Goal: Complete application form: Complete application form

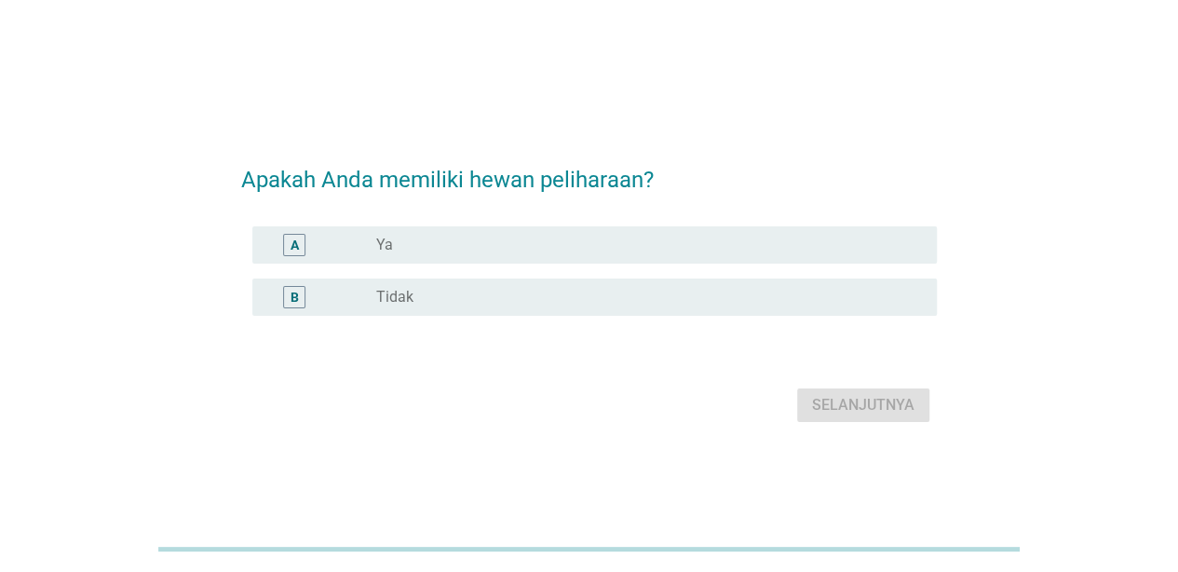
click at [342, 242] on div "A" at bounding box center [321, 245] width 109 height 22
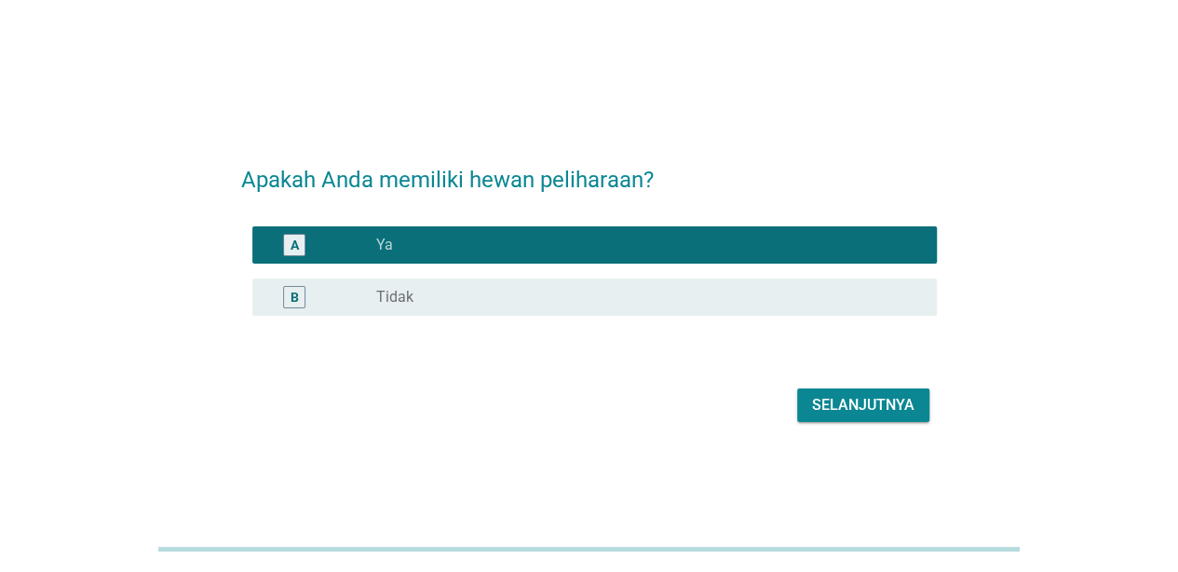
click at [881, 414] on div "Selanjutnya" at bounding box center [863, 405] width 102 height 22
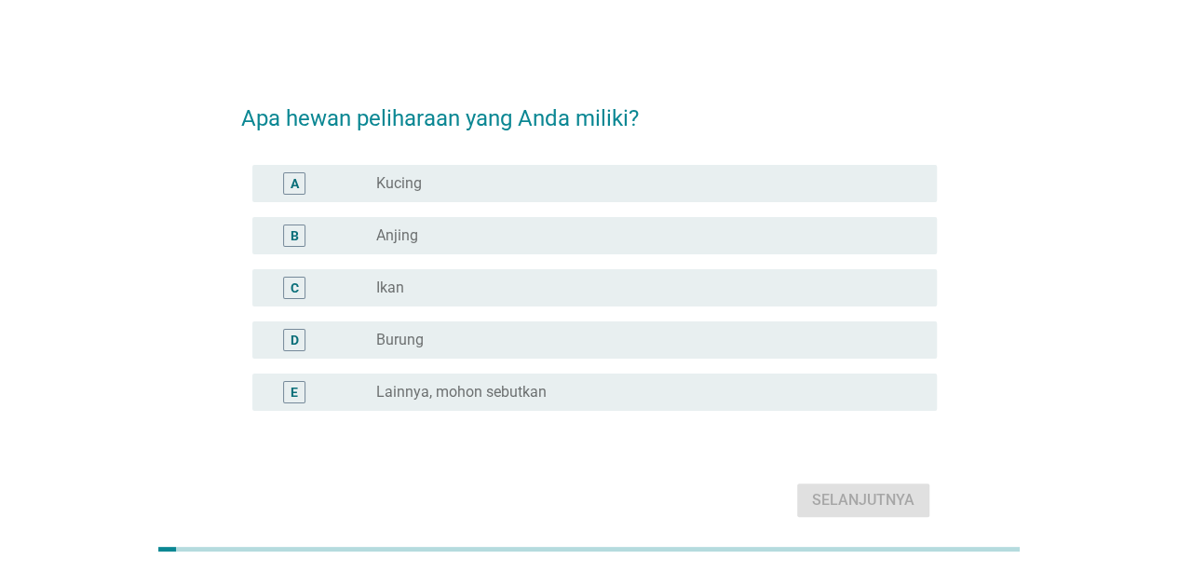
click at [501, 192] on div "radio_button_unchecked Kucing" at bounding box center [641, 183] width 531 height 19
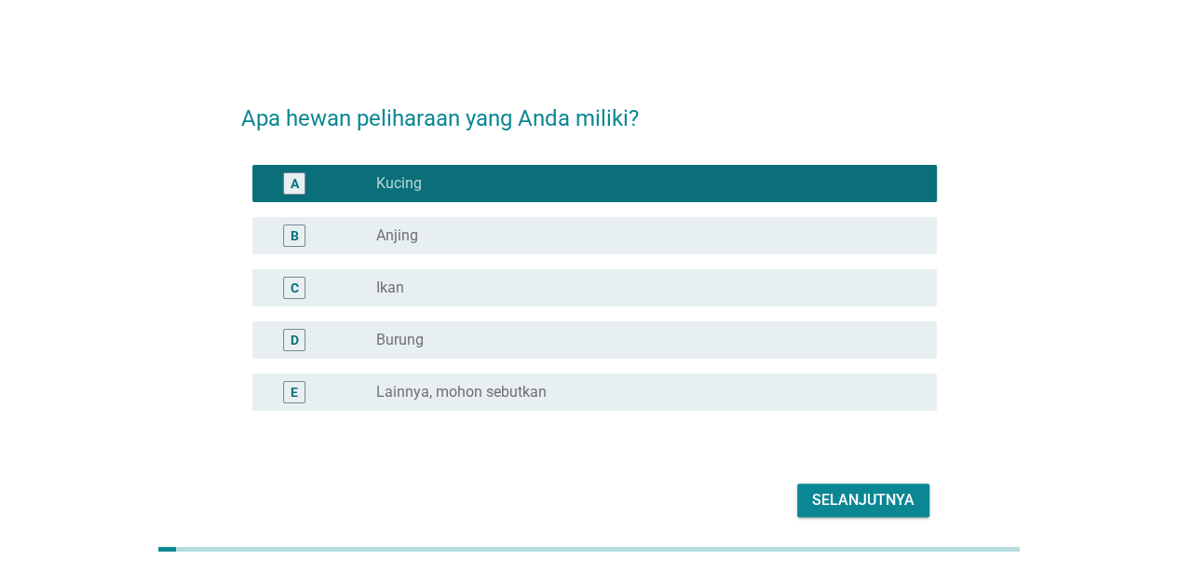
click at [862, 496] on div "Selanjutnya" at bounding box center [863, 500] width 102 height 22
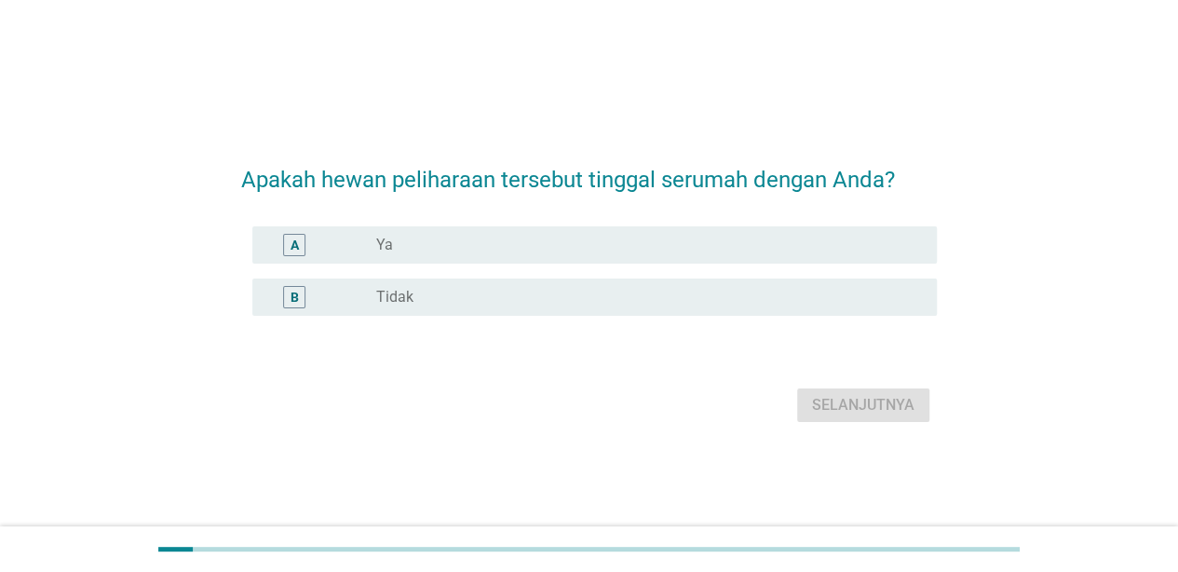
click at [527, 253] on div "radio_button_unchecked Ya" at bounding box center [641, 245] width 531 height 19
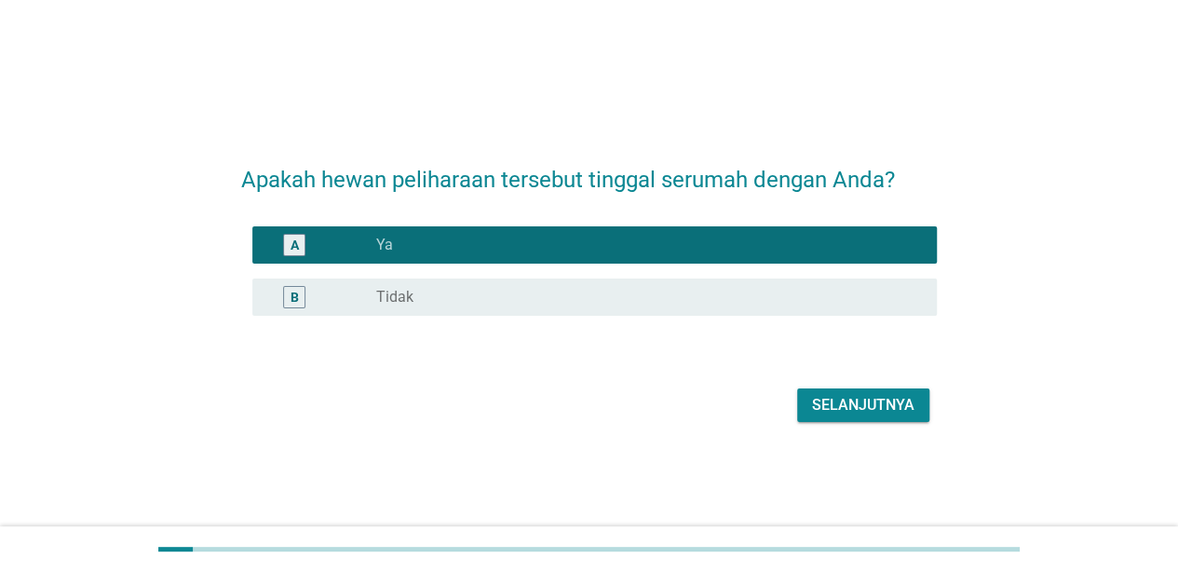
click at [824, 400] on div "Selanjutnya" at bounding box center [863, 405] width 102 height 22
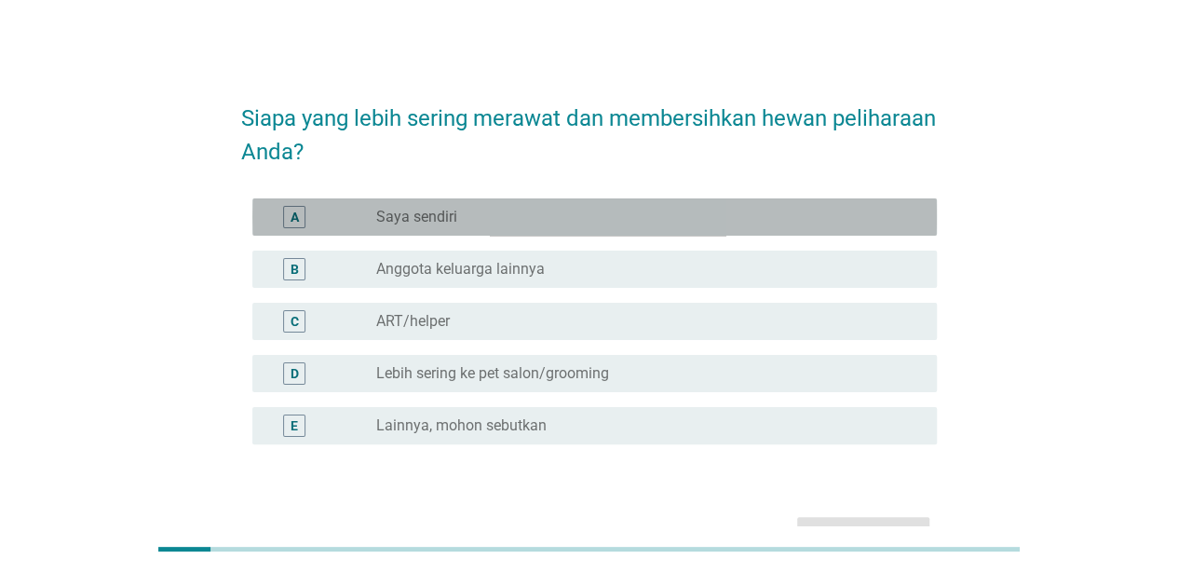
click at [662, 215] on div "radio_button_unchecked Saya sendiri" at bounding box center [641, 217] width 531 height 19
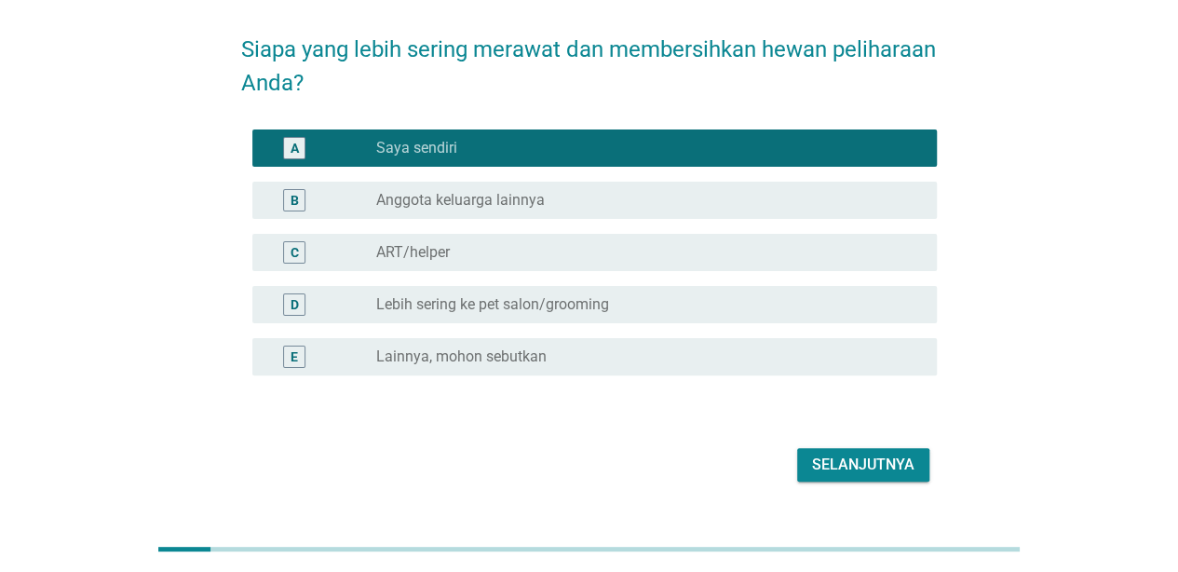
scroll to position [93, 0]
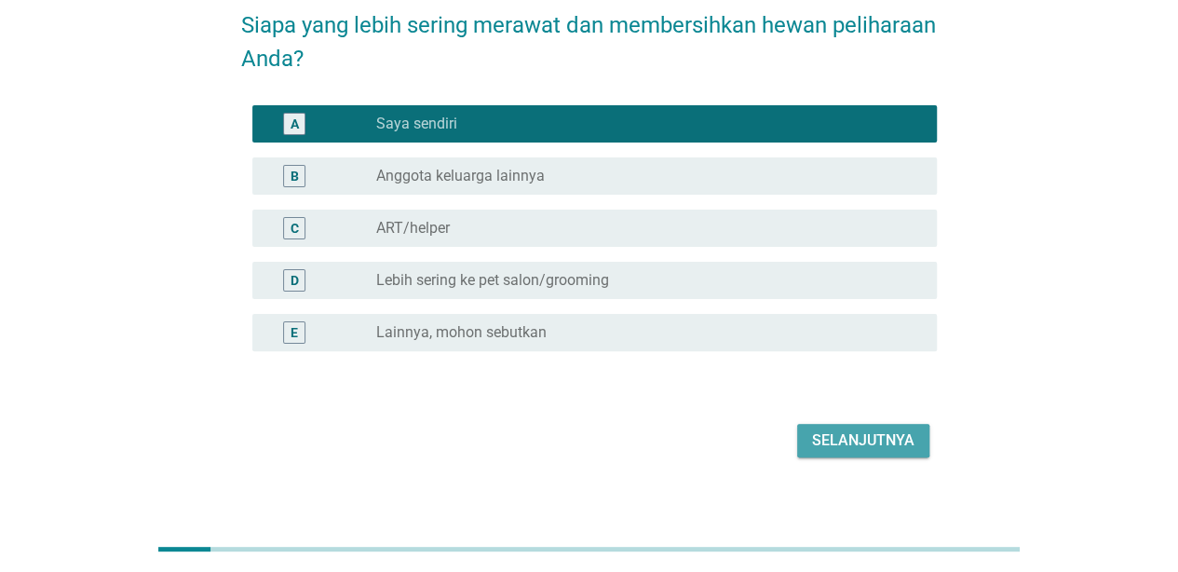
click at [900, 436] on div "Selanjutnya" at bounding box center [863, 440] width 102 height 22
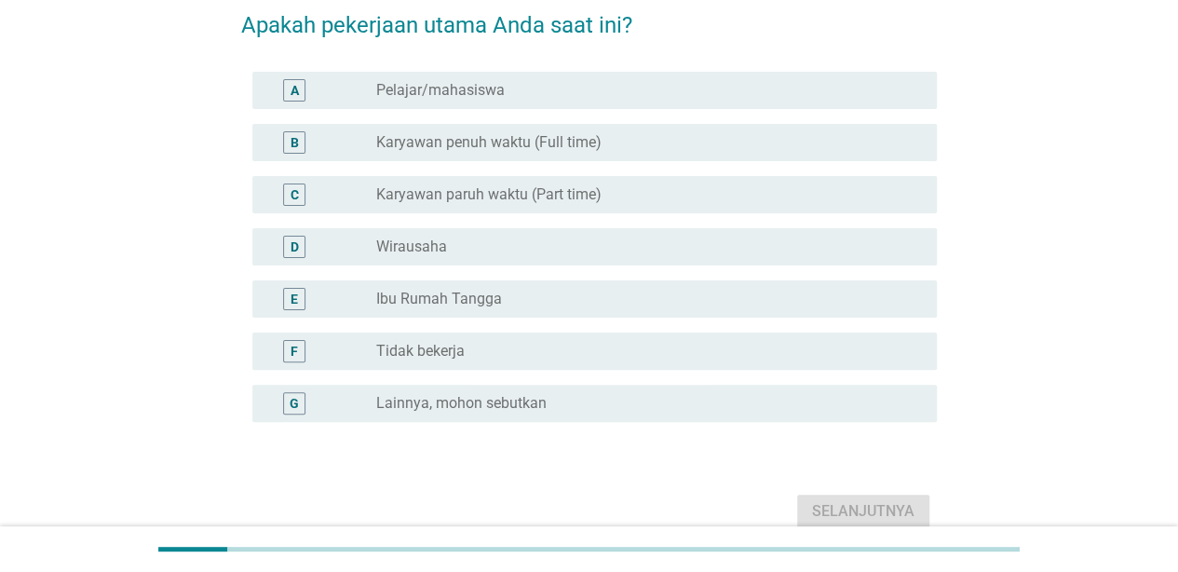
scroll to position [0, 0]
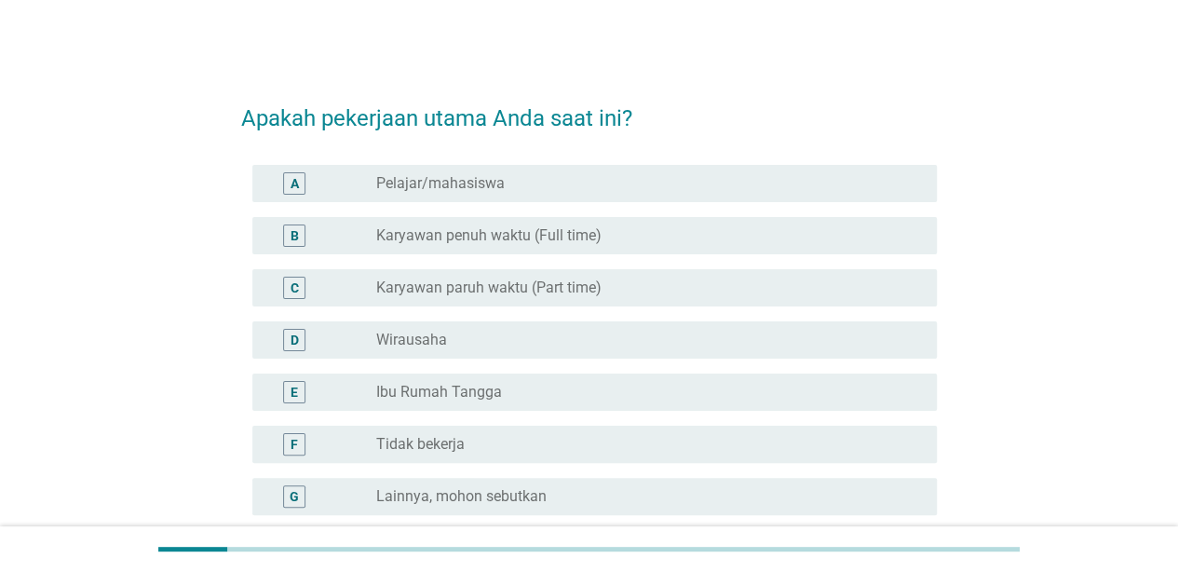
click at [502, 494] on label "Lainnya, mohon sebutkan" at bounding box center [461, 496] width 170 height 19
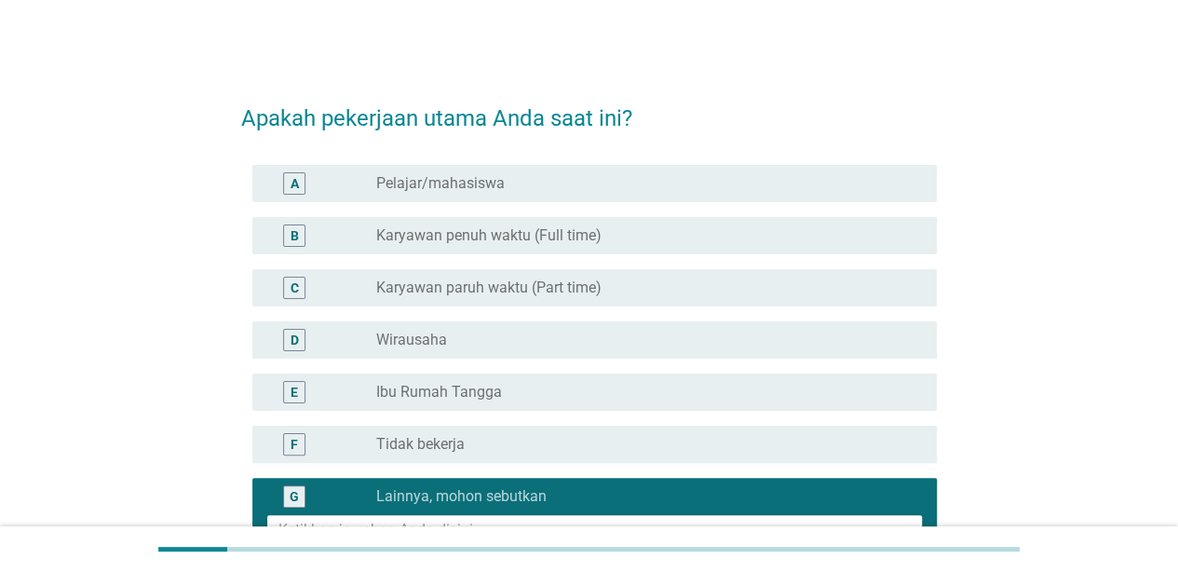
scroll to position [186, 0]
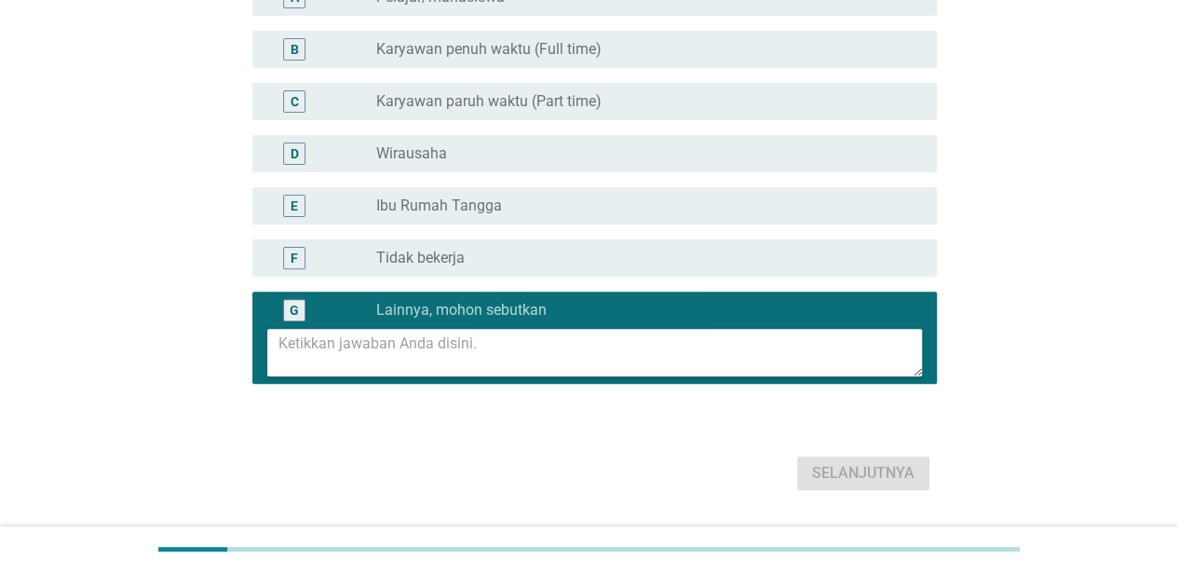
click at [468, 338] on textarea at bounding box center [600, 353] width 644 height 48
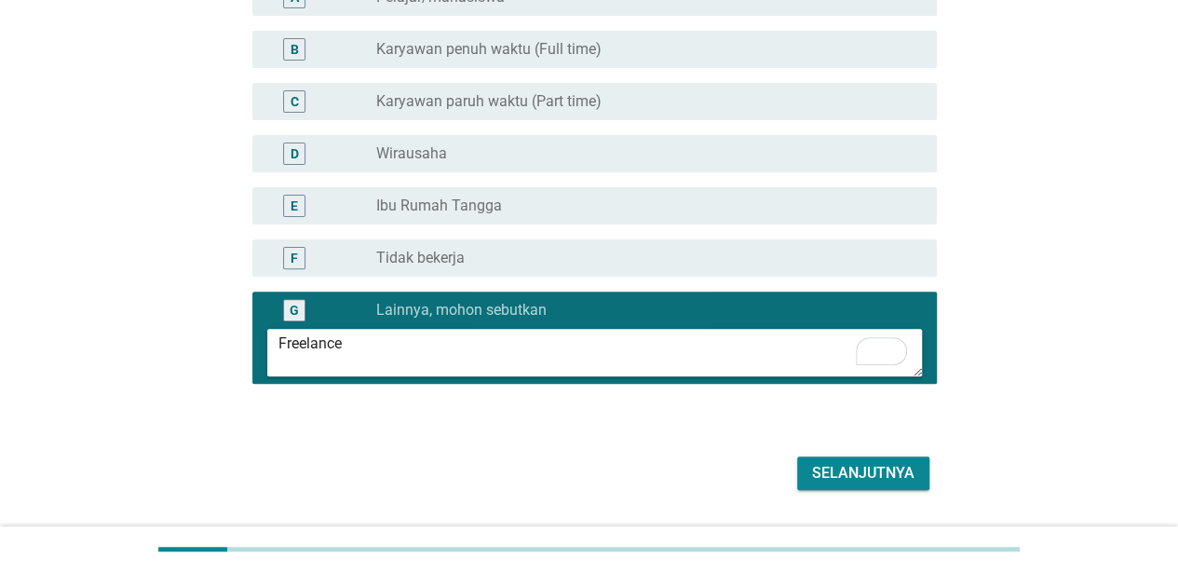
type textarea "Freelance"
click at [831, 468] on div "Selanjutnya" at bounding box center [863, 473] width 102 height 22
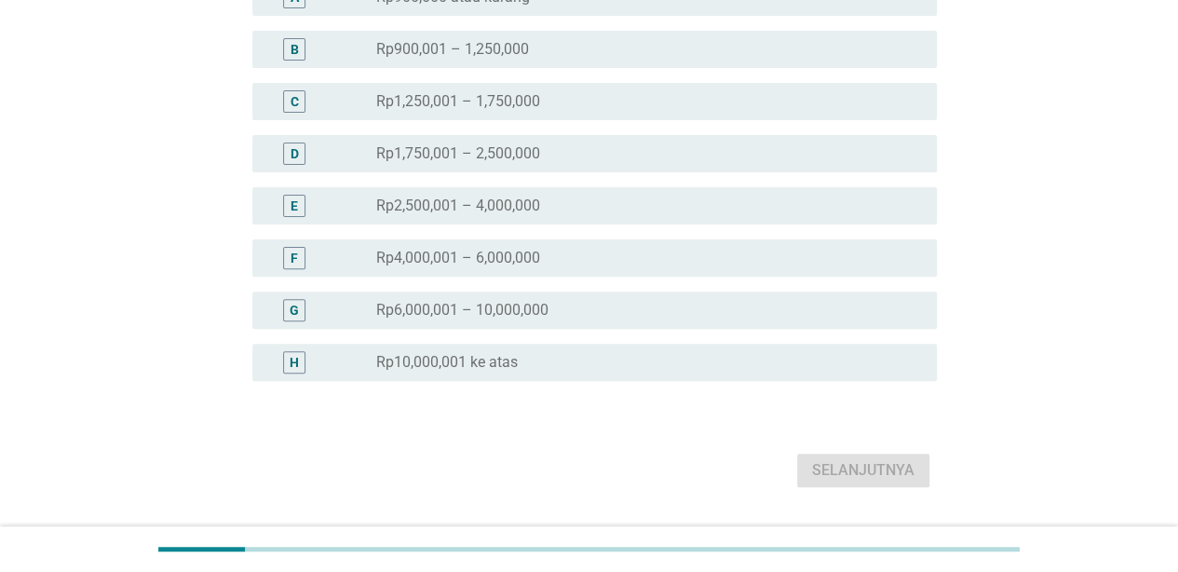
scroll to position [0, 0]
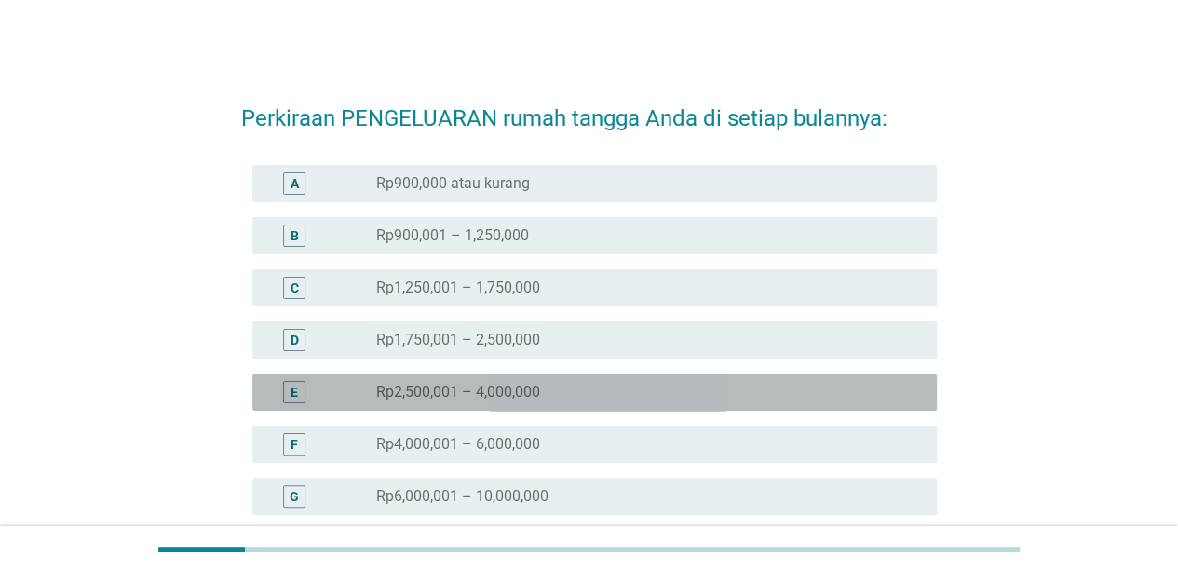
click at [749, 397] on div "radio_button_unchecked Rp2,500,001 – 4,000,000" at bounding box center [641, 392] width 531 height 19
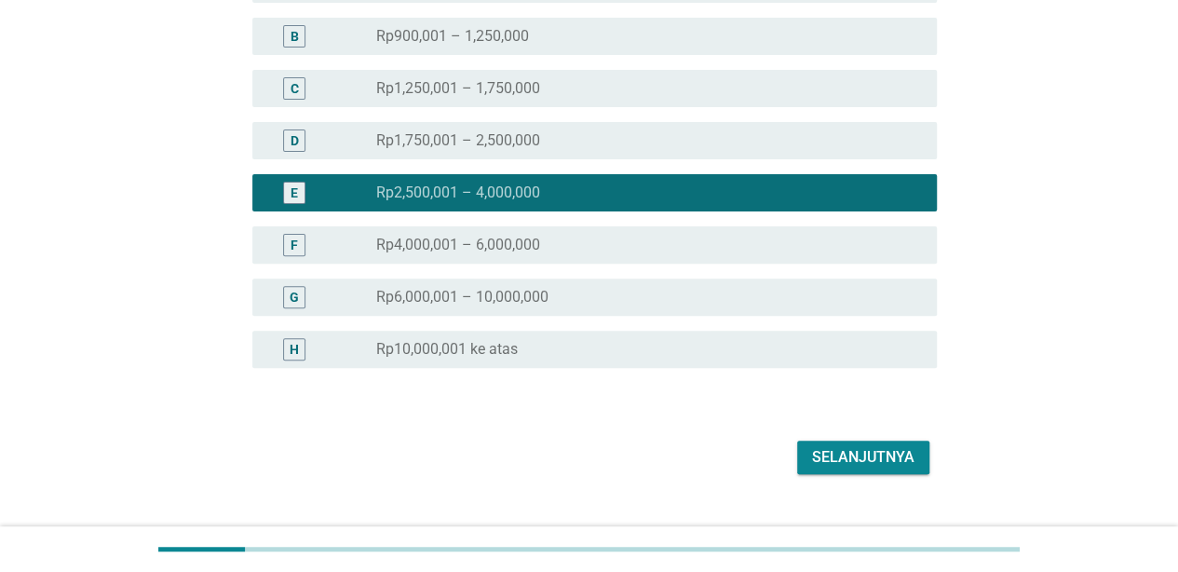
scroll to position [235, 0]
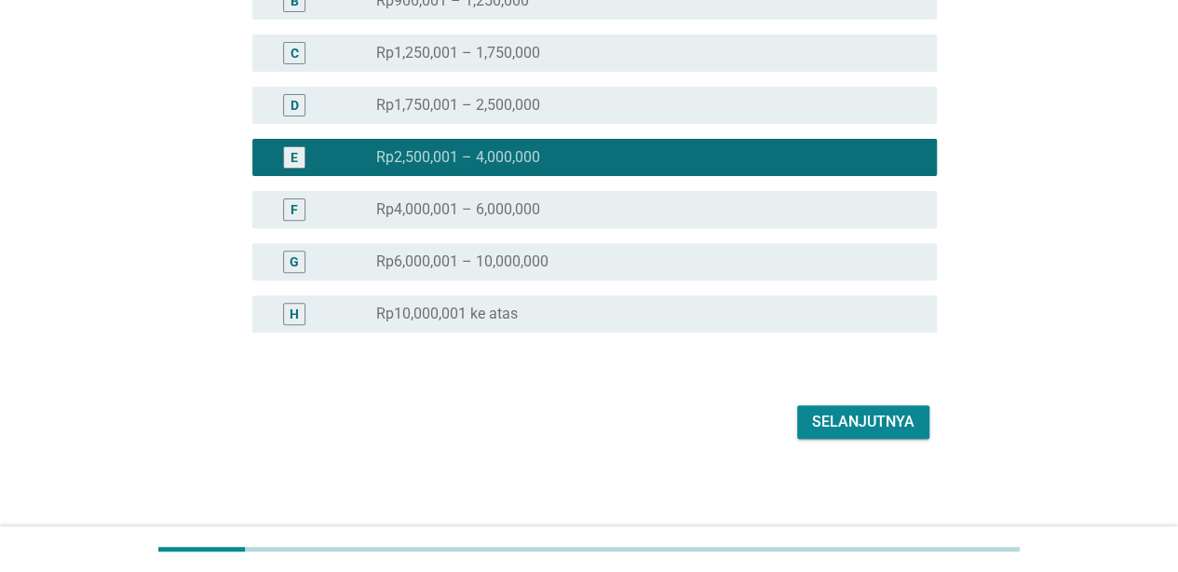
click at [867, 446] on div "Perkiraan PENGELUARAN rumah tangga Anda di setiap bulannya: A radio_button_unch…" at bounding box center [589, 146] width 726 height 626
click at [867, 434] on button "Selanjutnya" at bounding box center [863, 422] width 132 height 34
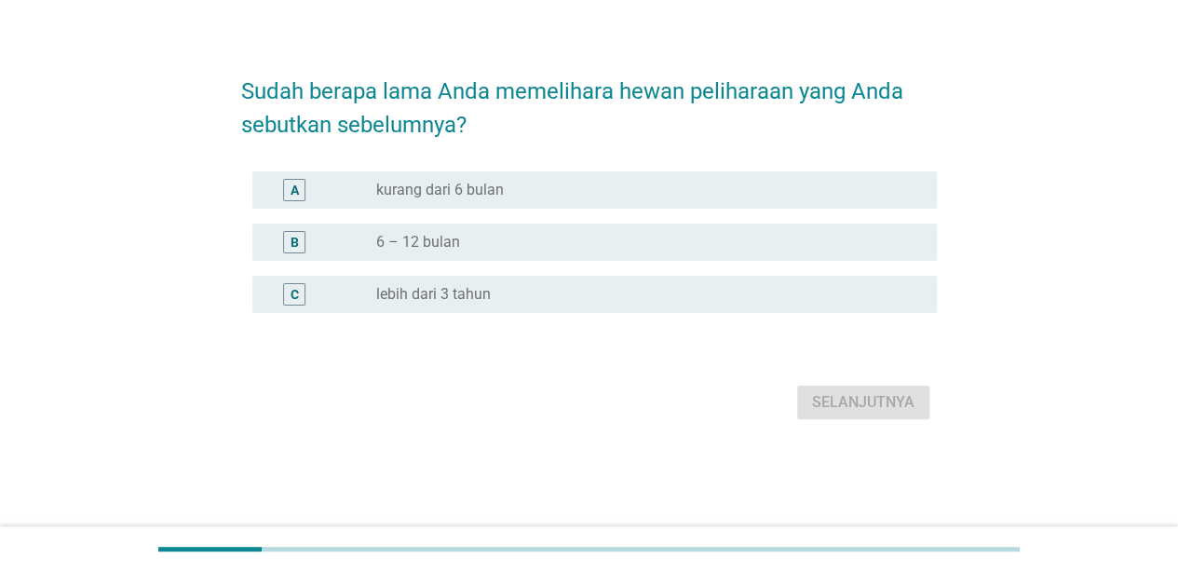
scroll to position [0, 0]
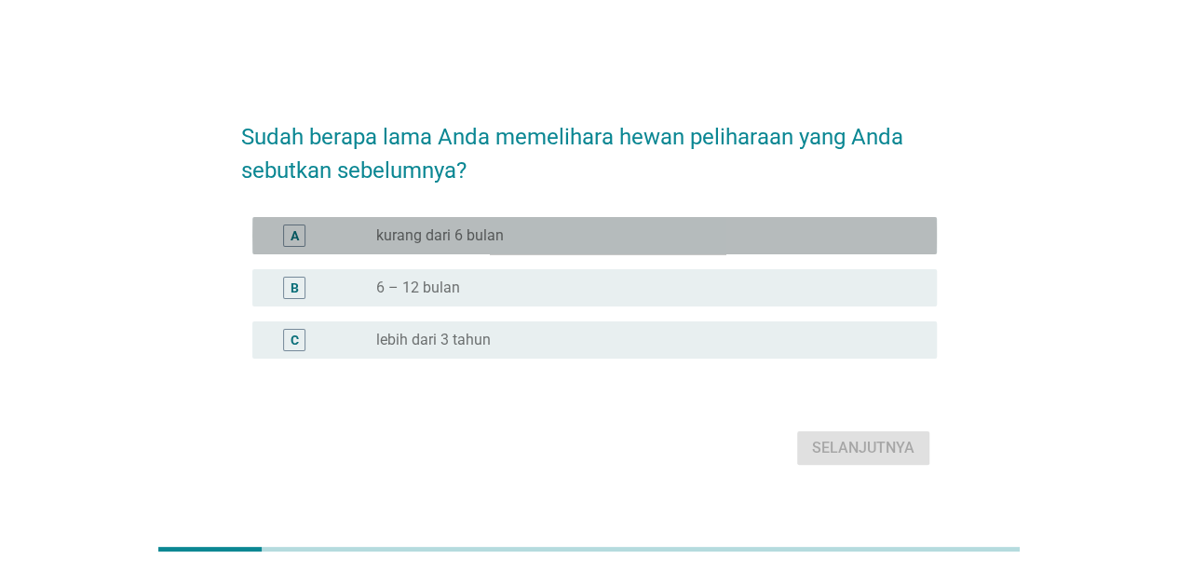
click at [660, 246] on div "A radio_button_unchecked kurang dari 6 bulan" at bounding box center [594, 235] width 685 height 37
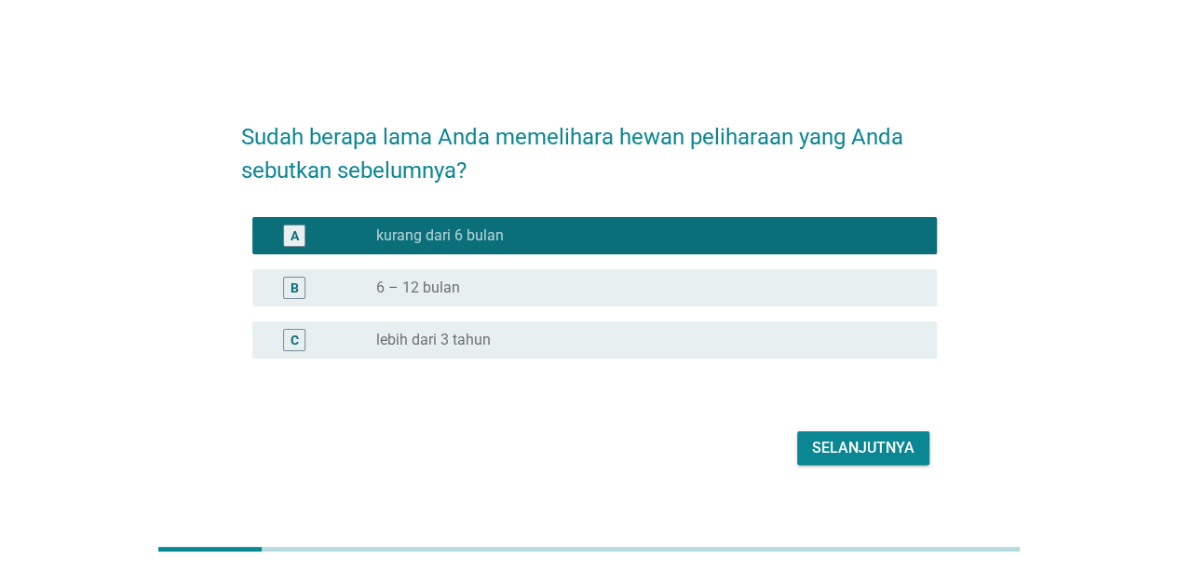
click at [860, 435] on button "Selanjutnya" at bounding box center [863, 448] width 132 height 34
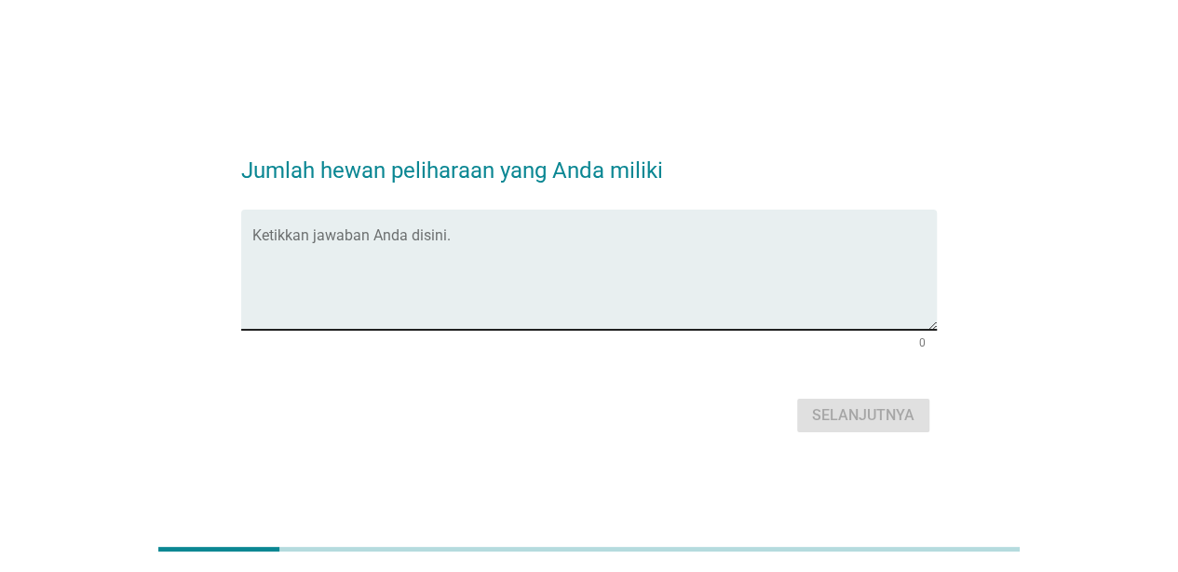
click at [656, 278] on textarea "Ketikkan jawaban Anda disini." at bounding box center [594, 281] width 685 height 98
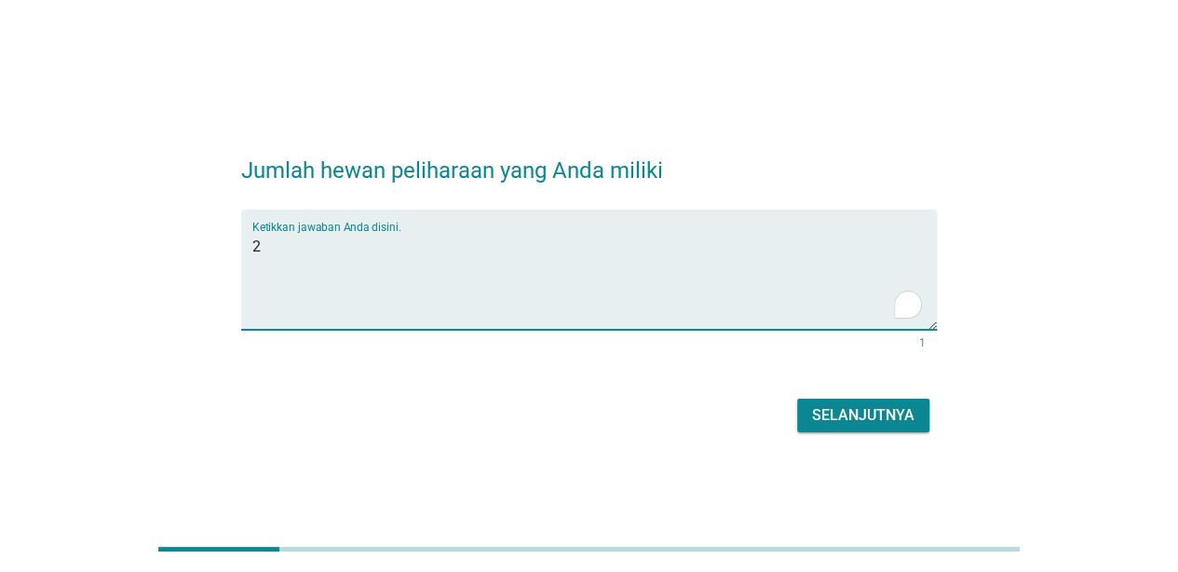
type textarea "2"
click at [903, 414] on div "Selanjutnya" at bounding box center [863, 415] width 102 height 22
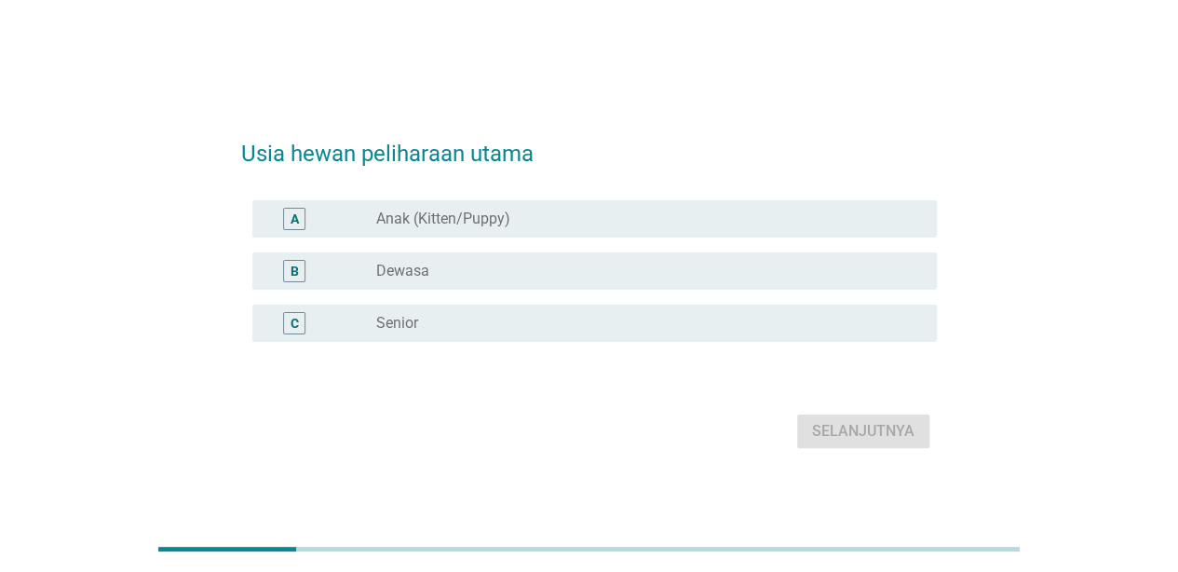
click at [635, 224] on div "radio_button_unchecked Anak (Kitten/Puppy)" at bounding box center [641, 219] width 531 height 19
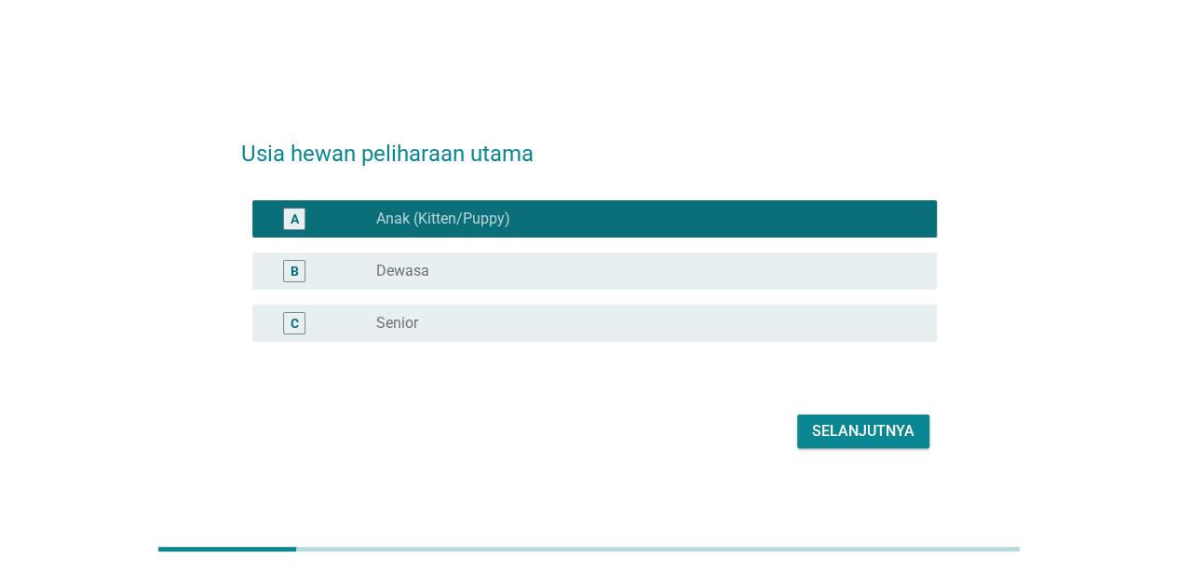
click at [857, 423] on div "Selanjutnya" at bounding box center [863, 431] width 102 height 22
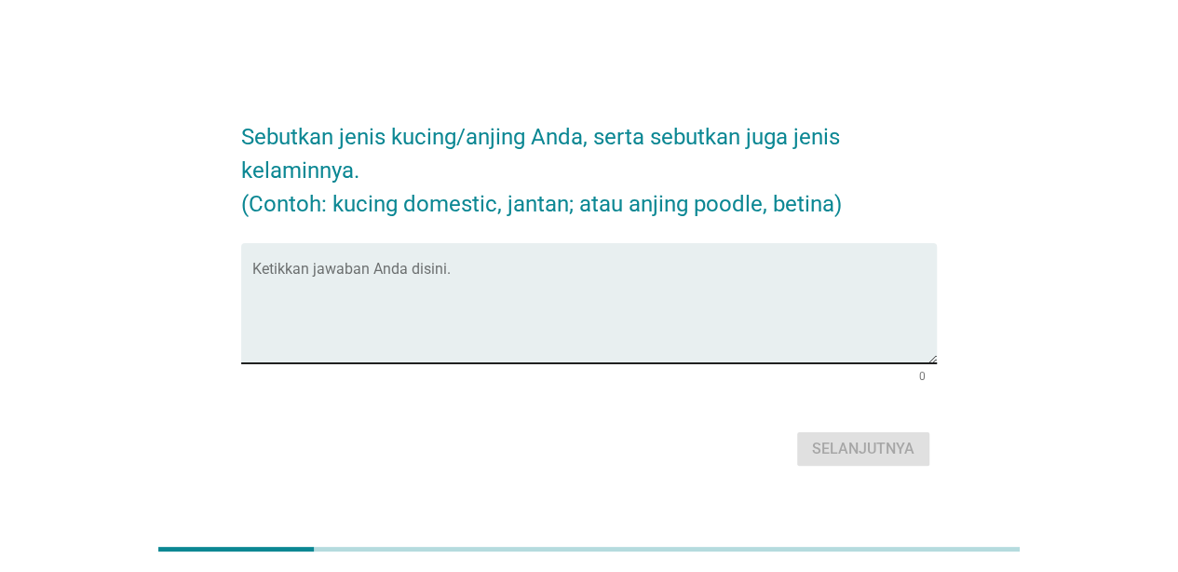
click at [675, 289] on textarea "Ketikkan jawaban Anda disini." at bounding box center [594, 314] width 685 height 98
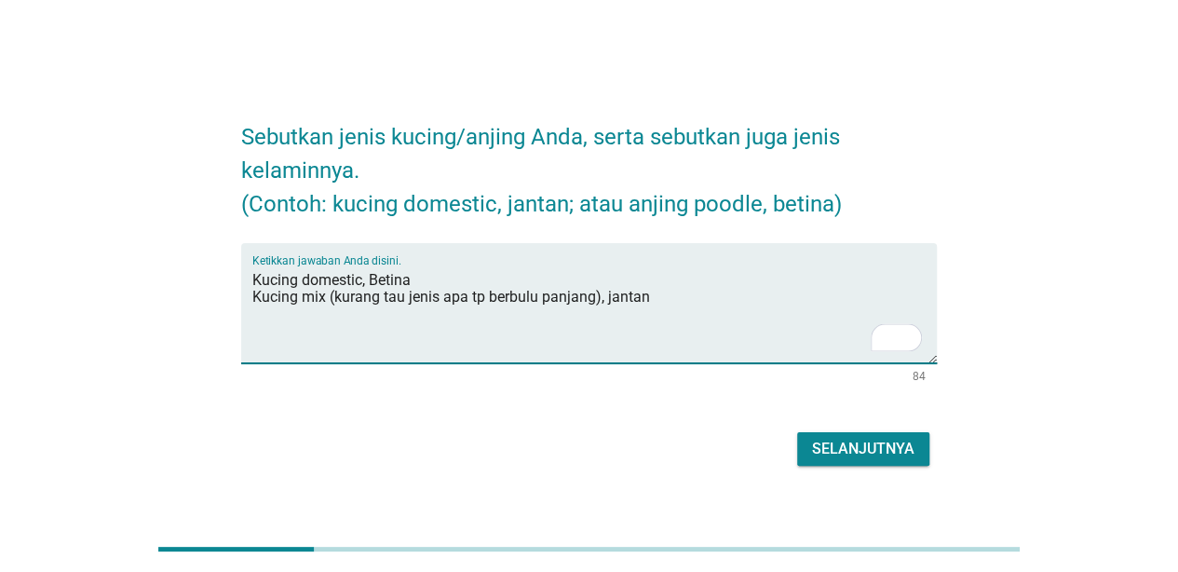
click at [380, 277] on textarea "Kucing domestic, Betina Kucing mix (kurang tau jenis apa tp berbulu panjang), j…" at bounding box center [594, 314] width 685 height 98
type textarea "Kucing domestic, betina Kucing mix (kurang tau jenis apa tp berbulu panjang), j…"
click at [853, 449] on div "Selanjutnya" at bounding box center [863, 449] width 102 height 22
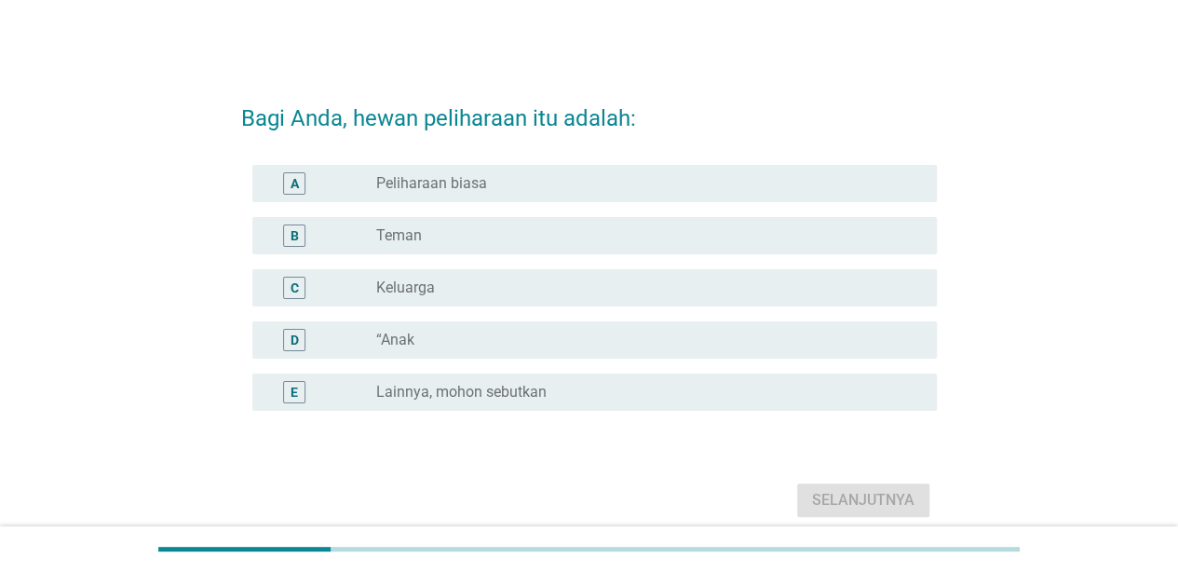
click at [475, 277] on div "radio_button_unchecked Keluarga" at bounding box center [649, 288] width 546 height 22
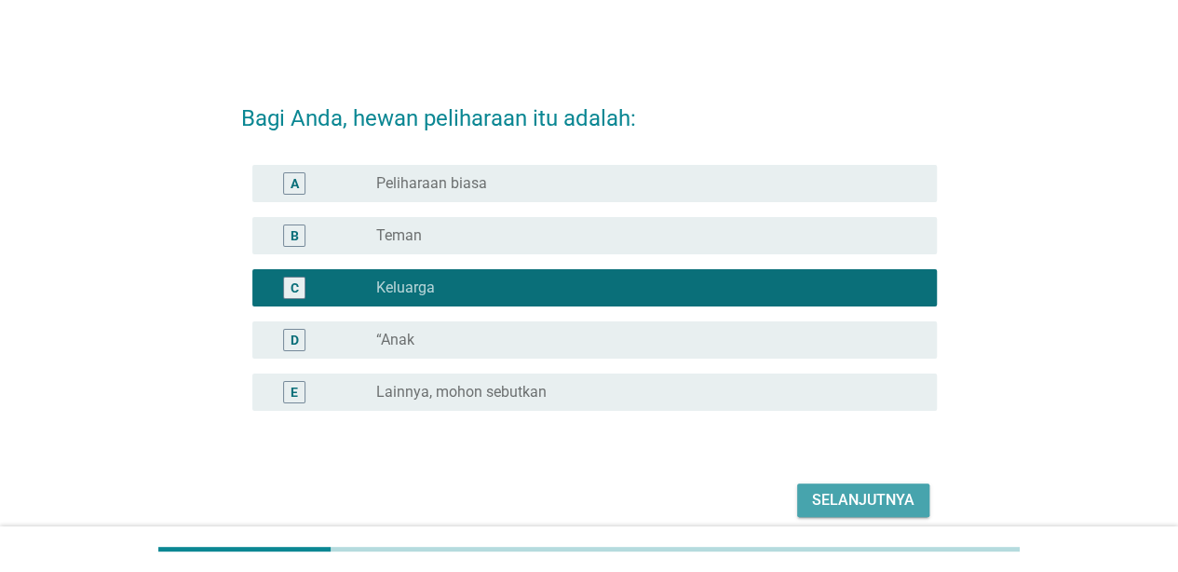
click at [868, 509] on div "Selanjutnya" at bounding box center [863, 500] width 102 height 22
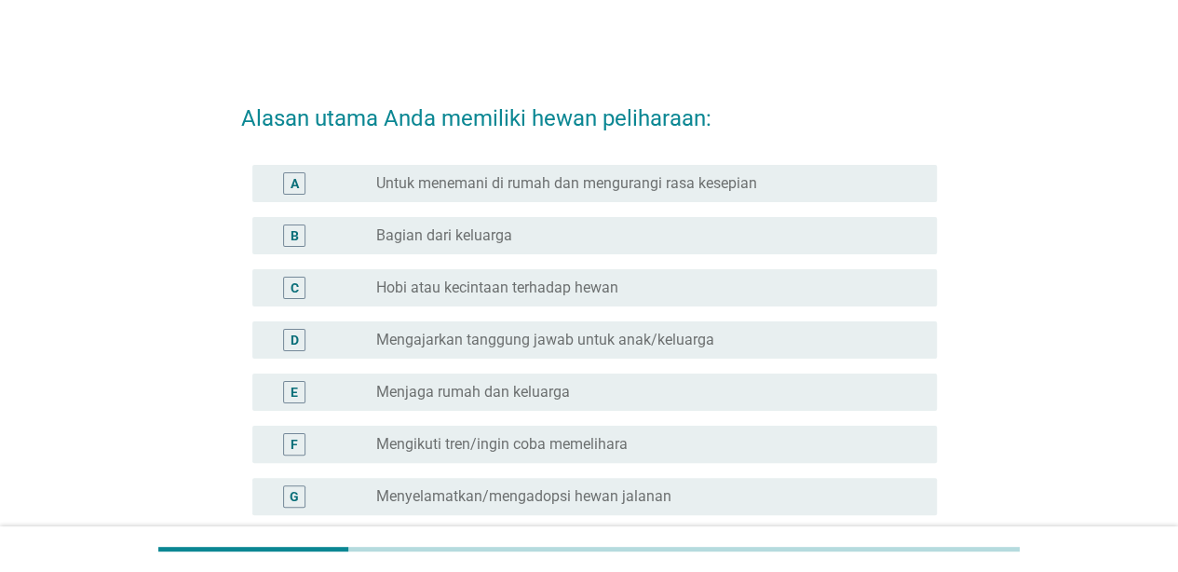
click at [609, 287] on label "Hobi atau kecintaan terhadap hewan" at bounding box center [497, 287] width 242 height 19
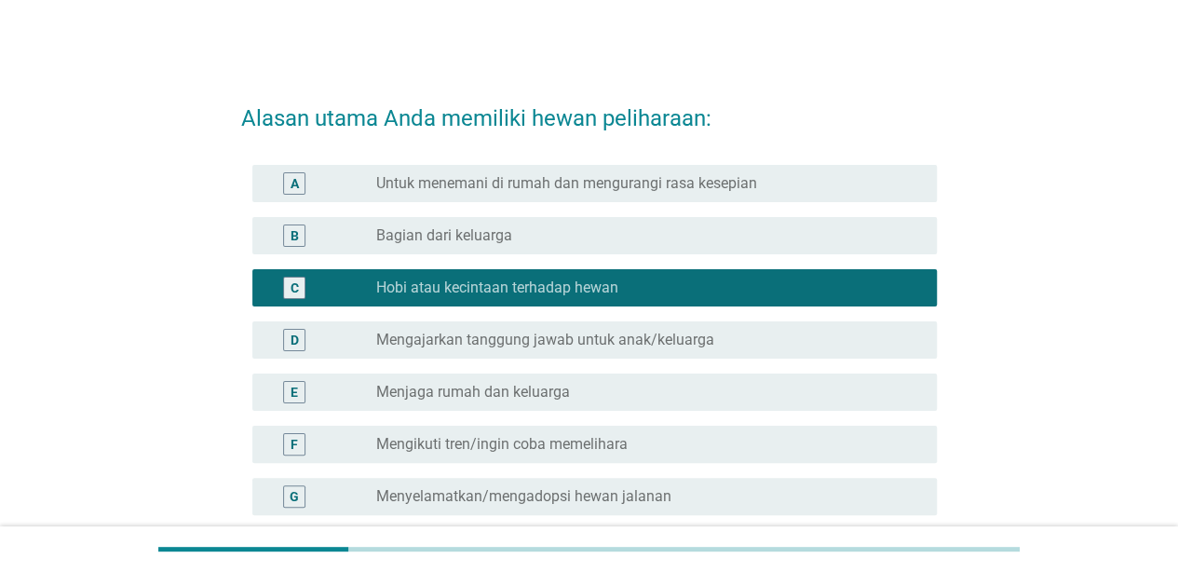
click at [607, 378] on div "E radio_button_unchecked Menjaga rumah dan keluarga" at bounding box center [594, 391] width 685 height 37
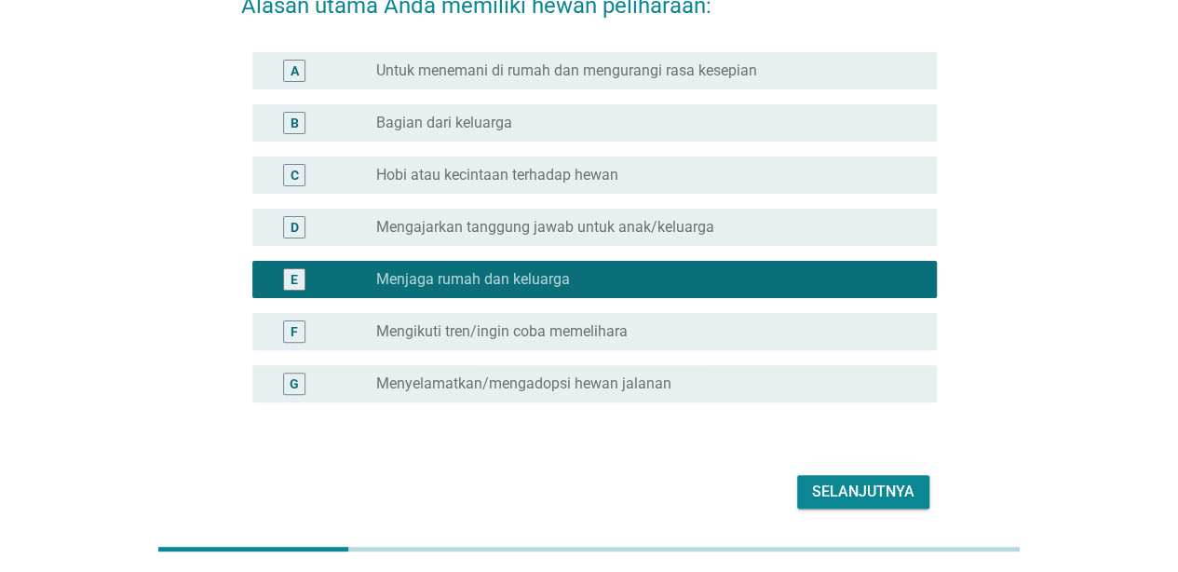
scroll to position [89, 0]
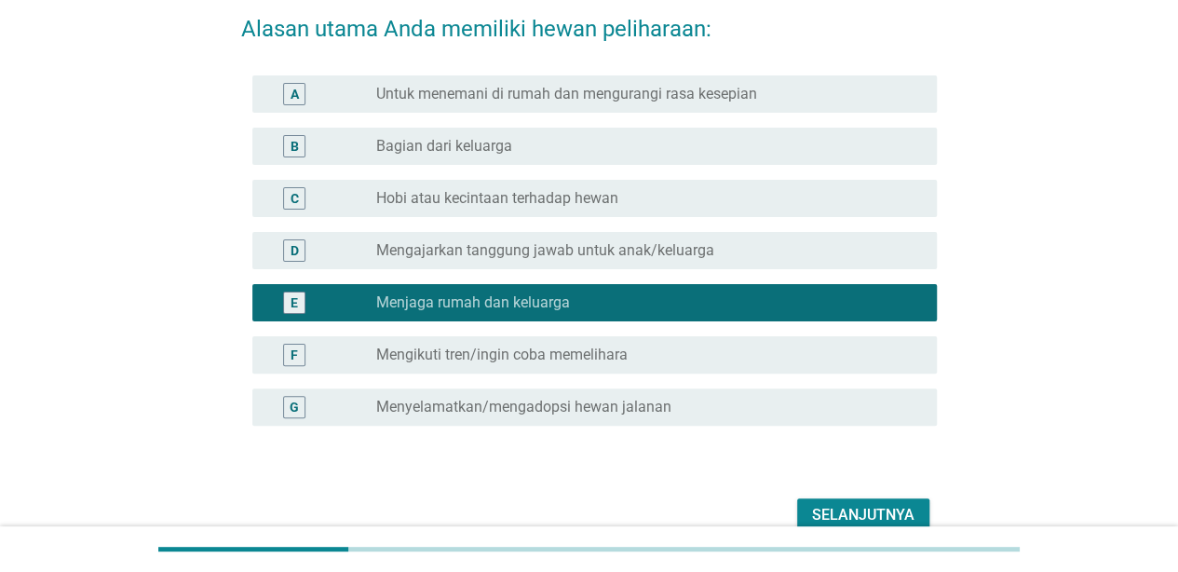
click at [696, 180] on div "C radio_button_unchecked Hobi atau kecintaan terhadap hewan" at bounding box center [594, 198] width 685 height 37
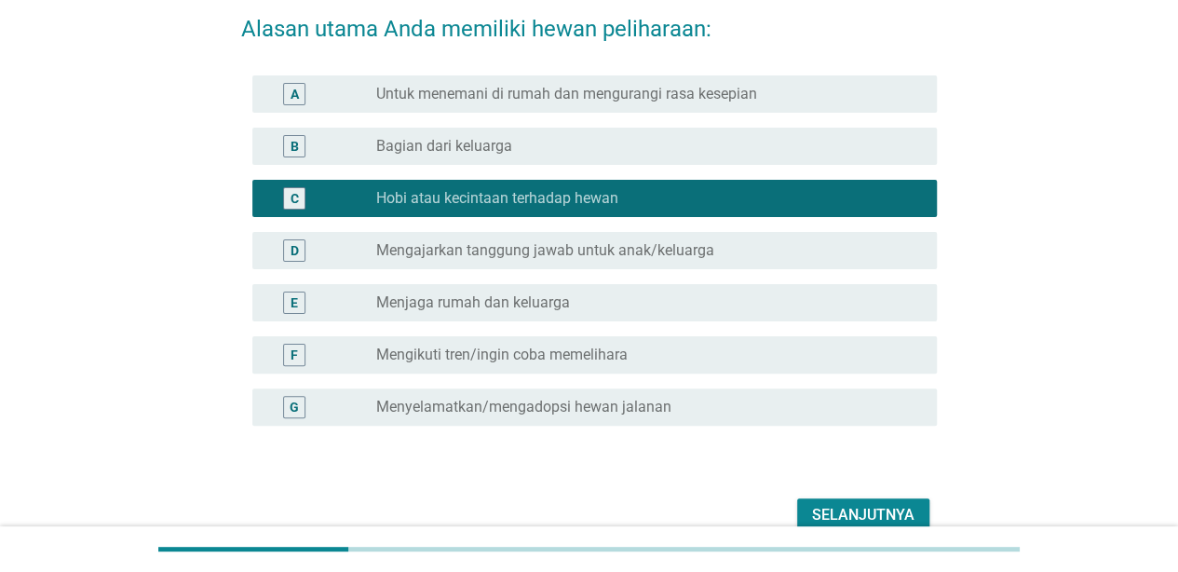
click at [784, 402] on div "radio_button_unchecked Menyelamatkan/mengadopsi hewan jalanan" at bounding box center [641, 407] width 531 height 19
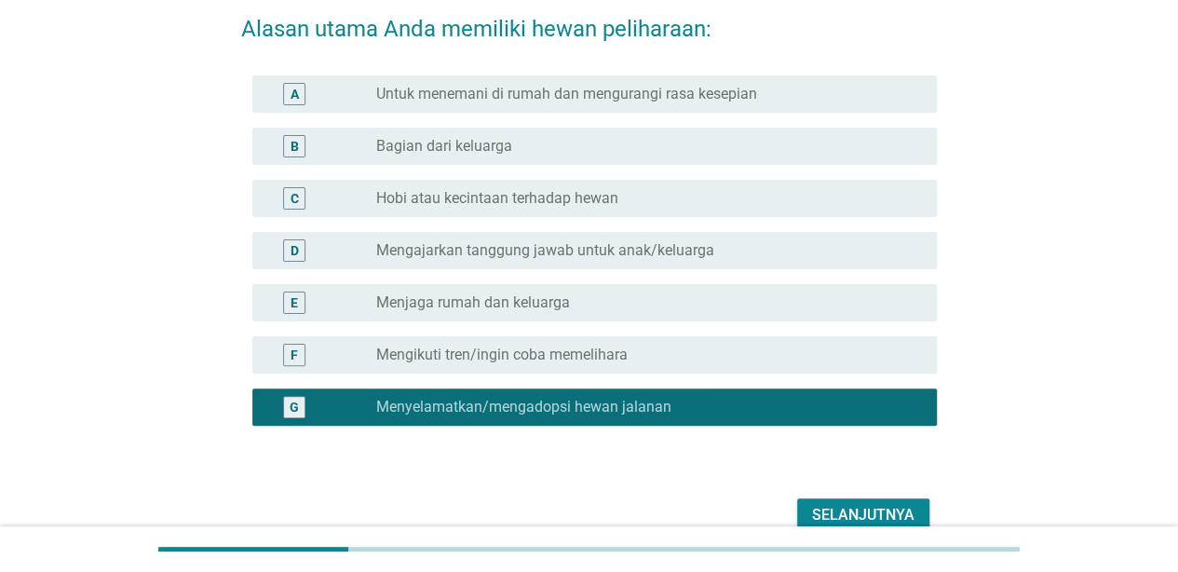
click at [884, 510] on div "Selanjutnya" at bounding box center [863, 515] width 102 height 22
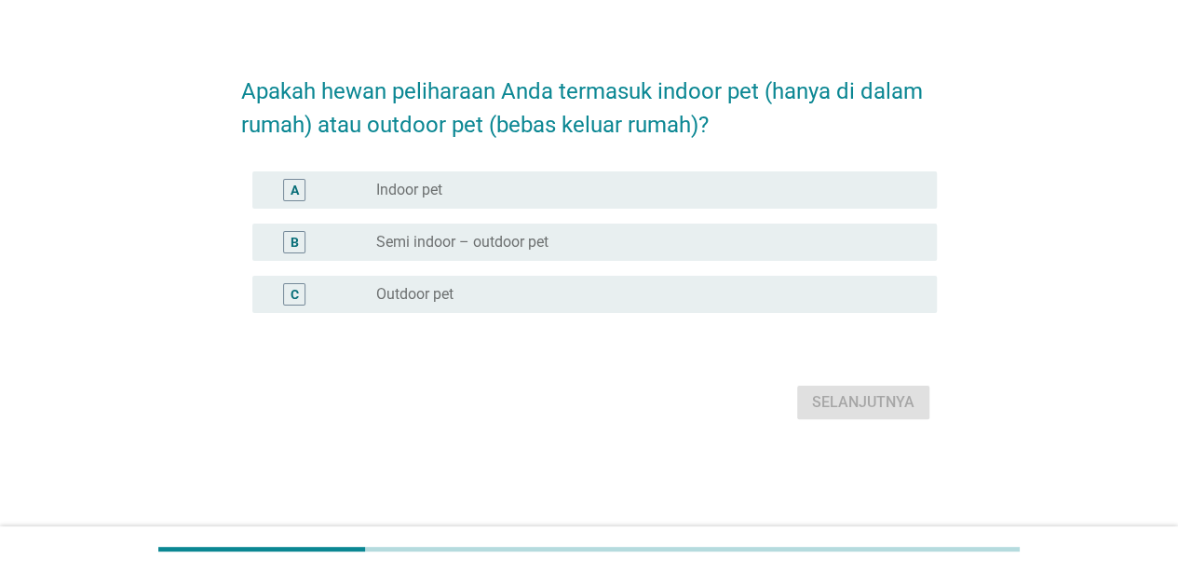
scroll to position [0, 0]
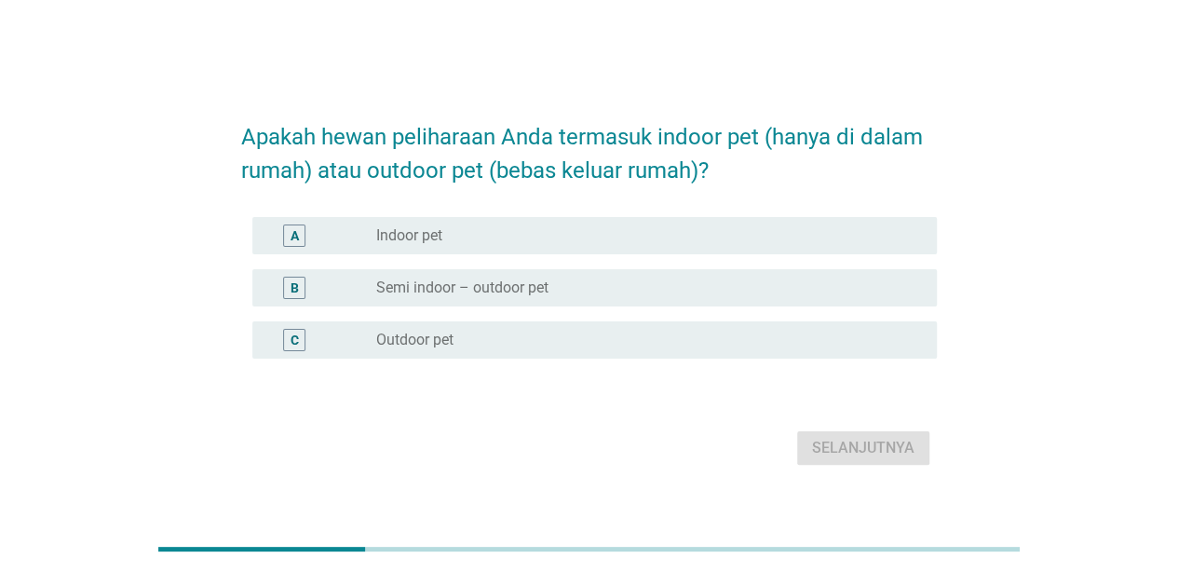
click at [719, 296] on div "radio_button_unchecked Semi indoor – outdoor pet" at bounding box center [641, 287] width 531 height 19
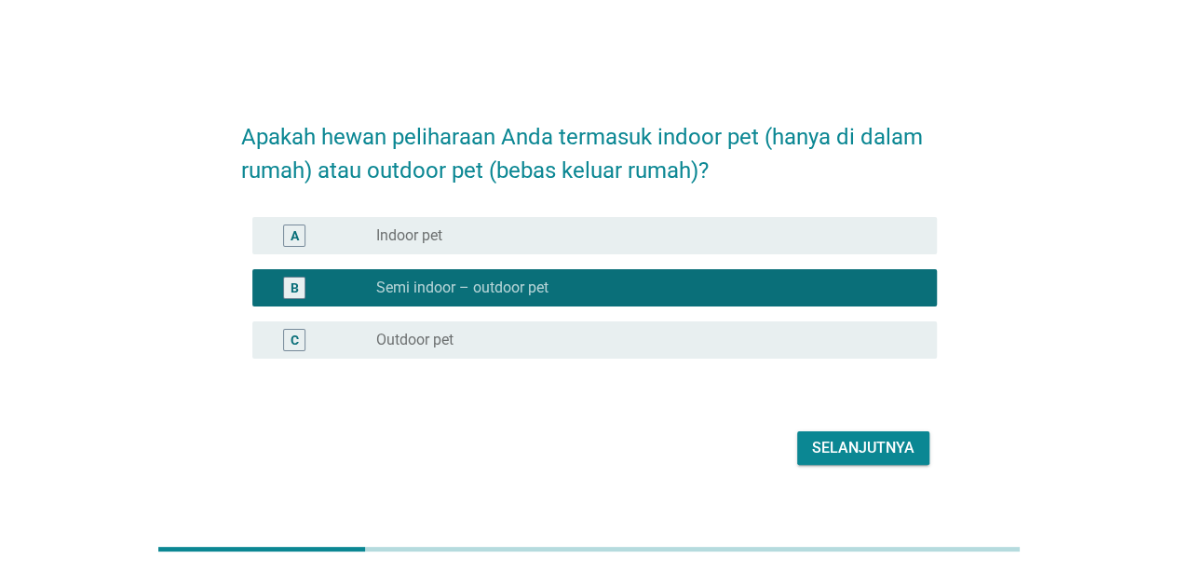
click at [884, 453] on div "Selanjutnya" at bounding box center [863, 448] width 102 height 22
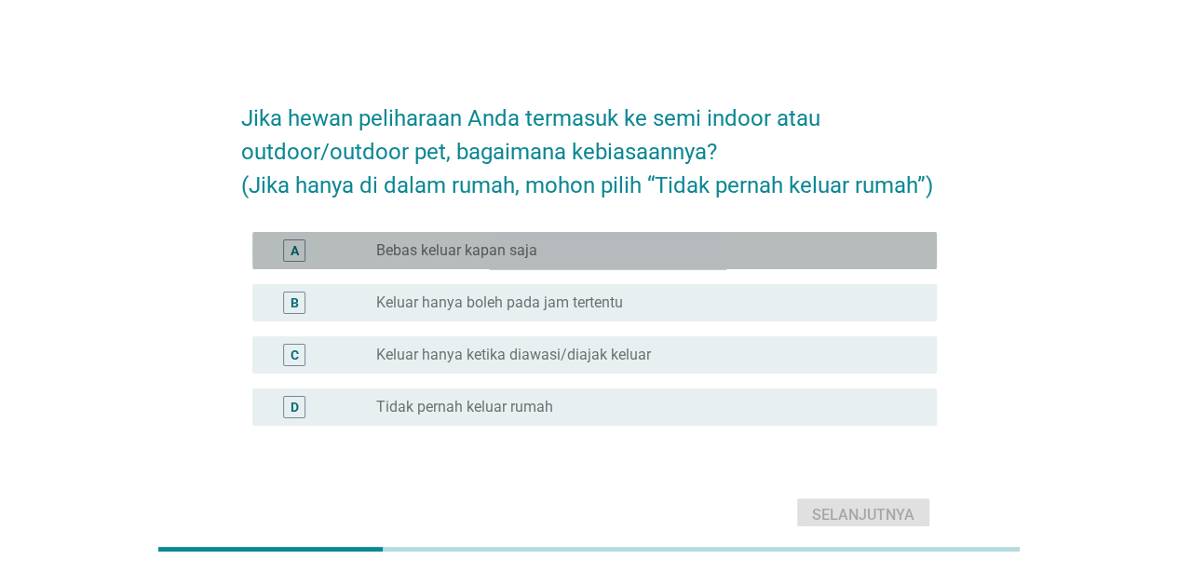
click at [635, 265] on div "A radio_button_unchecked Bebas keluar kapan saja" at bounding box center [594, 250] width 685 height 37
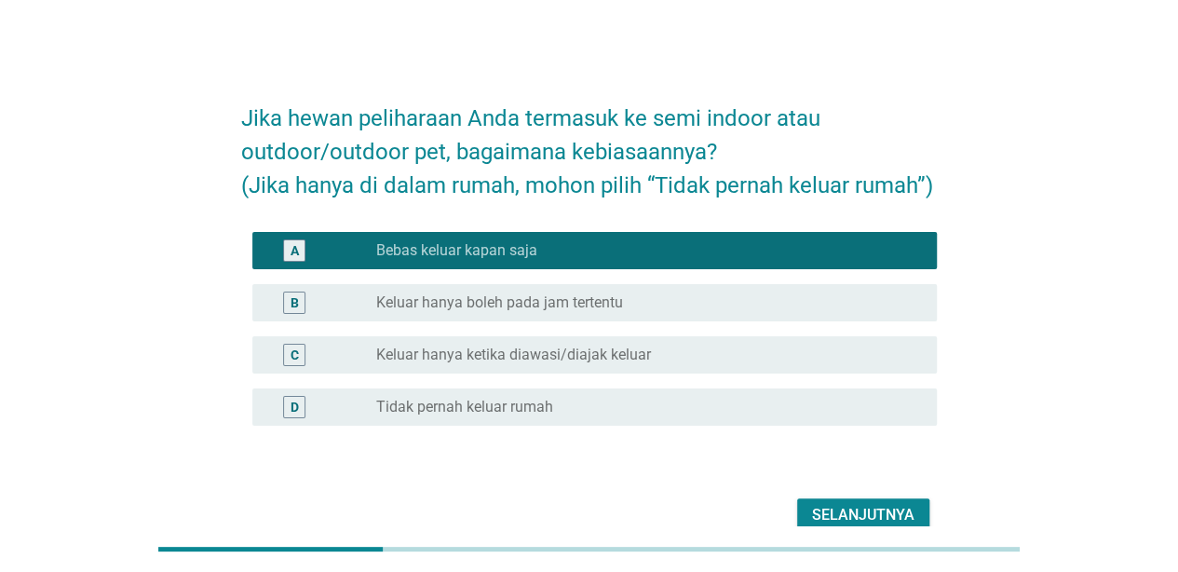
click at [892, 523] on div "Selanjutnya" at bounding box center [863, 515] width 102 height 22
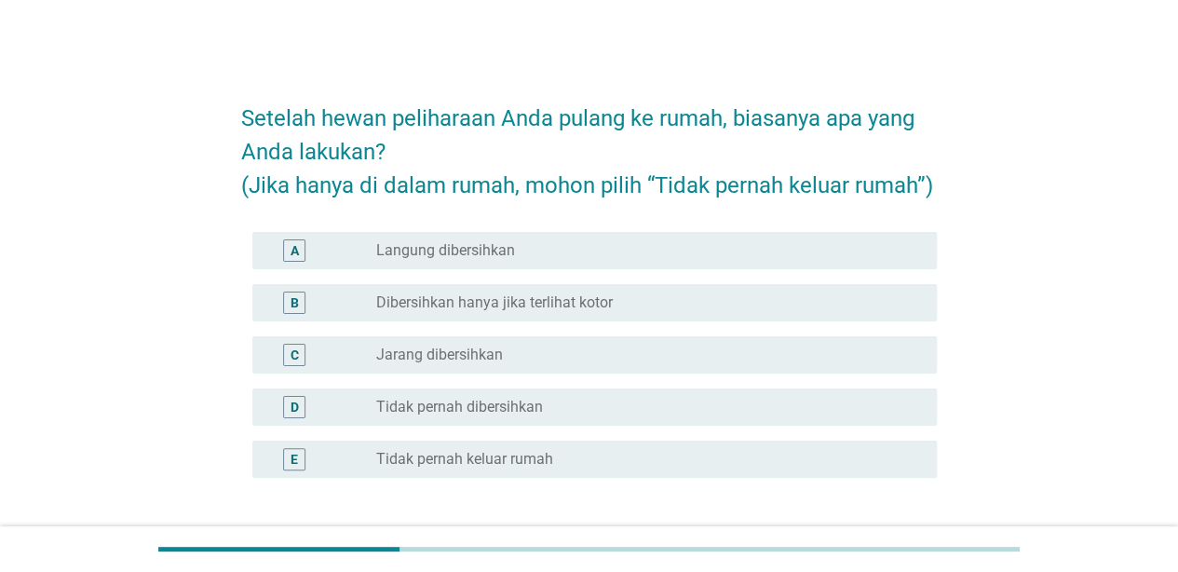
click at [689, 306] on div "radio_button_unchecked Dibersihkan hanya jika terlihat kotor" at bounding box center [641, 302] width 531 height 19
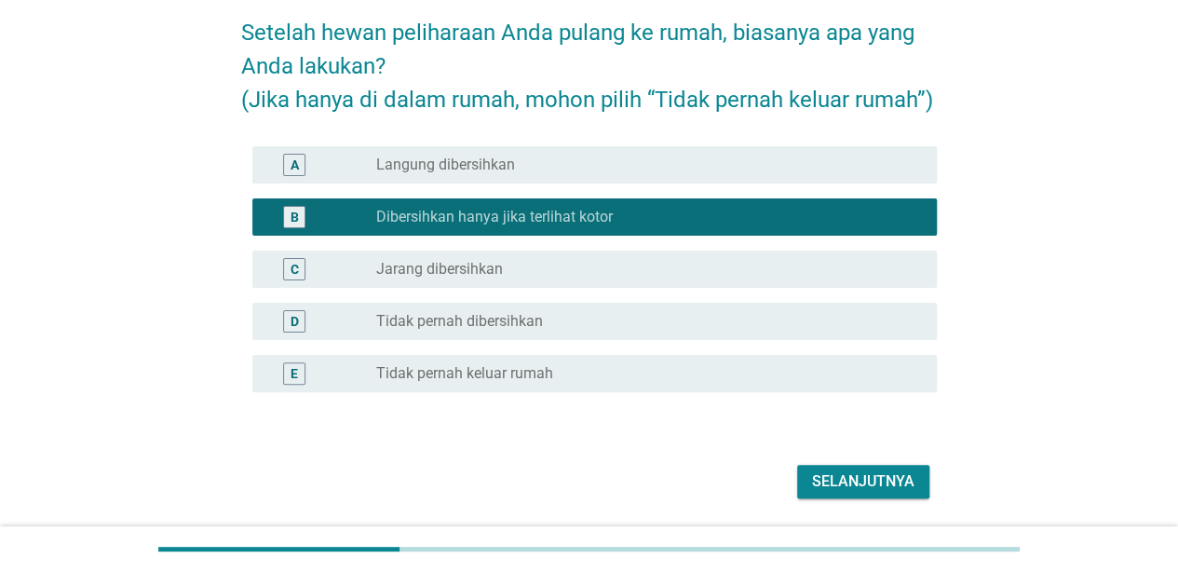
scroll to position [145, 0]
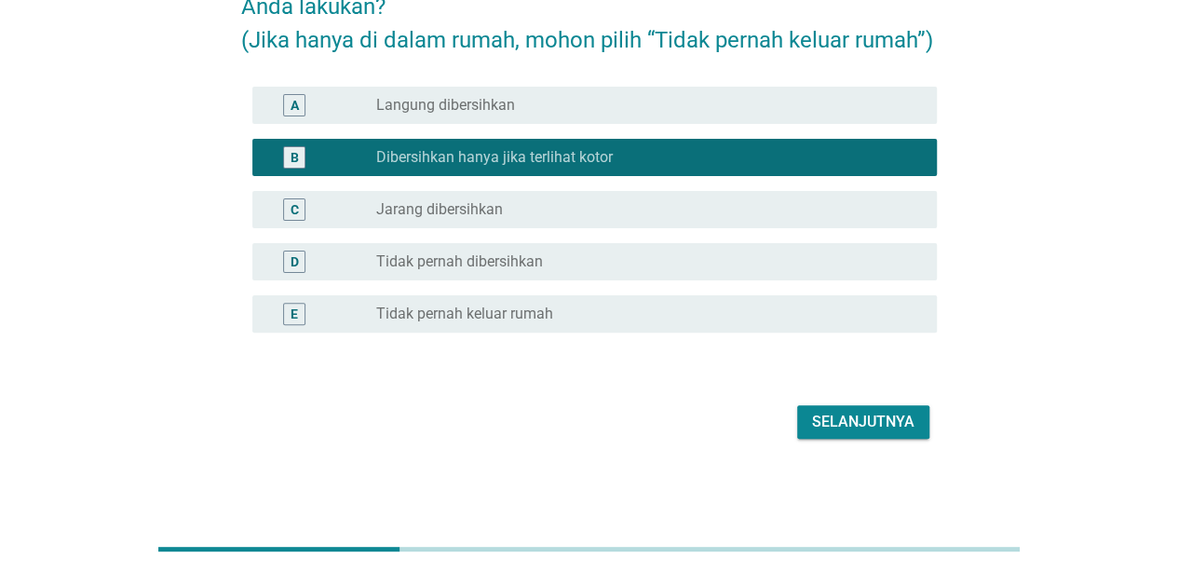
click at [882, 419] on div "Selanjutnya" at bounding box center [863, 422] width 102 height 22
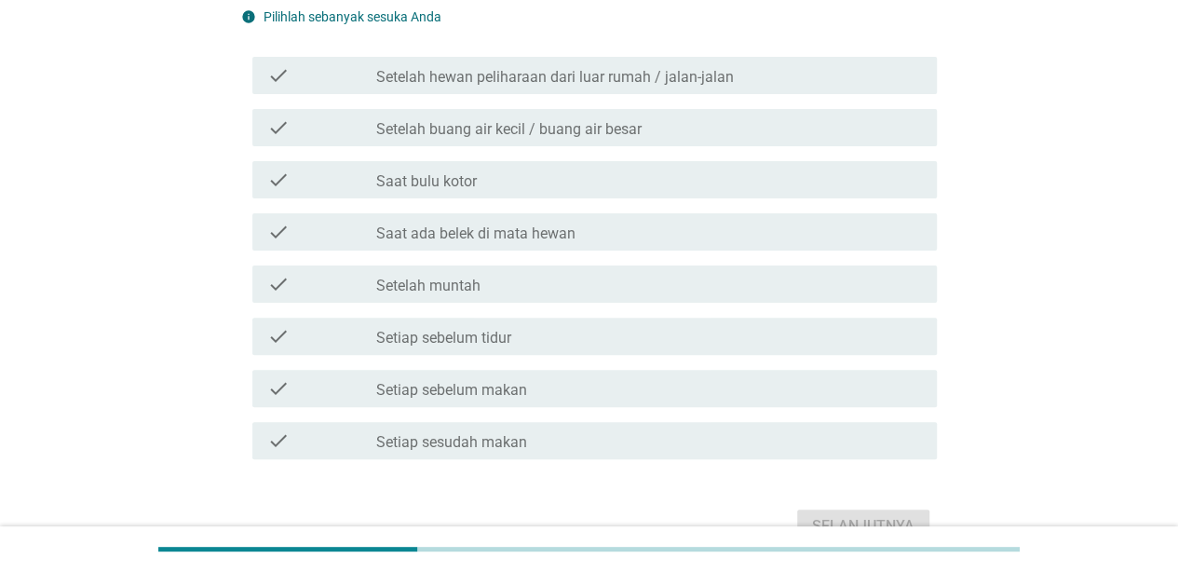
scroll to position [93, 0]
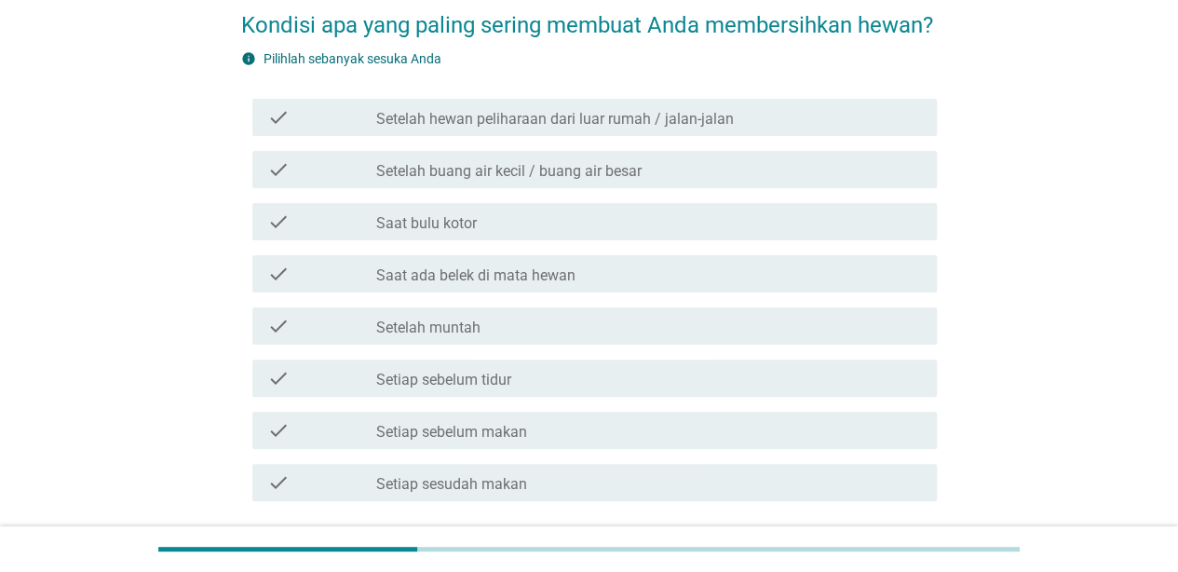
click at [633, 212] on div "check_box_outline_blank Saat bulu kotor" at bounding box center [649, 221] width 546 height 22
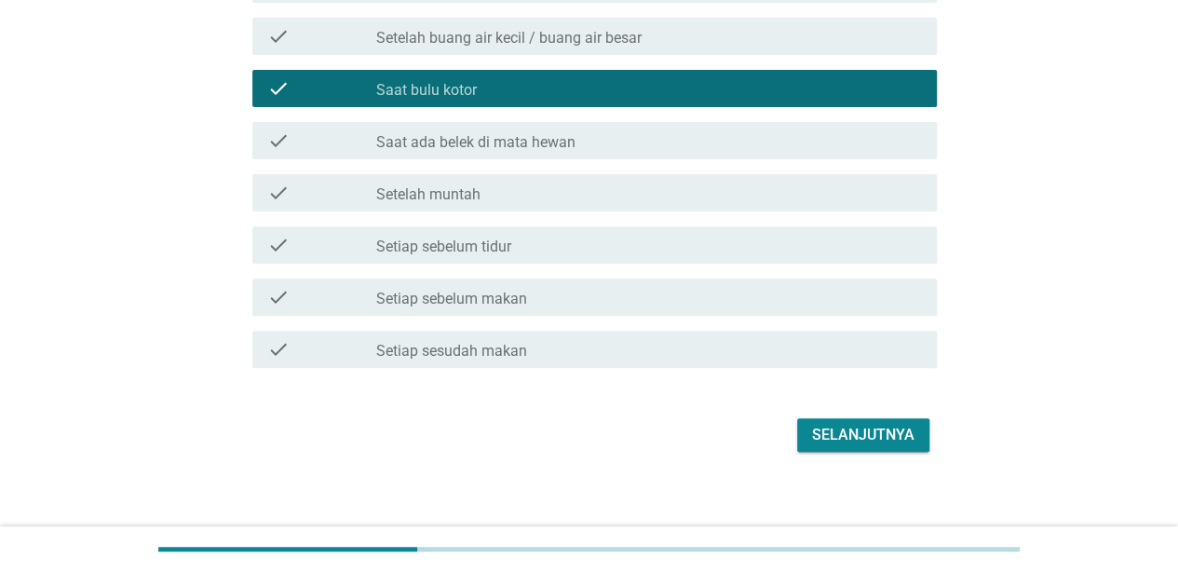
scroll to position [239, 0]
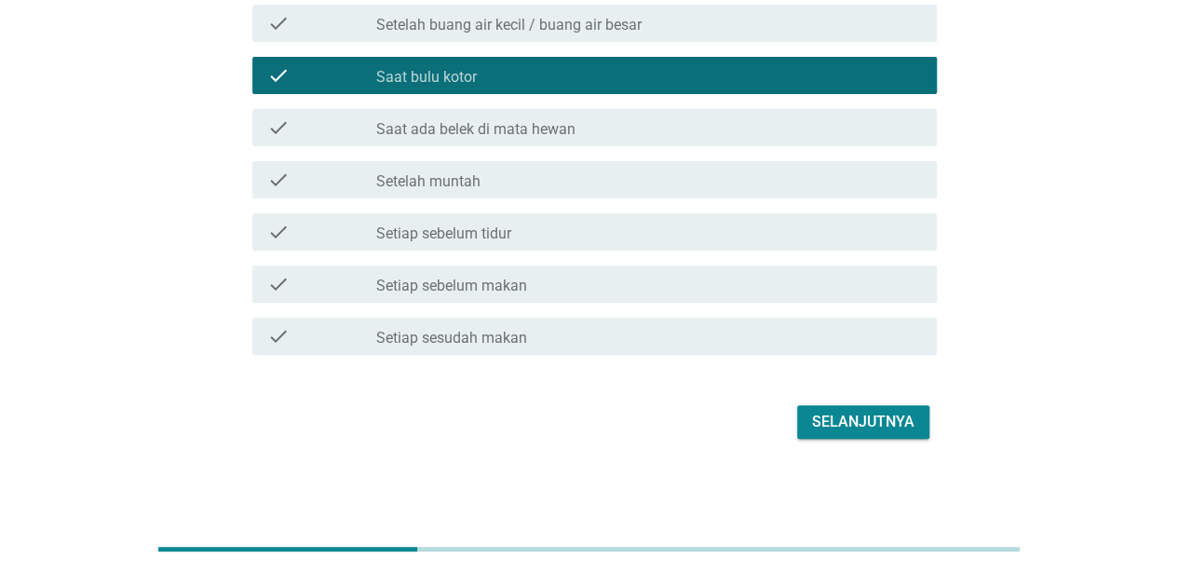
drag, startPoint x: 900, startPoint y: 430, endPoint x: 788, endPoint y: 344, distance: 141.4
click at [900, 430] on div "Selanjutnya" at bounding box center [863, 422] width 102 height 22
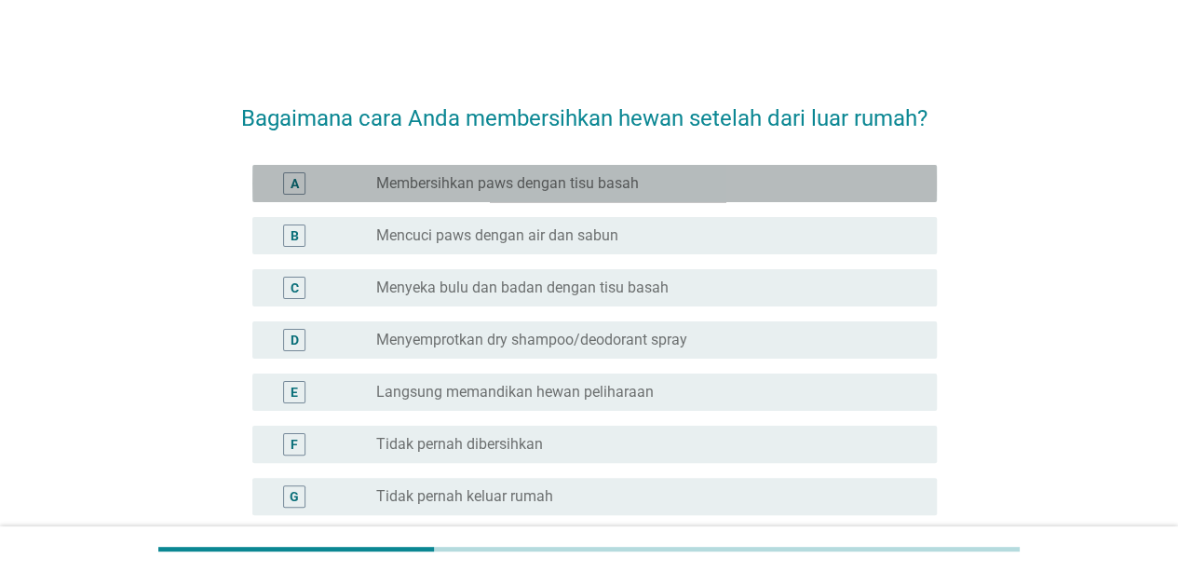
click at [706, 193] on div "radio_button_unchecked Membersihkan paws dengan tisu basah" at bounding box center [649, 183] width 546 height 22
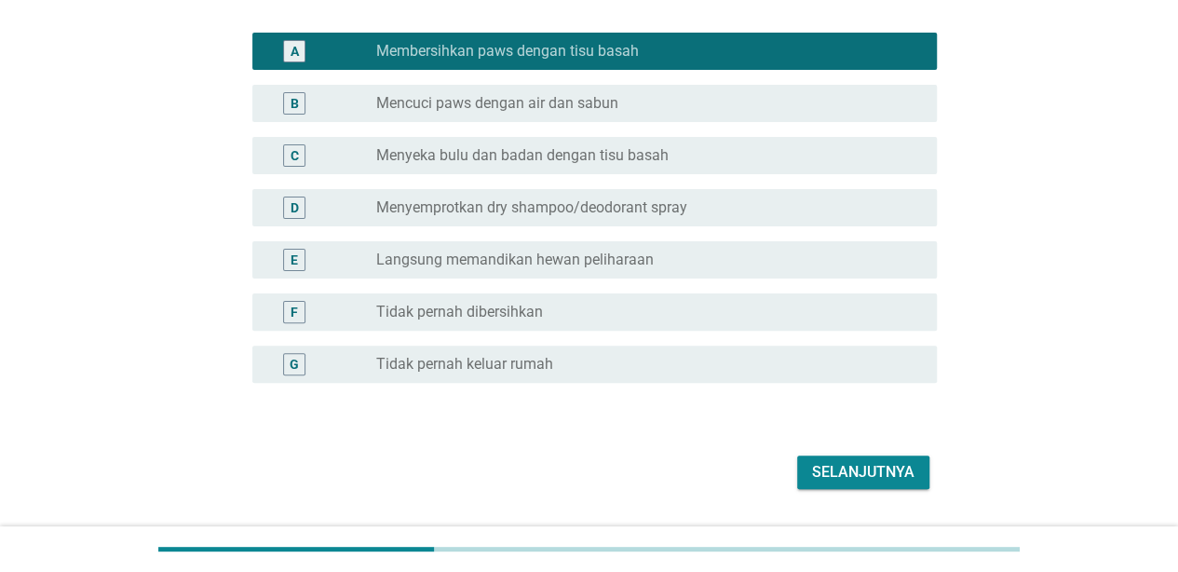
scroll to position [183, 0]
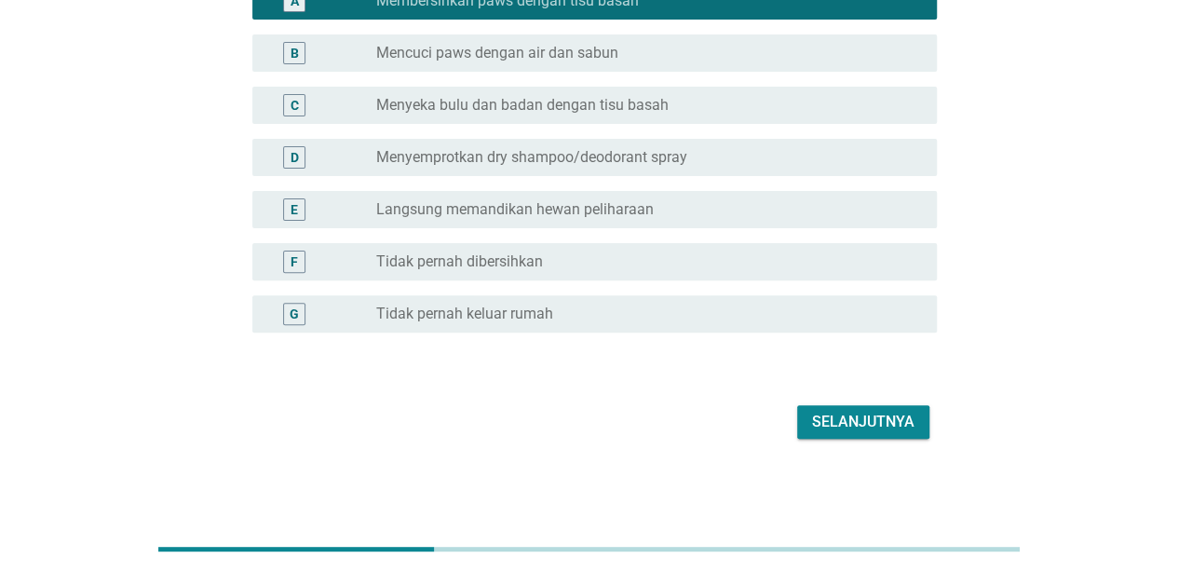
click at [844, 425] on div "Selanjutnya" at bounding box center [863, 422] width 102 height 22
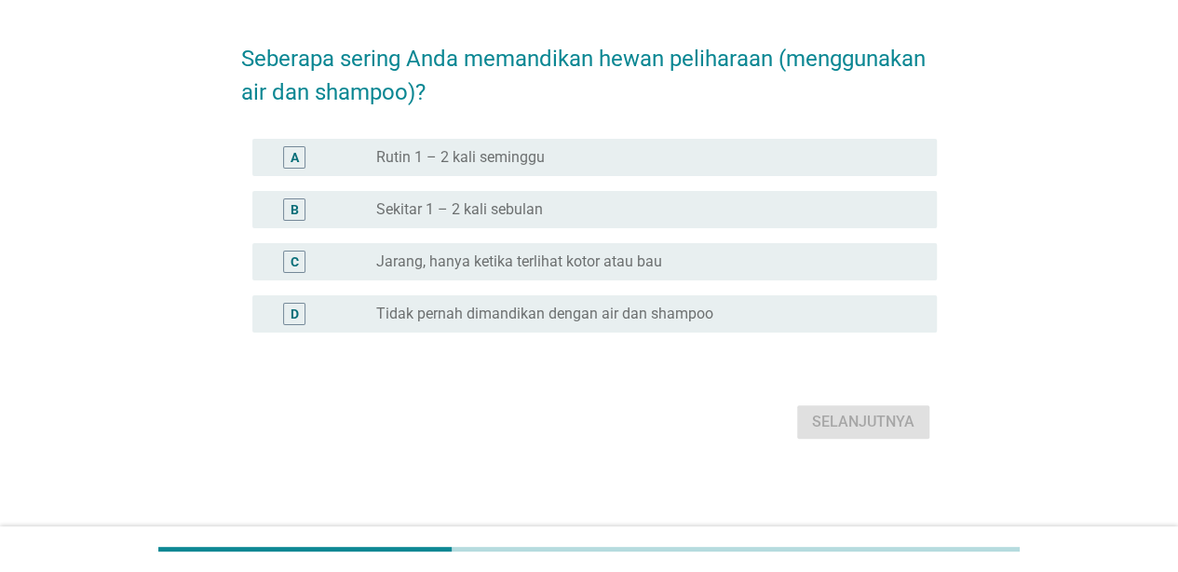
scroll to position [0, 0]
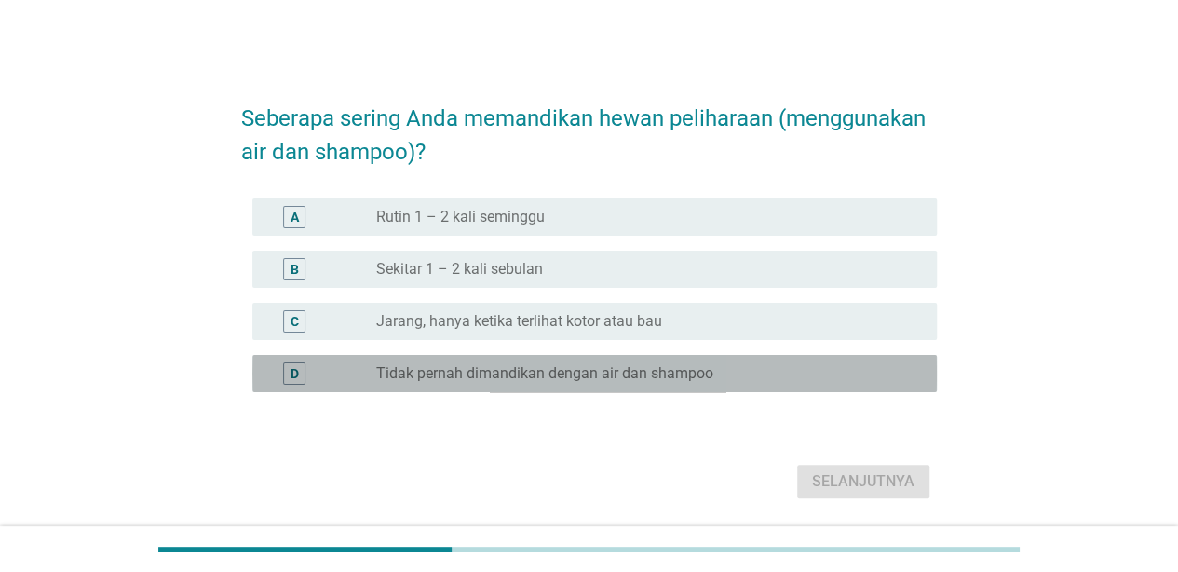
click at [833, 380] on div "radio_button_unchecked Tidak pernah dimandikan dengan air dan shampoo" at bounding box center [641, 373] width 531 height 19
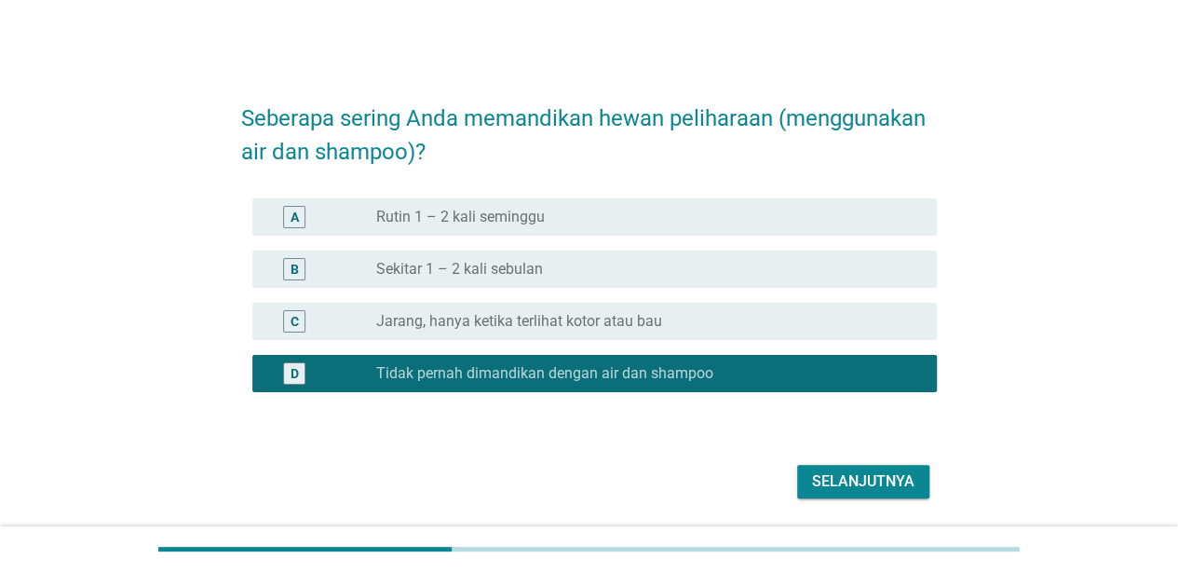
click at [841, 480] on div "Selanjutnya" at bounding box center [863, 481] width 102 height 22
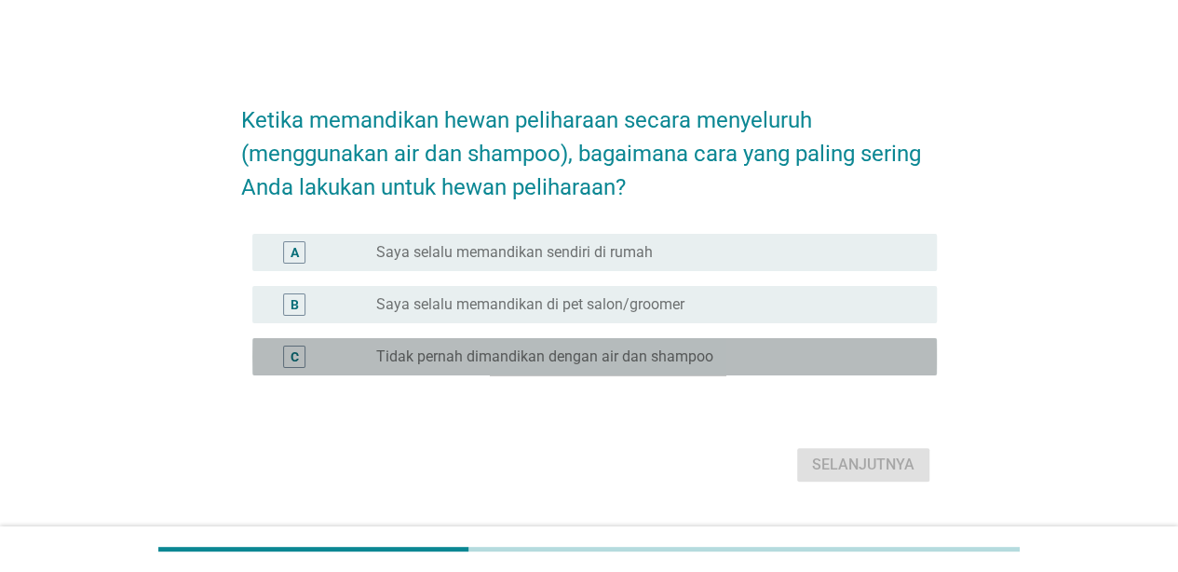
click at [821, 347] on div "radio_button_unchecked Tidak pernah dimandikan dengan air dan shampoo" at bounding box center [641, 356] width 531 height 19
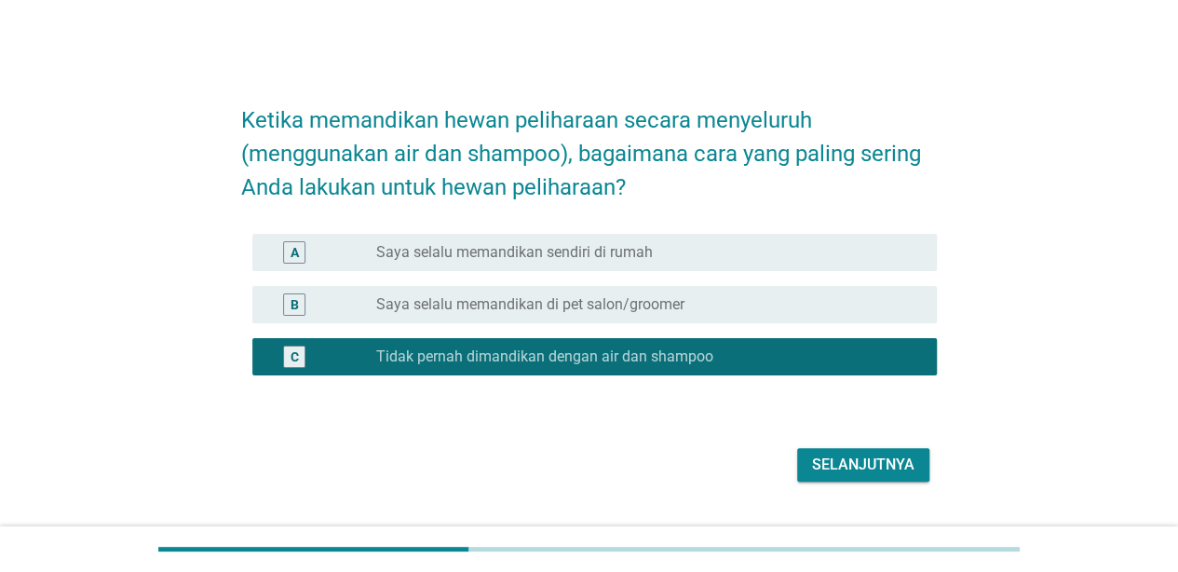
click at [862, 457] on div "Selanjutnya" at bounding box center [863, 465] width 102 height 22
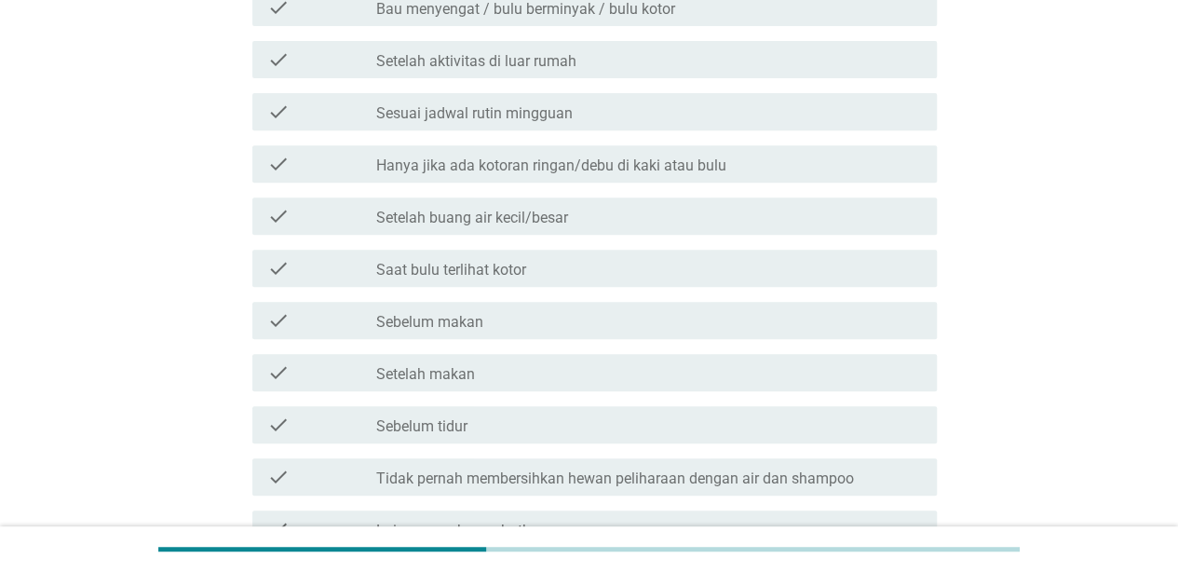
scroll to position [515, 0]
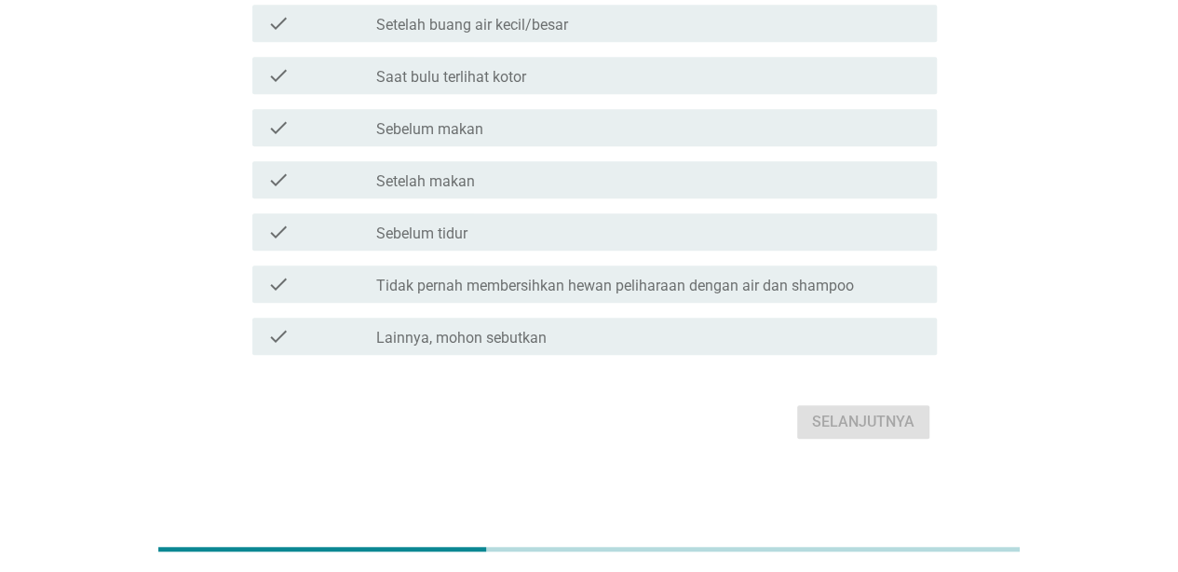
click at [831, 307] on div "check check_box_outline_blank Tidak pernah membersihkan hewan peliharaan dengan…" at bounding box center [589, 284] width 696 height 52
click at [830, 294] on div "check check_box_outline_blank Tidak pernah membersihkan hewan peliharaan dengan…" at bounding box center [594, 283] width 685 height 37
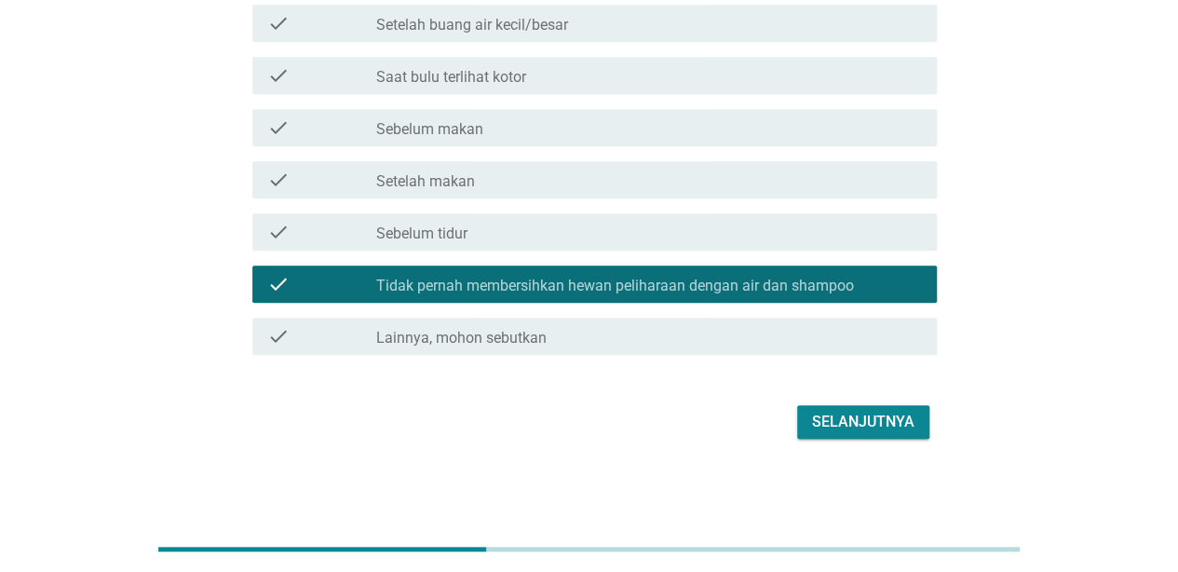
click at [836, 389] on form "Dalam kondisi apa Anda biasanya memilih untuk memandikan hewan peliharaan denga…" at bounding box center [589, 6] width 696 height 876
click at [831, 428] on div "Selanjutnya" at bounding box center [863, 422] width 102 height 22
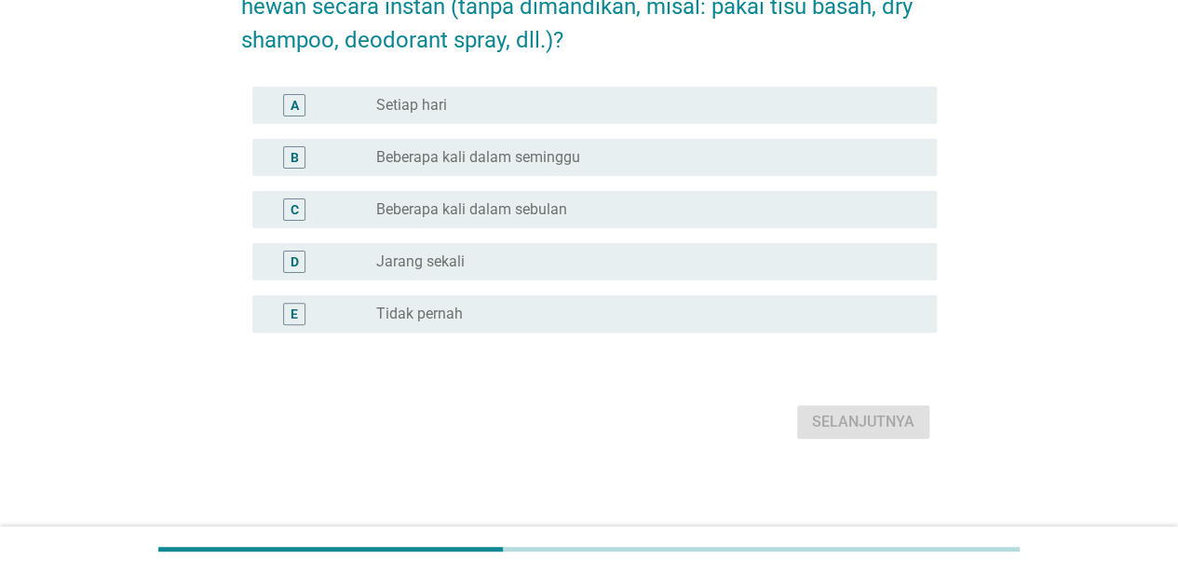
scroll to position [0, 0]
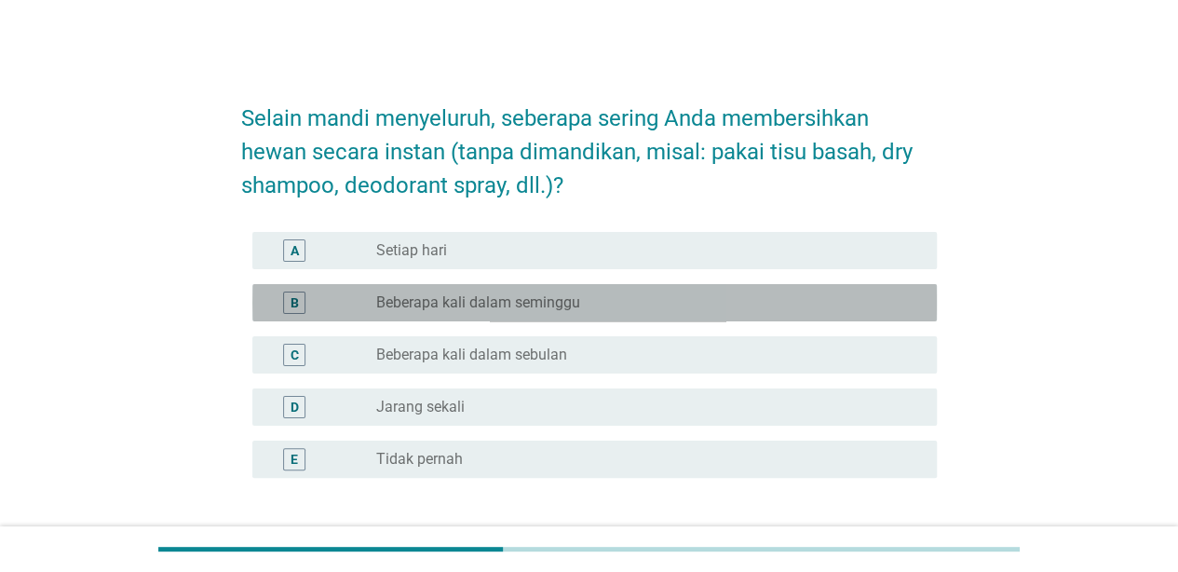
click at [687, 309] on div "radio_button_unchecked Beberapa kali dalam seminggu" at bounding box center [641, 302] width 531 height 19
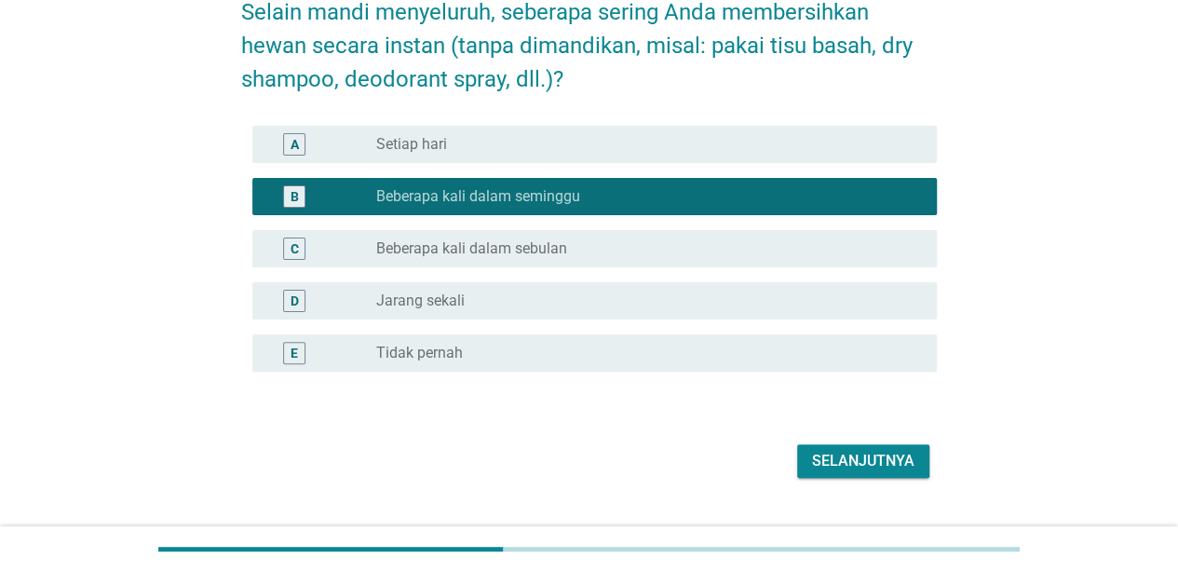
scroll to position [145, 0]
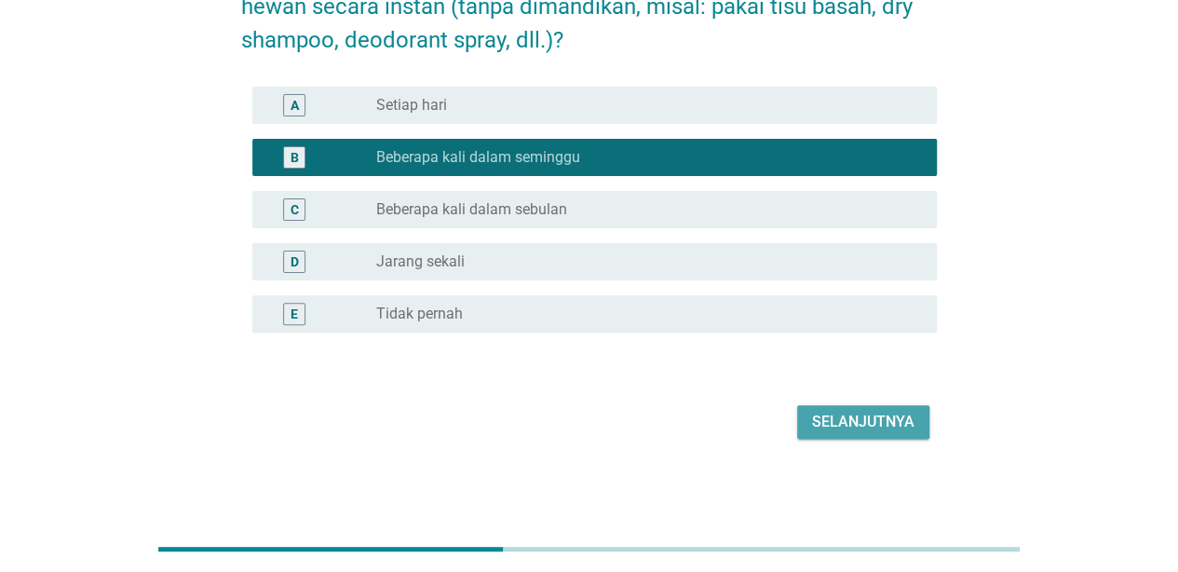
click at [865, 421] on div "Selanjutnya" at bounding box center [863, 422] width 102 height 22
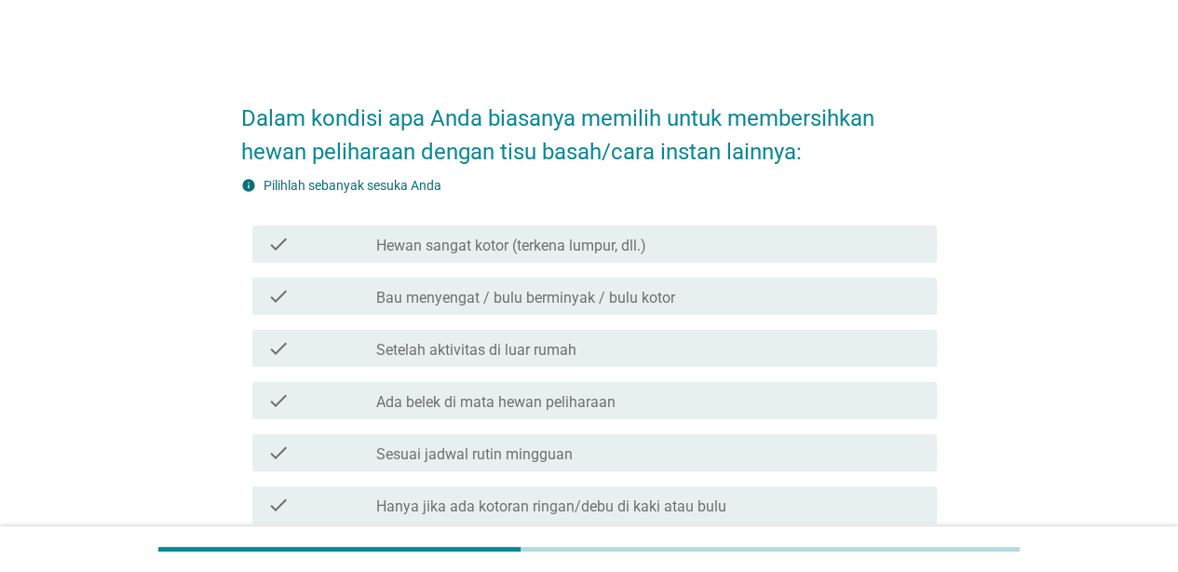
scroll to position [93, 0]
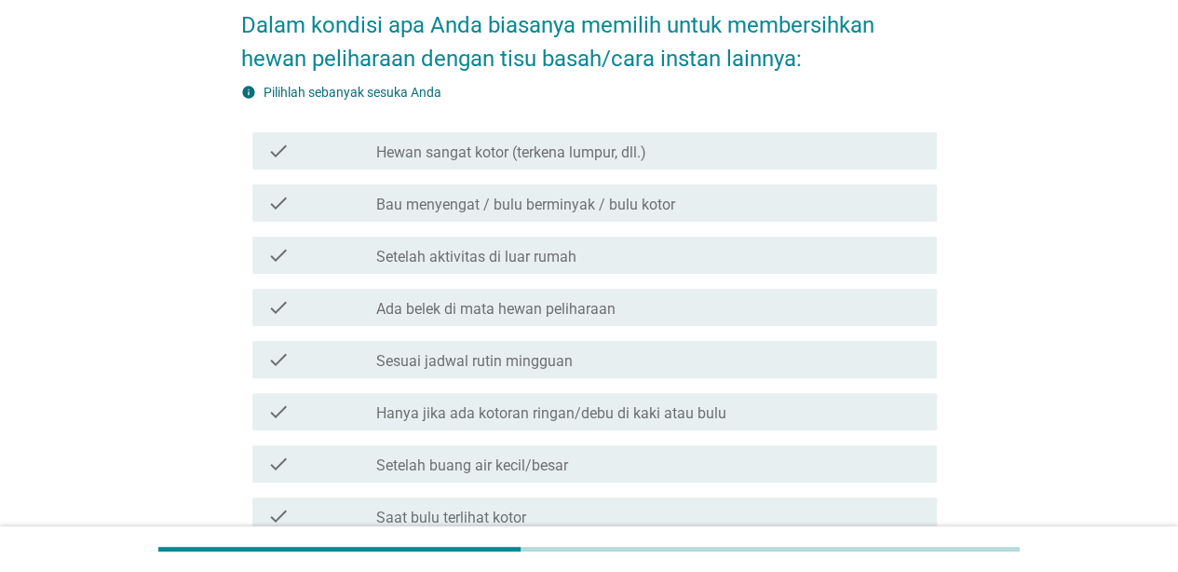
click at [826, 407] on div "check_box_outline_blank Hanya jika ada kotoran ringan/debu di kaki atau bulu" at bounding box center [649, 411] width 546 height 22
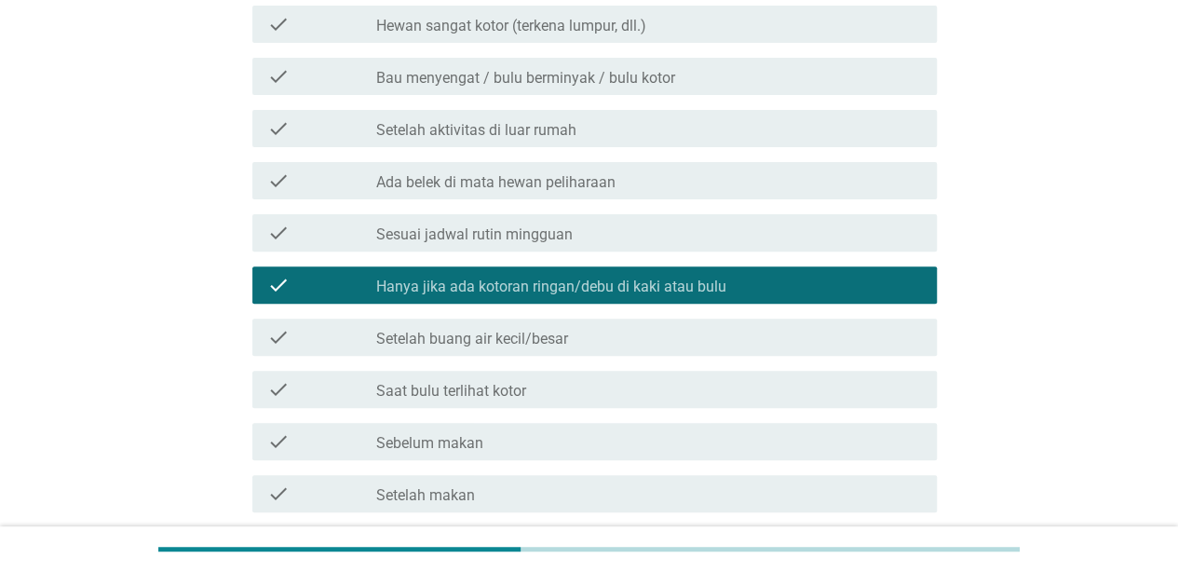
scroll to position [279, 0]
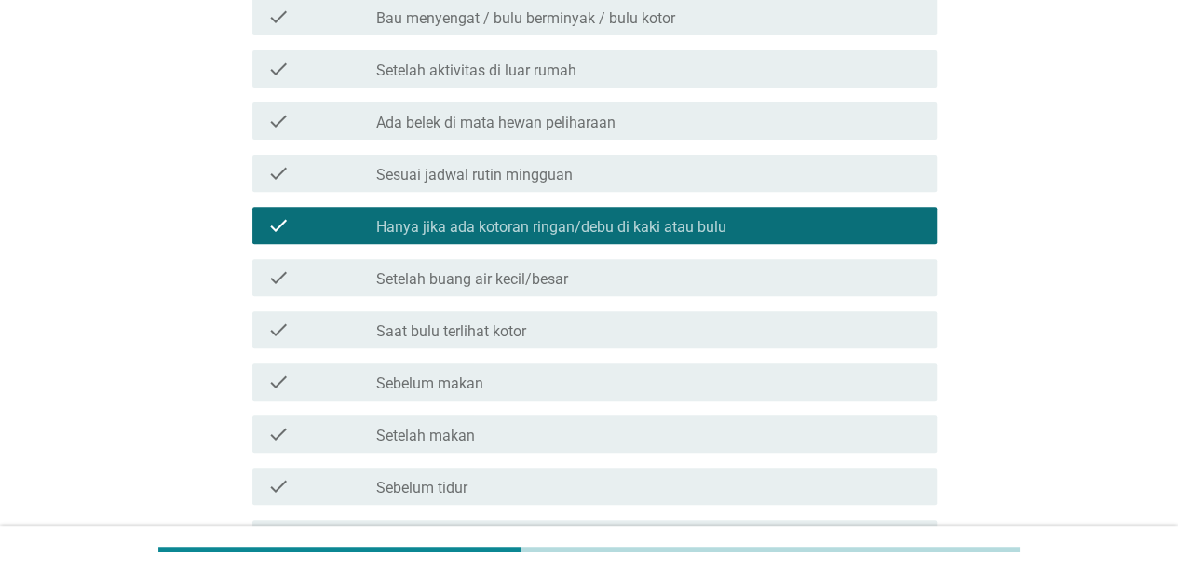
click at [833, 346] on div "check check_box_outline_blank Saat bulu terlihat kotor" at bounding box center [594, 329] width 685 height 37
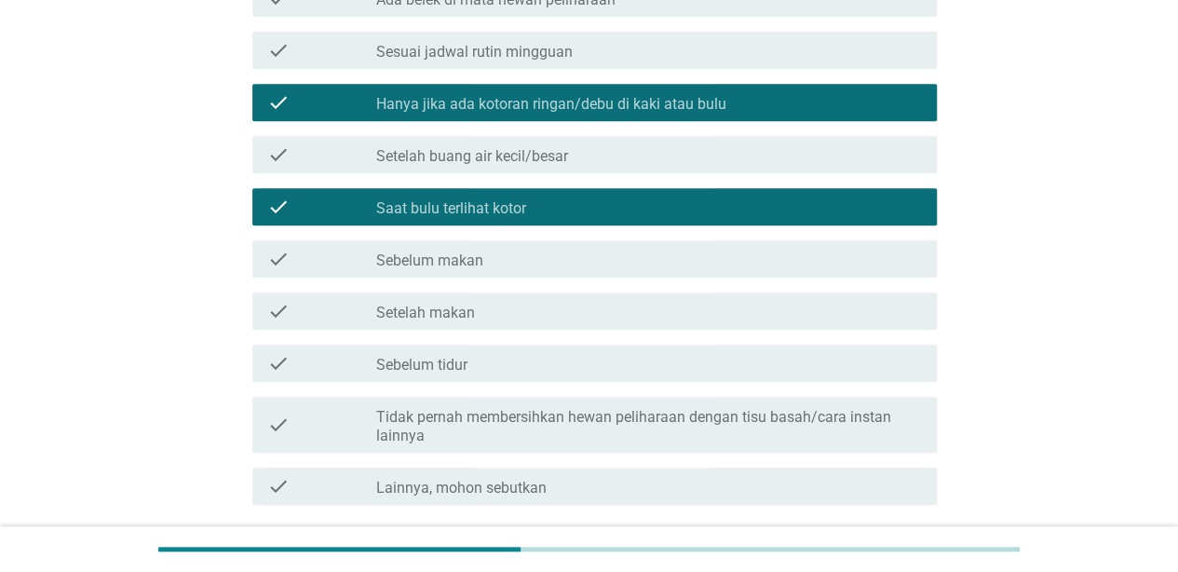
scroll to position [466, 0]
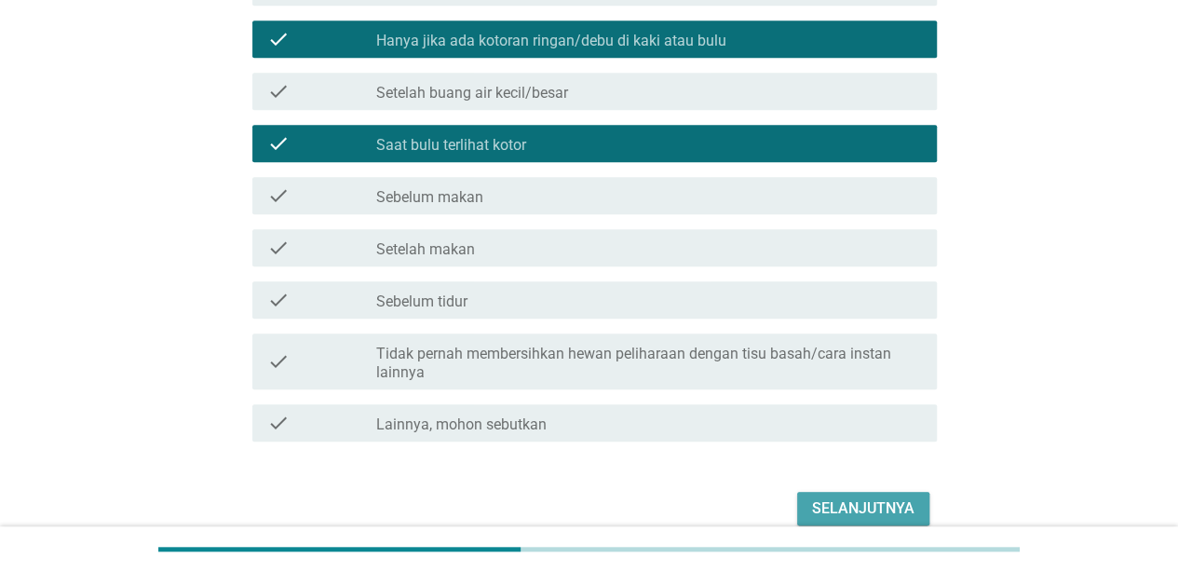
click at [881, 513] on div "Selanjutnya" at bounding box center [863, 508] width 102 height 22
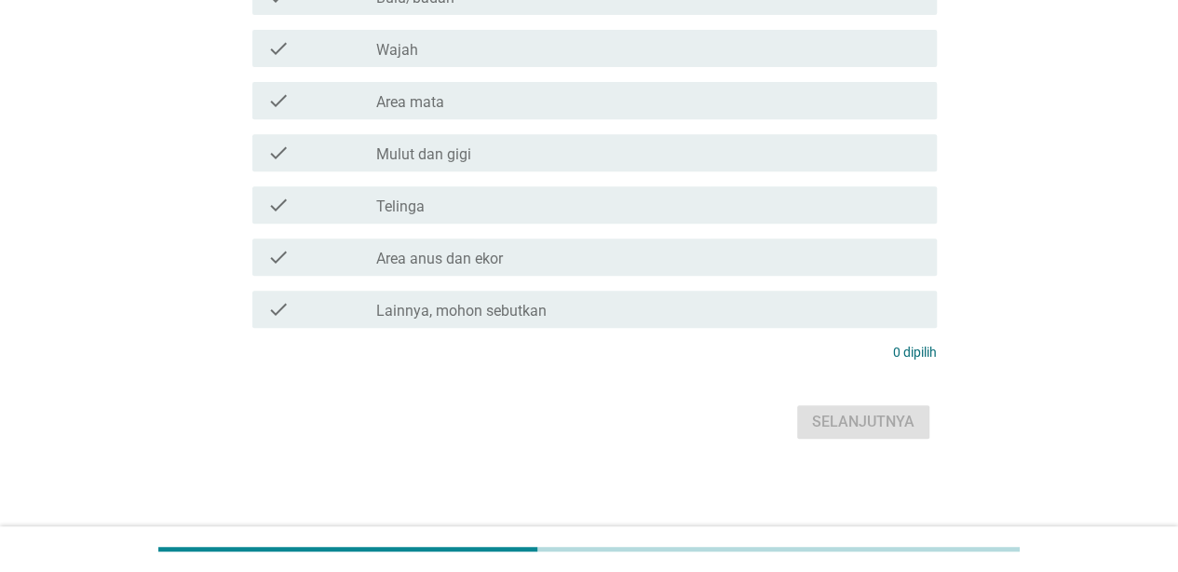
scroll to position [0, 0]
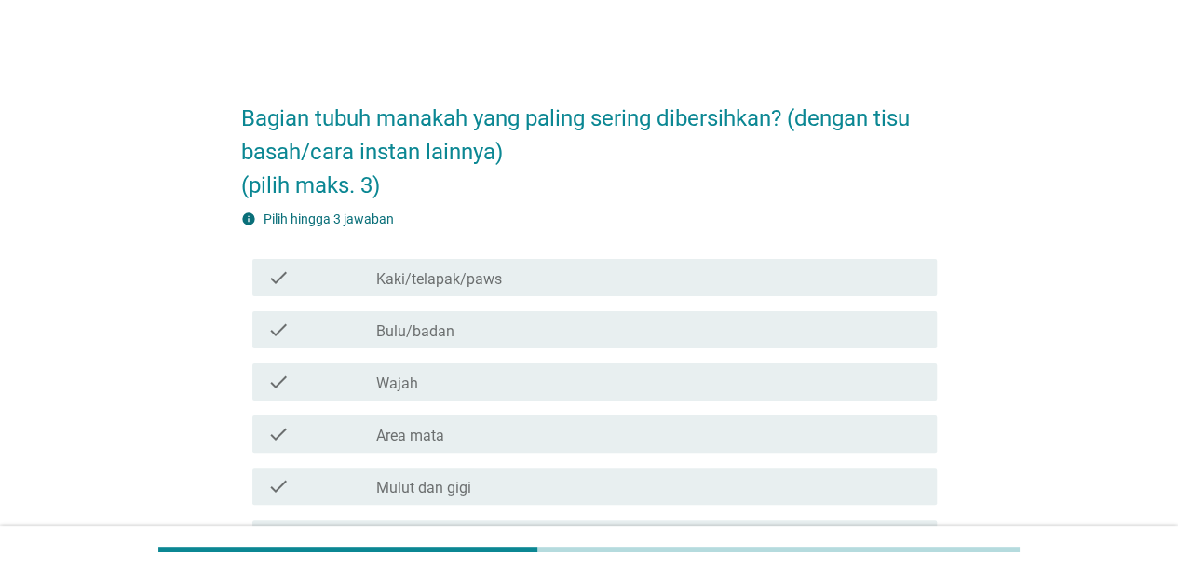
click at [764, 279] on div "check_box_outline_blank Kaki/telapak/paws" at bounding box center [649, 277] width 546 height 22
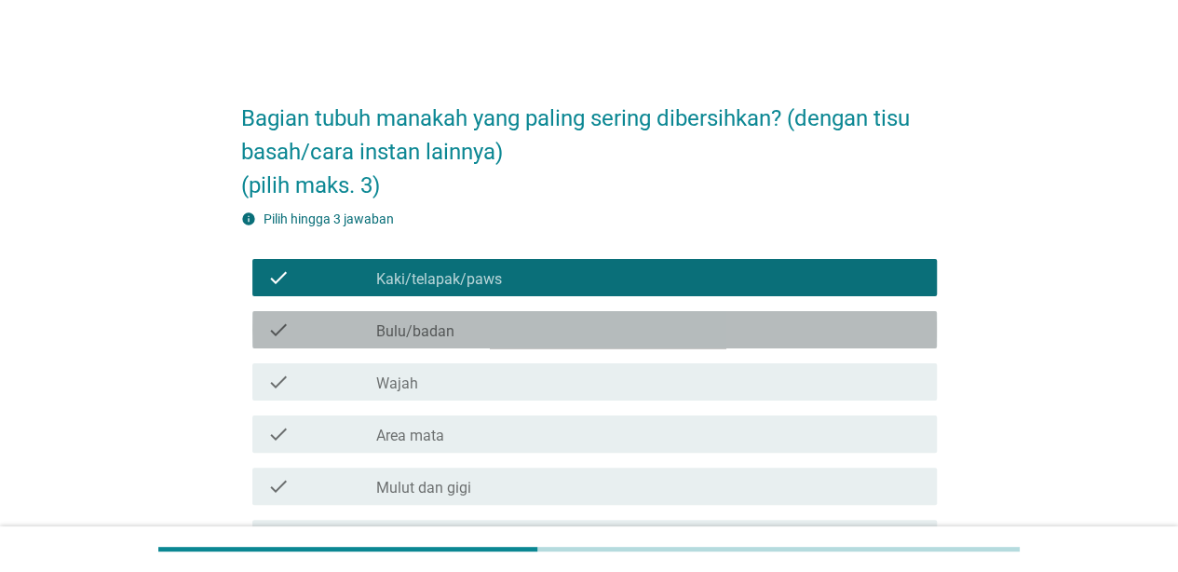
click at [773, 327] on div "check_box_outline_blank Bulu/badan" at bounding box center [649, 330] width 546 height 22
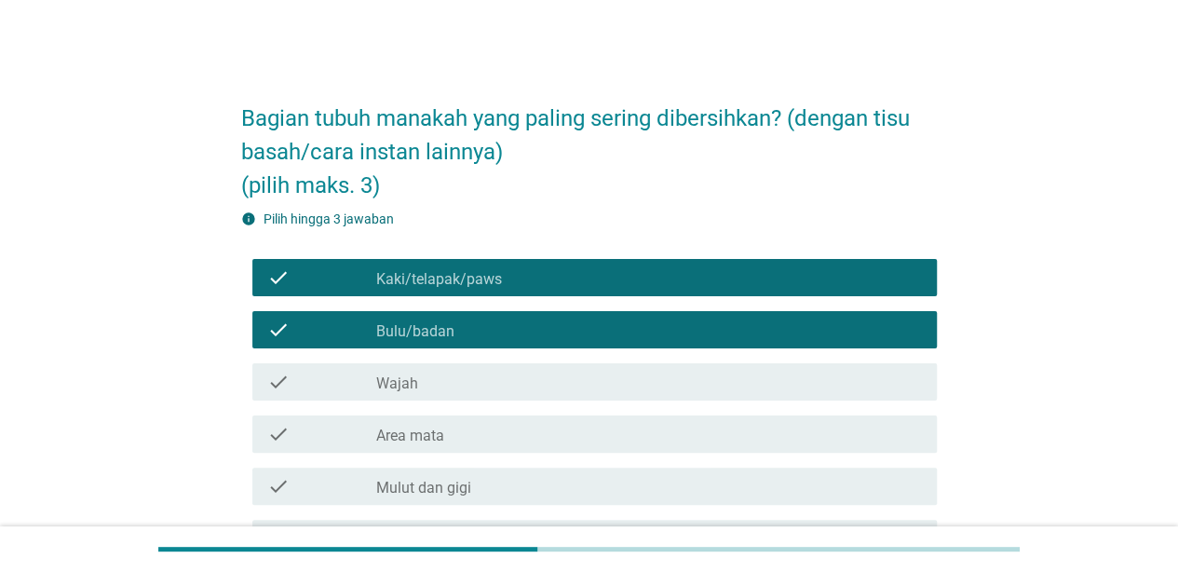
scroll to position [93, 0]
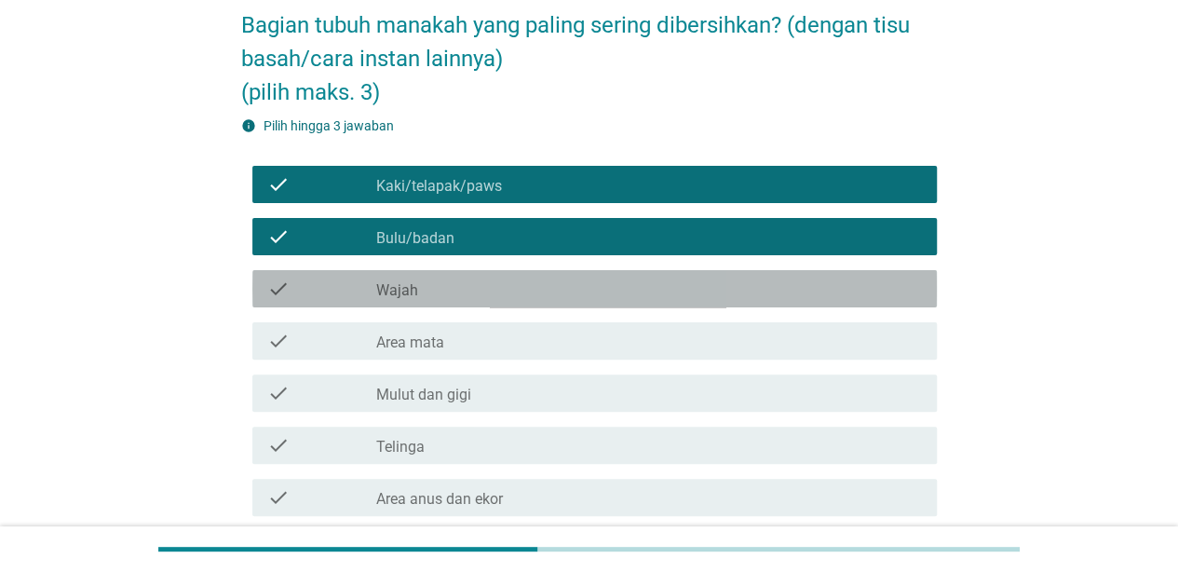
click at [784, 285] on div "check_box_outline_blank Wajah" at bounding box center [649, 289] width 546 height 22
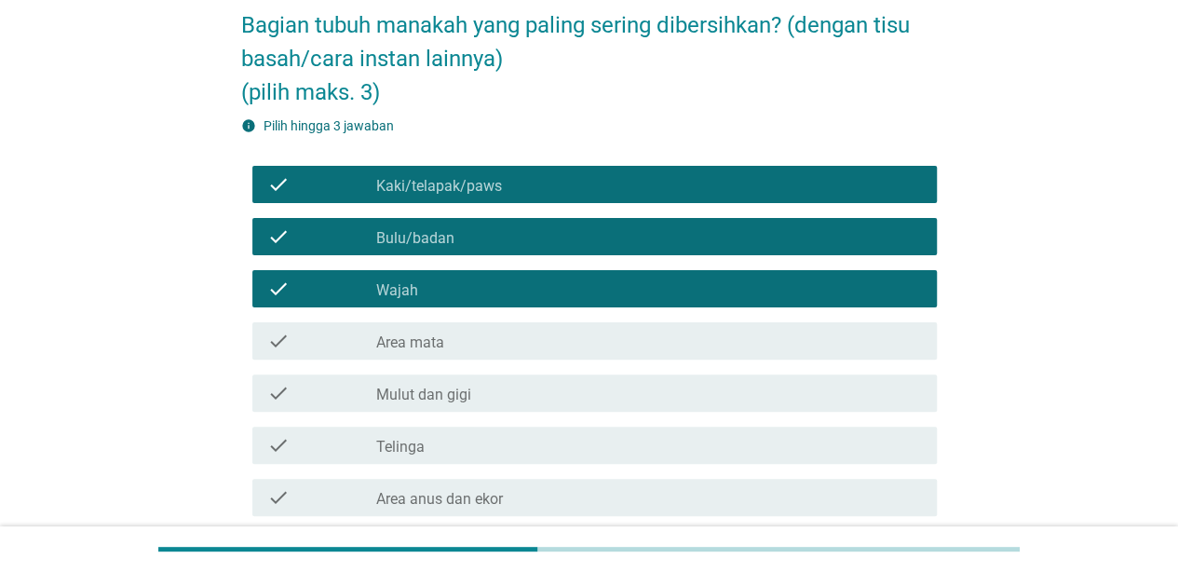
click at [777, 341] on div "check_box_outline_blank Area mata" at bounding box center [649, 341] width 546 height 22
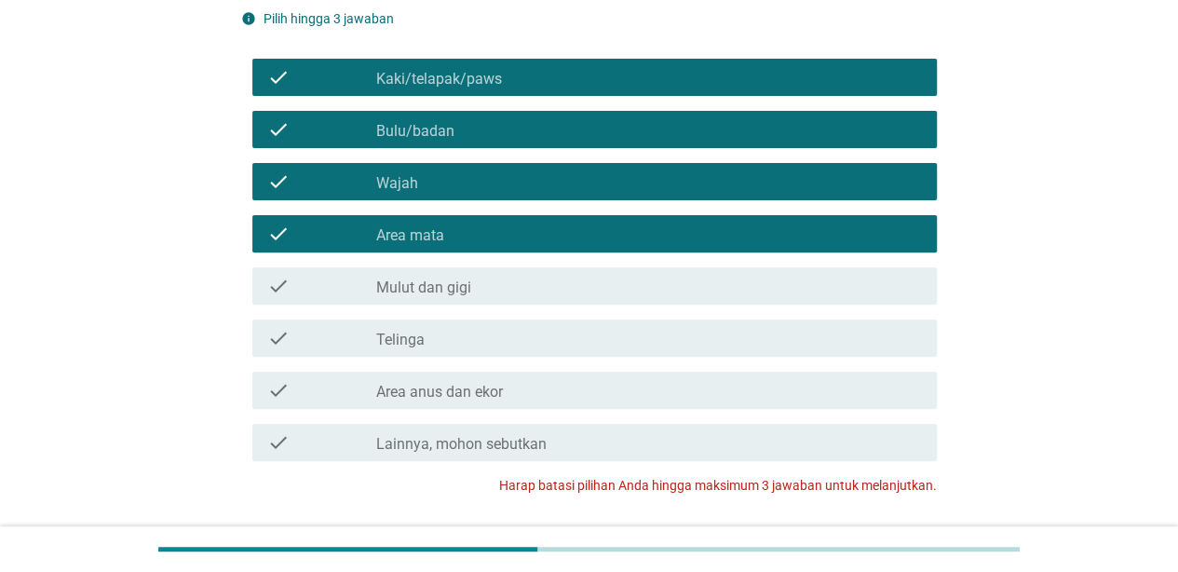
scroll to position [333, 0]
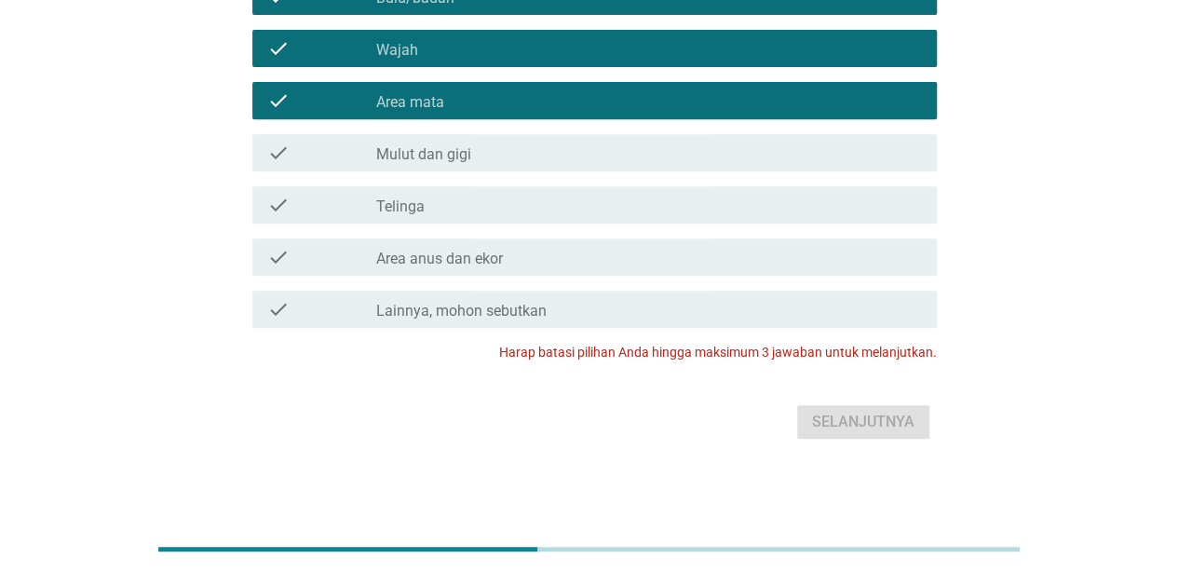
click at [861, 428] on div "Selanjutnya" at bounding box center [589, 422] width 696 height 45
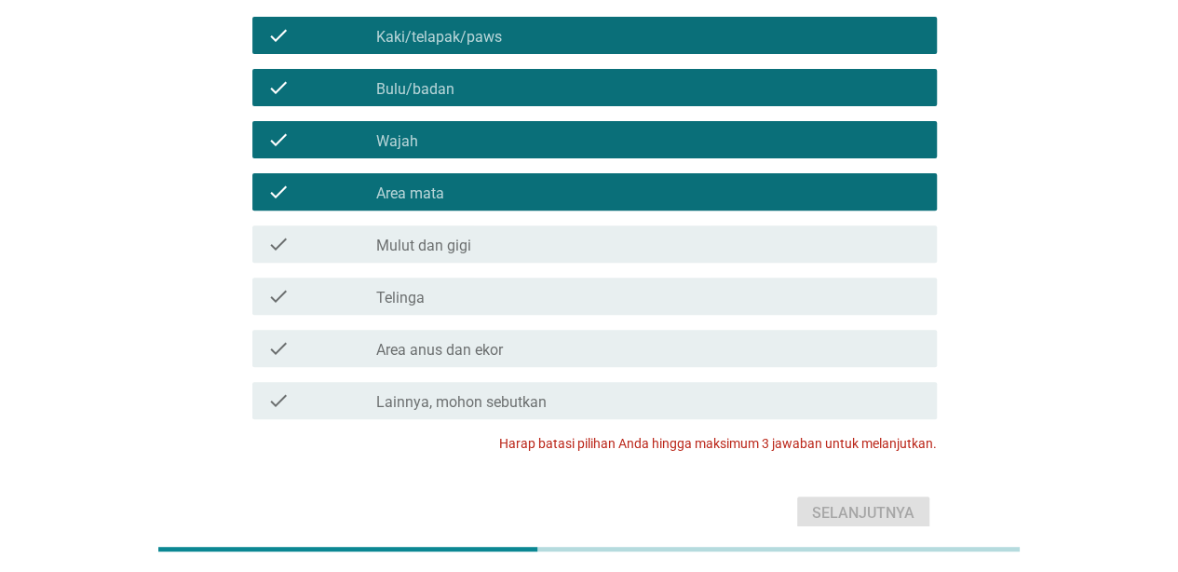
scroll to position [147, 0]
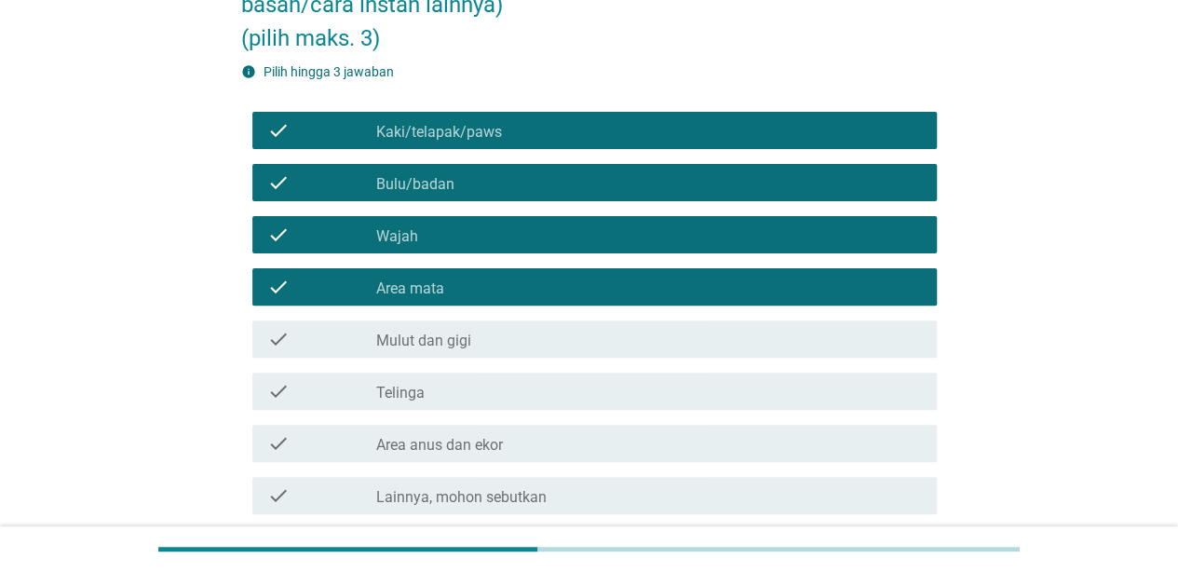
click at [648, 283] on div "check_box_outline_blank Area mata" at bounding box center [649, 287] width 546 height 22
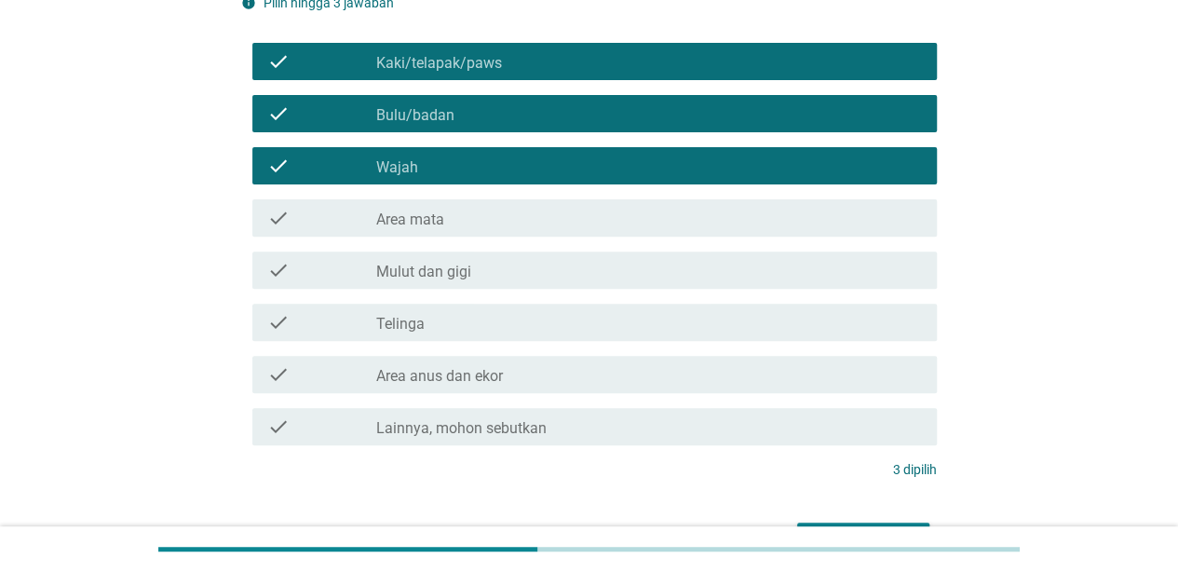
scroll to position [333, 0]
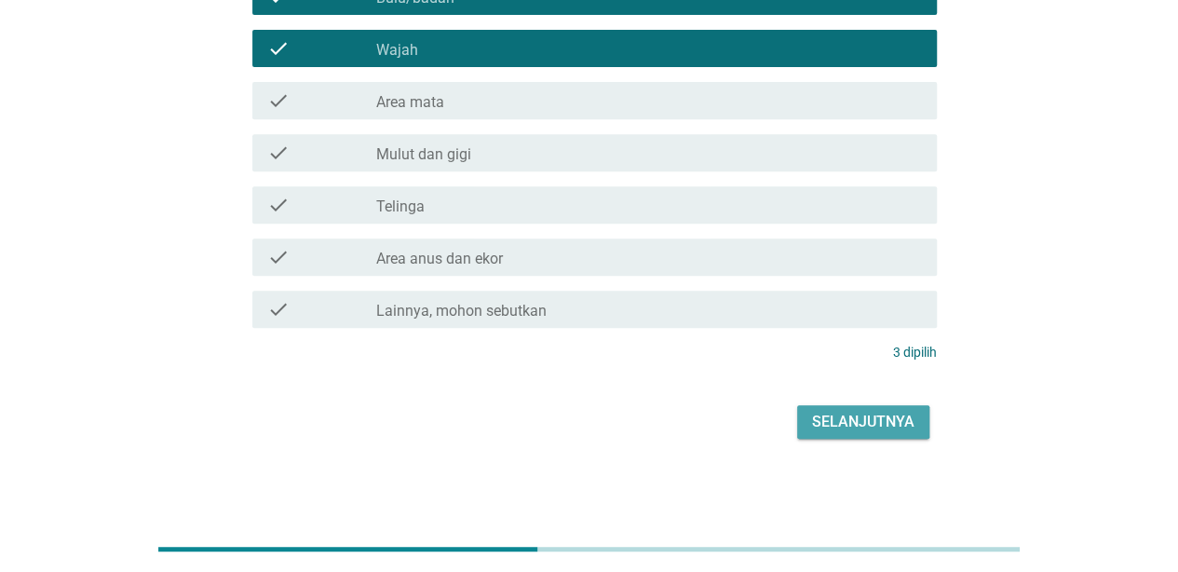
click at [858, 423] on div "Selanjutnya" at bounding box center [863, 422] width 102 height 22
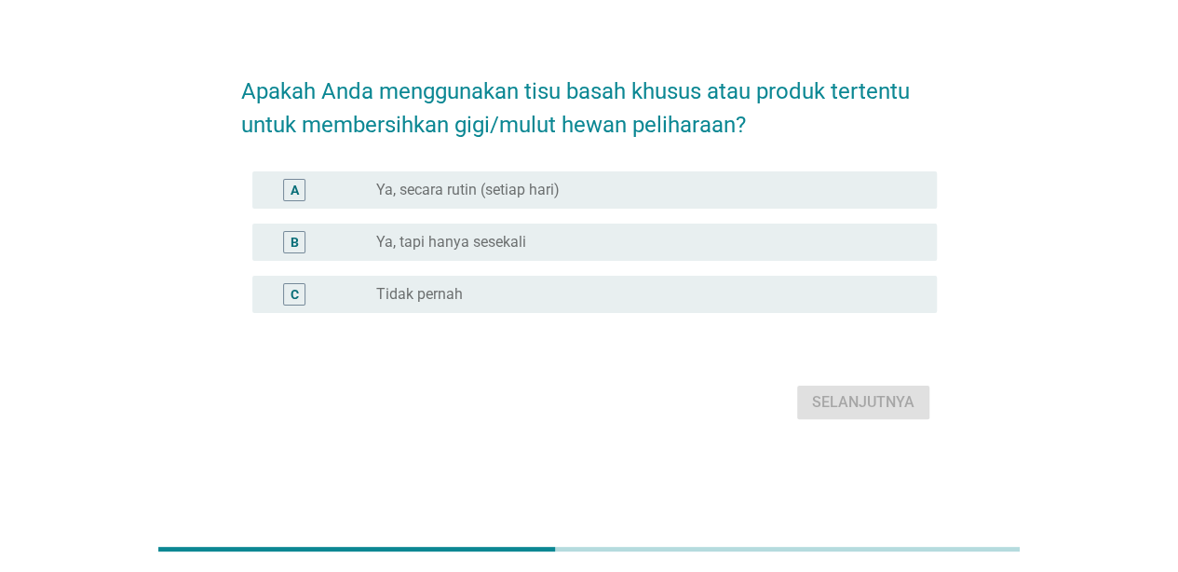
scroll to position [0, 0]
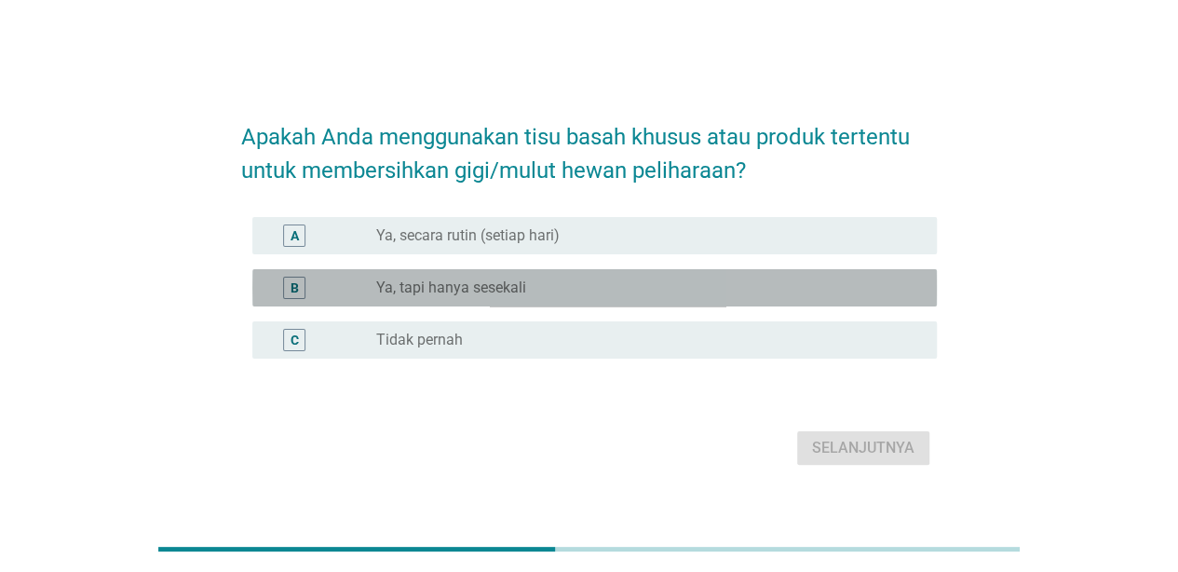
click at [638, 305] on div "B radio_button_unchecked Ya, tapi hanya sesekali" at bounding box center [594, 287] width 685 height 37
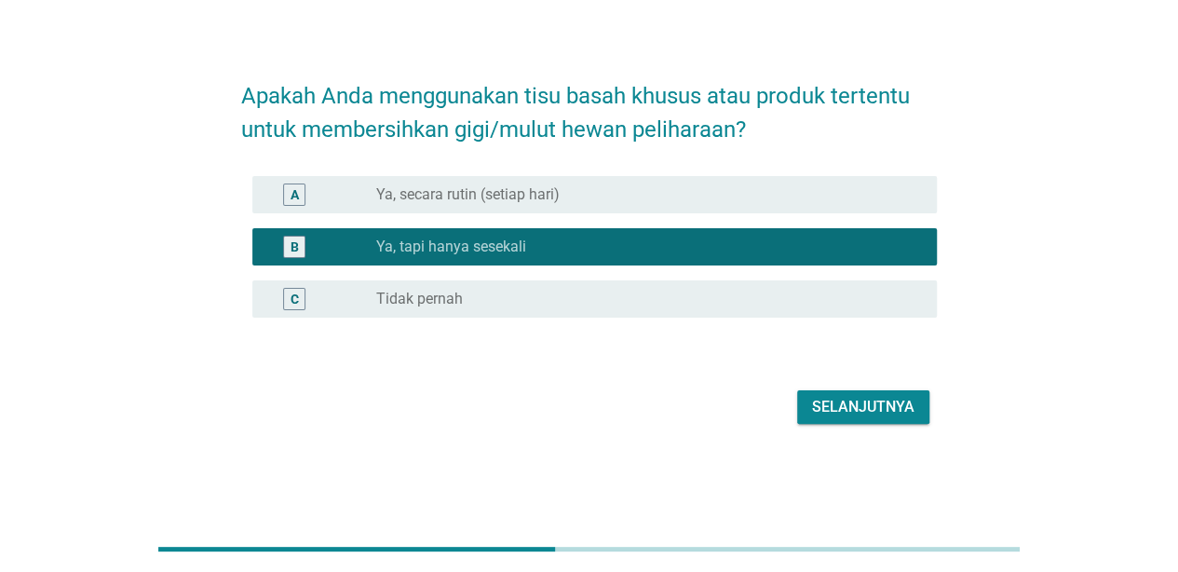
scroll to position [46, 0]
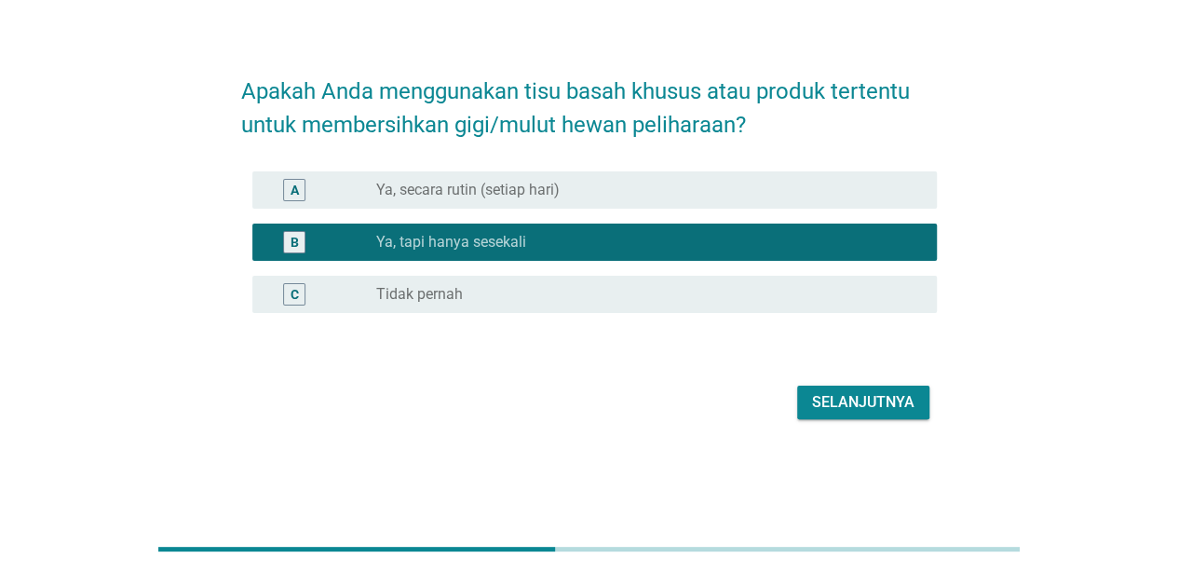
click at [729, 278] on div "C radio_button_unchecked Tidak pernah" at bounding box center [594, 294] width 685 height 37
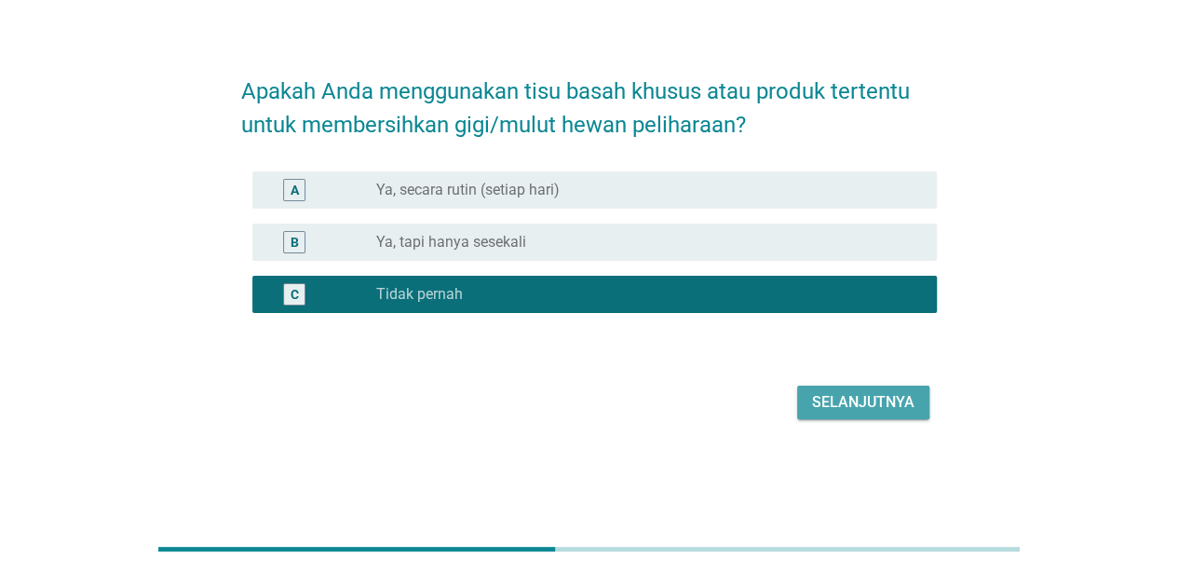
click at [907, 400] on div "Selanjutnya" at bounding box center [863, 402] width 102 height 22
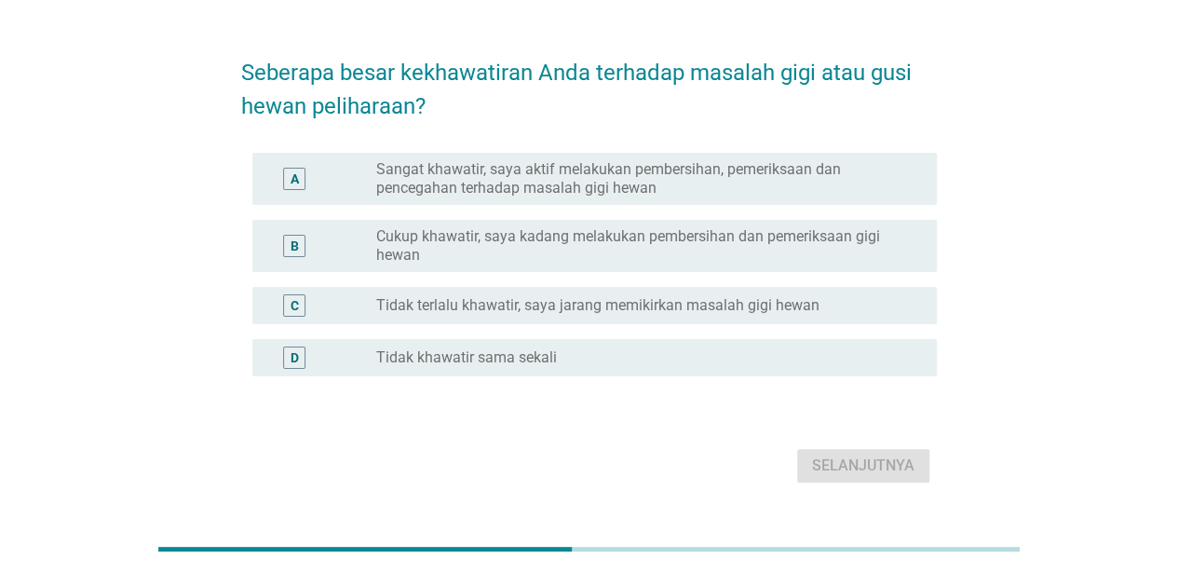
scroll to position [0, 0]
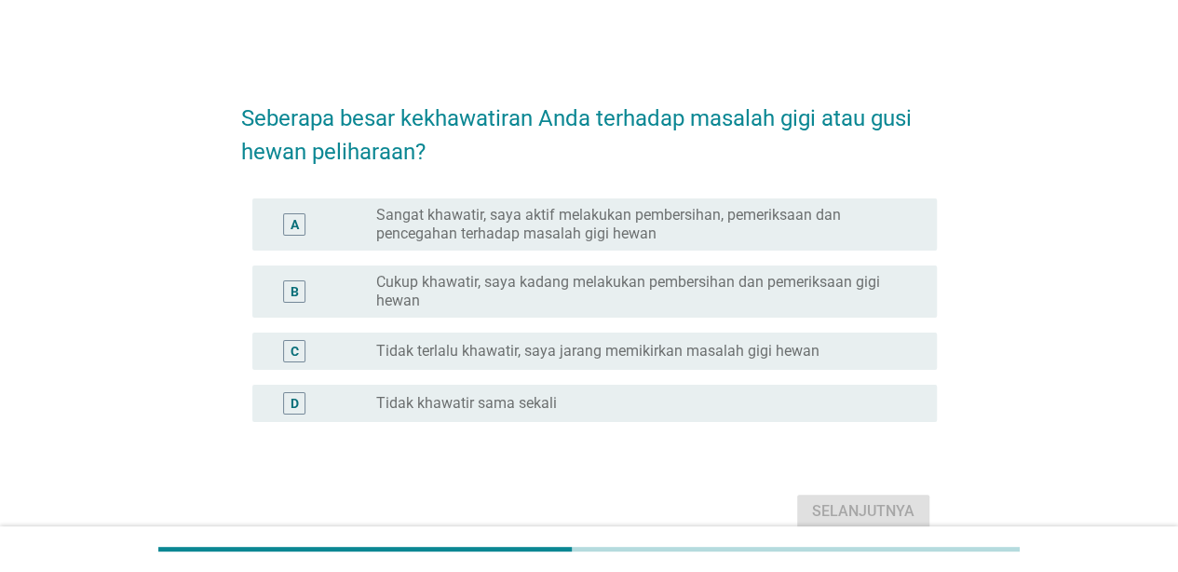
click at [755, 361] on div "radio_button_unchecked Tidak terlalu khawatir, saya jarang memikirkan masalah g…" at bounding box center [649, 351] width 546 height 22
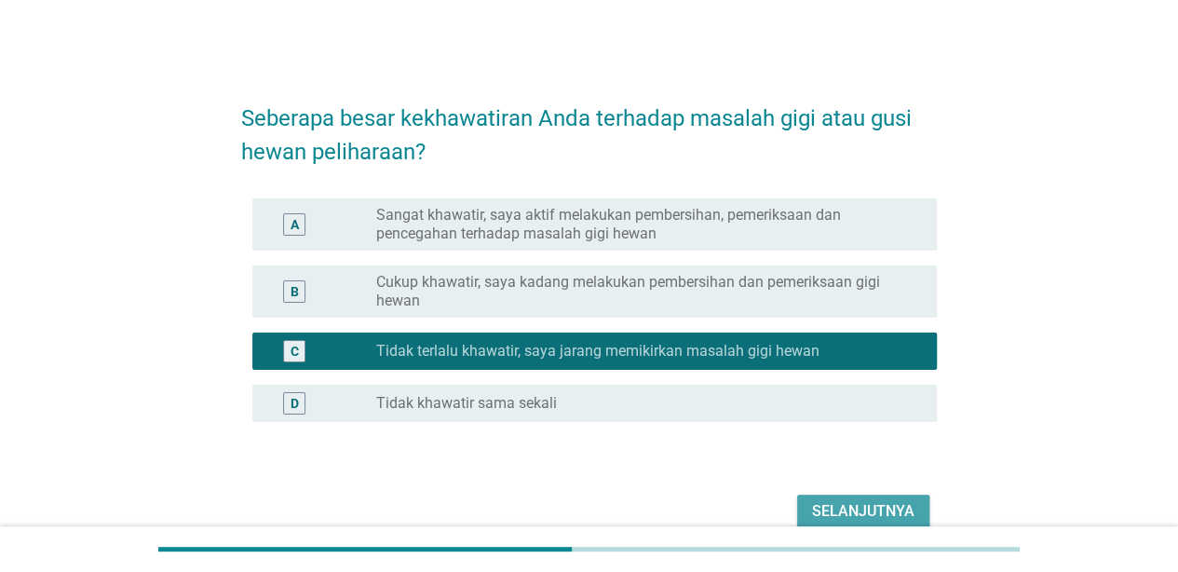
click at [876, 510] on div "Selanjutnya" at bounding box center [863, 511] width 102 height 22
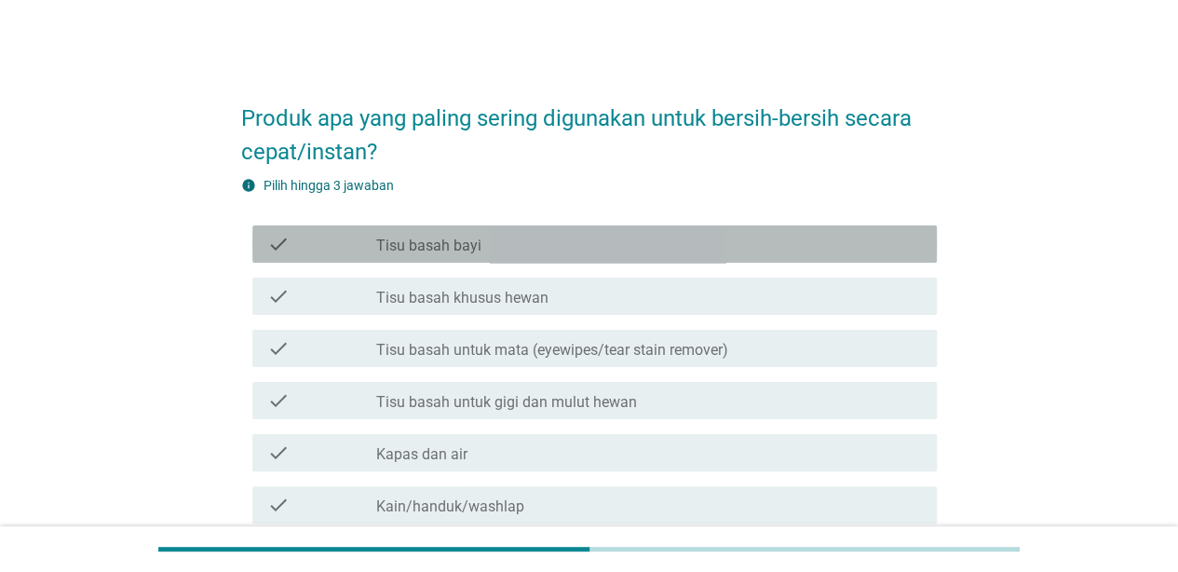
click at [645, 248] on div "check_box_outline_blank Tisu basah bayi" at bounding box center [649, 244] width 546 height 22
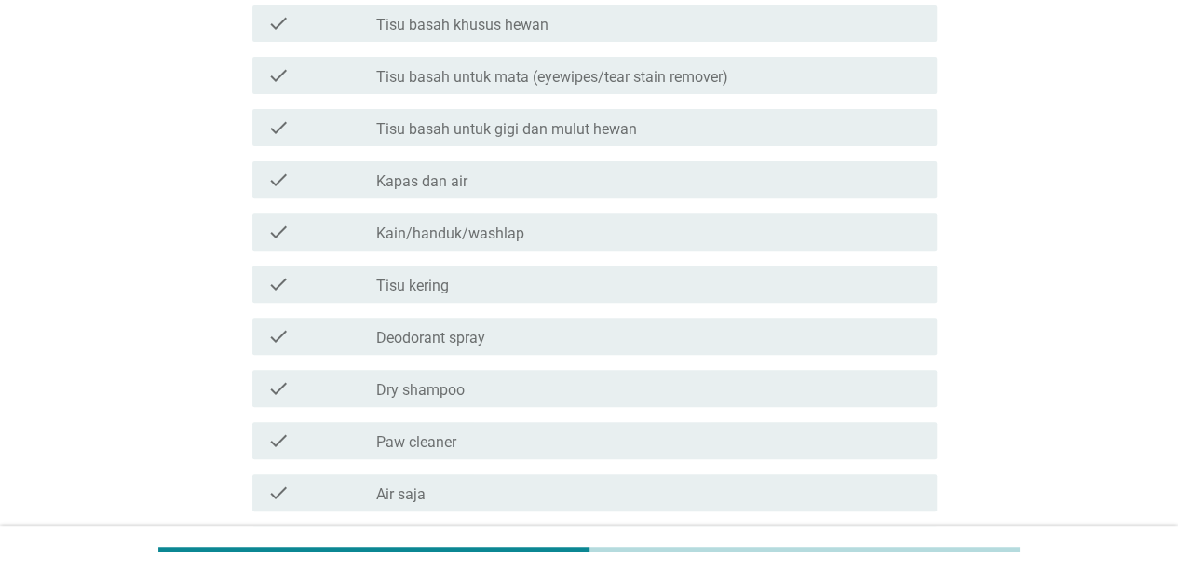
scroll to position [279, 0]
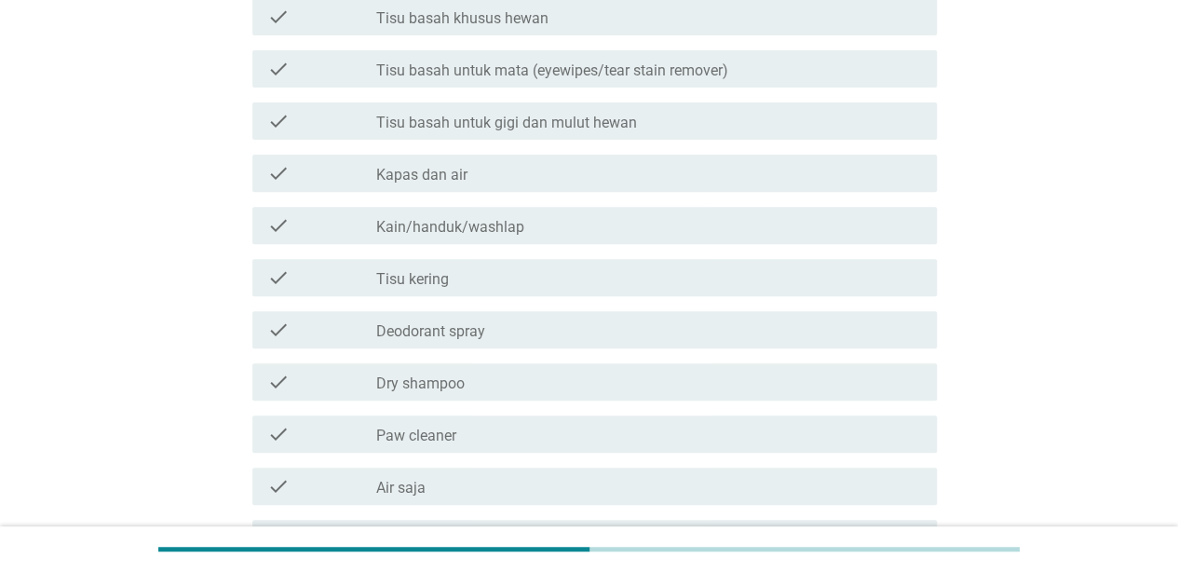
click at [751, 259] on div "check check_box_outline_blank Tisu kering" at bounding box center [594, 277] width 685 height 37
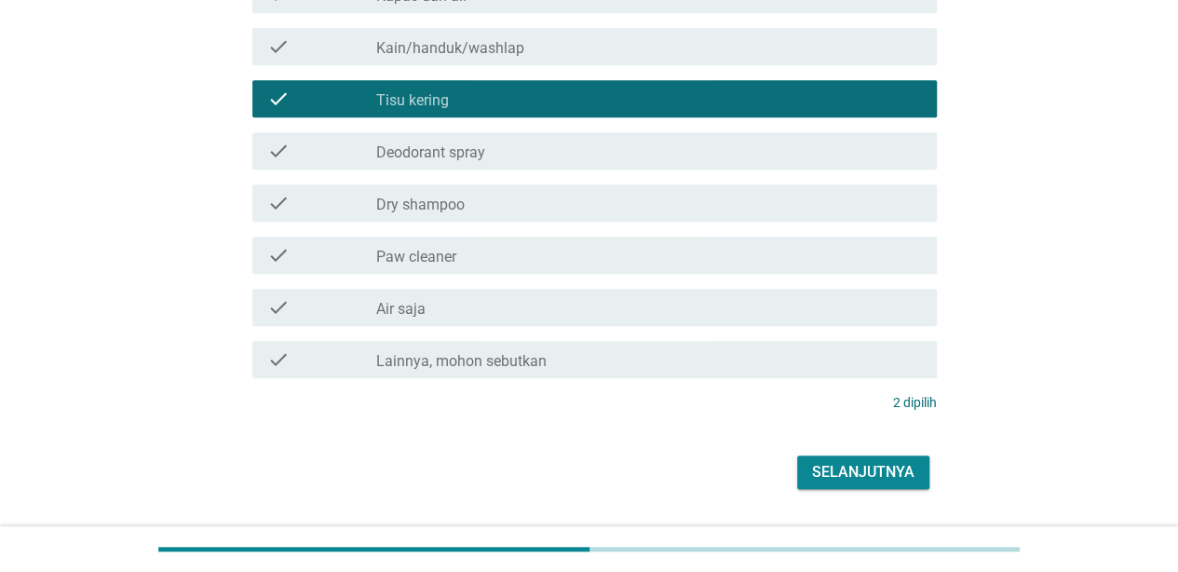
scroll to position [466, 0]
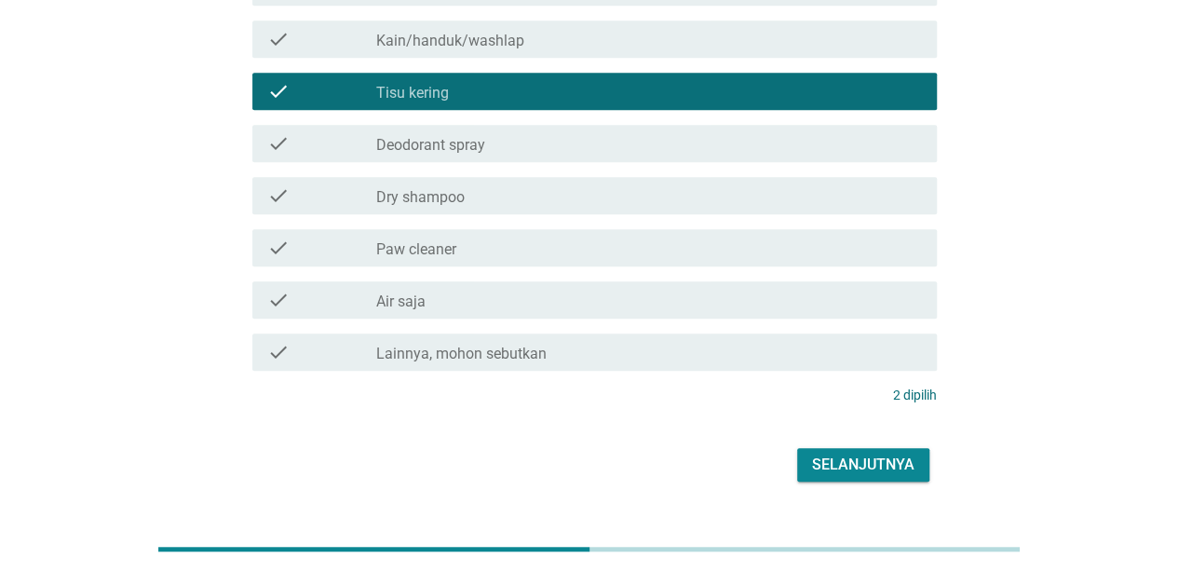
click at [754, 293] on div "check_box_outline_blank Air saja" at bounding box center [649, 300] width 546 height 22
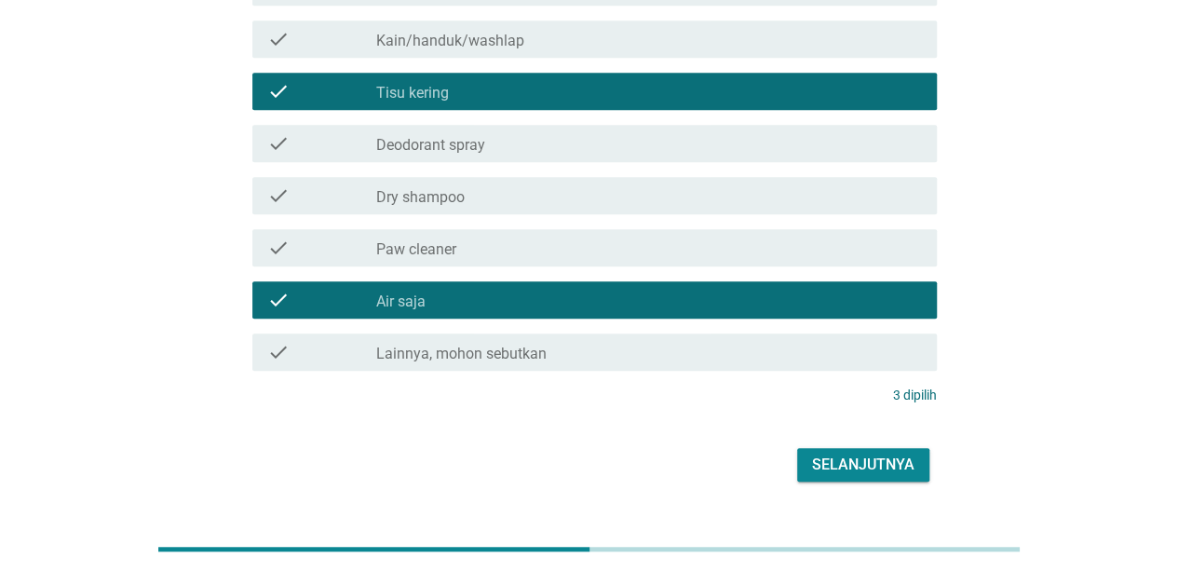
click at [898, 462] on div "Selanjutnya" at bounding box center [863, 465] width 102 height 22
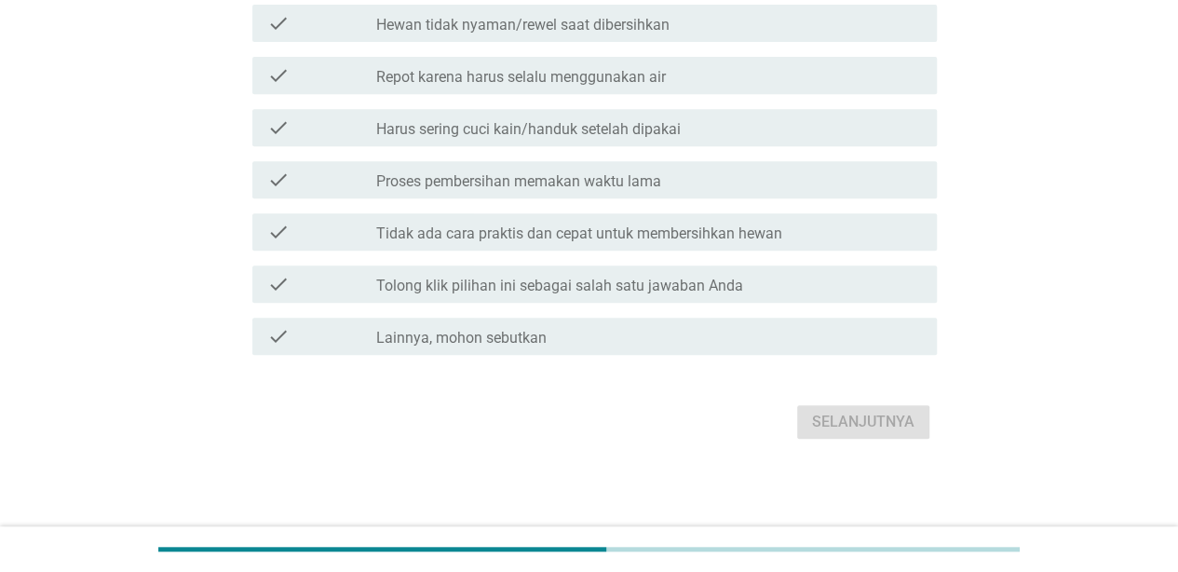
scroll to position [0, 0]
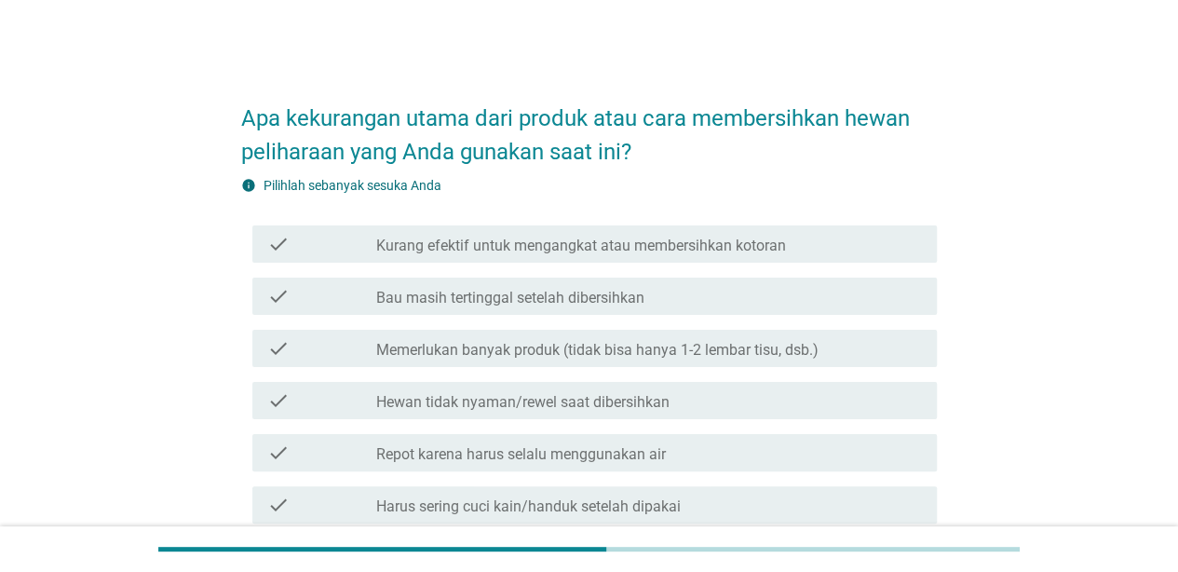
click at [780, 353] on label "Memerlukan banyak produk (tidak bisa hanya 1-2 lembar tisu, dsb.)" at bounding box center [597, 350] width 442 height 19
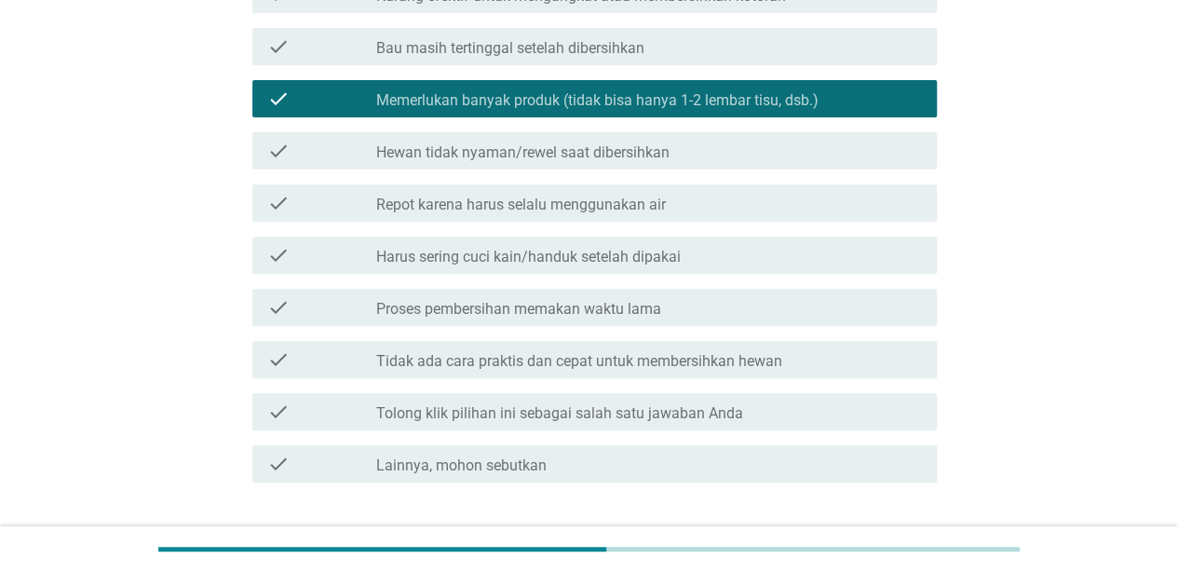
scroll to position [279, 0]
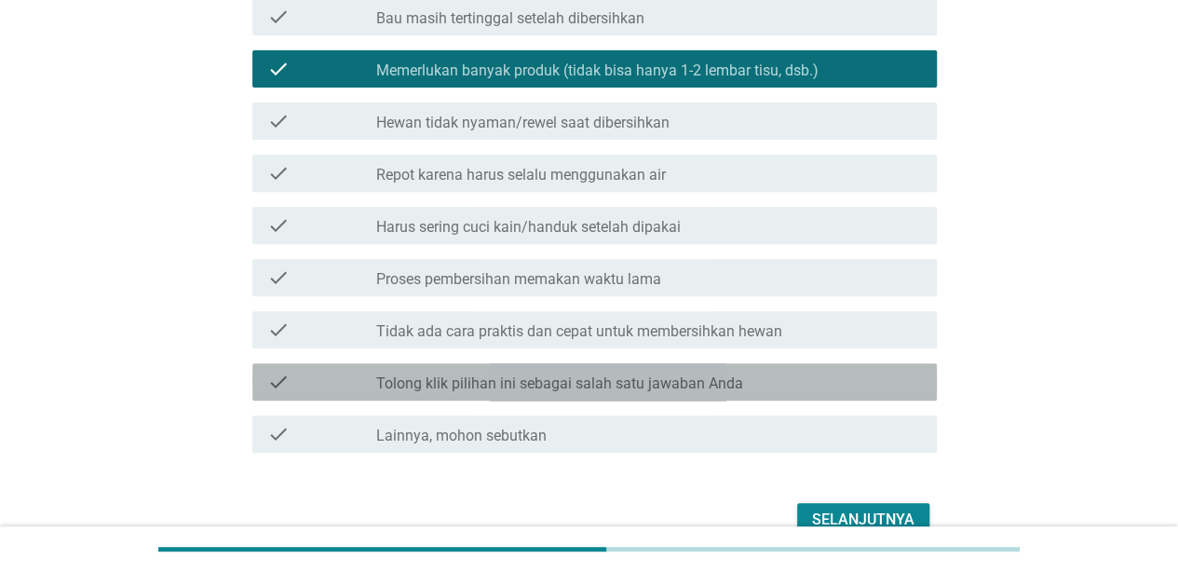
click at [767, 378] on div "check_box_outline_blank Tolong klik pilihan ini sebagai salah satu jawaban Anda" at bounding box center [649, 382] width 546 height 22
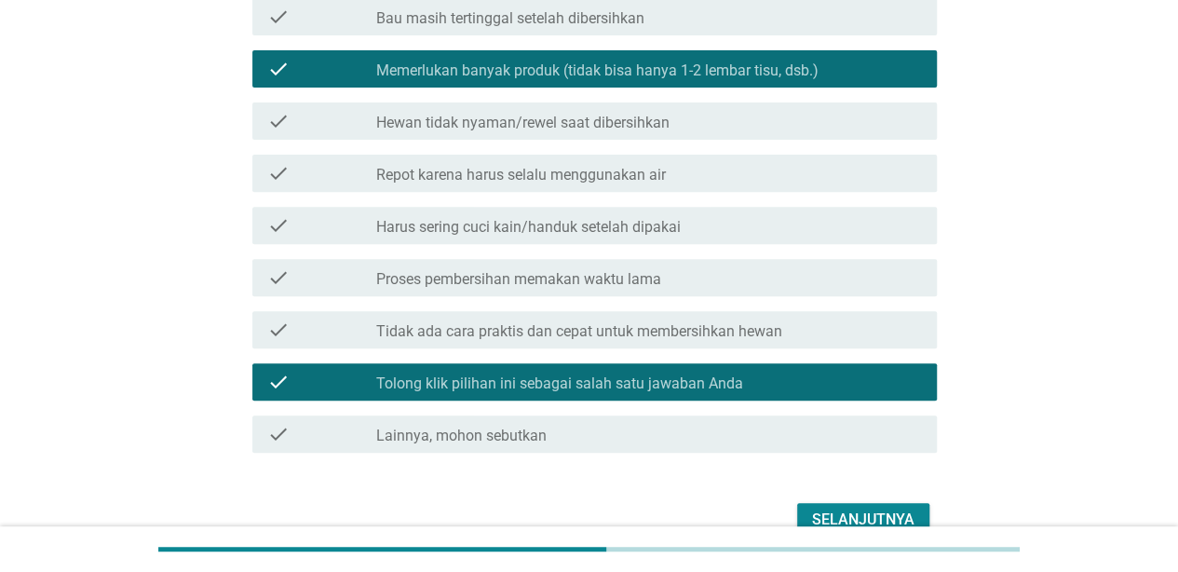
click at [738, 190] on div "check check_box_outline_blank Repot karena harus selalu menggunakan air" at bounding box center [594, 173] width 685 height 37
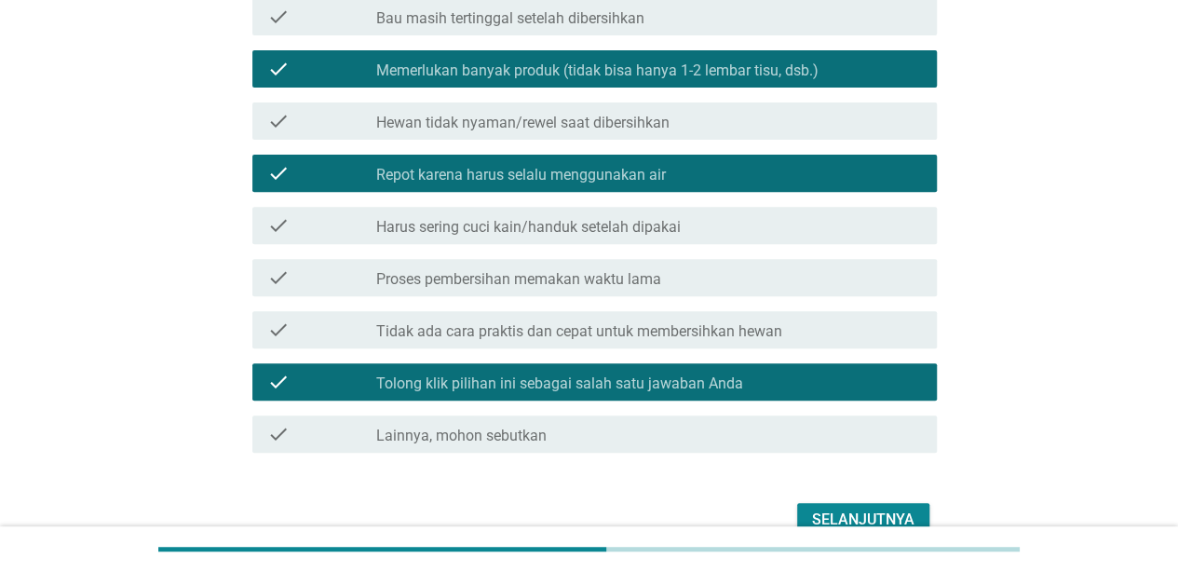
click at [738, 190] on div "check check_box_outline_blank Repot karena harus selalu menggunakan air" at bounding box center [594, 173] width 685 height 37
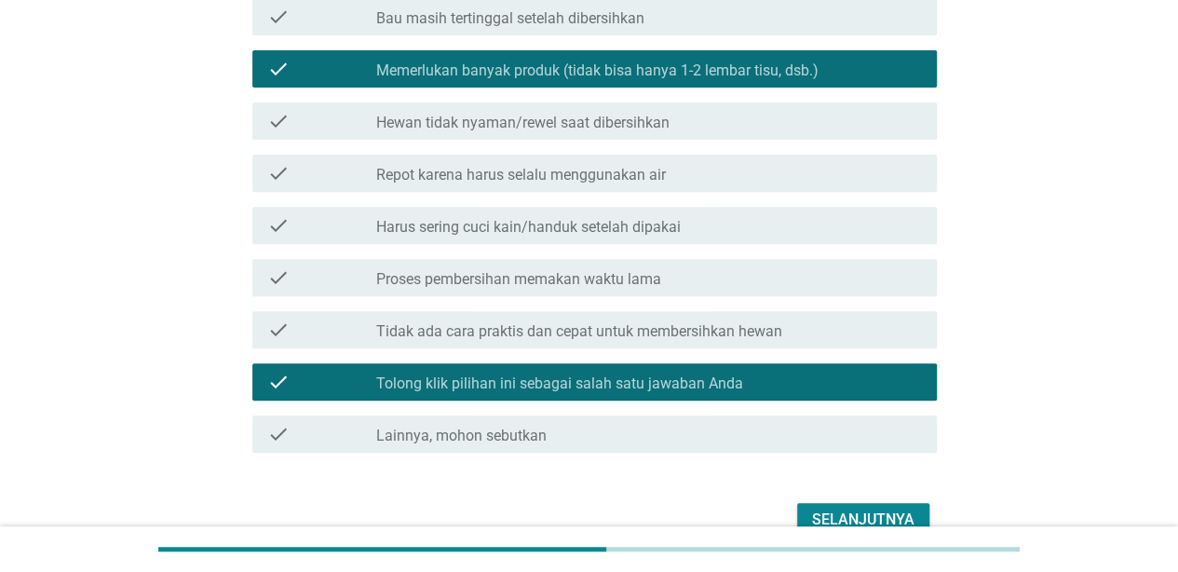
click at [585, 132] on div "check check_box_outline_blank Hewan tidak nyaman/rewel saat dibersihkan" at bounding box center [594, 120] width 685 height 37
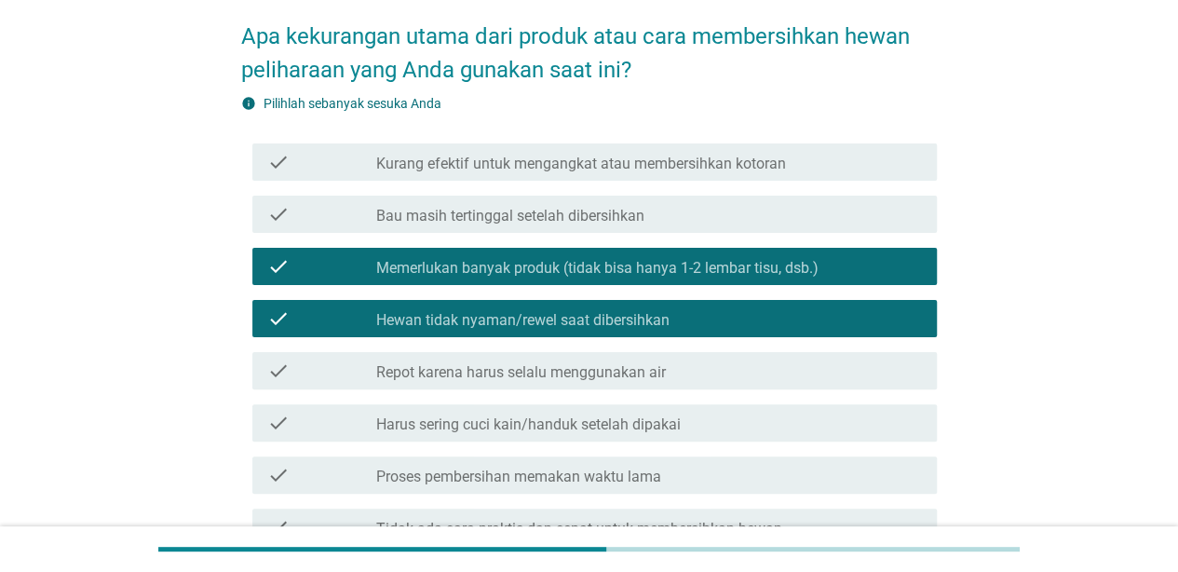
scroll to position [0, 0]
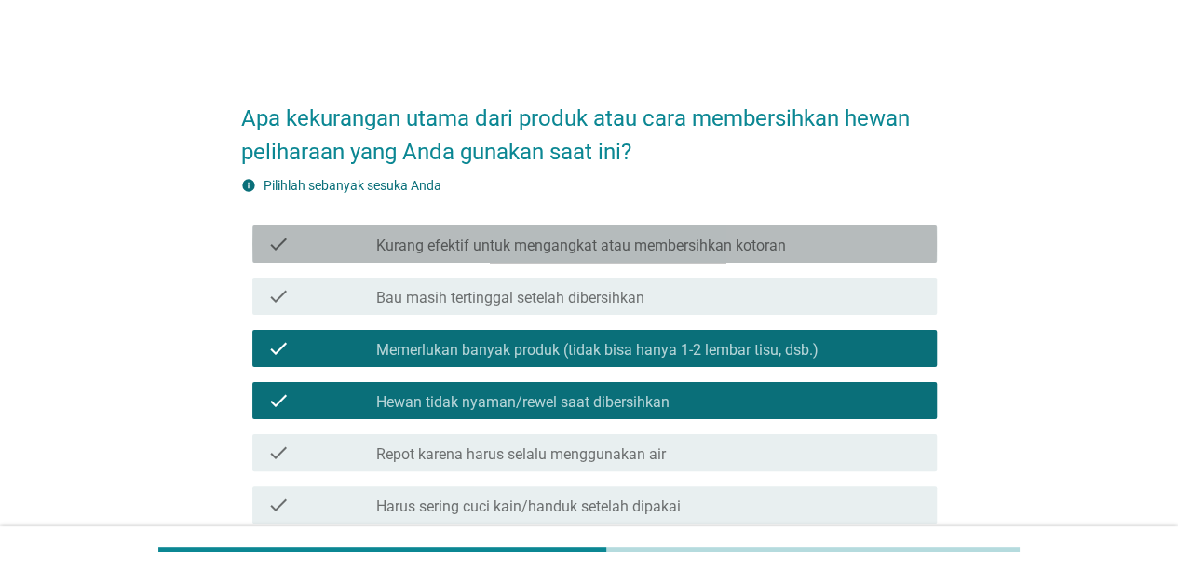
click at [766, 249] on label "Kurang efektif untuk mengangkat atau membersihkan kotoran" at bounding box center [581, 246] width 410 height 19
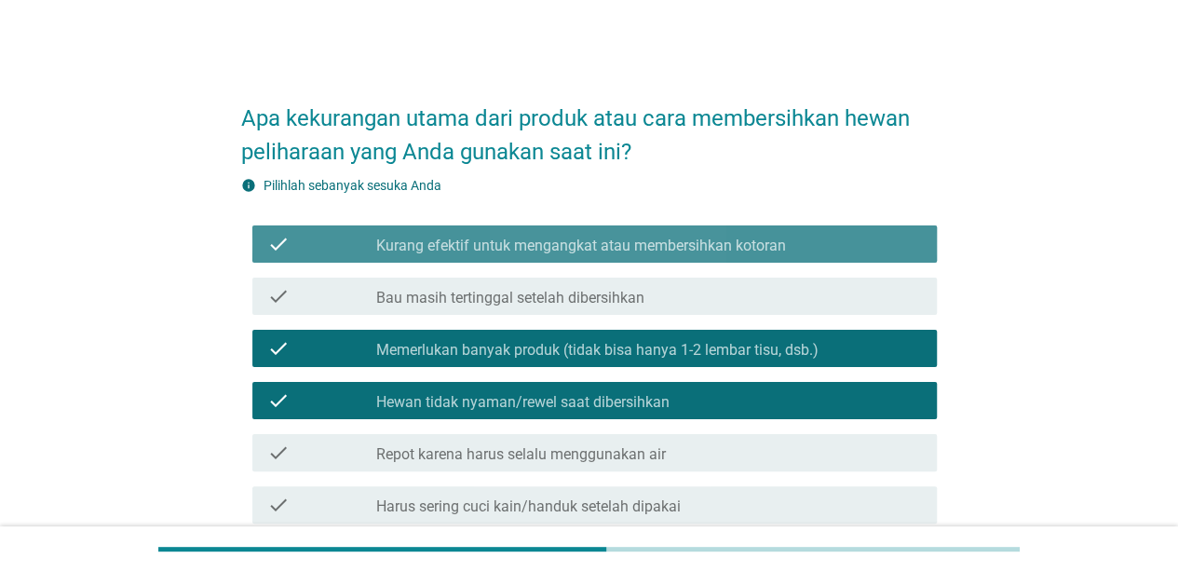
click at [766, 249] on label "Kurang efektif untuk mengangkat atau membersihkan kotoran" at bounding box center [581, 246] width 410 height 19
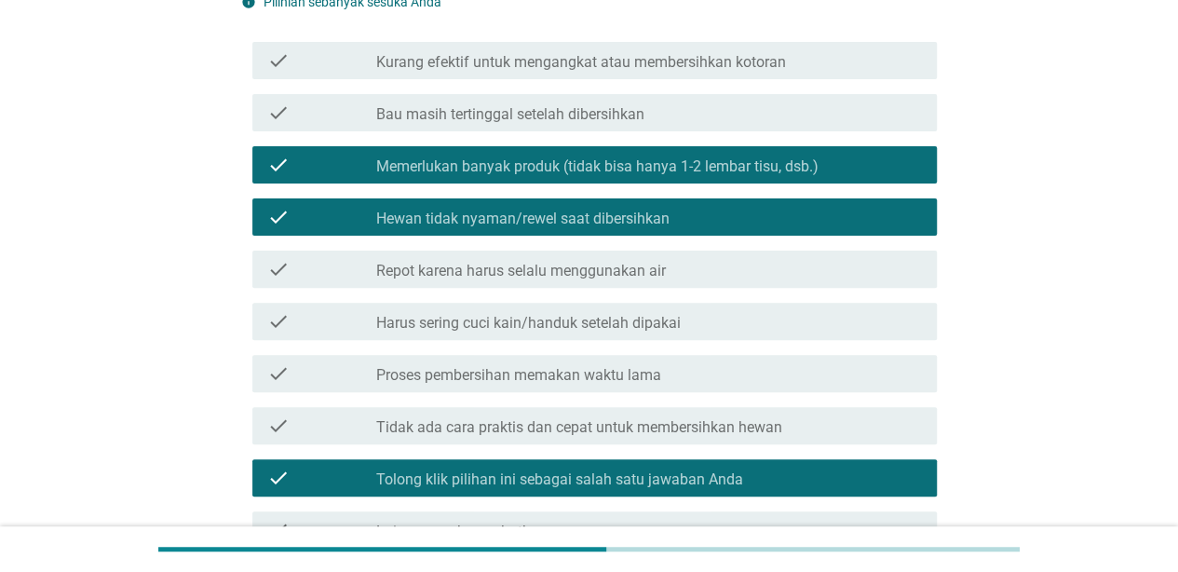
scroll to position [377, 0]
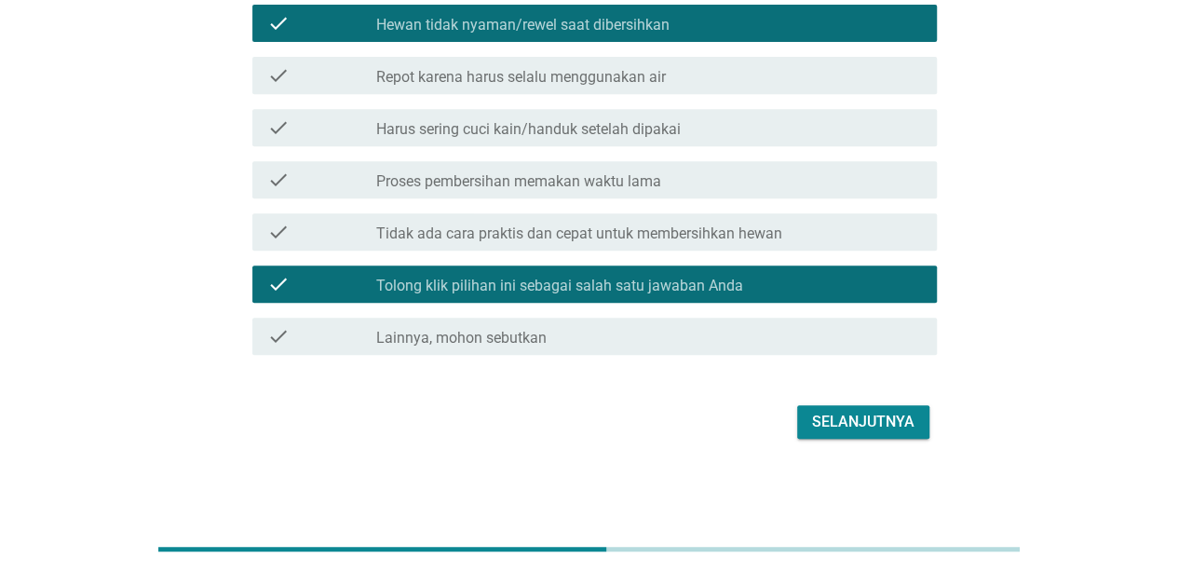
click at [849, 414] on div "Selanjutnya" at bounding box center [863, 422] width 102 height 22
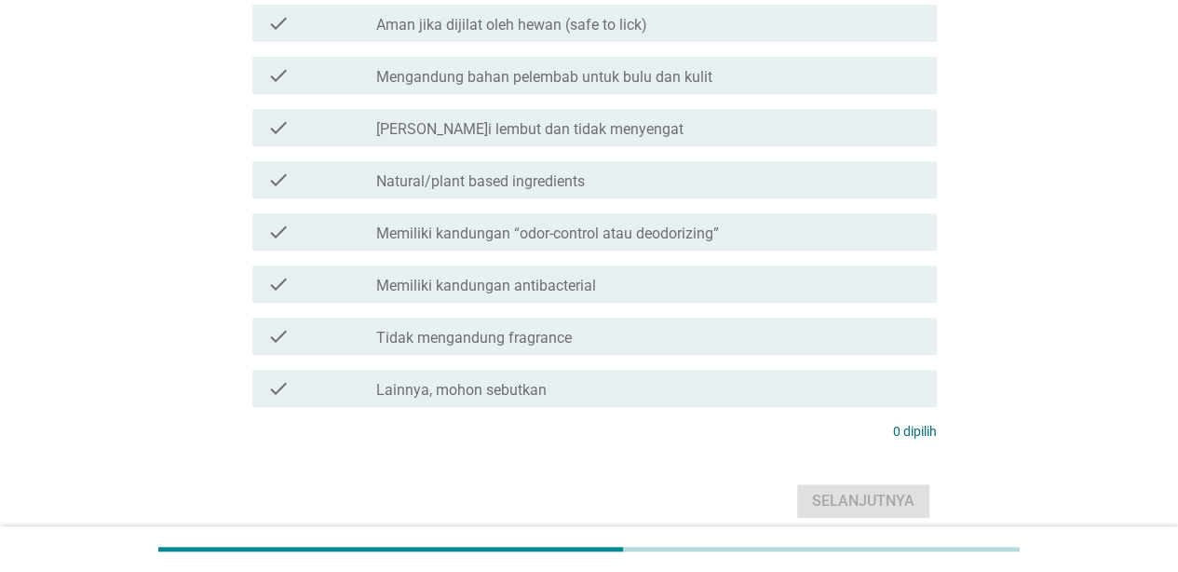
scroll to position [0, 0]
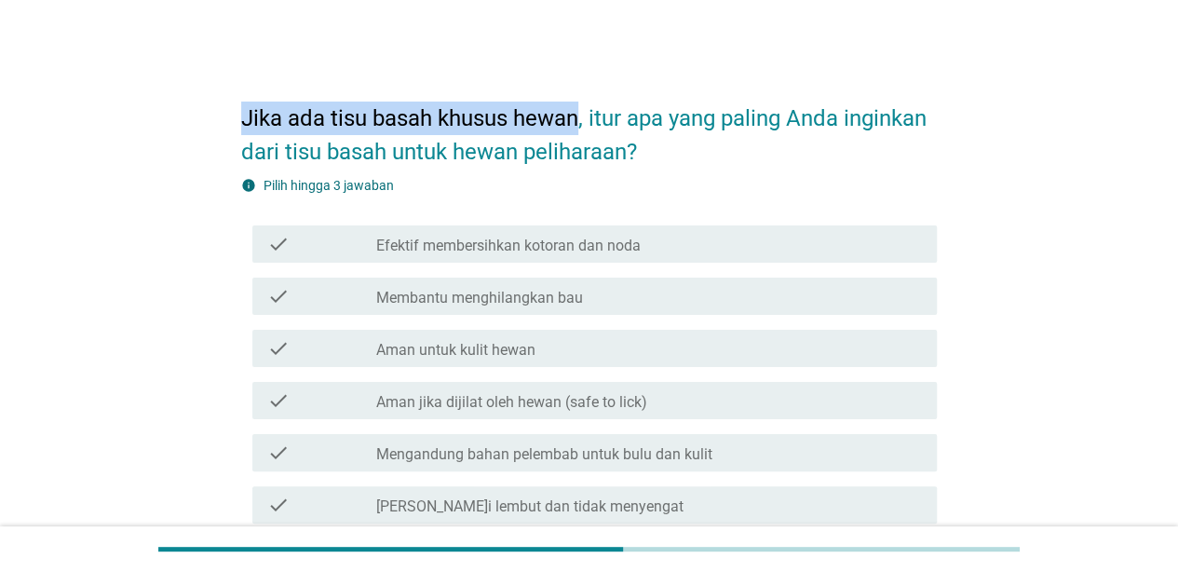
drag, startPoint x: 242, startPoint y: 116, endPoint x: 582, endPoint y: 130, distance: 340.2
click at [582, 130] on h2 "Jika ada tisu basah khusus hewan, itur apa yang paling Anda inginkan dari tisu …" at bounding box center [589, 126] width 696 height 86
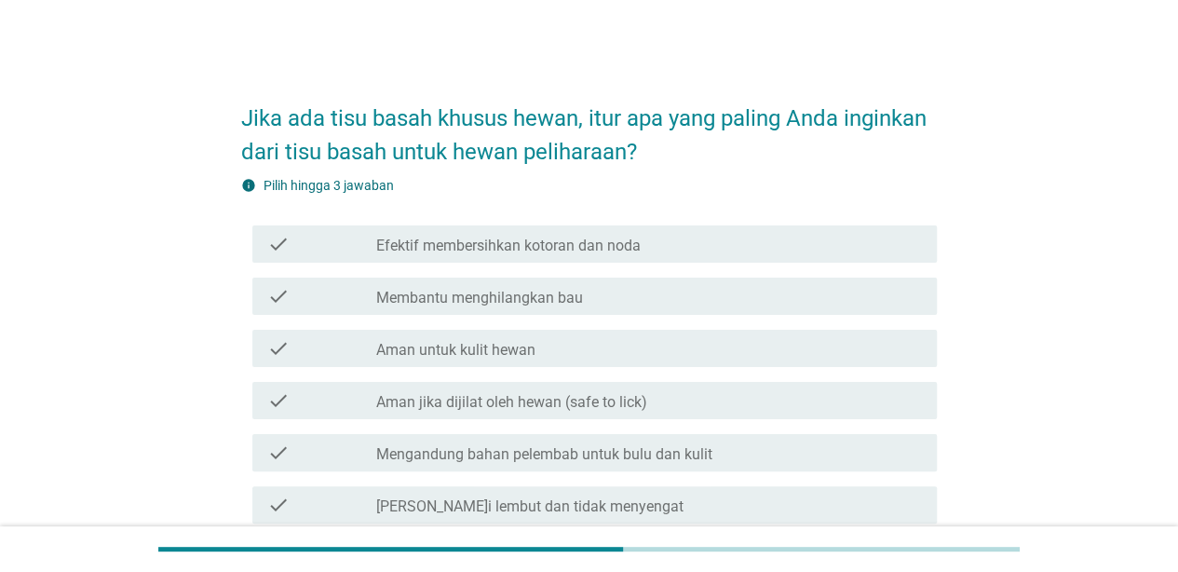
click at [591, 117] on h2 "Jika ada tisu basah khusus hewan, itur apa yang paling Anda inginkan dari tisu …" at bounding box center [589, 126] width 696 height 86
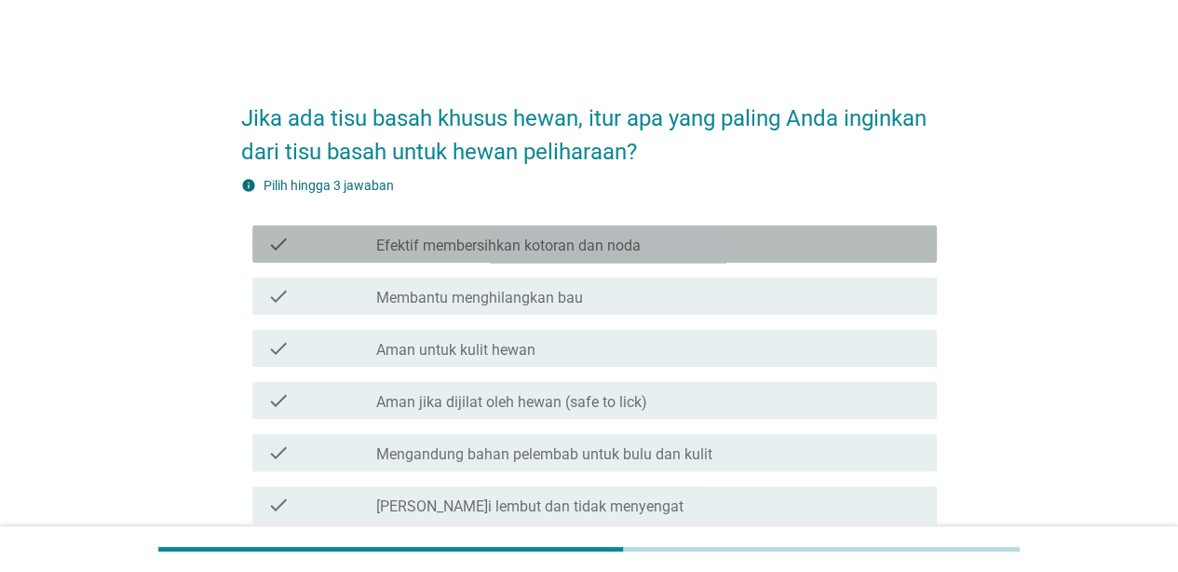
click at [714, 237] on div "check_box_outline_blank Efektif membersihkan kotoran dan noda" at bounding box center [649, 244] width 546 height 22
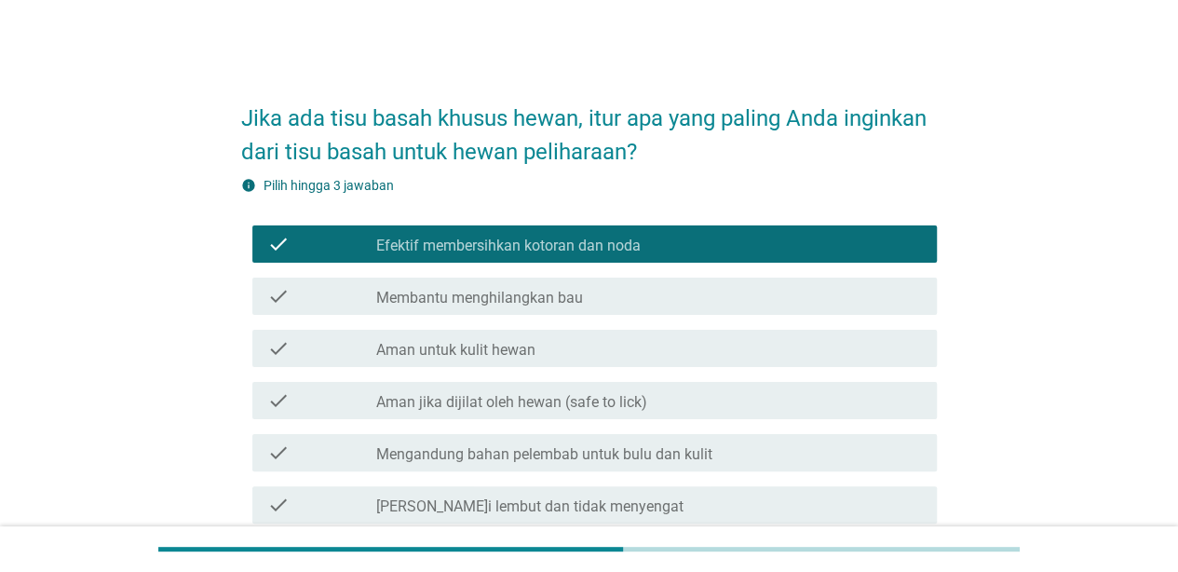
click at [716, 285] on div "check_box_outline_blank Membantu menghilangkan bau" at bounding box center [649, 296] width 546 height 22
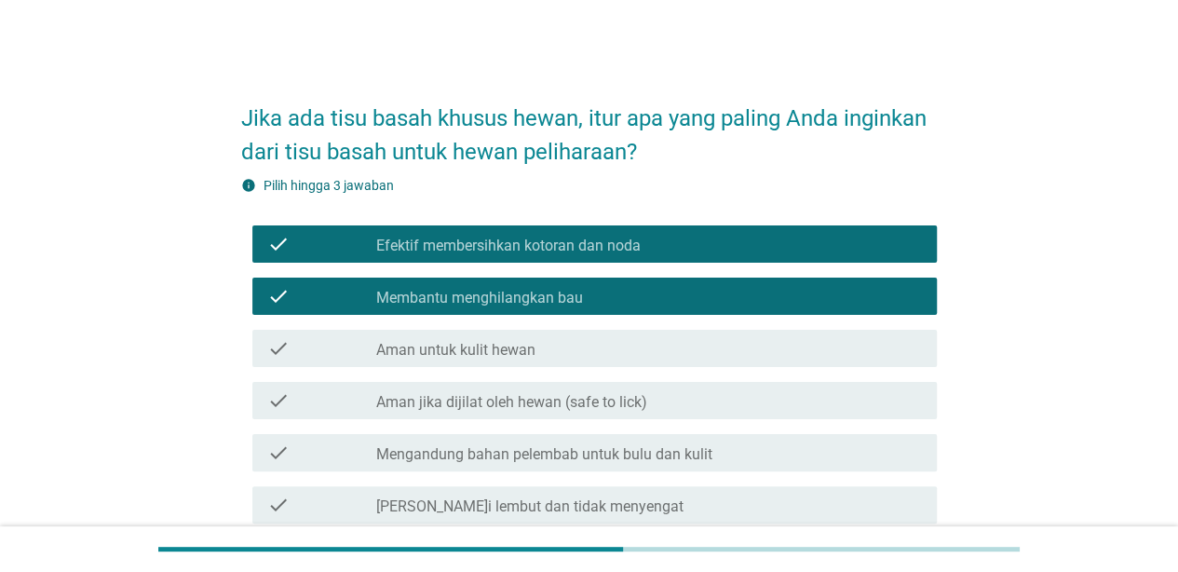
click at [719, 360] on div "check check_box_outline_blank Aman untuk kulit hewan" at bounding box center [594, 348] width 685 height 37
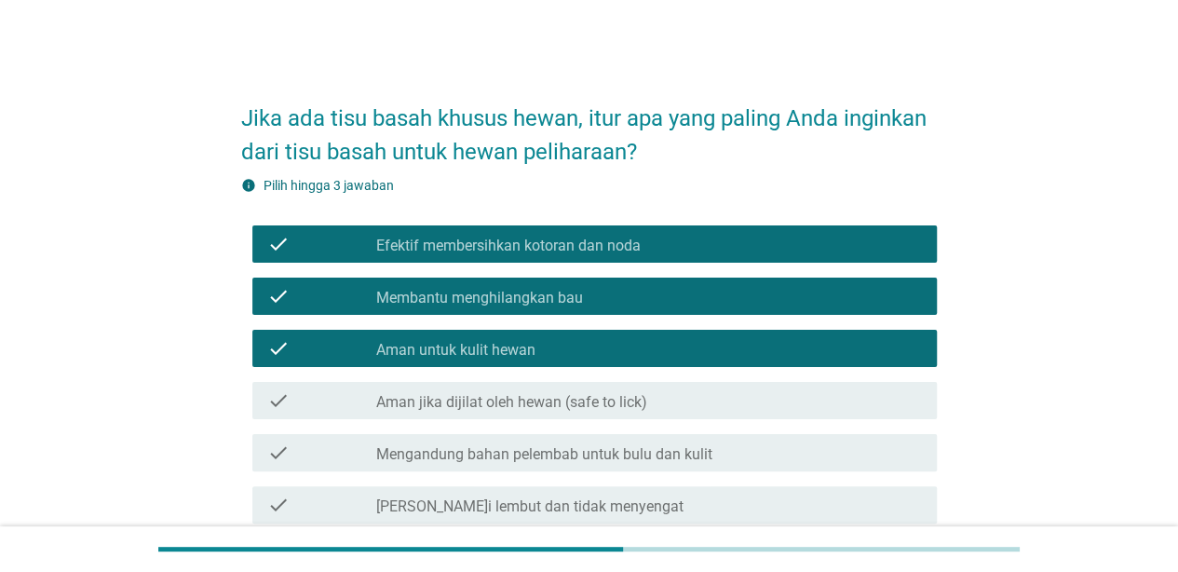
click at [701, 400] on div "check_box_outline_blank Aman jika dijilat oleh hewan (safe to lick)" at bounding box center [649, 400] width 546 height 22
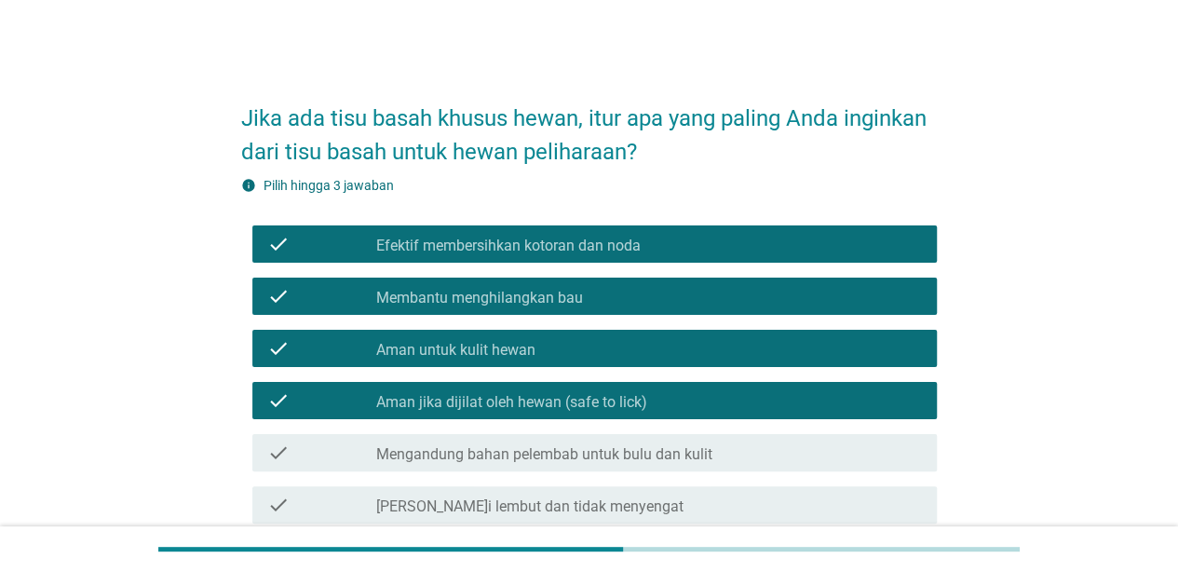
scroll to position [186, 0]
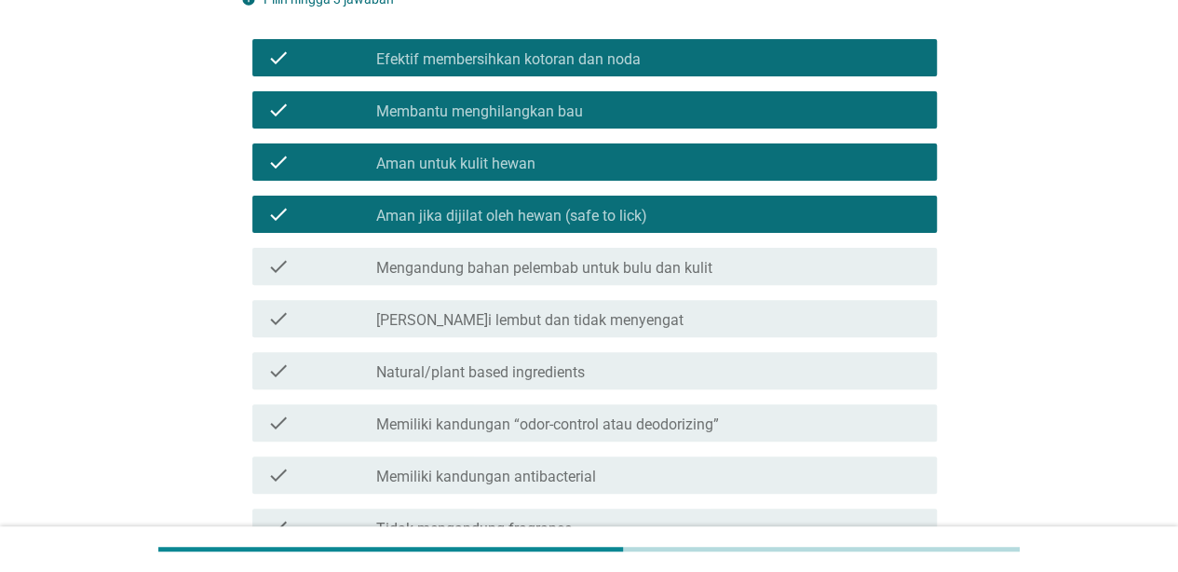
click at [756, 256] on div "check_box_outline_blank Mengandung bahan pelembab untuk bulu dan kulit" at bounding box center [649, 266] width 546 height 22
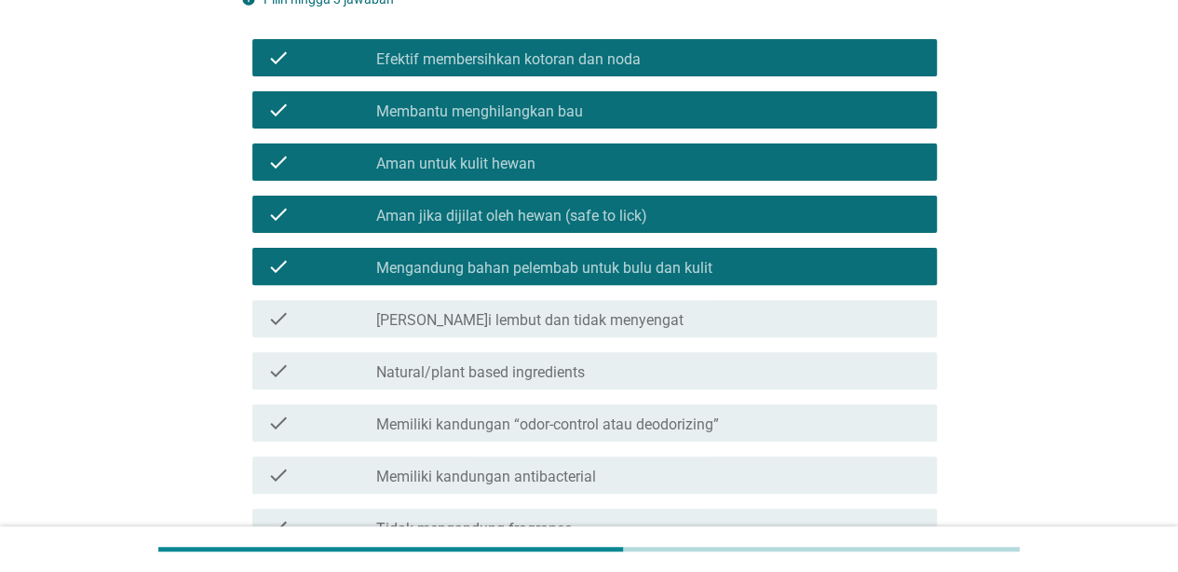
click at [749, 315] on div "check_box_outline_blank [PERSON_NAME]i lembut dan tidak menyengat" at bounding box center [649, 318] width 546 height 22
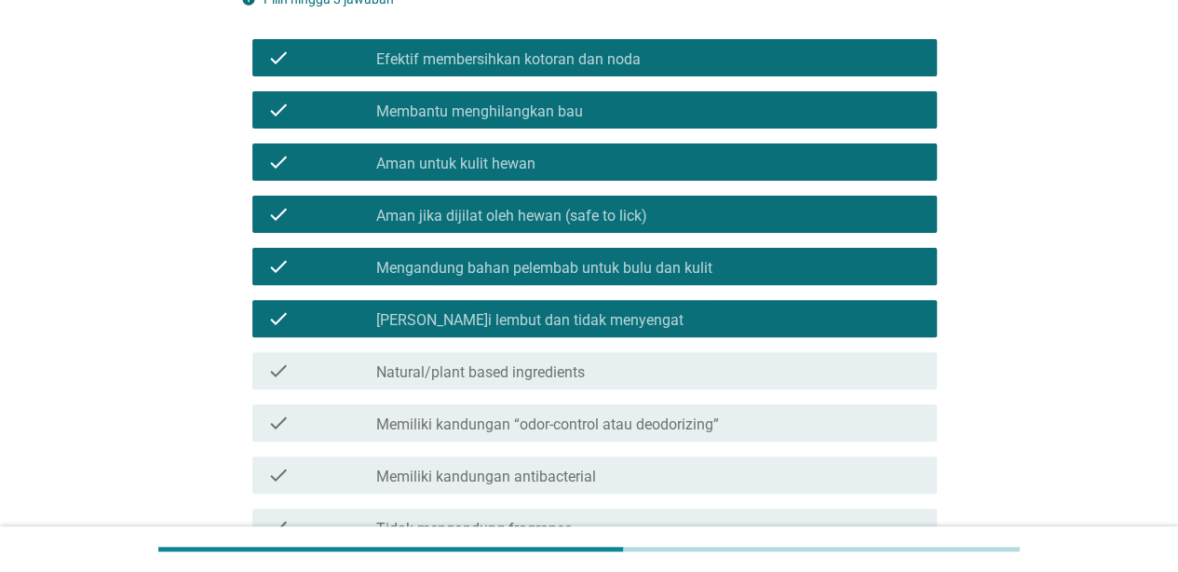
click at [743, 383] on div "check check_box_outline_blank Natural/plant based ingredients" at bounding box center [594, 370] width 685 height 37
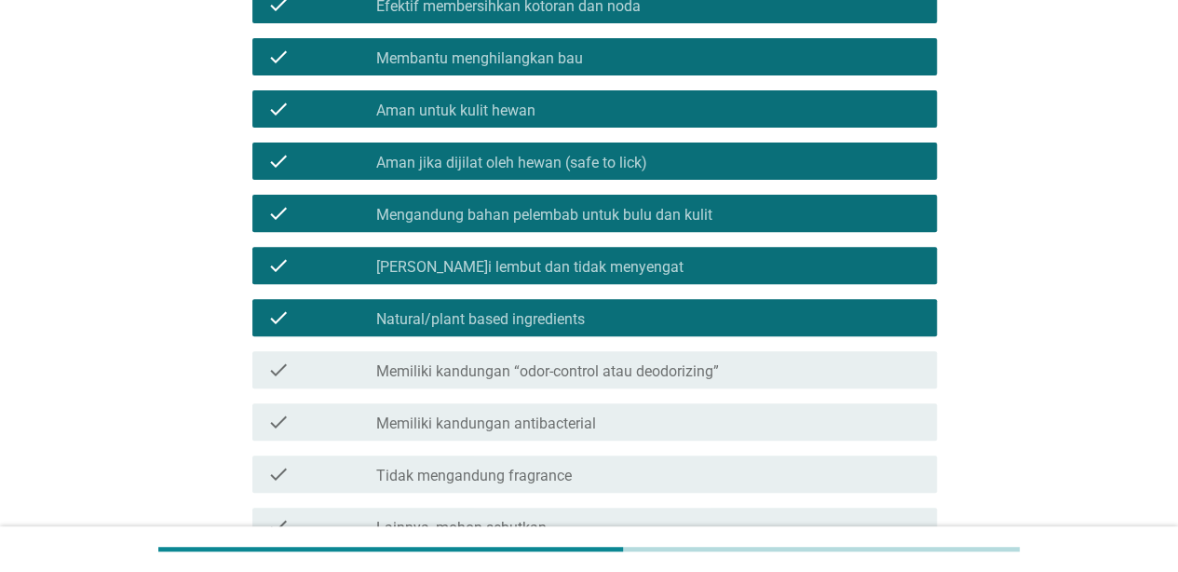
scroll to position [279, 0]
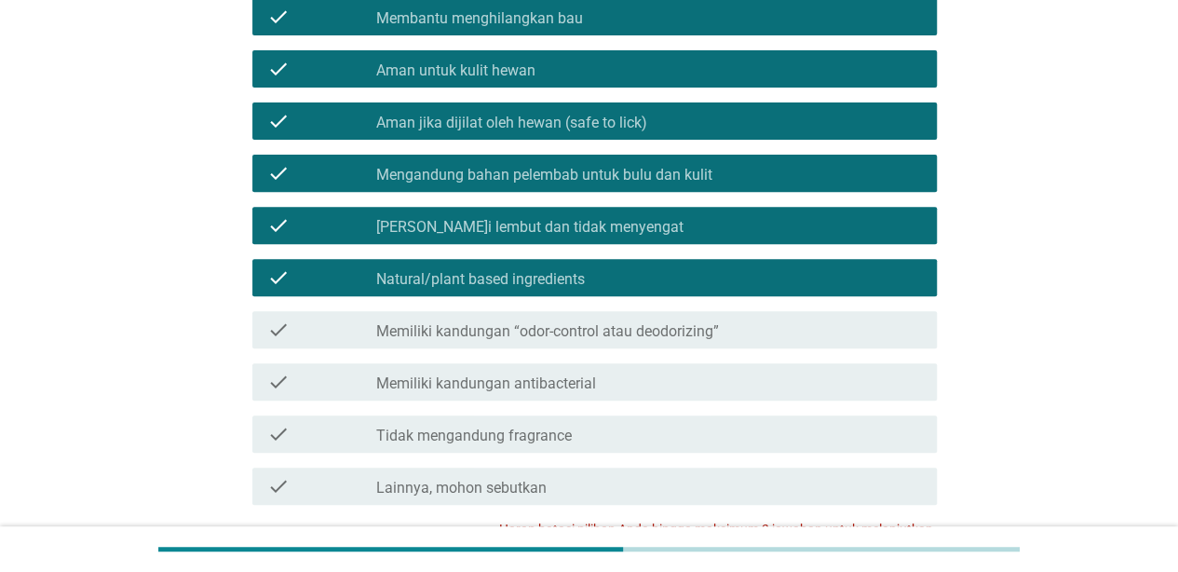
click at [707, 373] on div "check_box_outline_blank Memiliki kandungan antibacterial" at bounding box center [649, 382] width 546 height 22
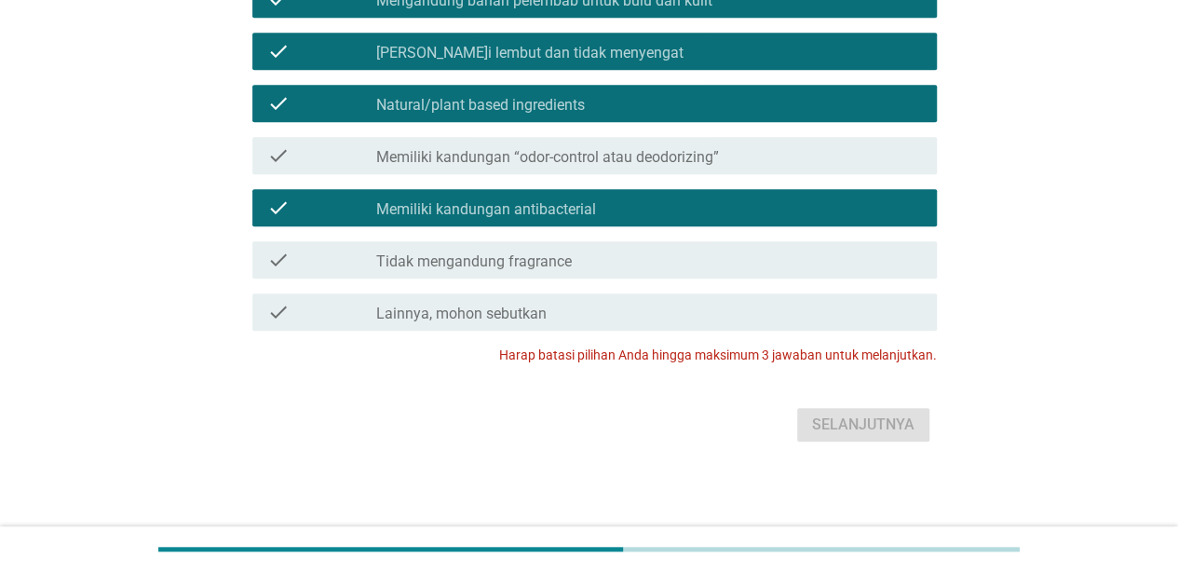
scroll to position [456, 0]
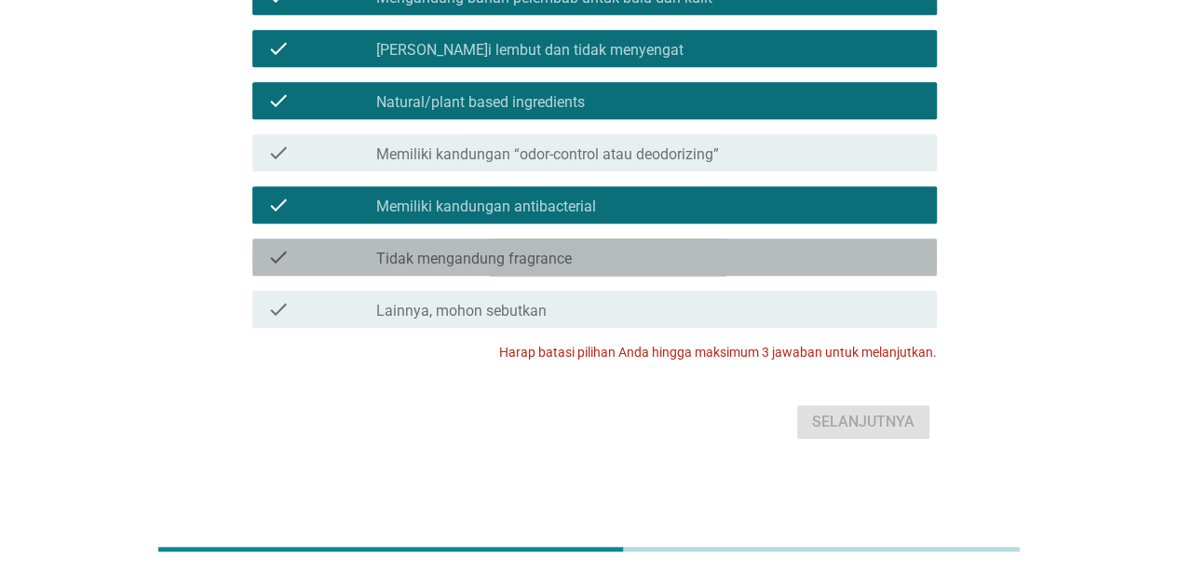
click at [797, 254] on div "check_box_outline_blank Tidak mengandung fragrance" at bounding box center [649, 257] width 546 height 22
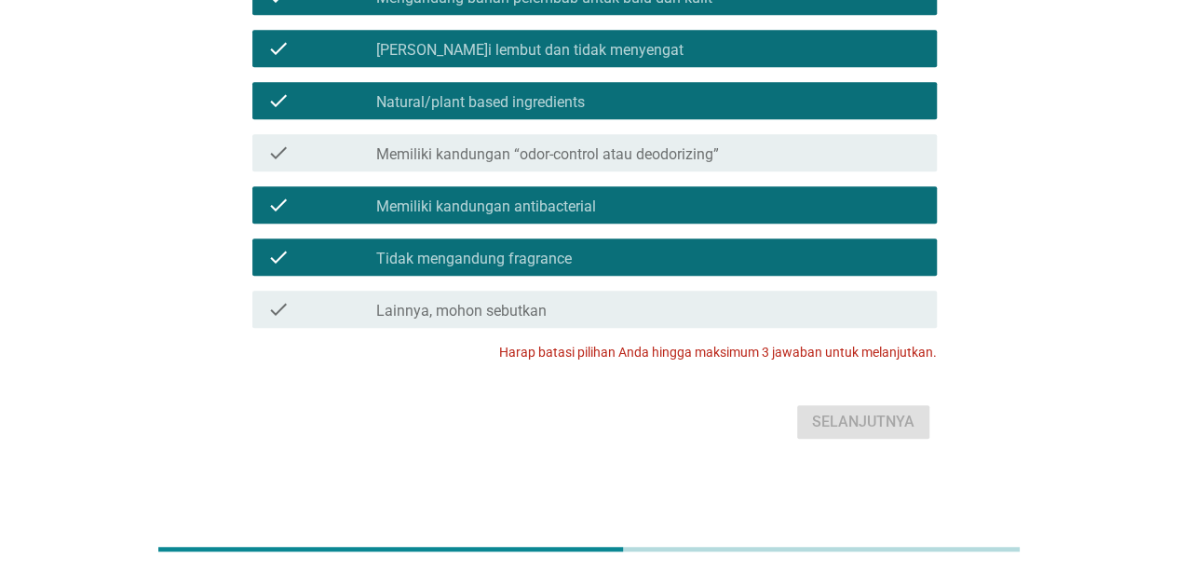
click at [797, 255] on div "check_box_outline_blank Tidak mengandung fragrance" at bounding box center [649, 257] width 546 height 22
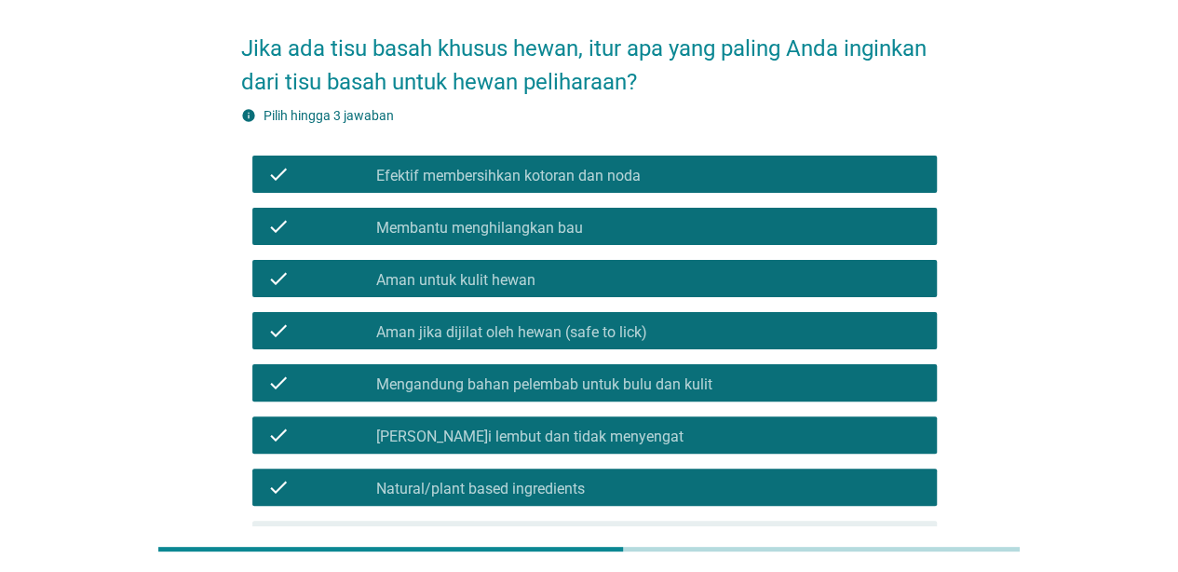
scroll to position [0, 0]
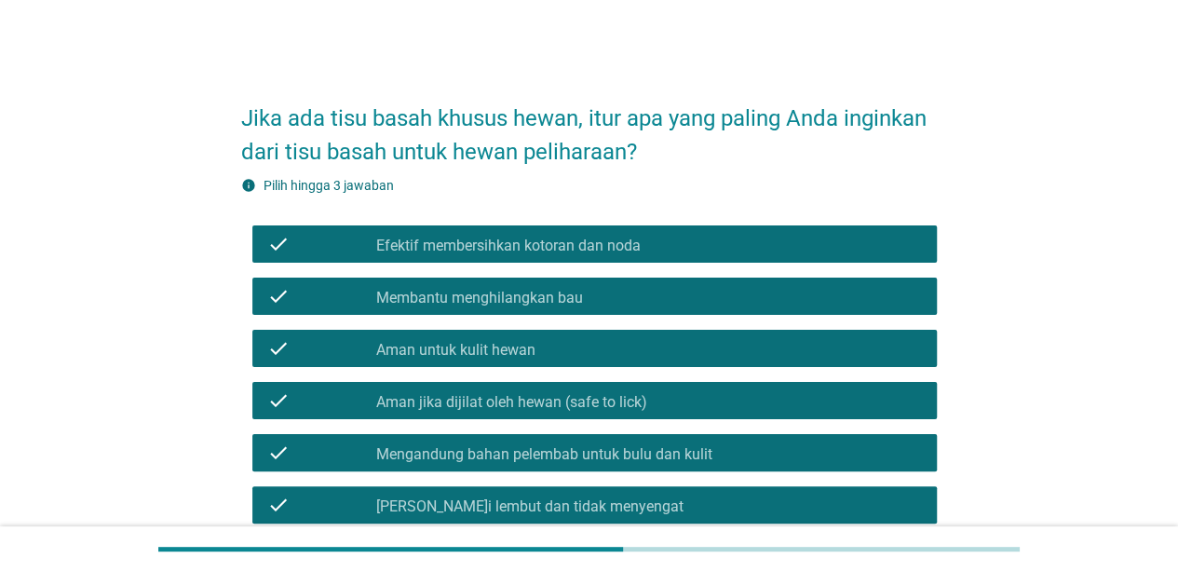
click at [792, 304] on div "check_box_outline_blank Membantu menghilangkan bau" at bounding box center [649, 296] width 546 height 22
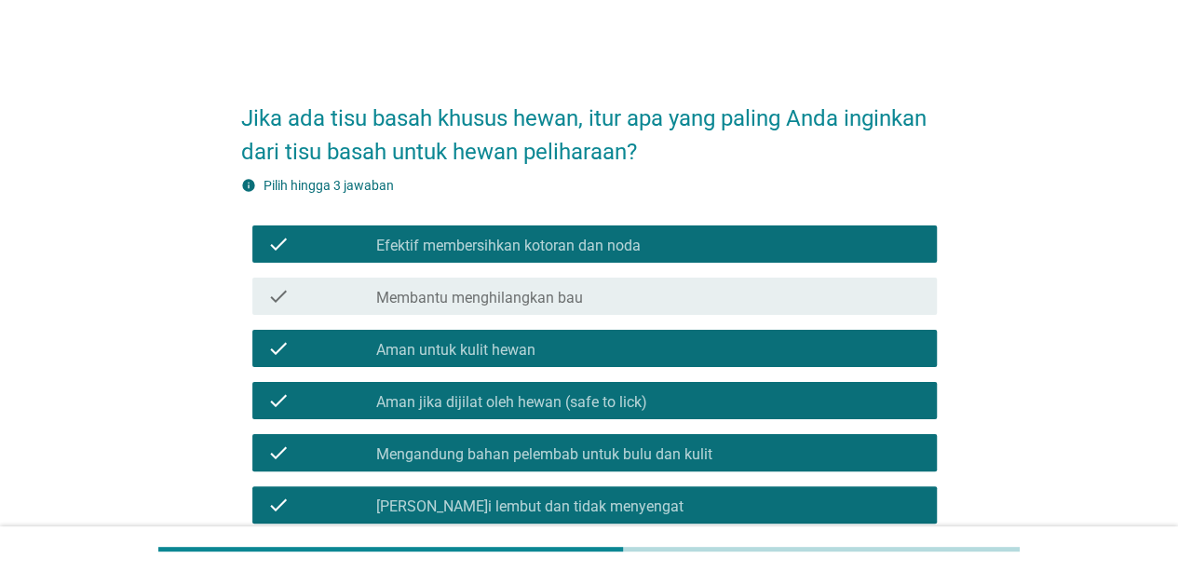
click at [788, 380] on div "check check_box_outline_blank Aman jika dijilat oleh hewan (safe to lick)" at bounding box center [589, 400] width 696 height 52
click at [789, 396] on div "check_box_outline_blank Aman jika dijilat oleh hewan (safe to lick)" at bounding box center [649, 400] width 546 height 22
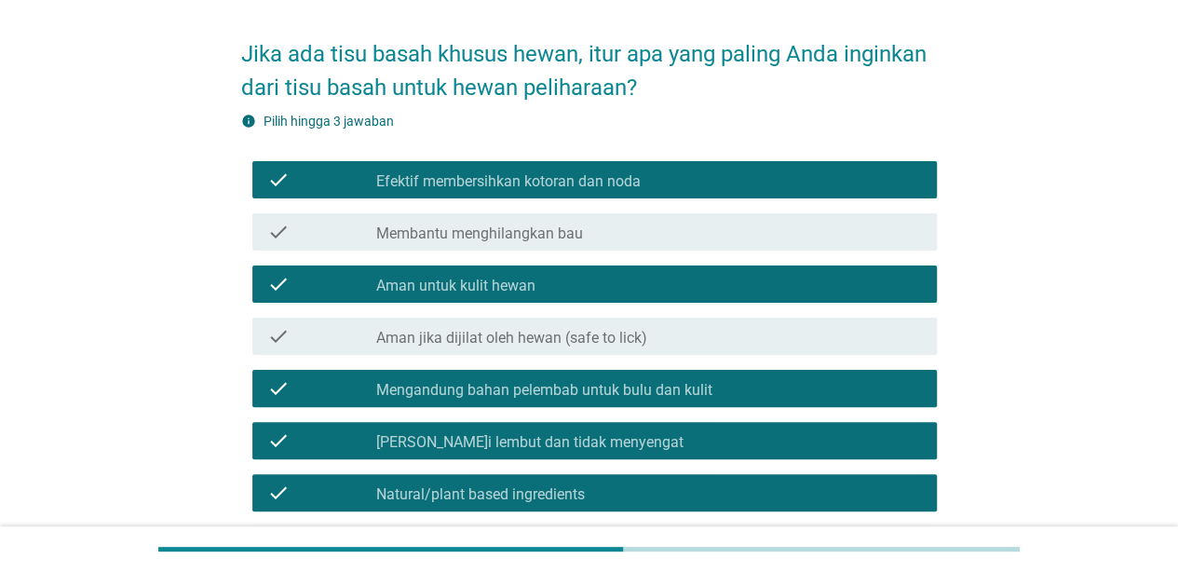
scroll to position [93, 0]
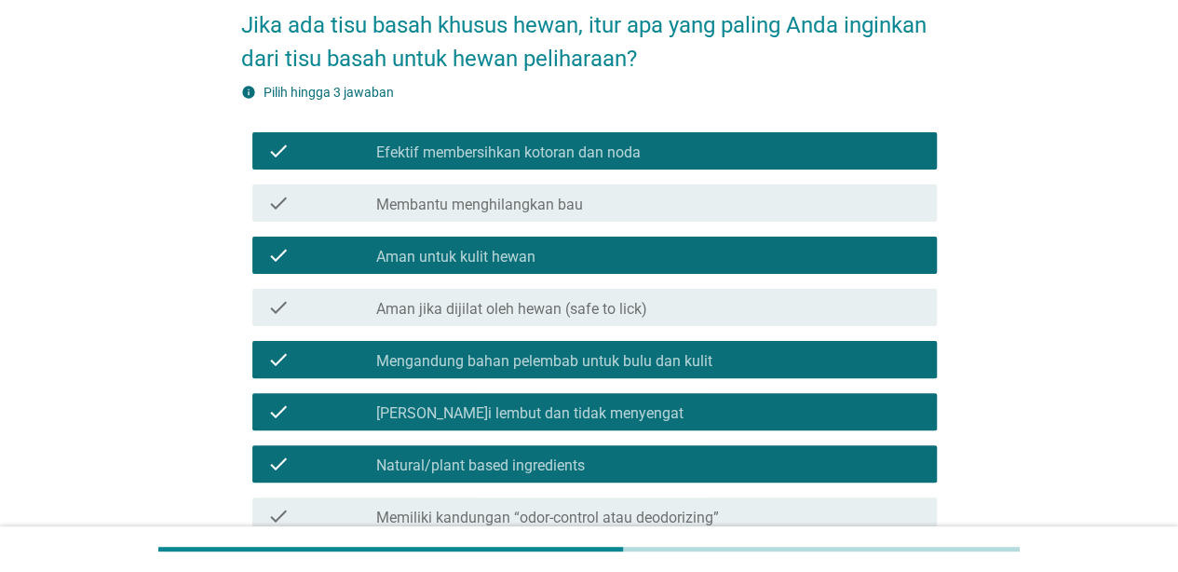
click at [794, 364] on div "check_box_outline_blank Mengandung bahan pelembab untuk bulu dan kulit" at bounding box center [649, 359] width 546 height 22
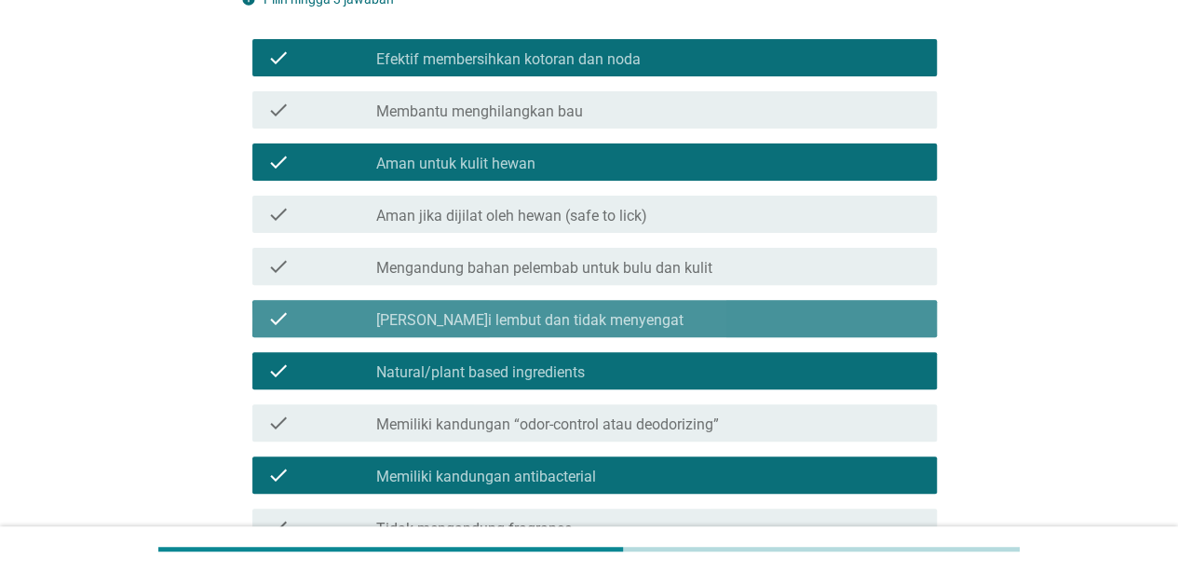
click at [790, 307] on div "check_box_outline_blank [PERSON_NAME]i lembut dan tidak menyengat" at bounding box center [649, 318] width 546 height 22
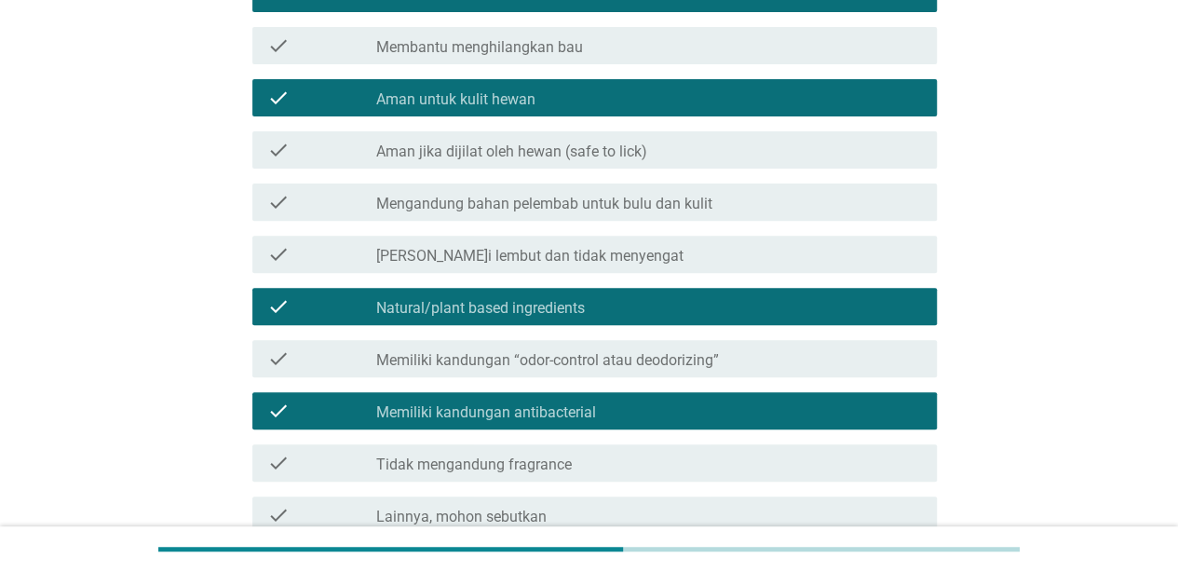
scroll to position [279, 0]
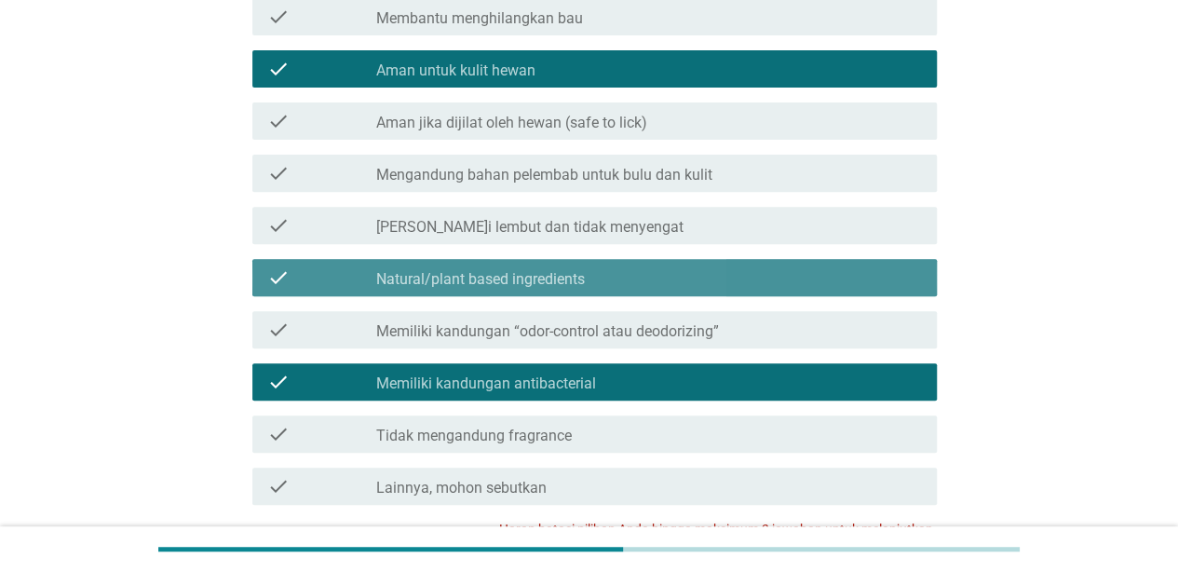
click at [780, 265] on div "check check_box_outline_blank Natural/plant based ingredients" at bounding box center [594, 277] width 685 height 37
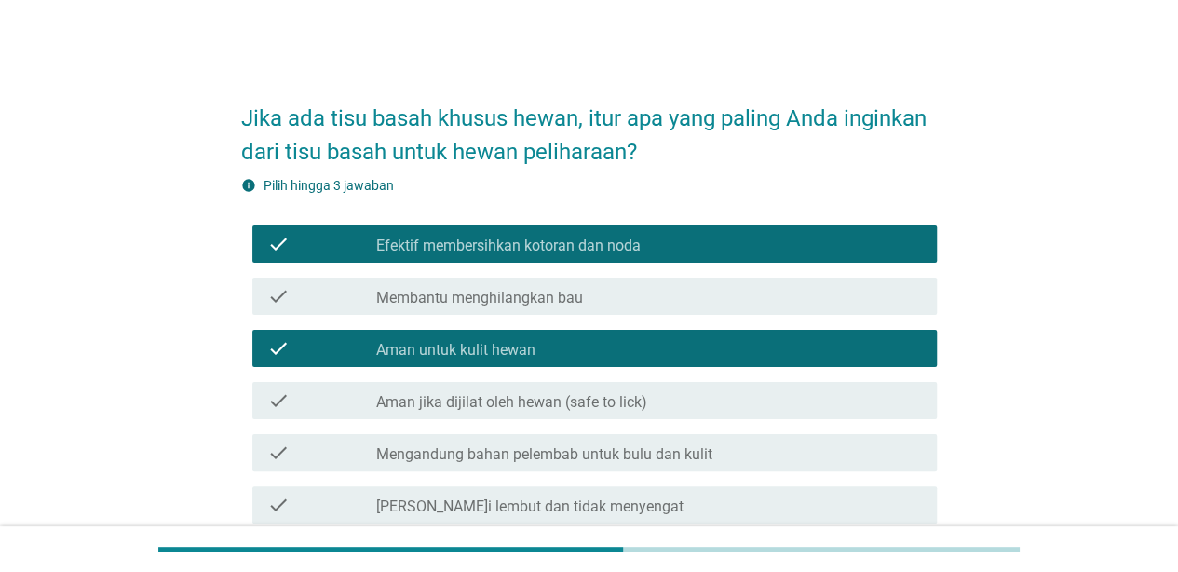
scroll to position [373, 0]
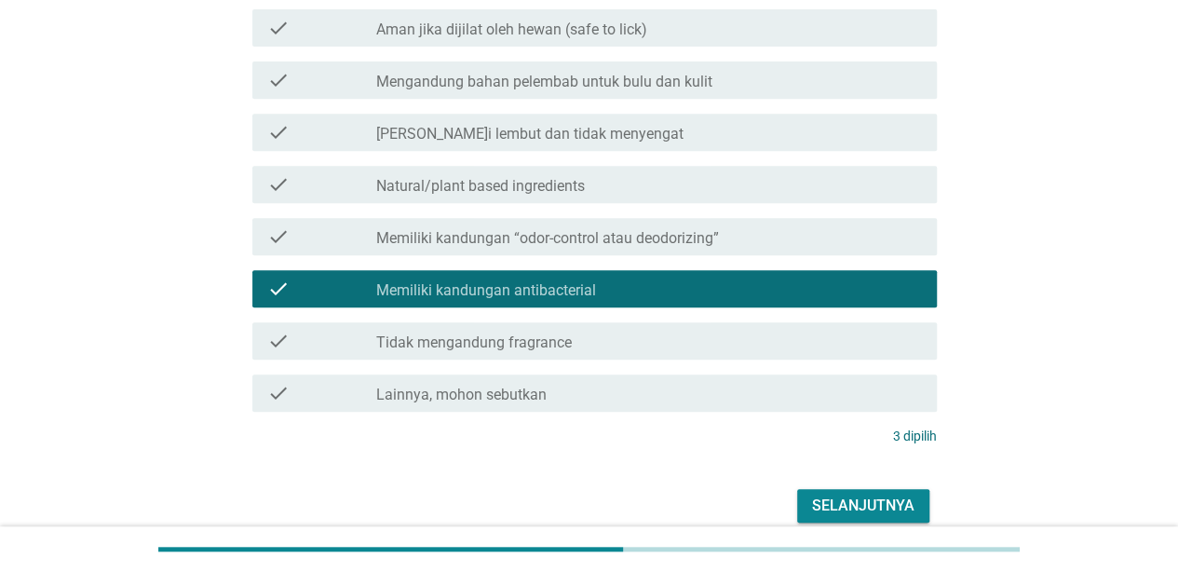
click at [864, 505] on div "Selanjutnya" at bounding box center [863, 506] width 102 height 22
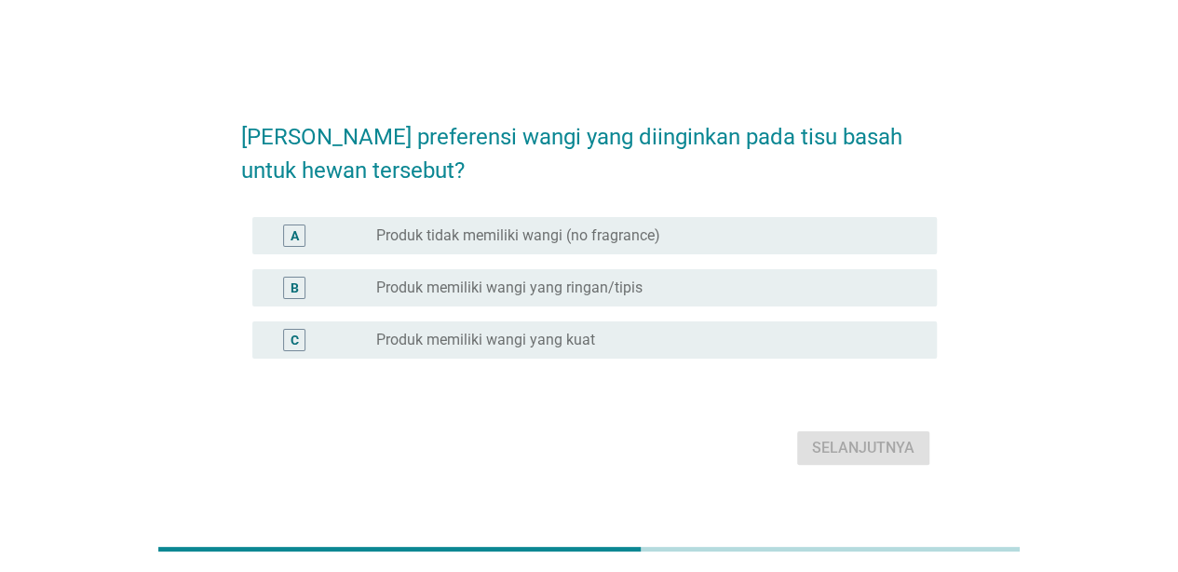
click at [733, 298] on div "radio_button_unchecked Produk memiliki wangi yang ringan/tipis" at bounding box center [649, 288] width 546 height 22
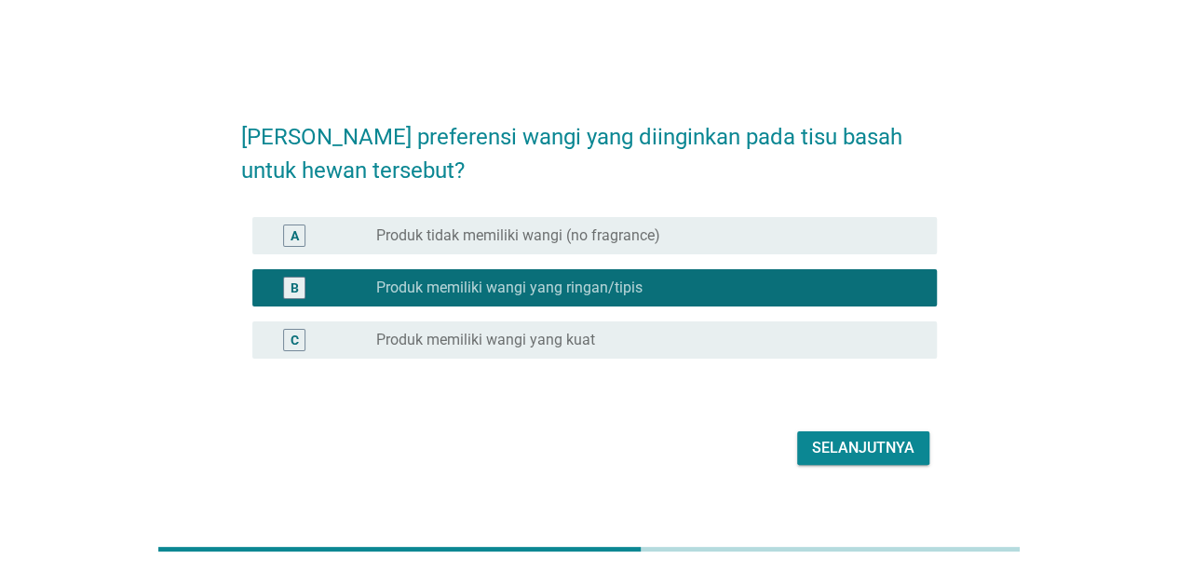
click at [838, 441] on div "Selanjutnya" at bounding box center [863, 448] width 102 height 22
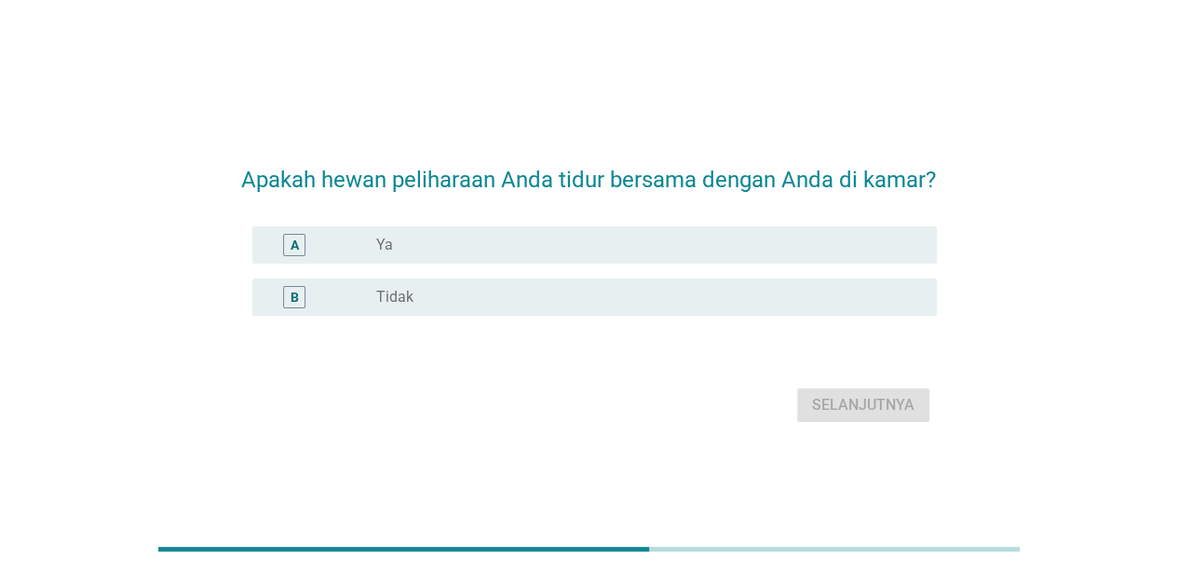
click at [725, 257] on div "A radio_button_unchecked Ya" at bounding box center [594, 244] width 685 height 37
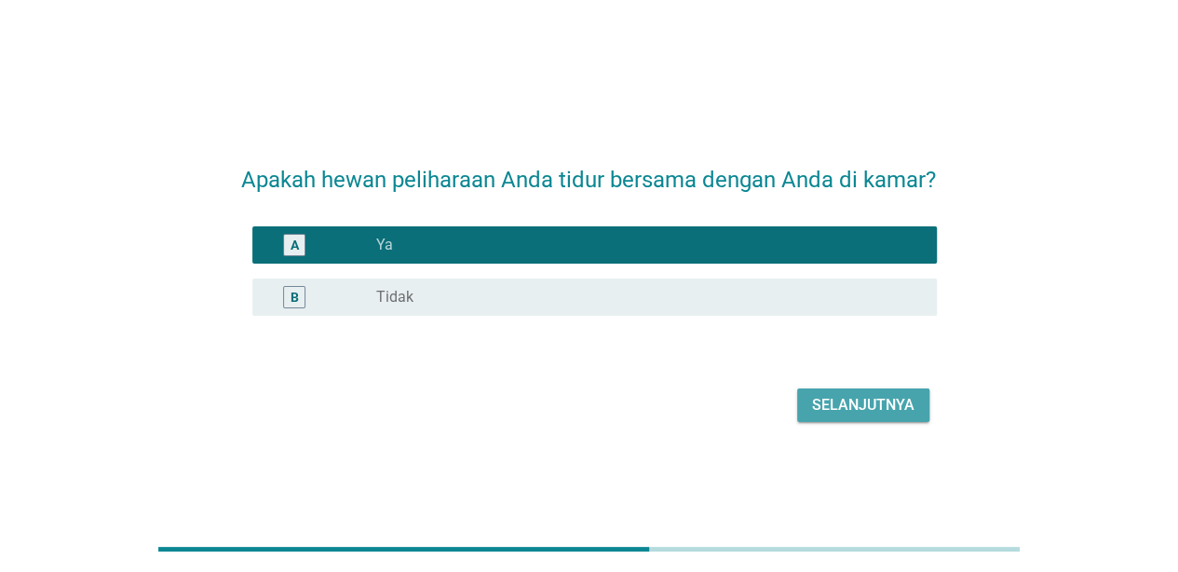
click at [890, 398] on div "Selanjutnya" at bounding box center [863, 405] width 102 height 22
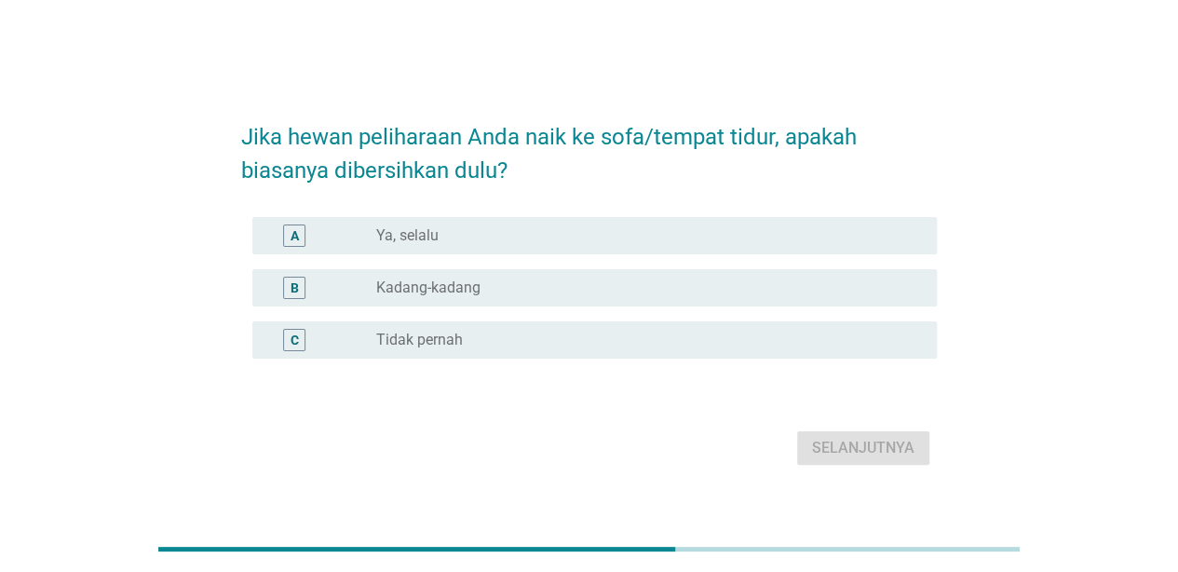
click at [782, 234] on div "radio_button_unchecked Ya, selalu" at bounding box center [641, 235] width 531 height 19
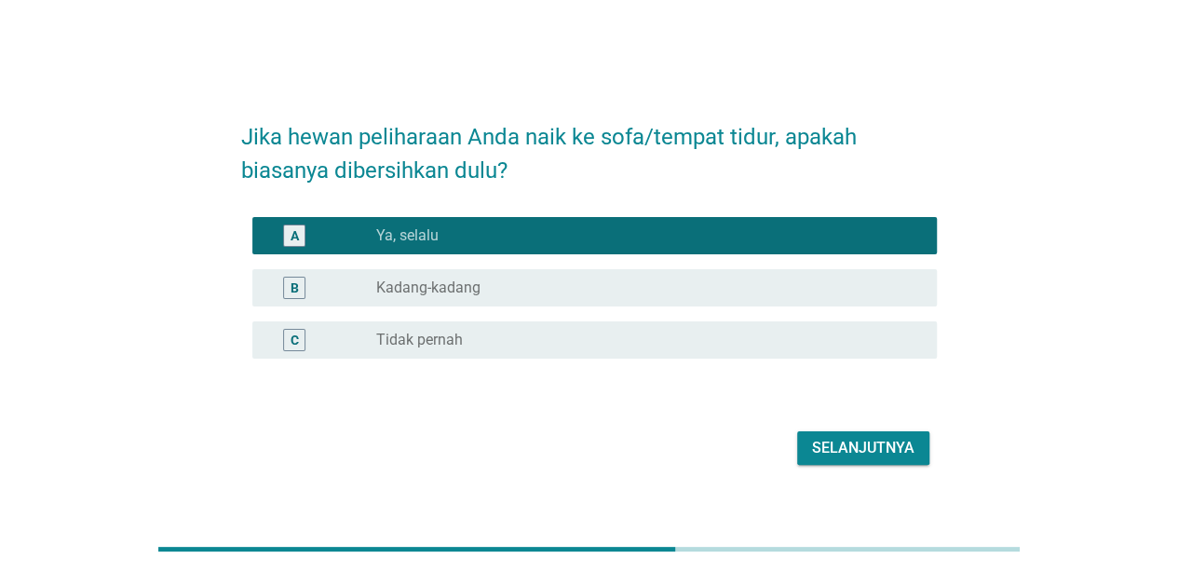
click at [862, 468] on div "Selanjutnya" at bounding box center [589, 448] width 696 height 45
click at [851, 438] on div "Selanjutnya" at bounding box center [863, 448] width 102 height 22
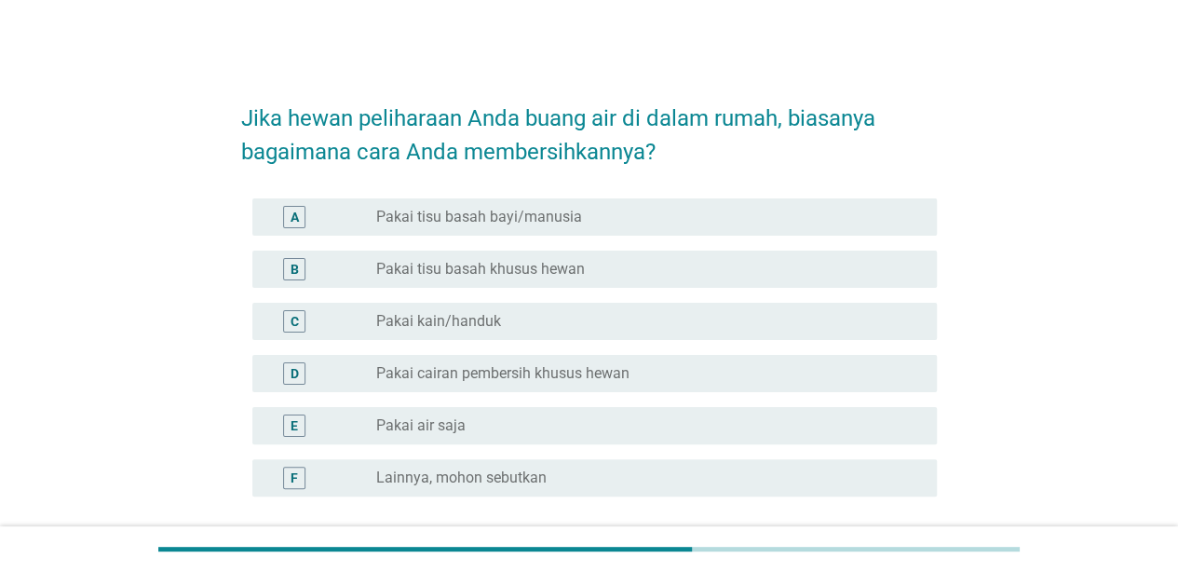
click at [726, 220] on div "radio_button_unchecked Pakai tisu basah bayi/manusia" at bounding box center [641, 217] width 531 height 19
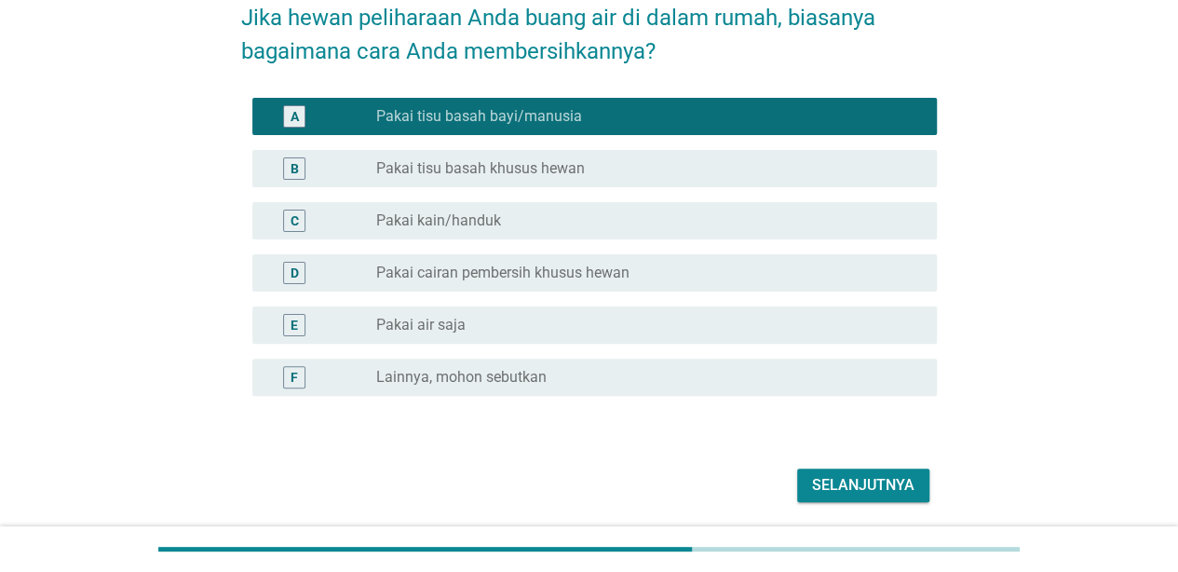
scroll to position [164, 0]
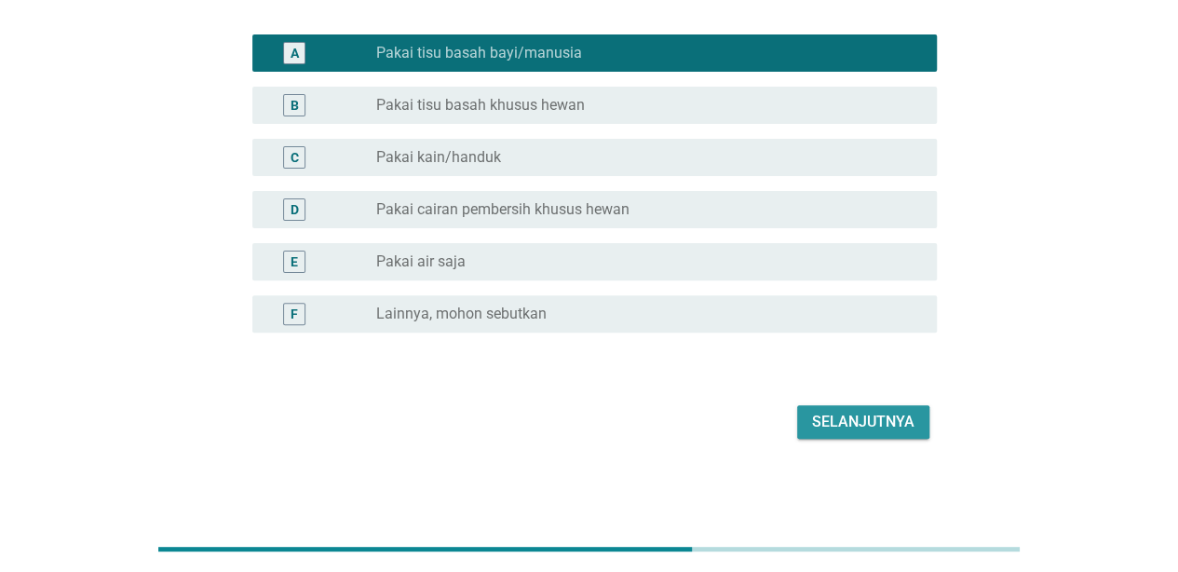
click at [873, 421] on div "Selanjutnya" at bounding box center [863, 422] width 102 height 22
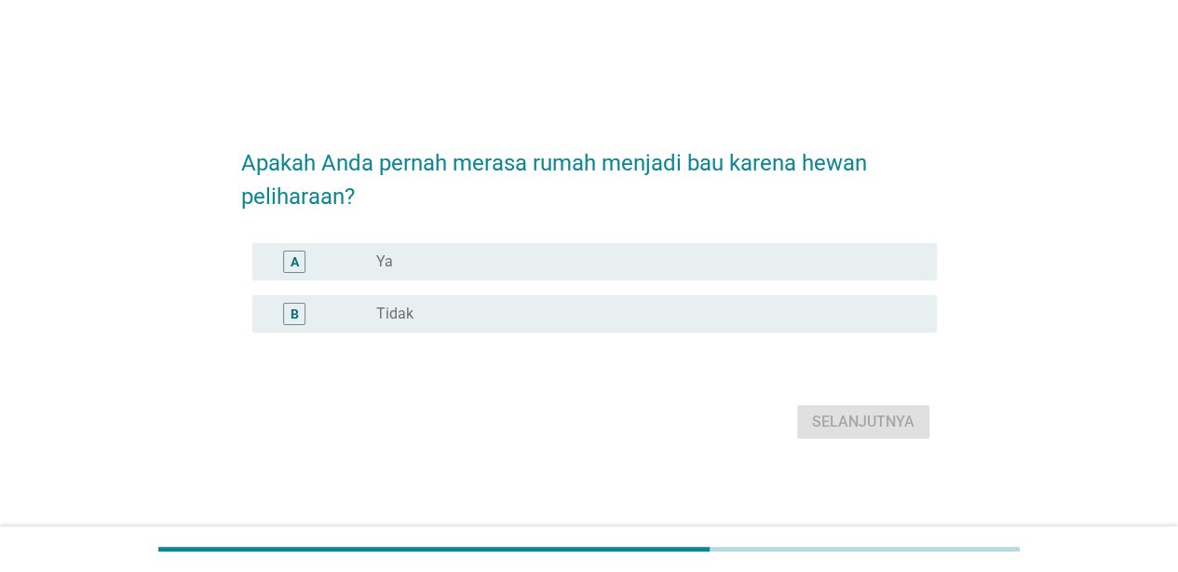
scroll to position [46, 0]
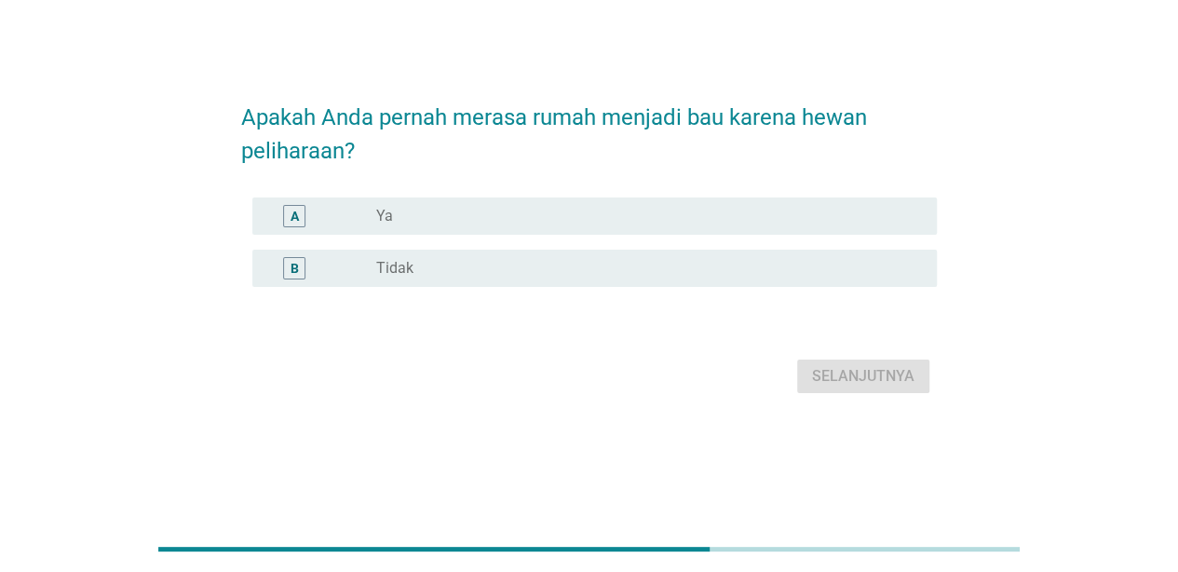
click at [847, 248] on div "B radio_button_unchecked Tidak" at bounding box center [589, 268] width 696 height 52
click at [850, 266] on div "radio_button_unchecked Tidak" at bounding box center [641, 268] width 531 height 19
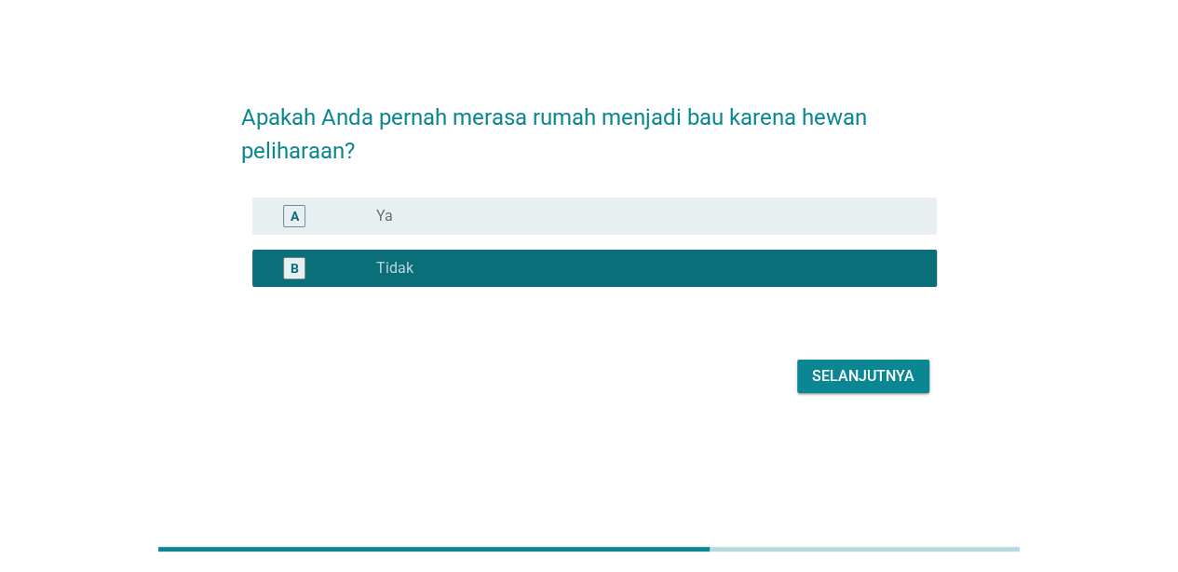
click at [861, 367] on div "Selanjutnya" at bounding box center [863, 376] width 102 height 22
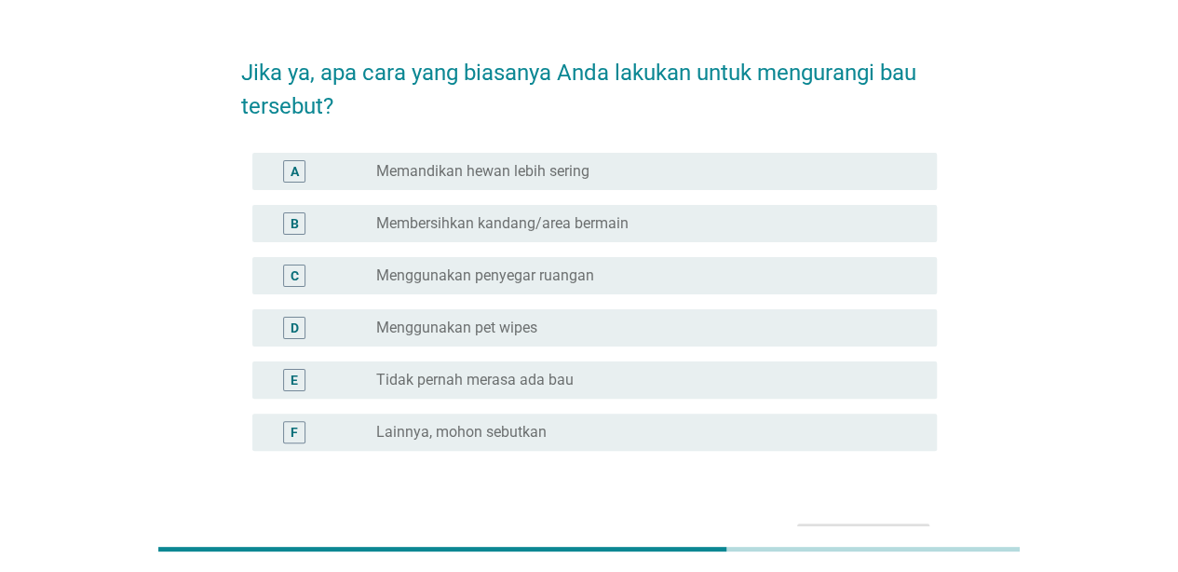
scroll to position [0, 0]
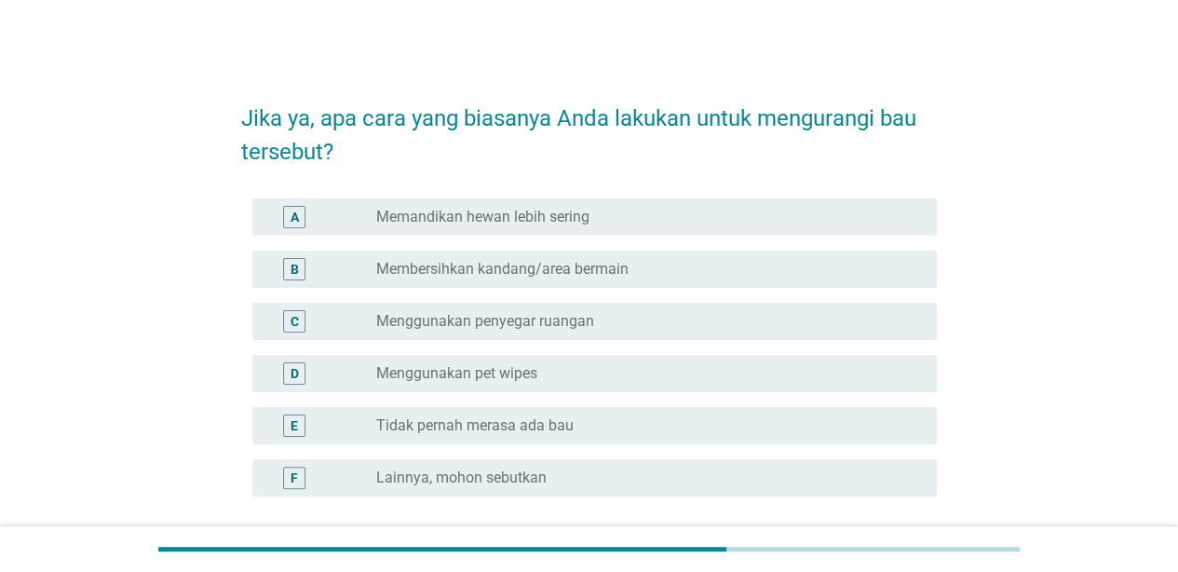
click at [675, 424] on div "radio_button_unchecked Tidak pernah merasa ada bau" at bounding box center [641, 425] width 531 height 19
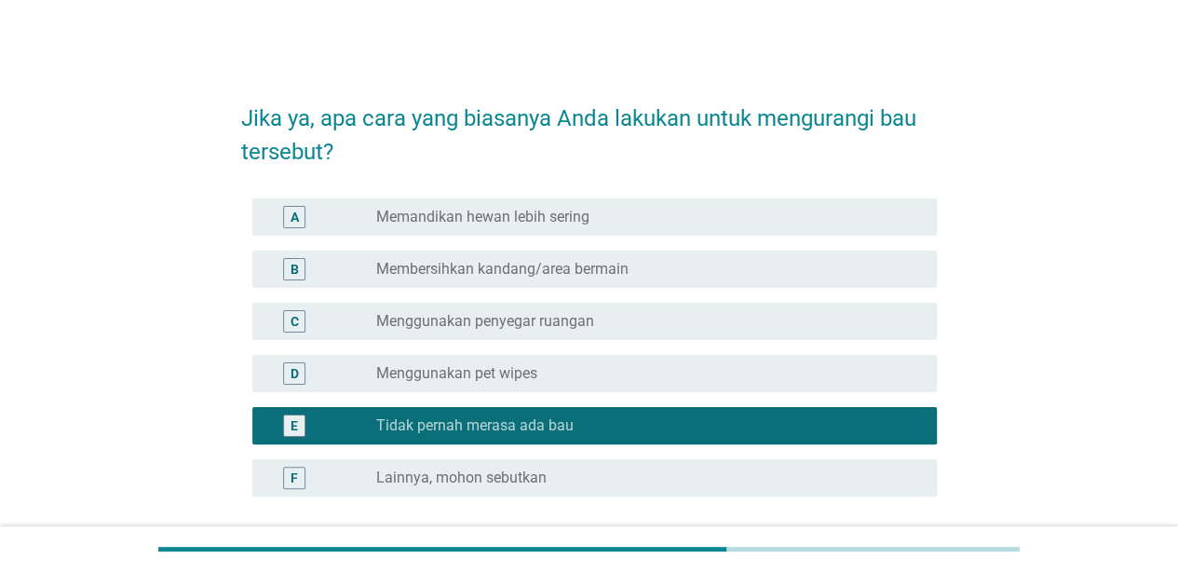
scroll to position [93, 0]
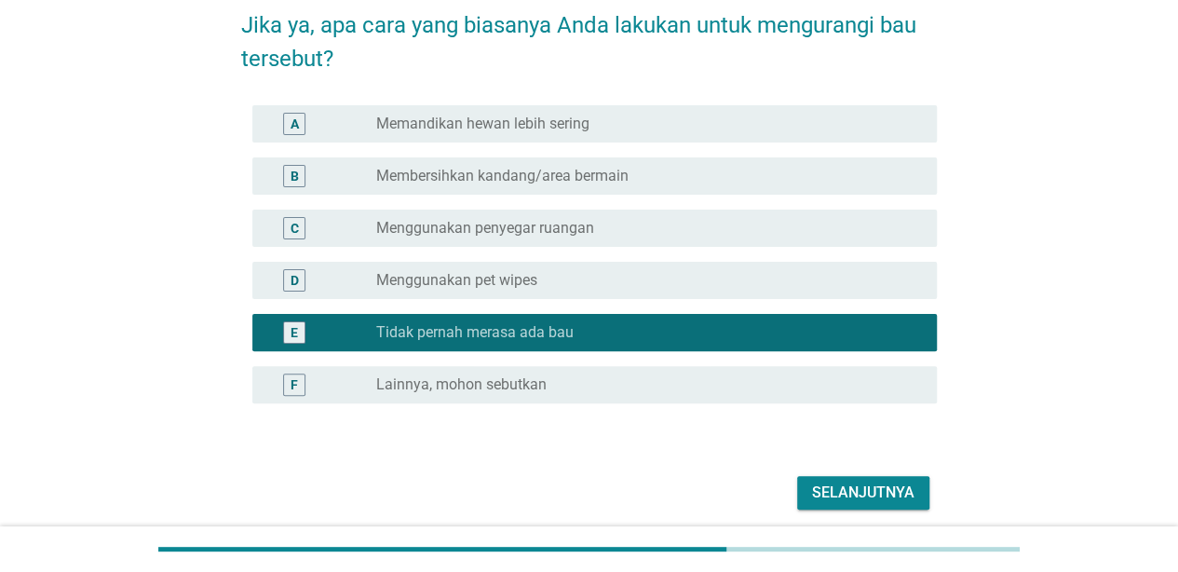
click at [762, 231] on div "radio_button_unchecked Menggunakan penyegar ruangan" at bounding box center [641, 228] width 531 height 19
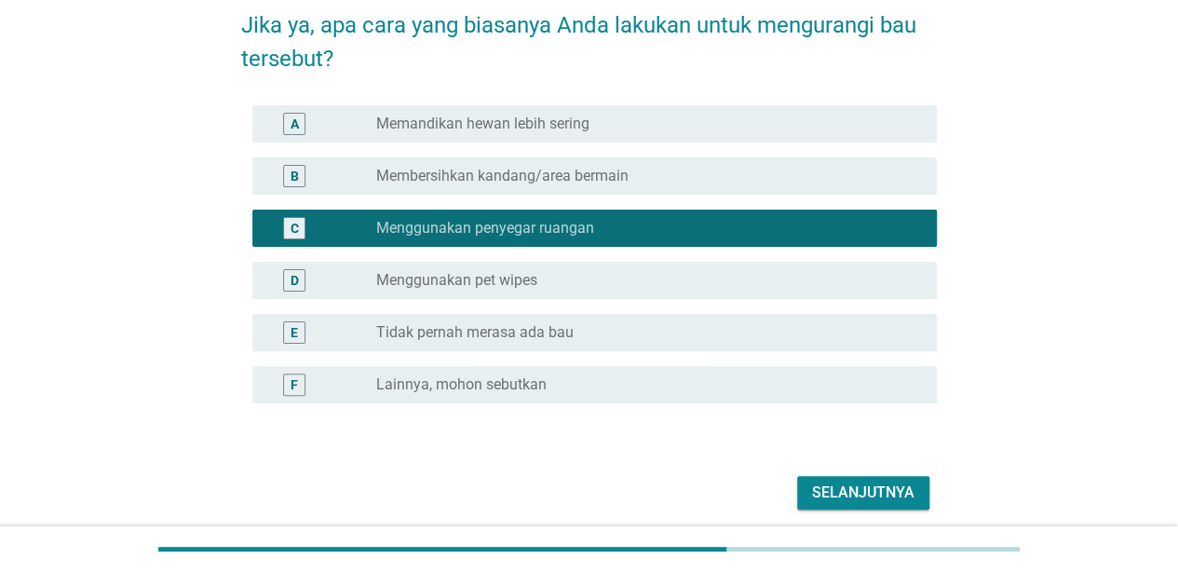
click at [767, 106] on div "A radio_button_unchecked Memandikan hewan lebih sering" at bounding box center [594, 123] width 685 height 37
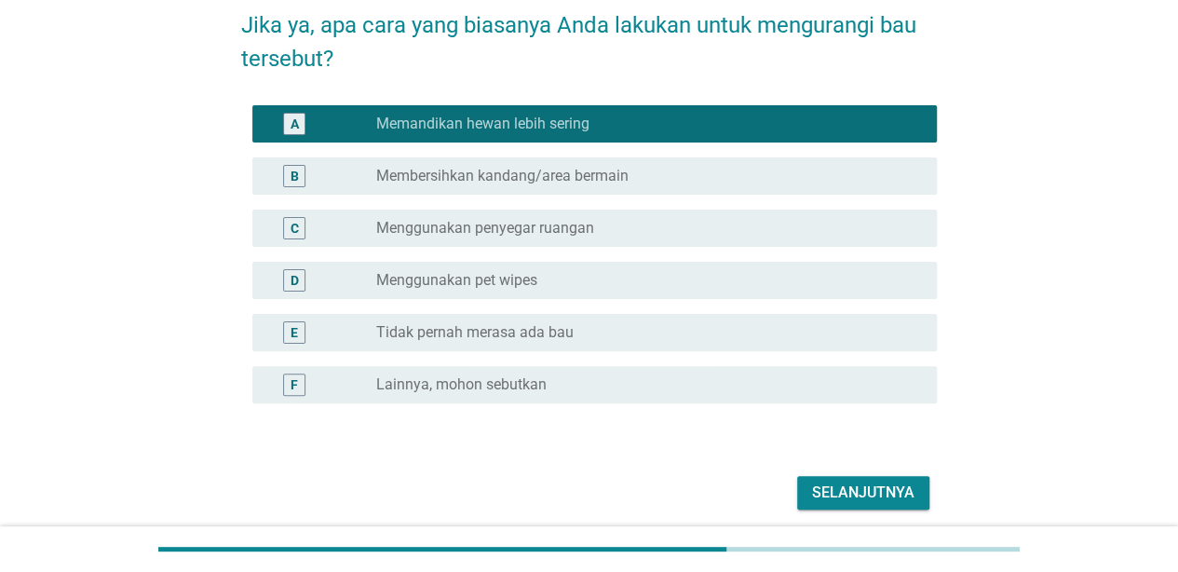
click at [751, 357] on div "E radio_button_unchecked Tidak pernah merasa ada bau" at bounding box center [589, 332] width 696 height 52
click at [696, 345] on div "E radio_button_unchecked Tidak pernah merasa ada bau" at bounding box center [594, 332] width 685 height 37
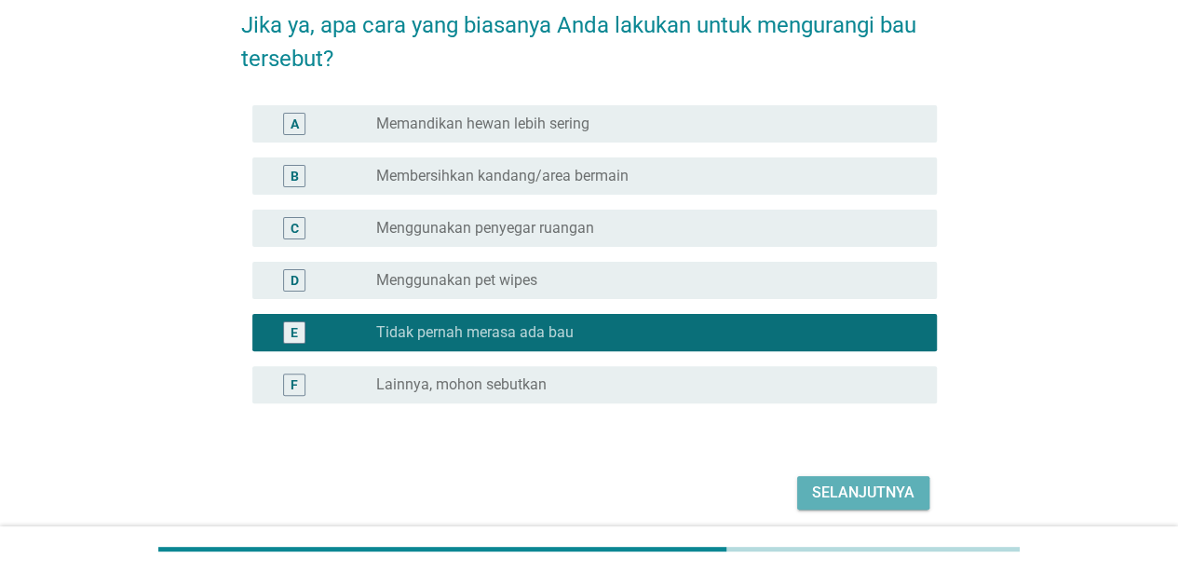
click at [808, 479] on button "Selanjutnya" at bounding box center [863, 493] width 132 height 34
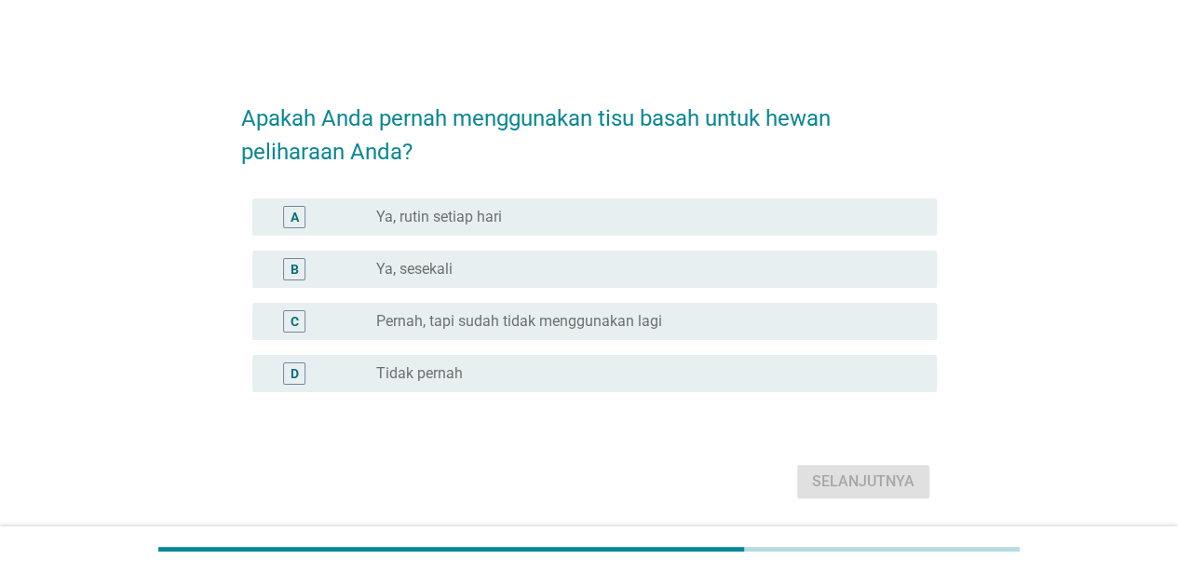
click at [775, 283] on div "B radio_button_unchecked Ya, sesekali" at bounding box center [594, 269] width 685 height 37
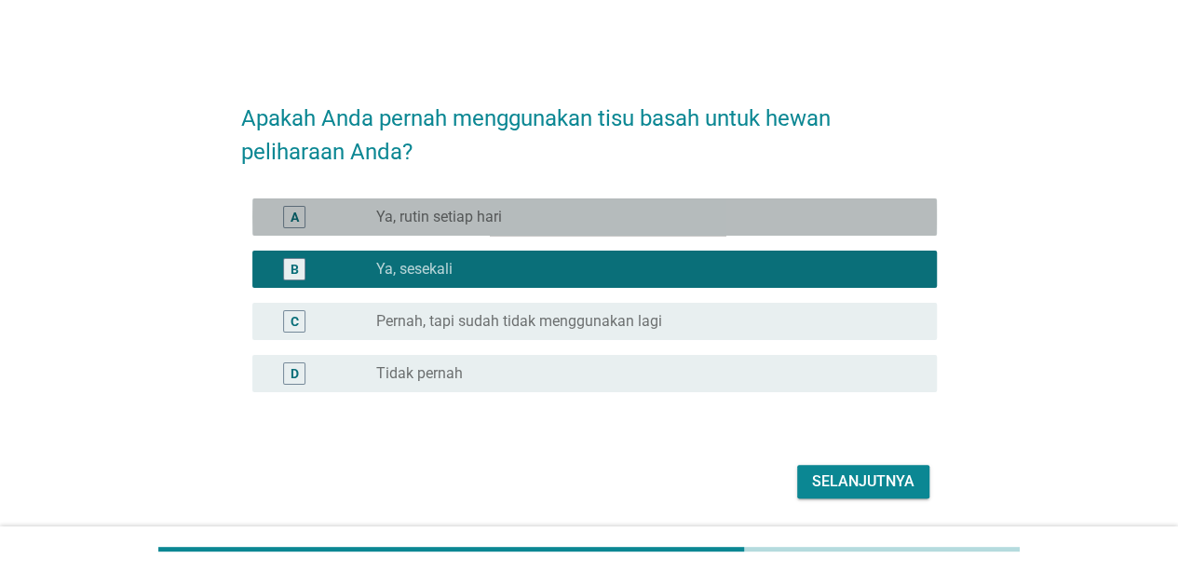
click at [803, 228] on div "A radio_button_unchecked Ya, rutin setiap hari" at bounding box center [594, 216] width 685 height 37
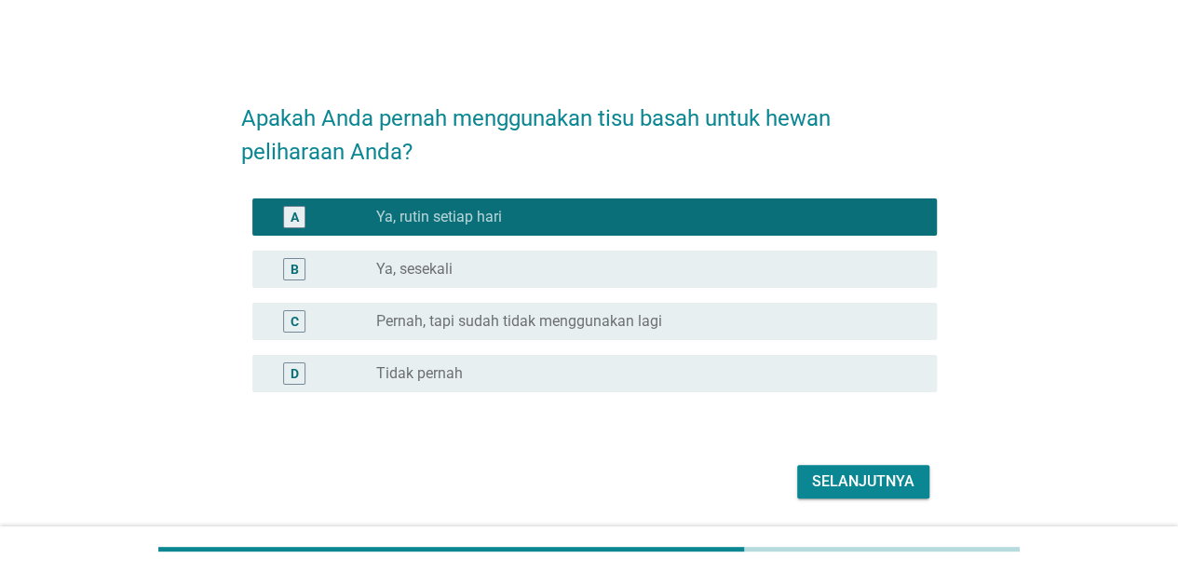
click at [788, 273] on div "radio_button_unchecked Ya, sesekali" at bounding box center [641, 269] width 531 height 19
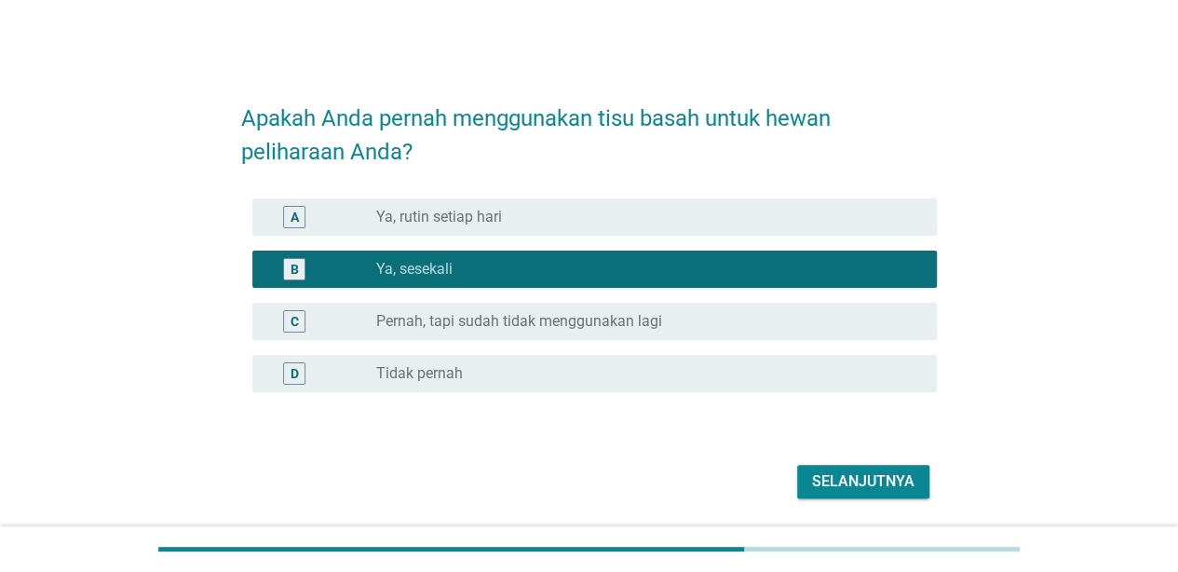
click at [821, 482] on div "Selanjutnya" at bounding box center [863, 481] width 102 height 22
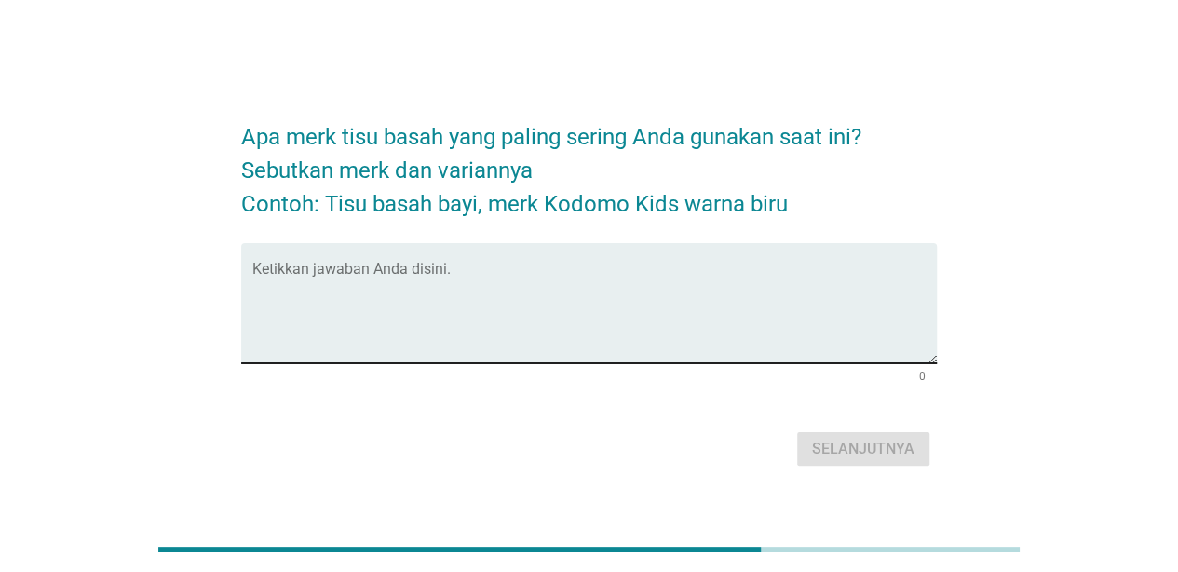
click at [346, 279] on textarea "Ketikkan jawaban Anda disini." at bounding box center [594, 314] width 685 height 98
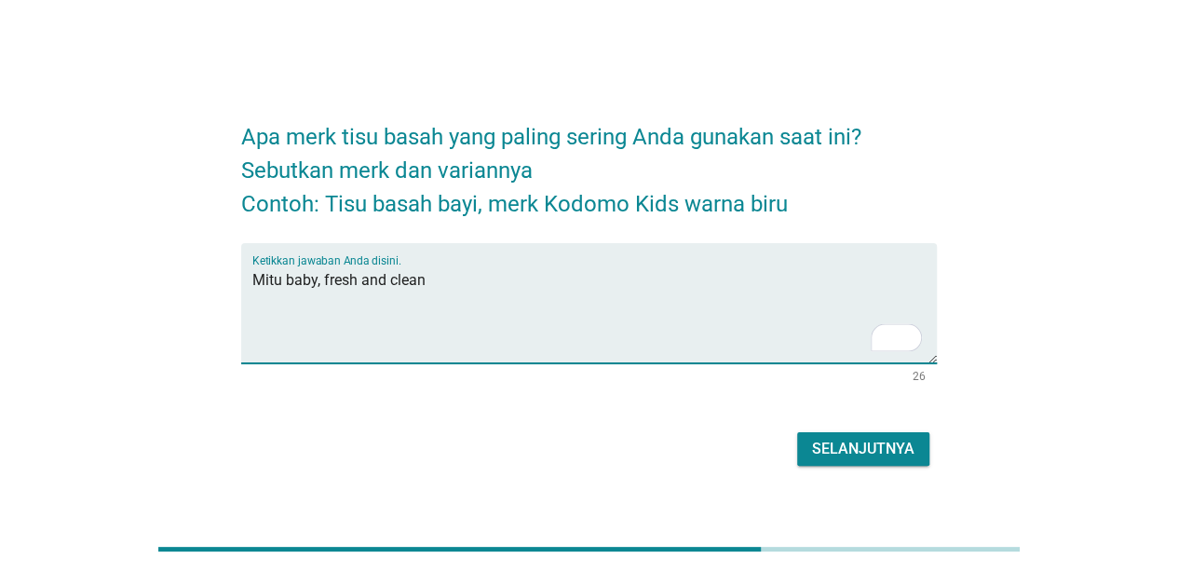
type textarea "Mitu baby, fresh and clean"
click at [877, 441] on div "Selanjutnya" at bounding box center [863, 449] width 102 height 22
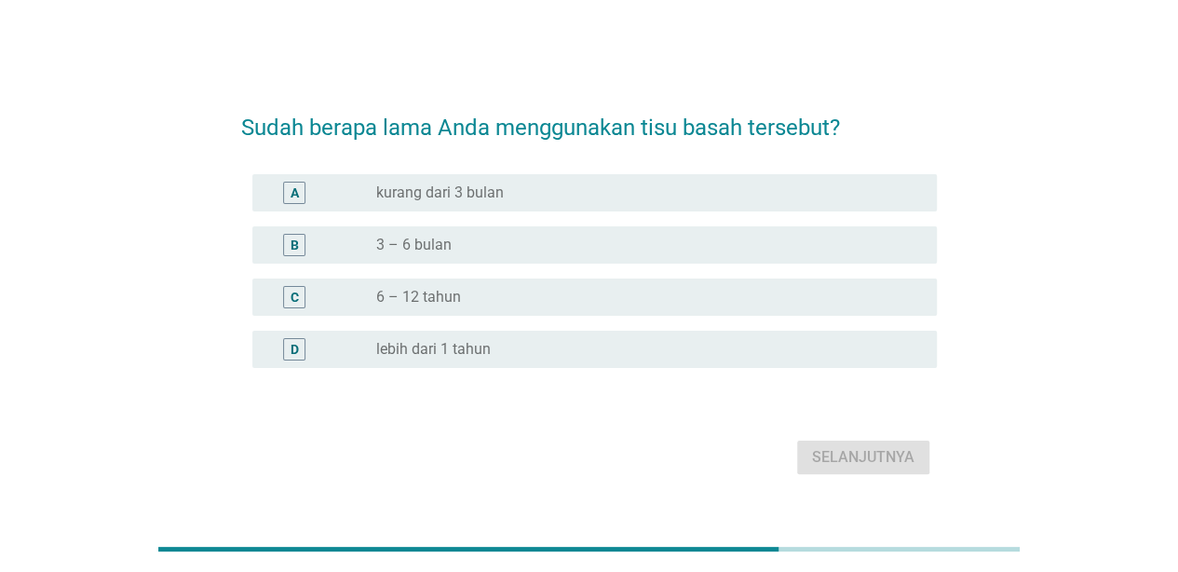
click at [485, 244] on div "radio_button_unchecked 3 – 6 bulan" at bounding box center [641, 245] width 531 height 19
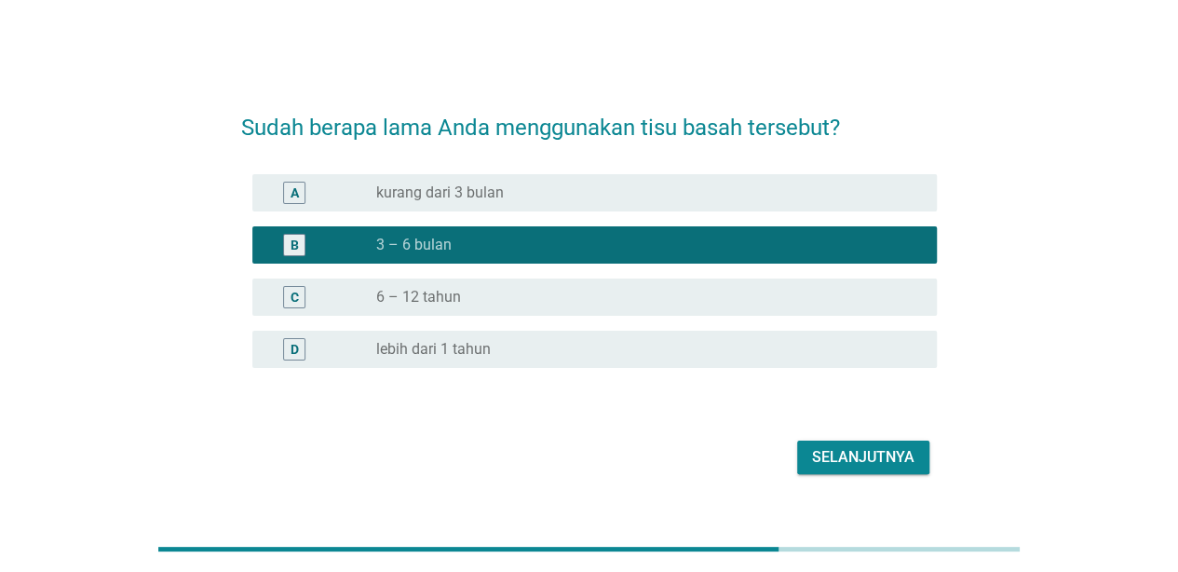
click at [533, 209] on div "A radio_button_unchecked kurang dari 3 bulan" at bounding box center [594, 192] width 685 height 37
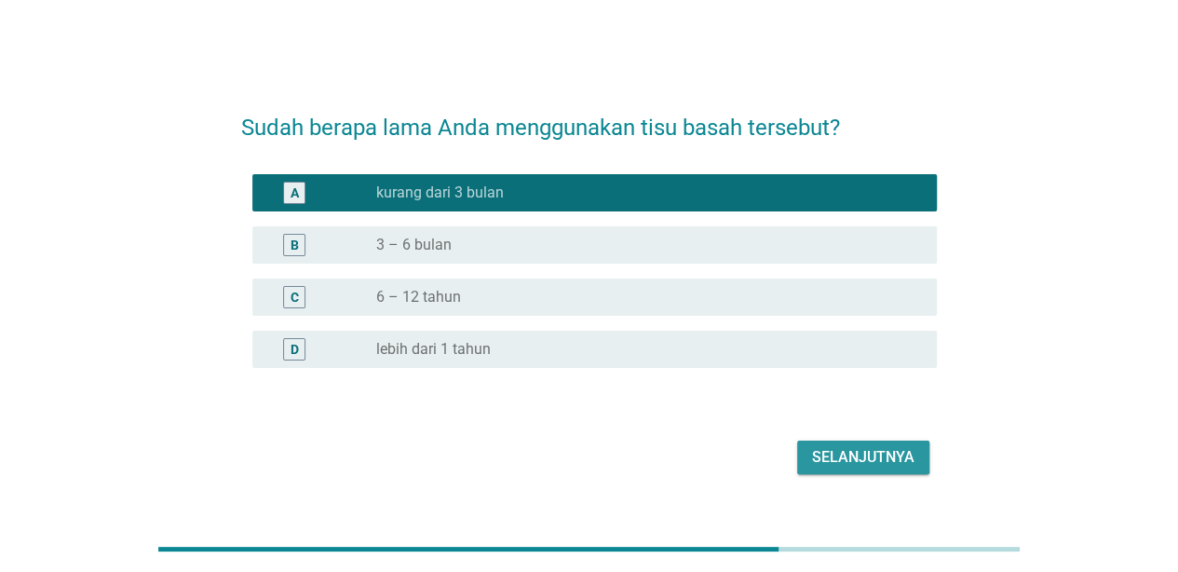
click at [830, 461] on div "Selanjutnya" at bounding box center [863, 457] width 102 height 22
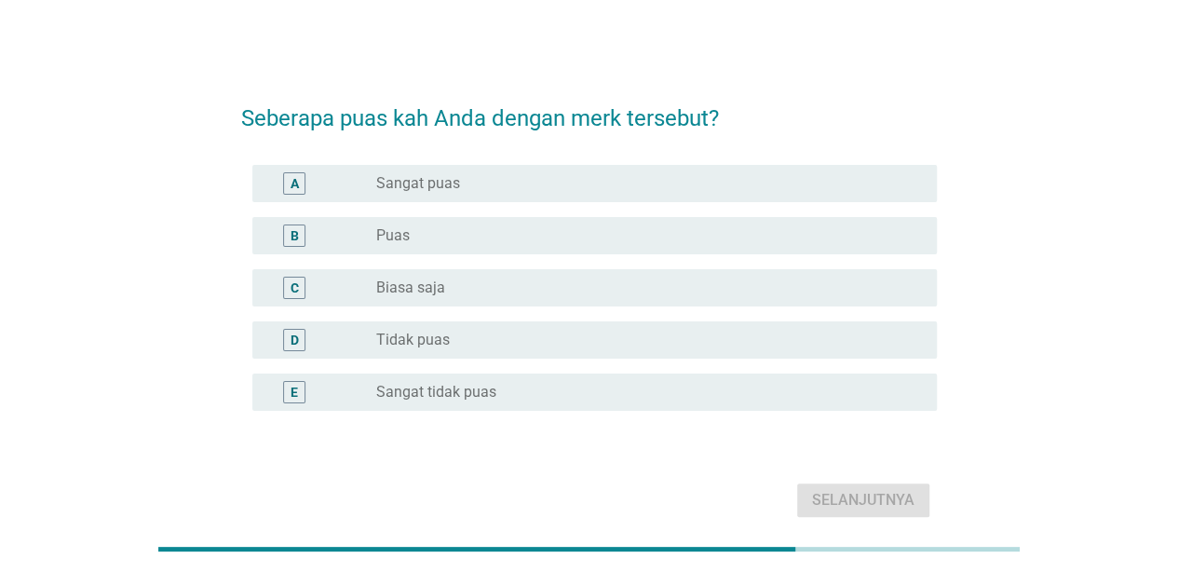
click at [585, 227] on div "radio_button_unchecked Puas" at bounding box center [641, 235] width 531 height 19
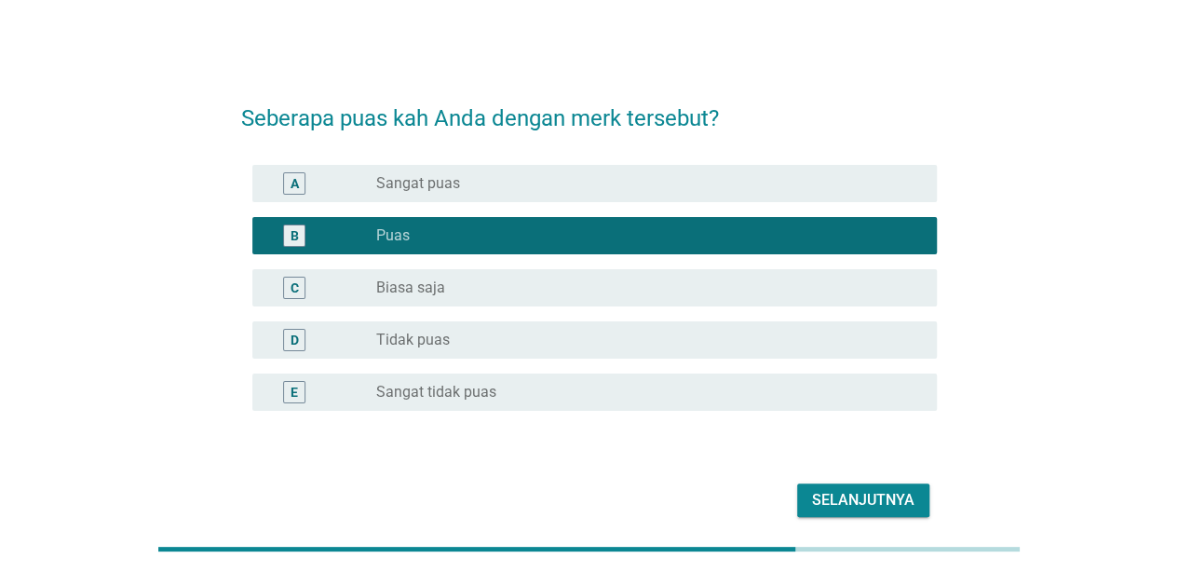
click at [849, 486] on button "Selanjutnya" at bounding box center [863, 500] width 132 height 34
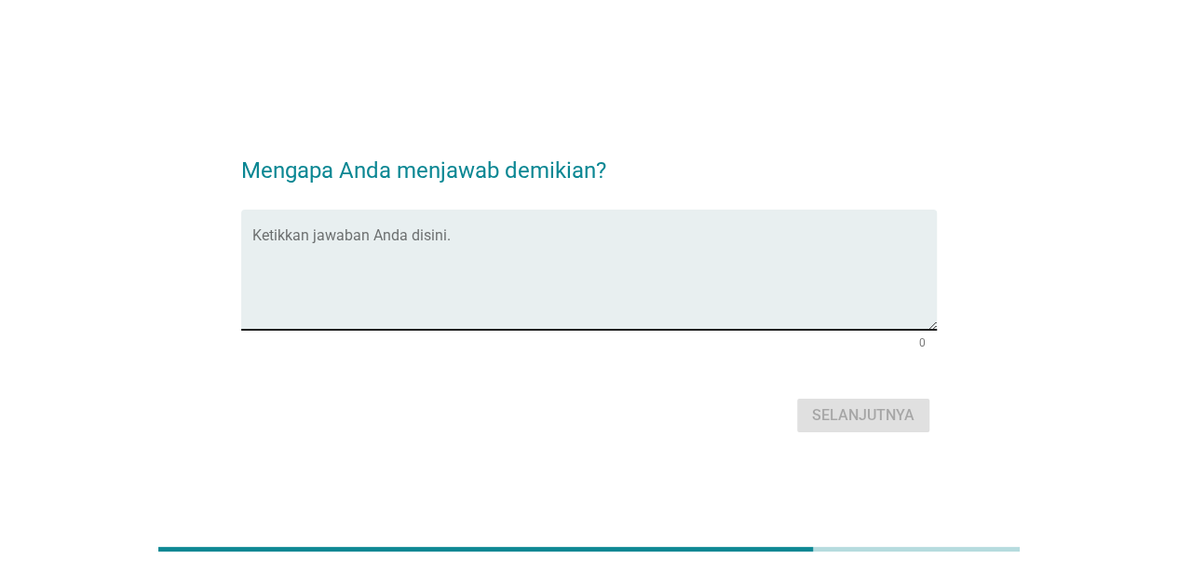
click at [414, 251] on textarea "Ketikkan jawaban Anda disini." at bounding box center [594, 281] width 685 height 98
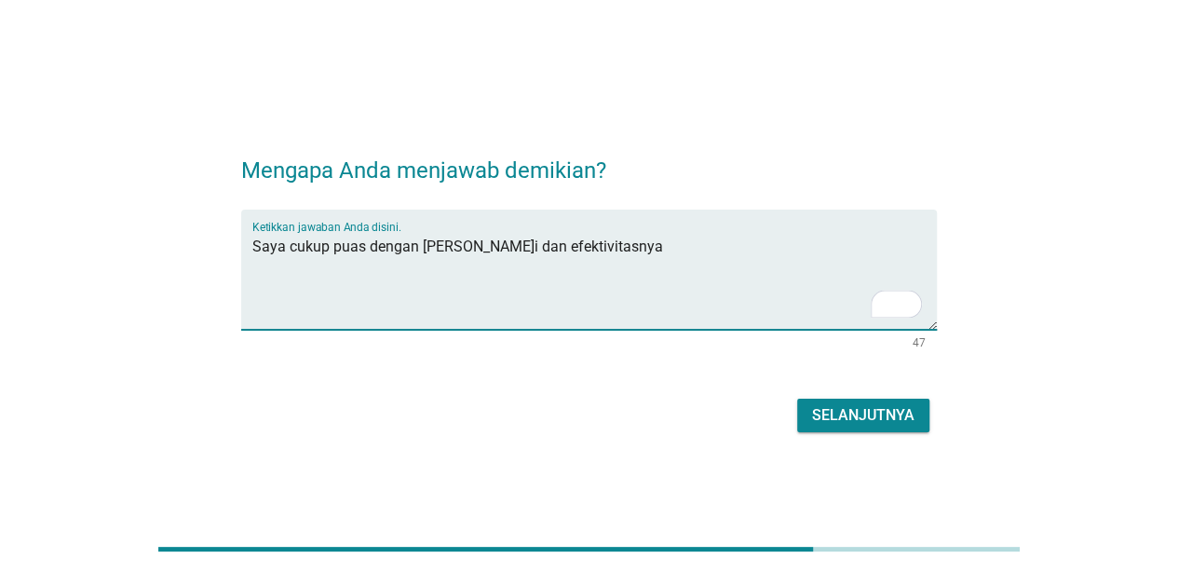
type textarea "Saya cukup puas dengan [PERSON_NAME]i dan efektivitasnya"
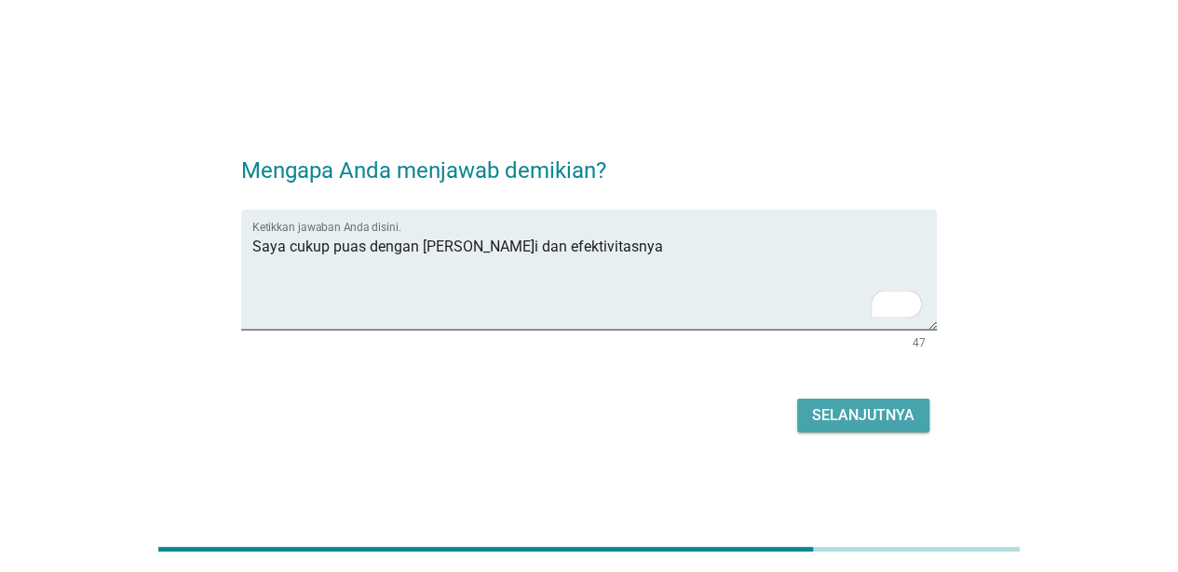
click at [860, 424] on div "Selanjutnya" at bounding box center [863, 415] width 102 height 22
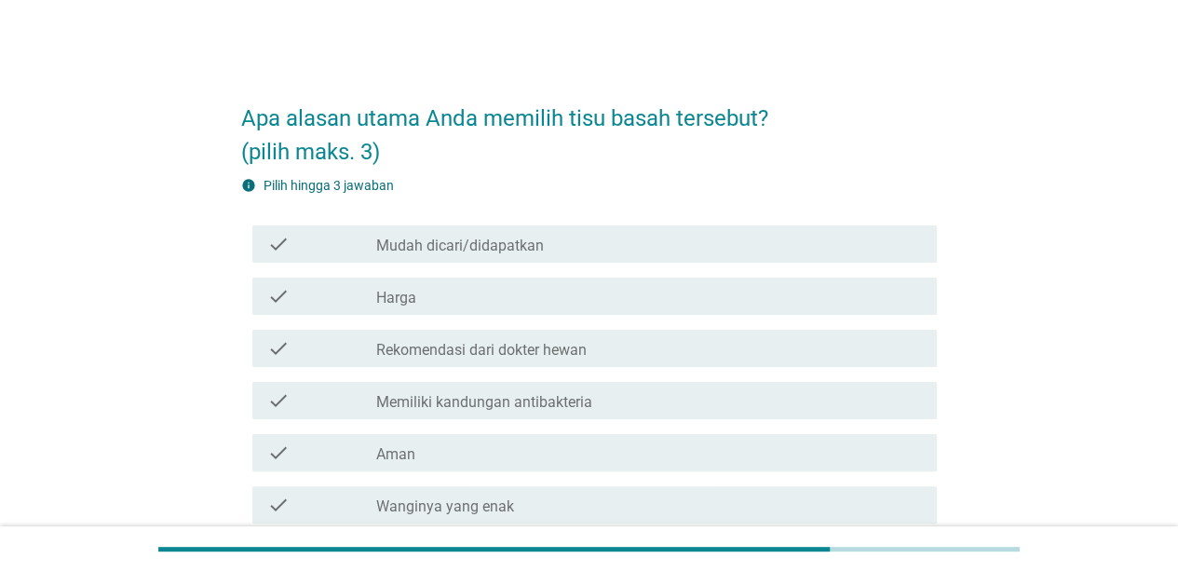
click at [590, 302] on div "check_box_outline_blank Harga" at bounding box center [649, 296] width 546 height 22
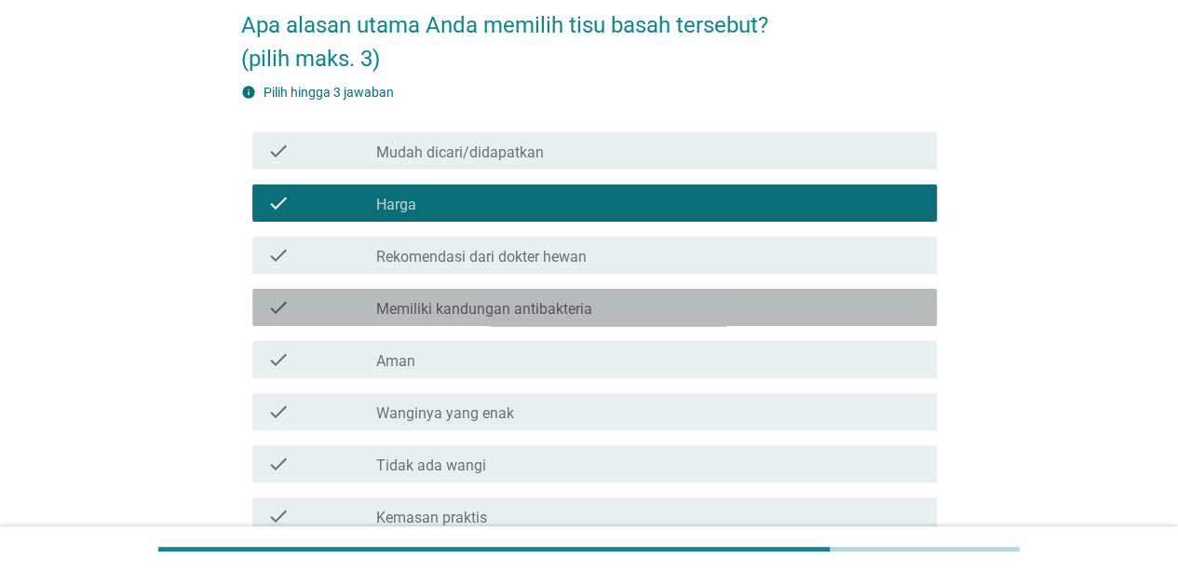
click at [592, 294] on div "check check_box_outline_blank Memiliki kandungan antibakteria" at bounding box center [594, 307] width 685 height 37
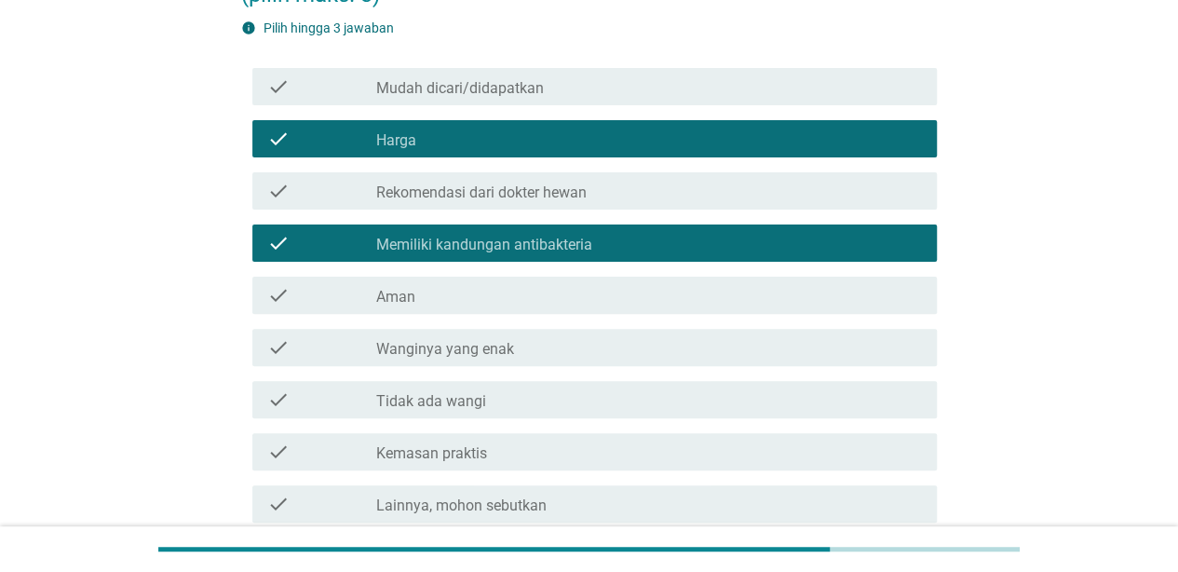
scroll to position [186, 0]
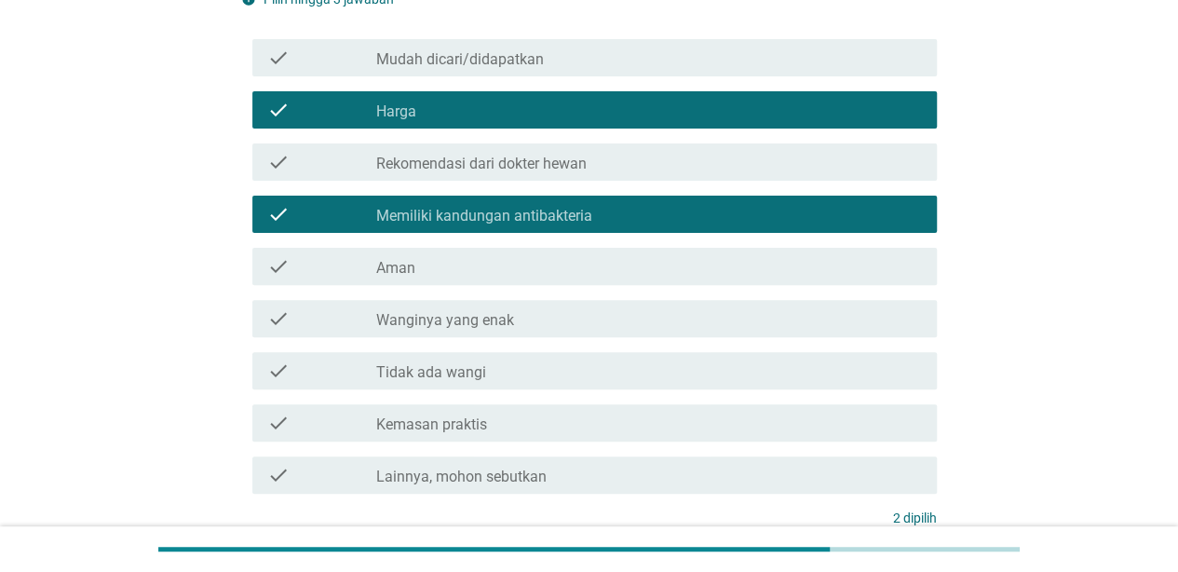
click at [596, 319] on div "check_box_outline_blank [PERSON_NAME]inya yang enak" at bounding box center [649, 318] width 546 height 22
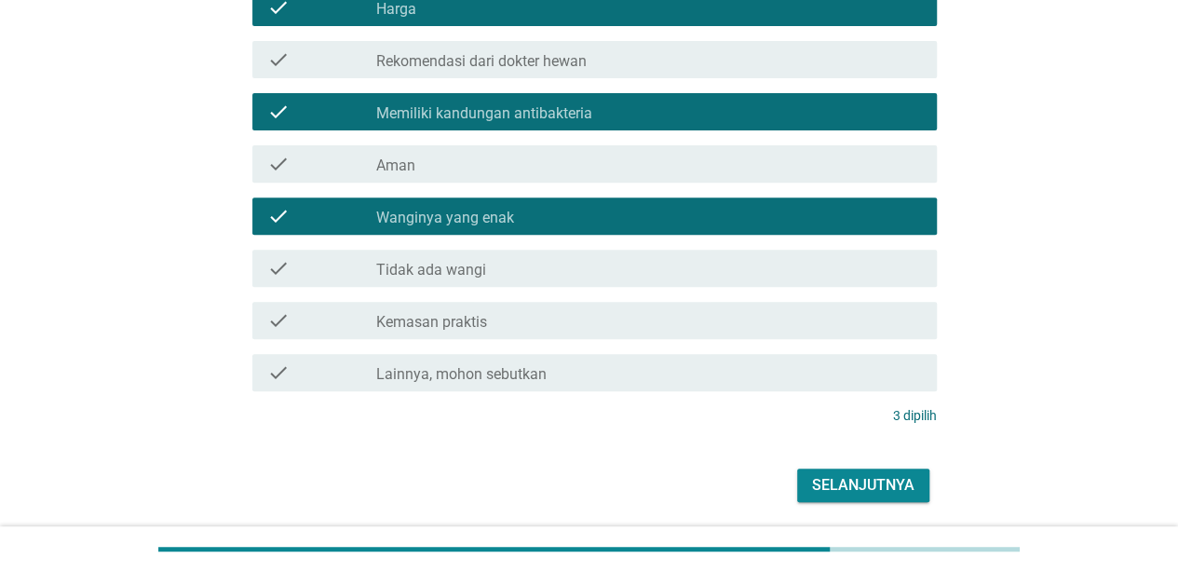
scroll to position [352, 0]
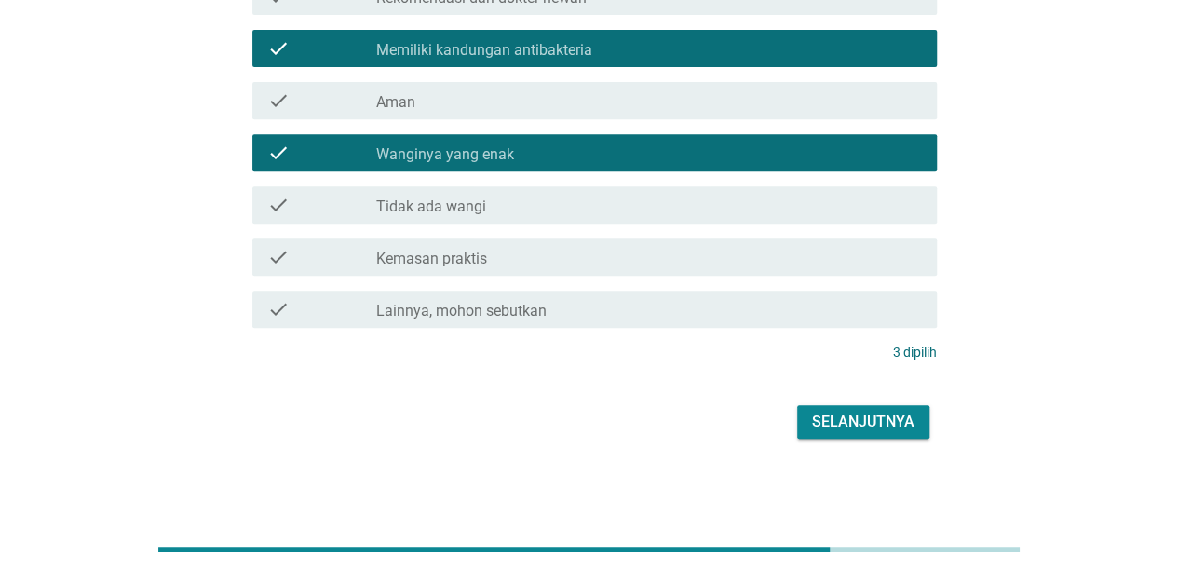
click at [875, 431] on div "Selanjutnya" at bounding box center [863, 422] width 102 height 22
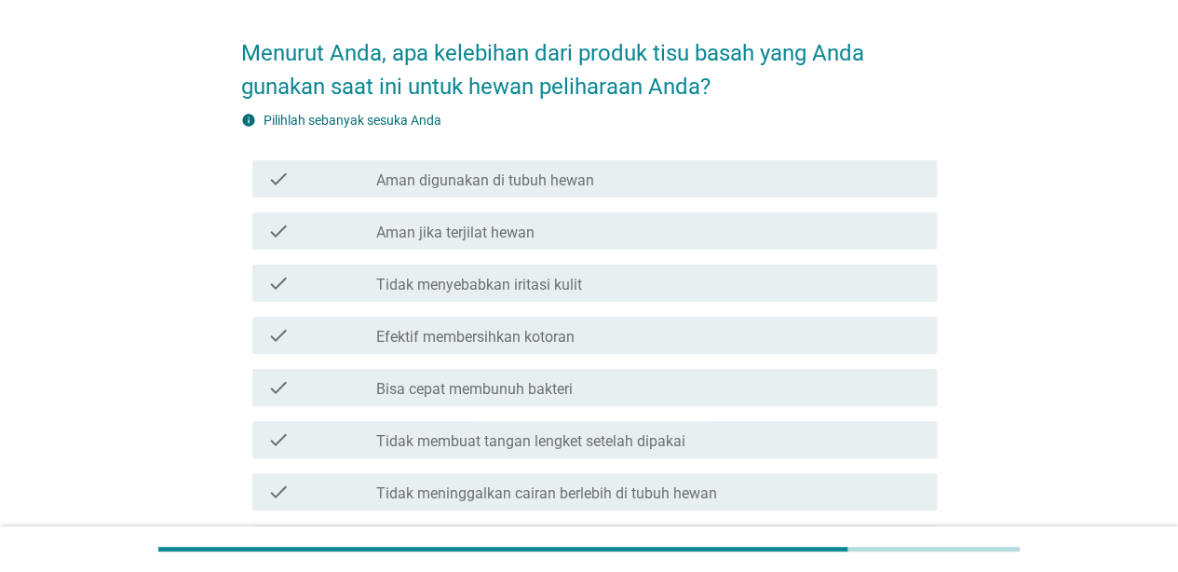
scroll to position [93, 0]
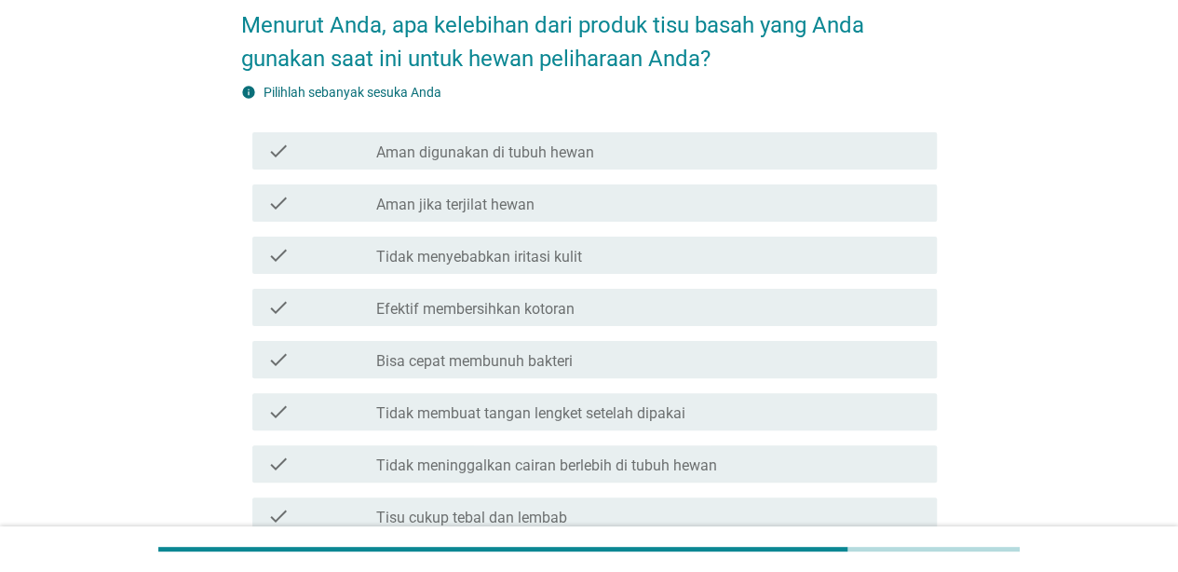
click at [559, 312] on label "Efektif membersihkan kotoran" at bounding box center [475, 309] width 198 height 19
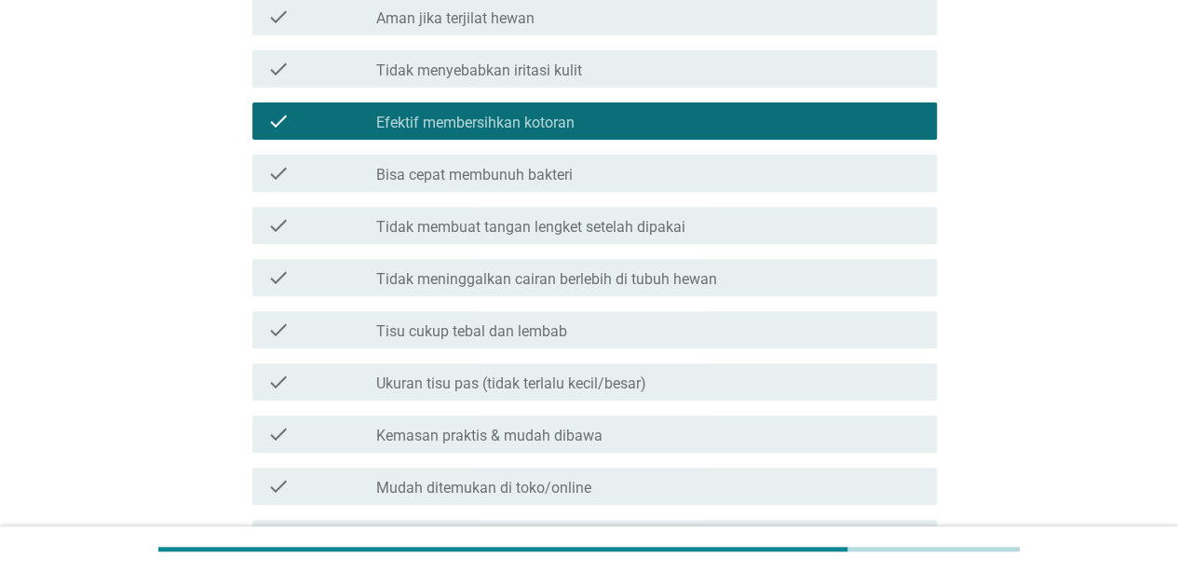
scroll to position [373, 0]
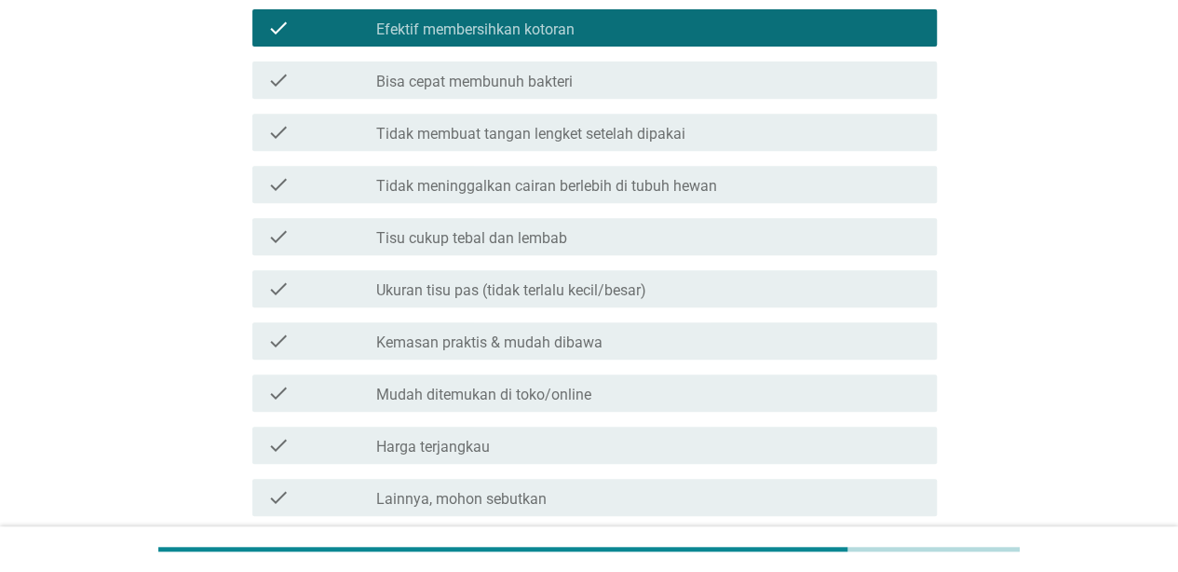
click at [684, 440] on div "check_box_outline_blank Harga terjangkau" at bounding box center [649, 445] width 546 height 22
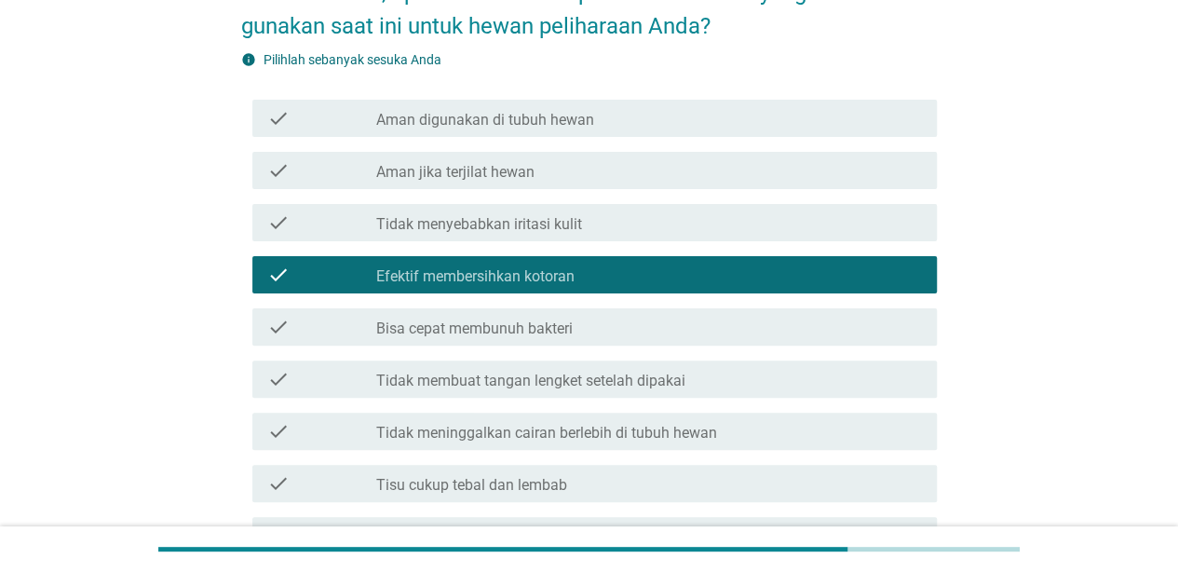
scroll to position [0, 0]
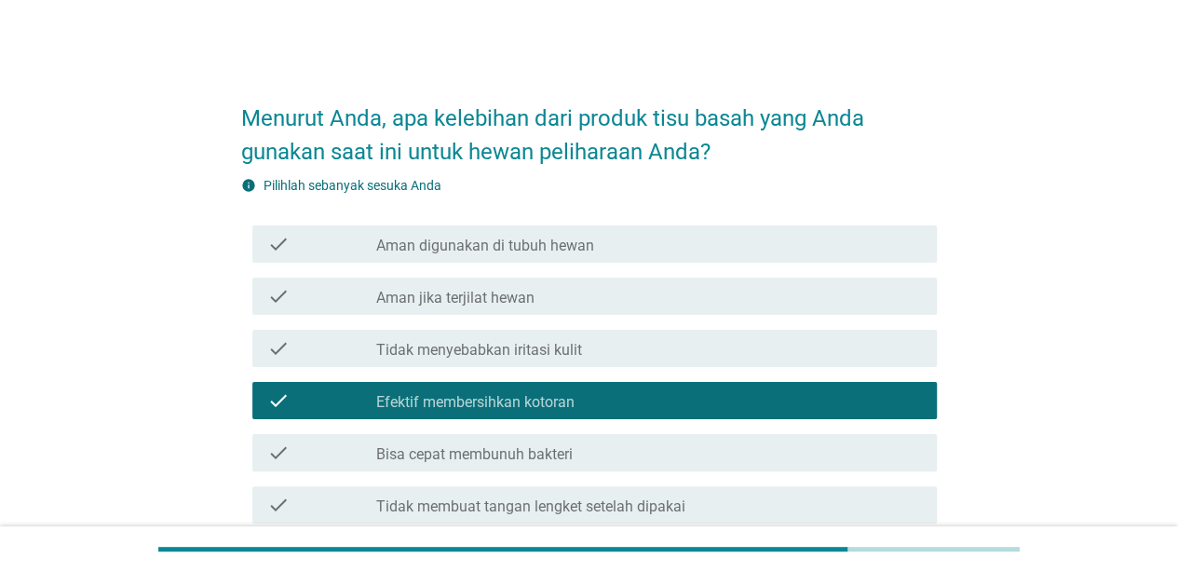
click at [691, 272] on div "check check_box_outline_blank Aman jika terjilat hewan" at bounding box center [589, 296] width 696 height 52
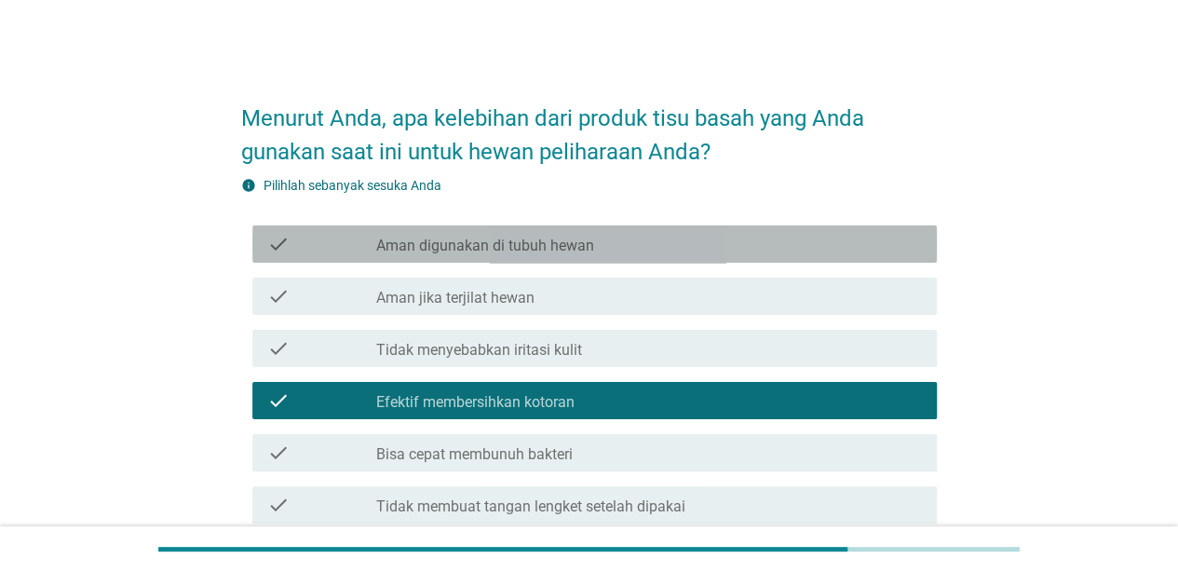
click at [694, 259] on div "check check_box_outline_blank Aman digunakan di tubuh hewan" at bounding box center [594, 243] width 685 height 37
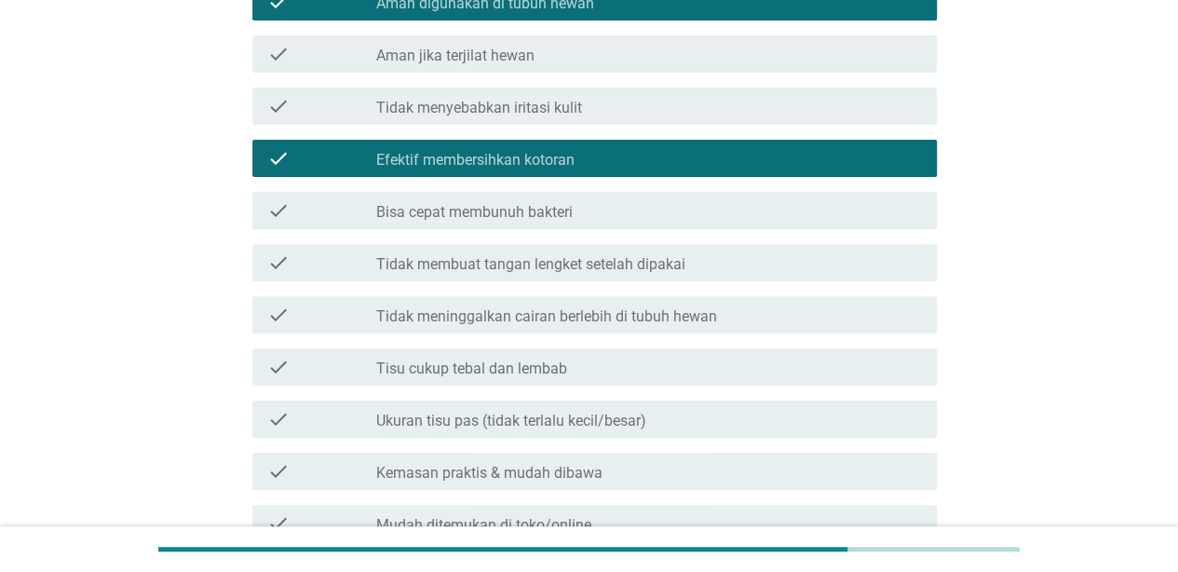
scroll to position [534, 0]
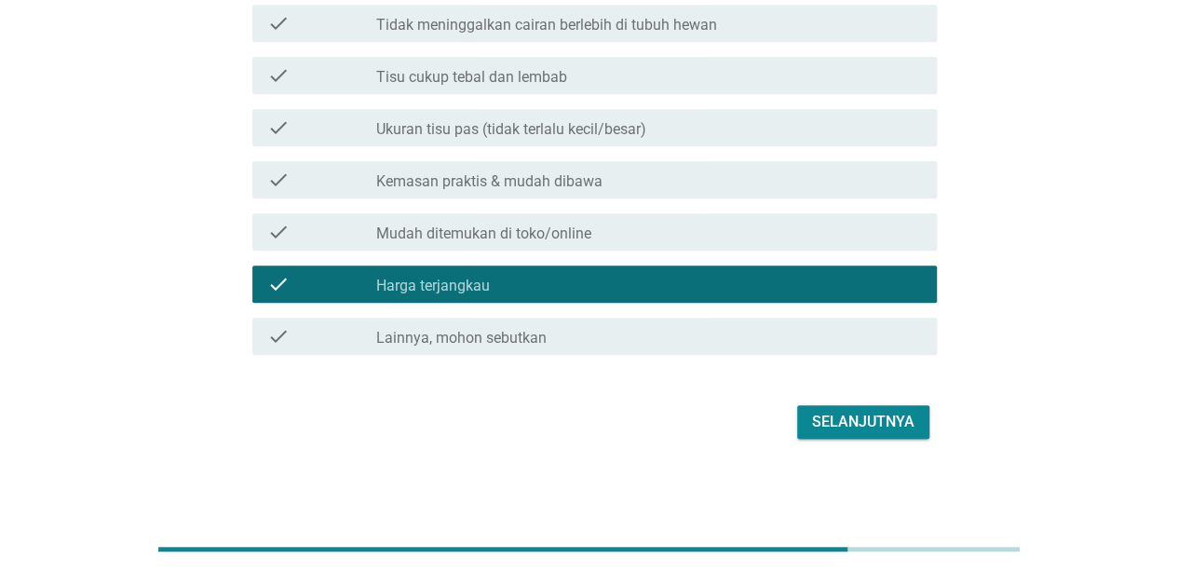
click at [859, 428] on div "Selanjutnya" at bounding box center [863, 422] width 102 height 22
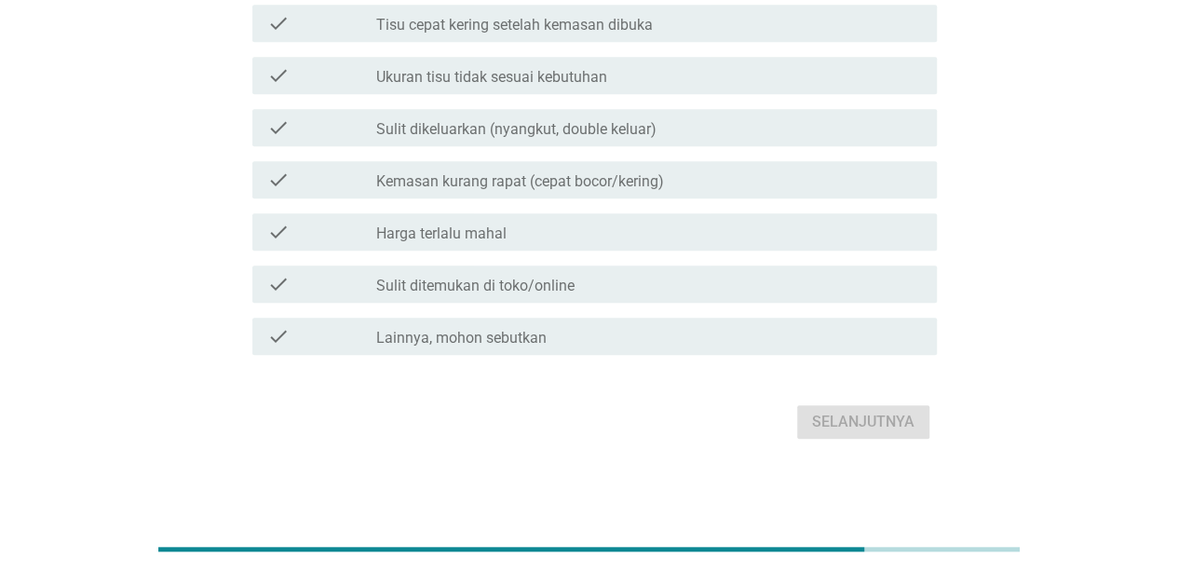
scroll to position [433, 0]
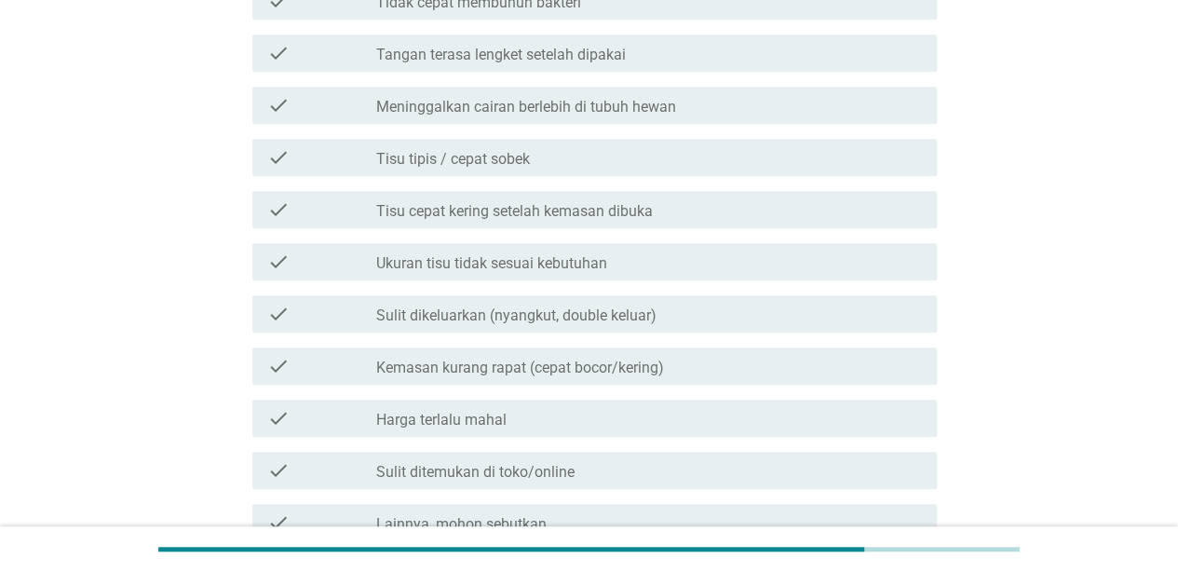
click at [760, 209] on div "check_box_outline_blank Tisu cepat kering setelah kemasan dibuka" at bounding box center [649, 209] width 546 height 22
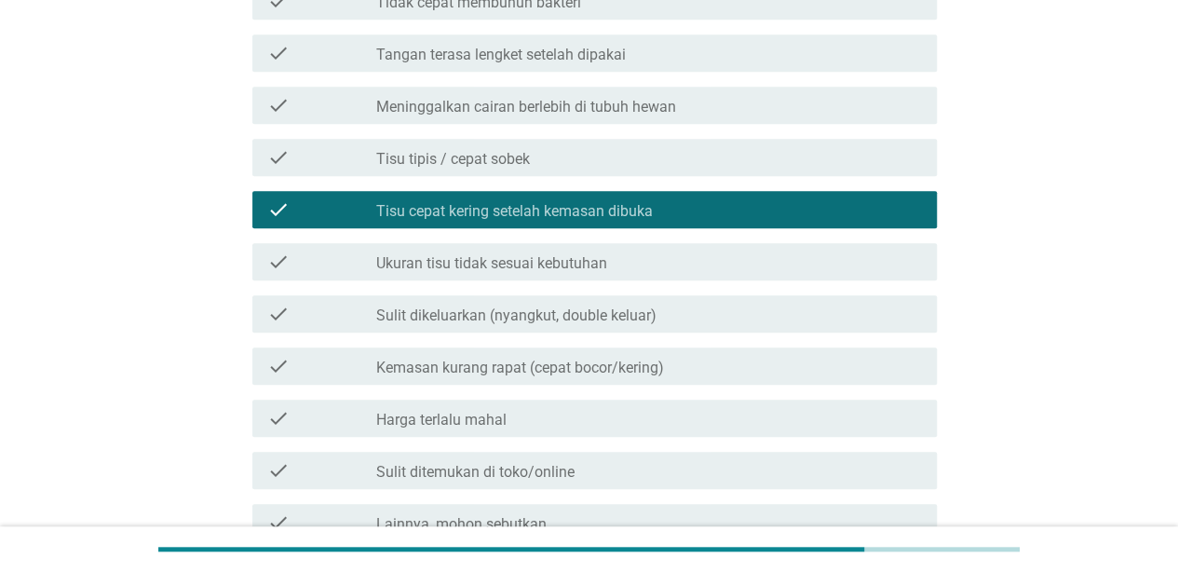
scroll to position [619, 0]
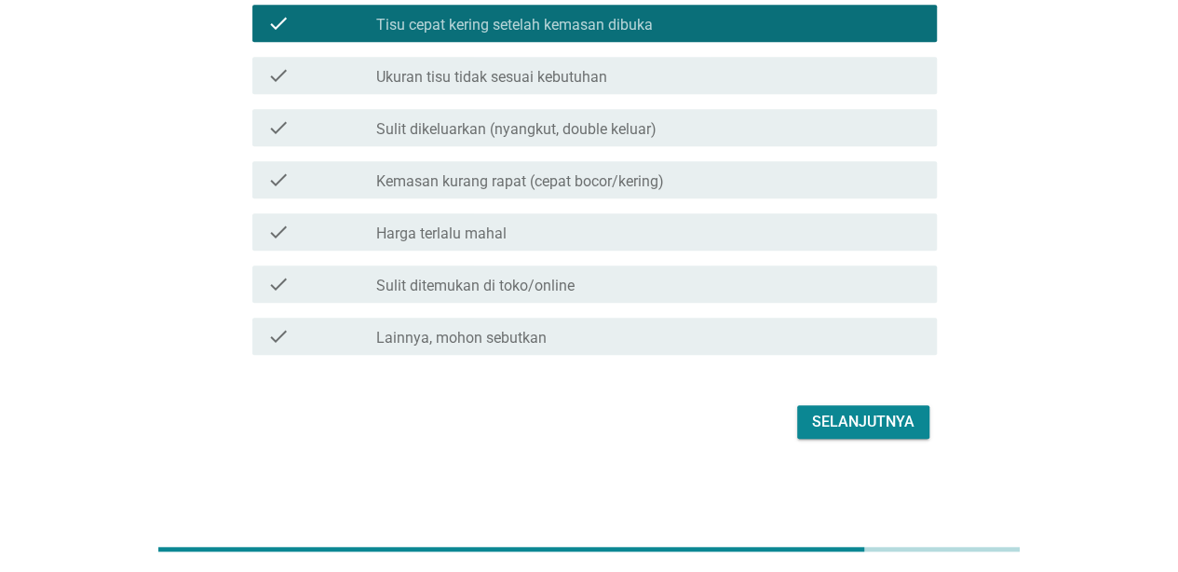
click at [875, 415] on div "Selanjutnya" at bounding box center [863, 422] width 102 height 22
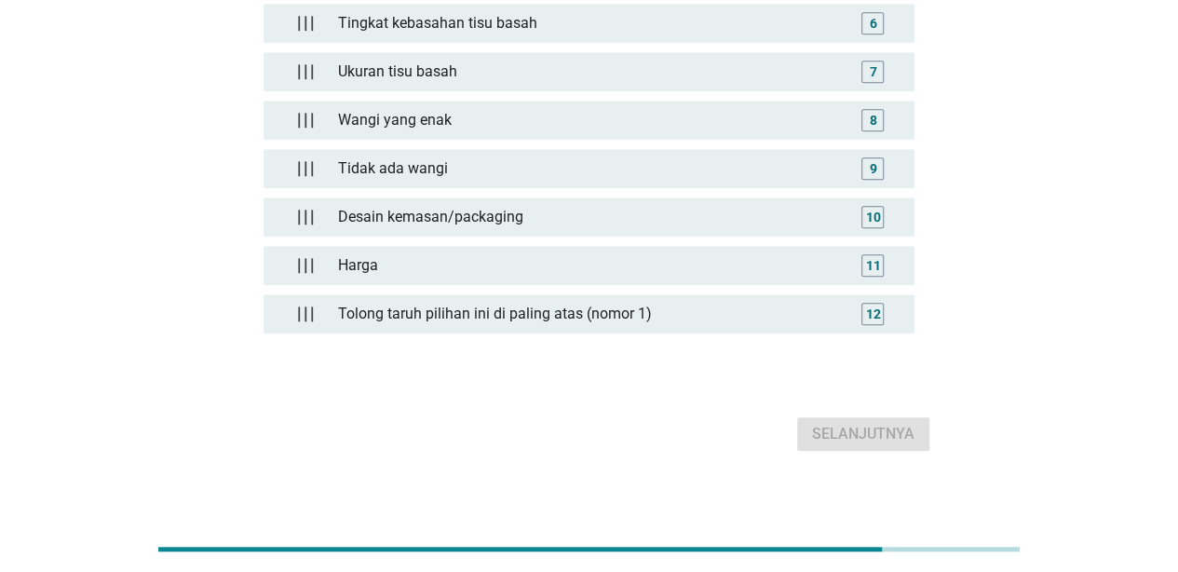
scroll to position [0, 0]
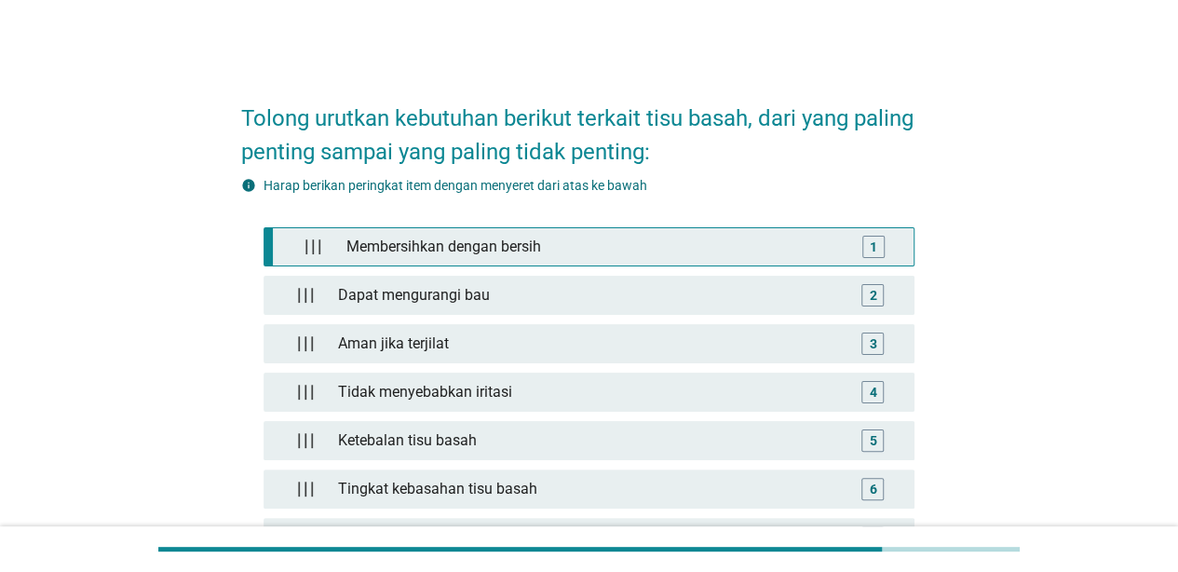
click at [876, 248] on div "1" at bounding box center [873, 247] width 7 height 20
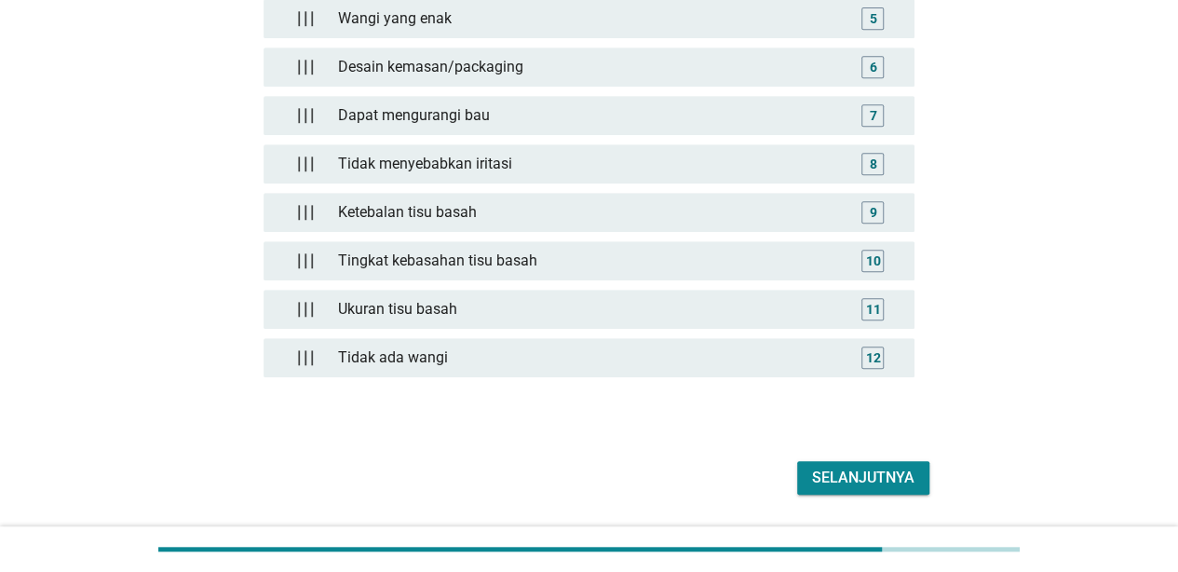
scroll to position [470, 0]
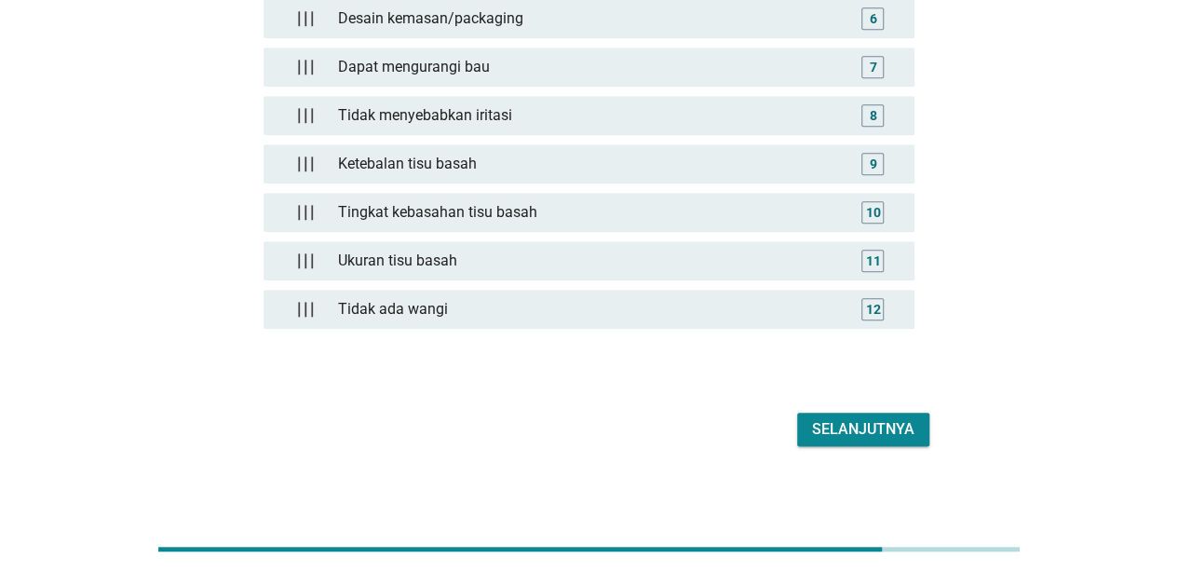
click at [887, 423] on div "Selanjutnya" at bounding box center [863, 429] width 102 height 22
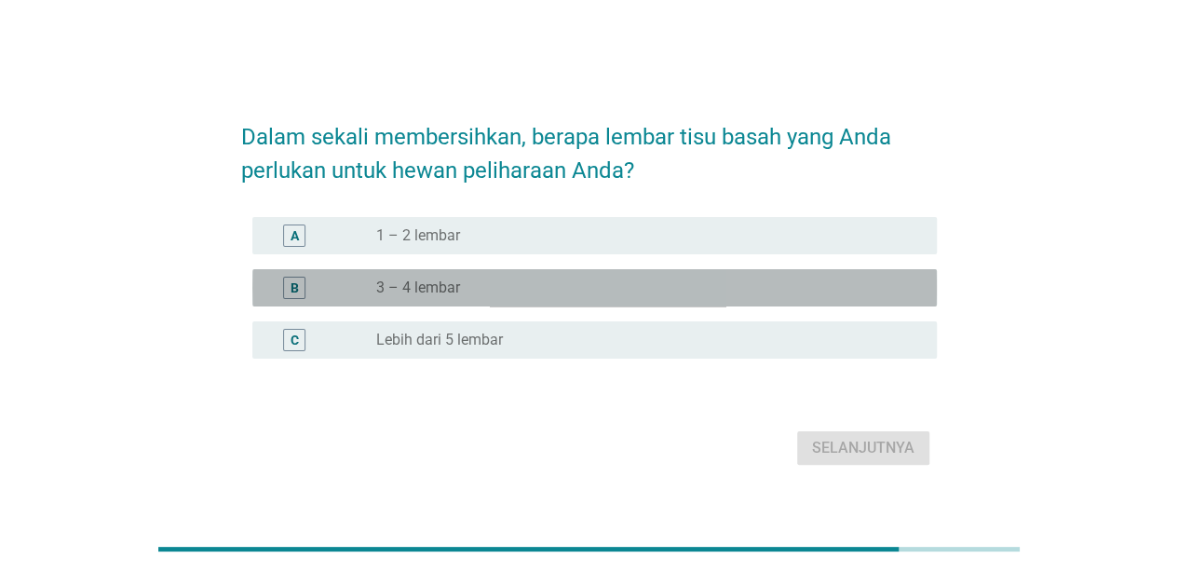
click at [635, 270] on div "B radio_button_unchecked 3 – 4 lembar" at bounding box center [594, 287] width 685 height 37
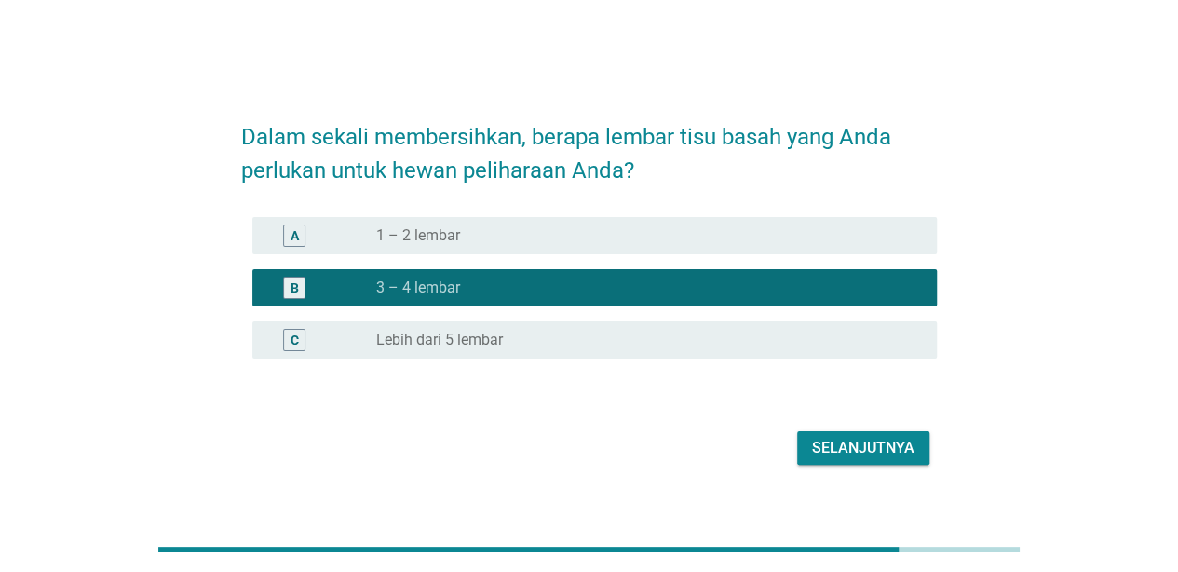
click at [868, 437] on div "Selanjutnya" at bounding box center [863, 448] width 102 height 22
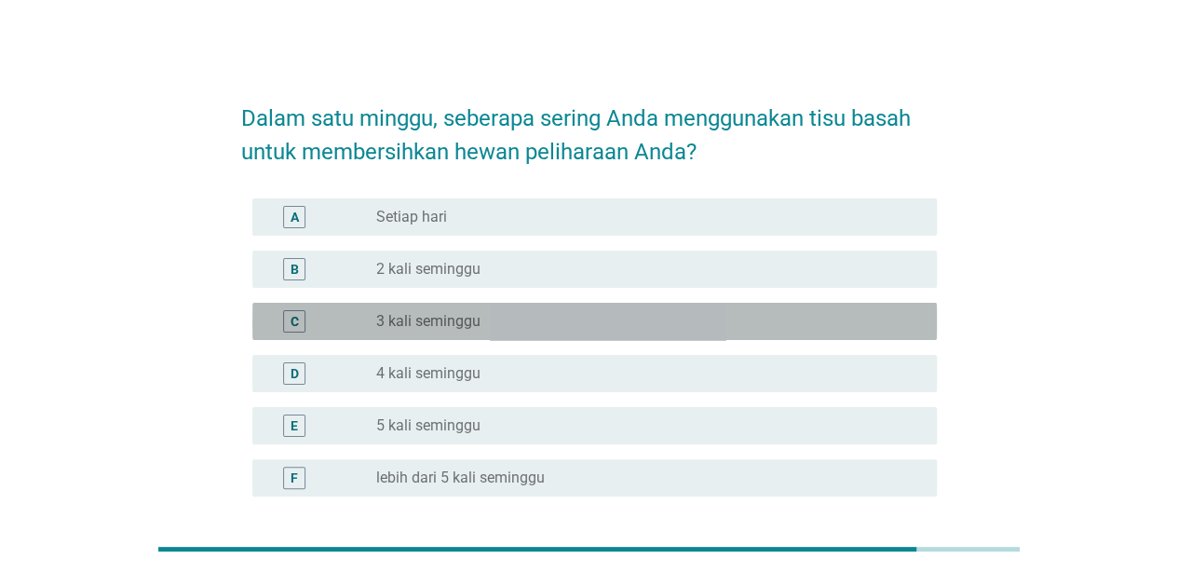
click at [709, 321] on div "radio_button_unchecked 3 kali seminggu" at bounding box center [641, 321] width 531 height 19
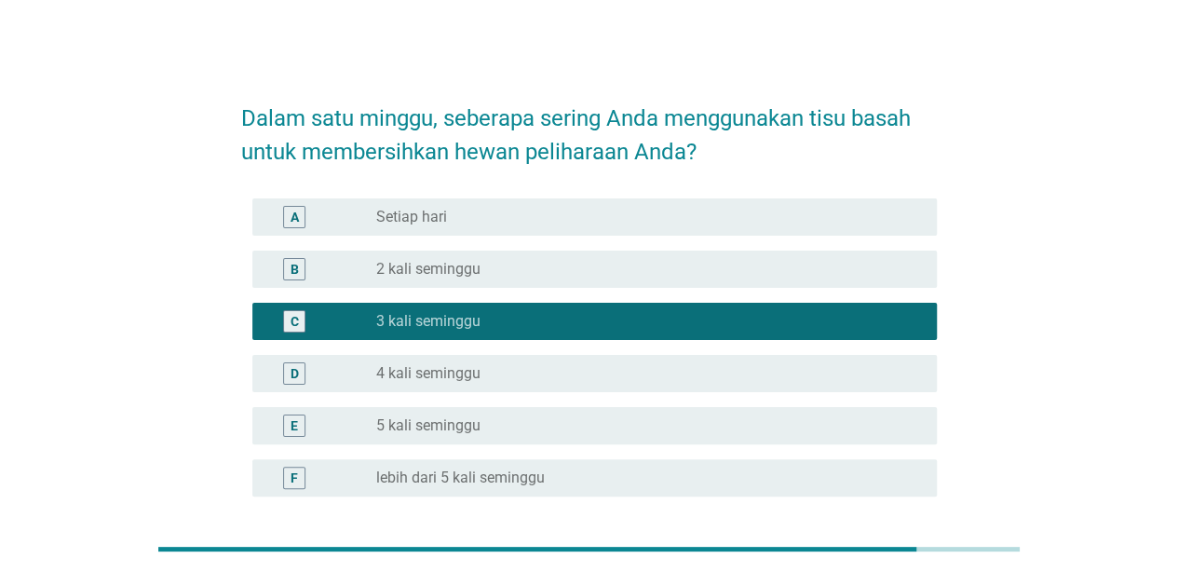
click at [703, 355] on div "D radio_button_unchecked 4 kali seminggu" at bounding box center [594, 373] width 685 height 37
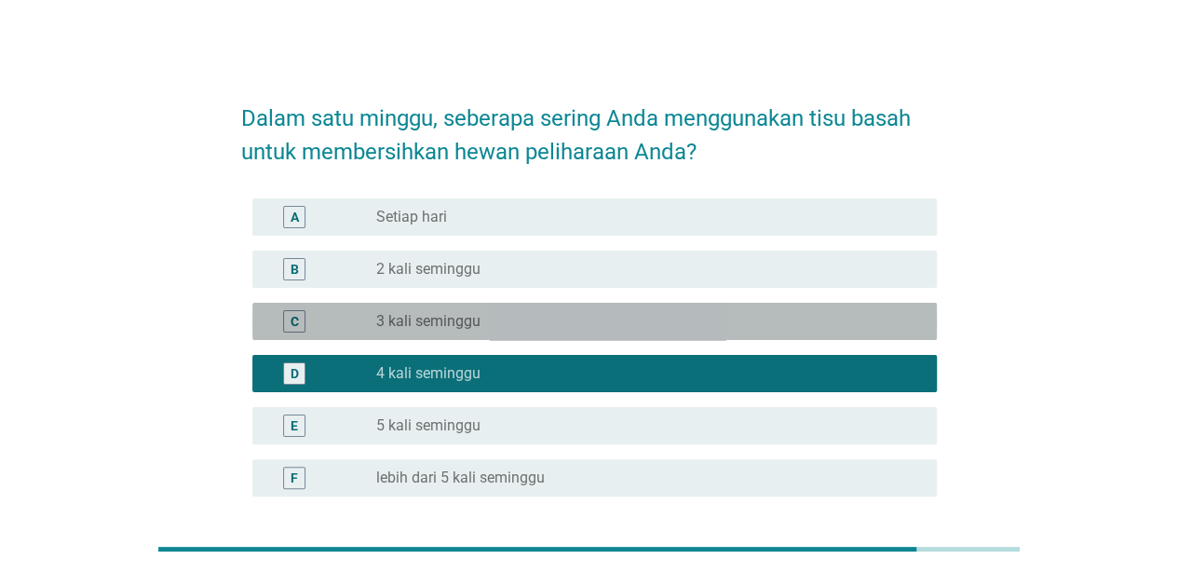
click at [705, 332] on div "radio_button_unchecked 3 kali seminggu" at bounding box center [649, 321] width 546 height 22
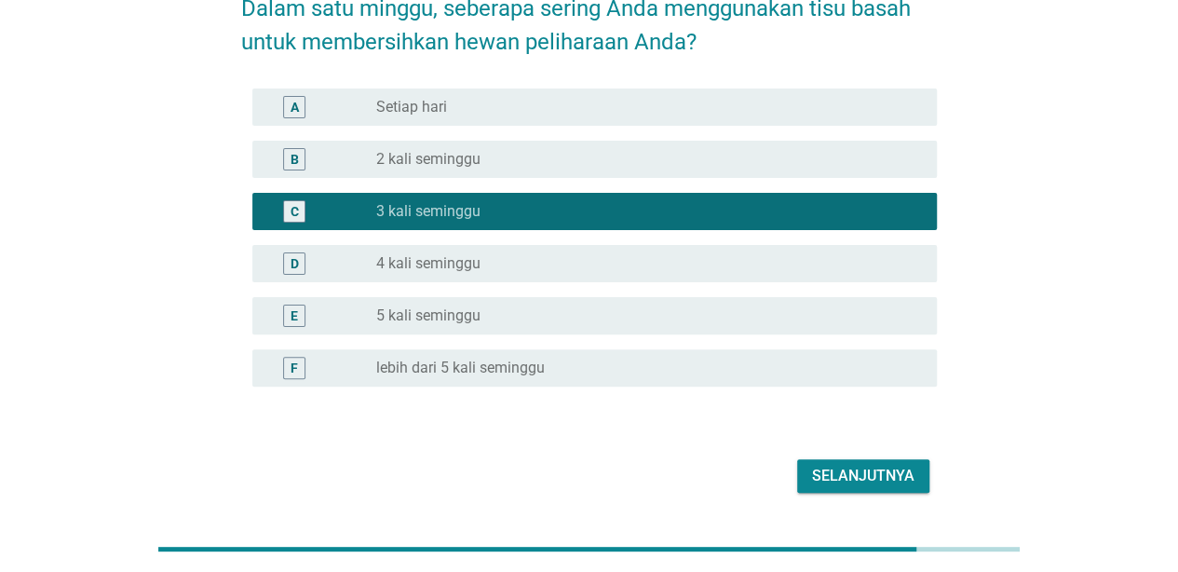
scroll to position [164, 0]
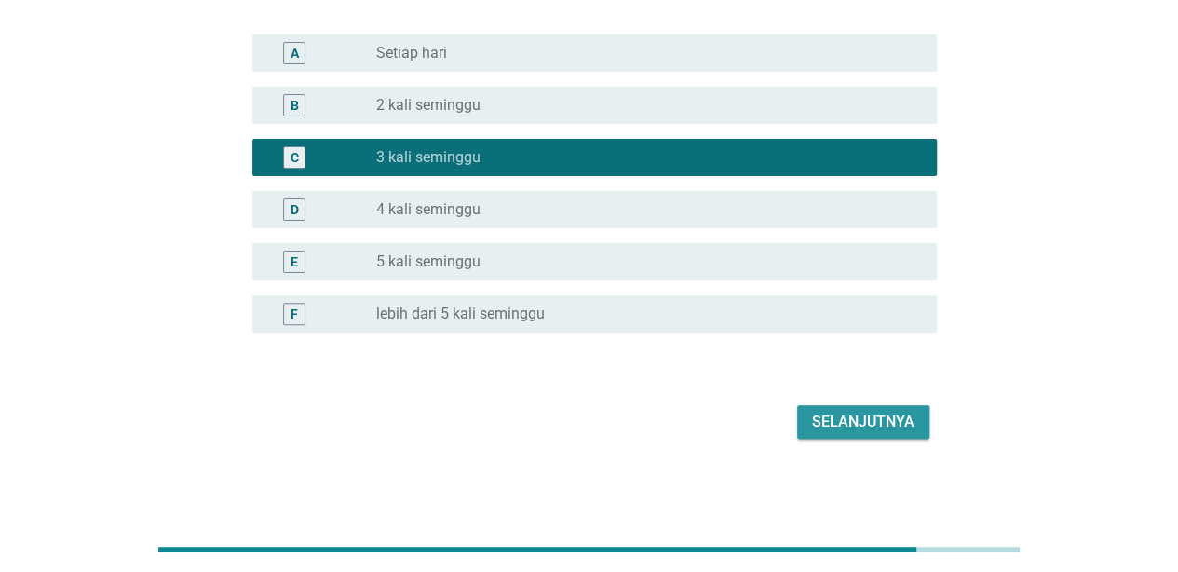
click at [859, 429] on div "Selanjutnya" at bounding box center [863, 422] width 102 height 22
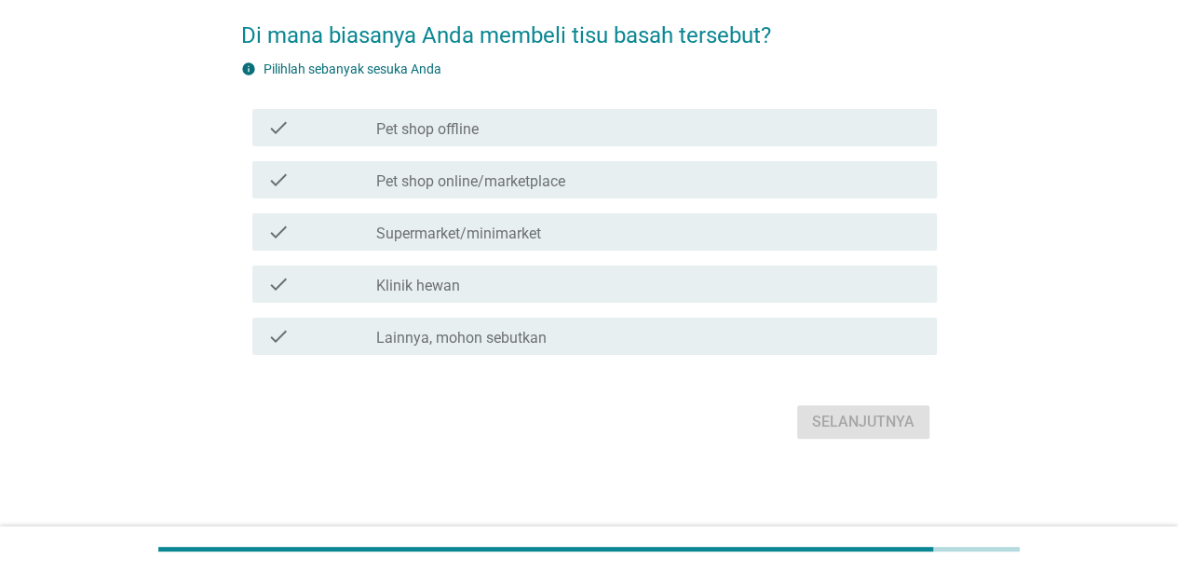
scroll to position [0, 0]
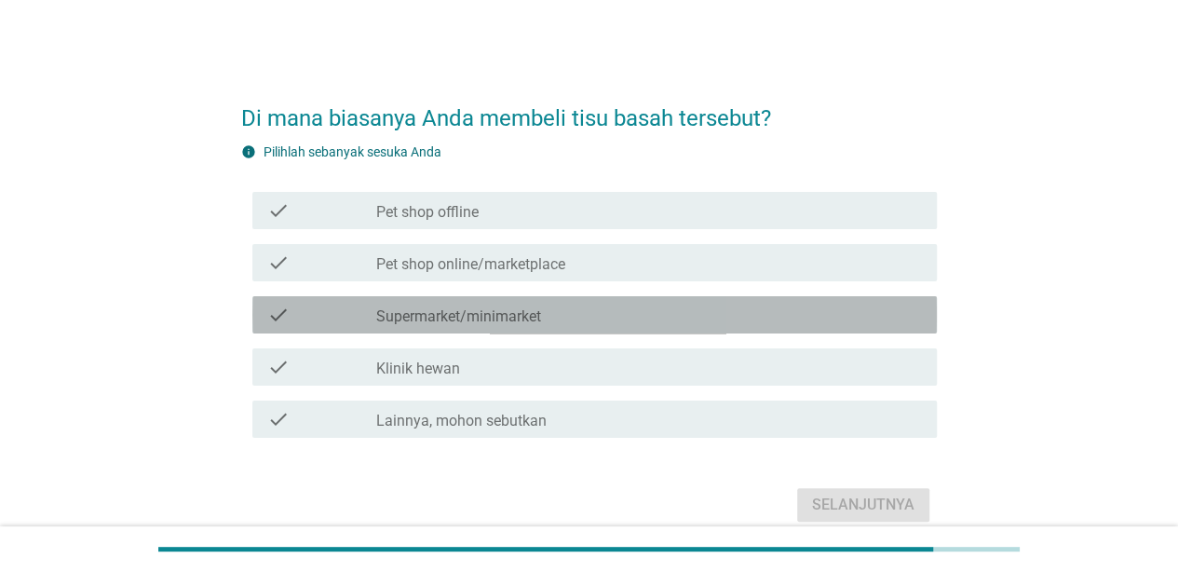
click at [602, 324] on div "check_box_outline_blank Supermarket/minimarket" at bounding box center [649, 315] width 546 height 22
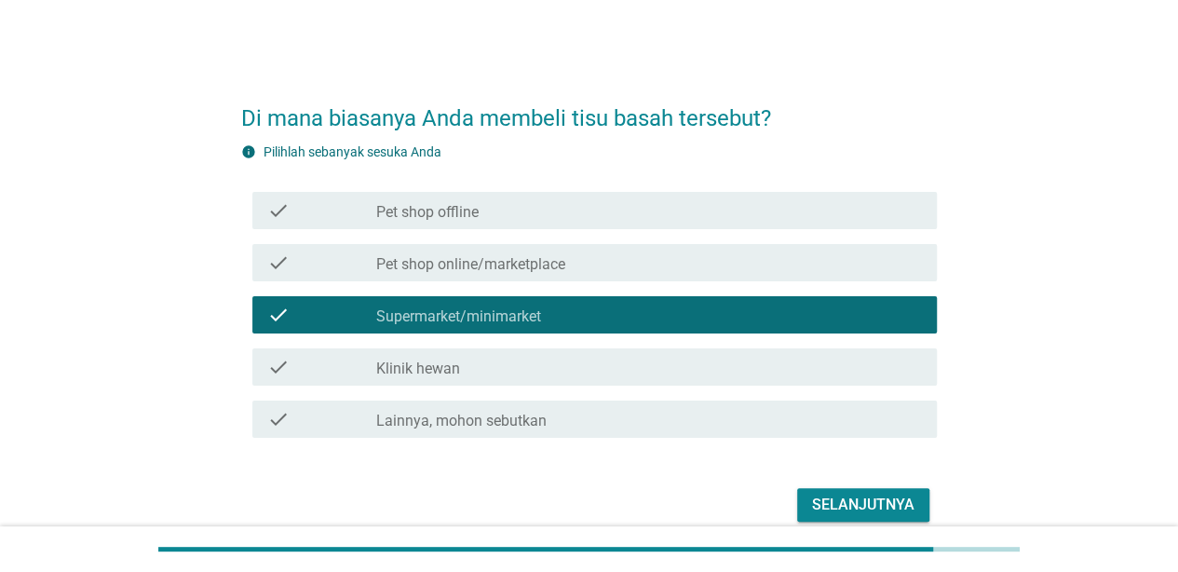
click at [893, 491] on button "Selanjutnya" at bounding box center [863, 505] width 132 height 34
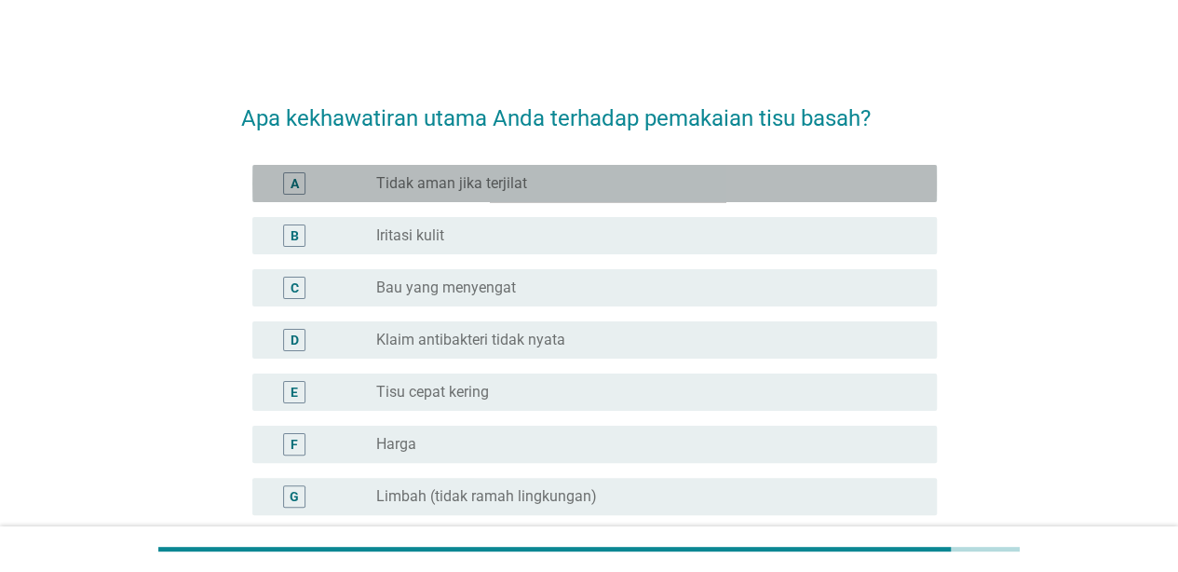
click at [579, 186] on div "radio_button_unchecked Tidak aman jika terjilat" at bounding box center [641, 183] width 531 height 19
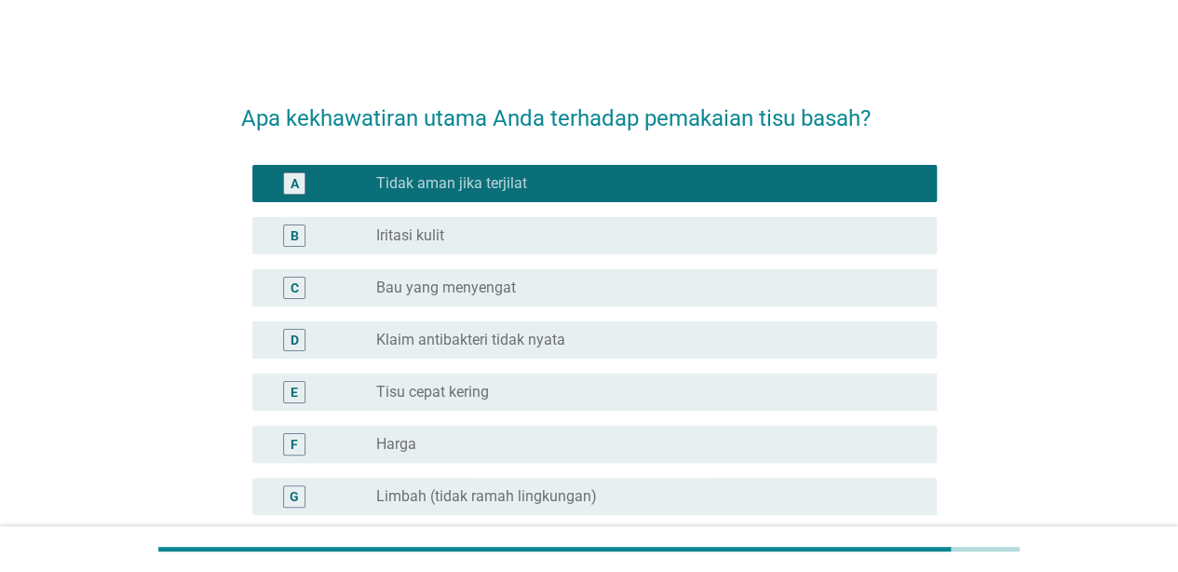
click at [492, 439] on div "radio_button_unchecked Harga" at bounding box center [641, 444] width 531 height 19
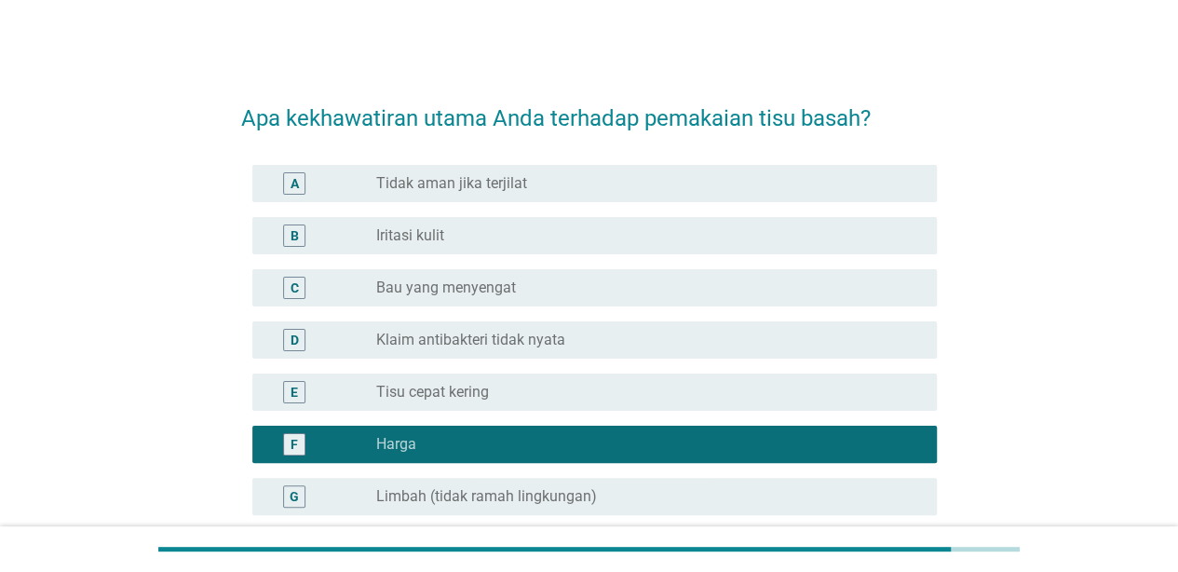
click at [526, 161] on div "A radio_button_unchecked Tidak aman jika terjilat" at bounding box center [589, 183] width 696 height 52
click at [526, 172] on div "radio_button_unchecked Tidak aman jika terjilat" at bounding box center [649, 183] width 546 height 22
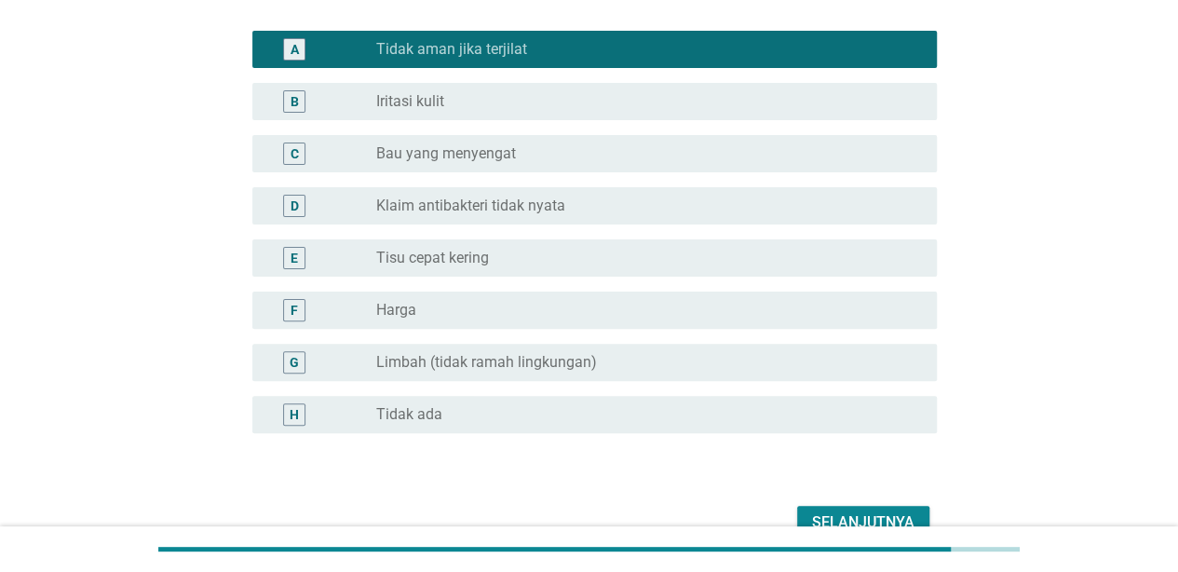
scroll to position [235, 0]
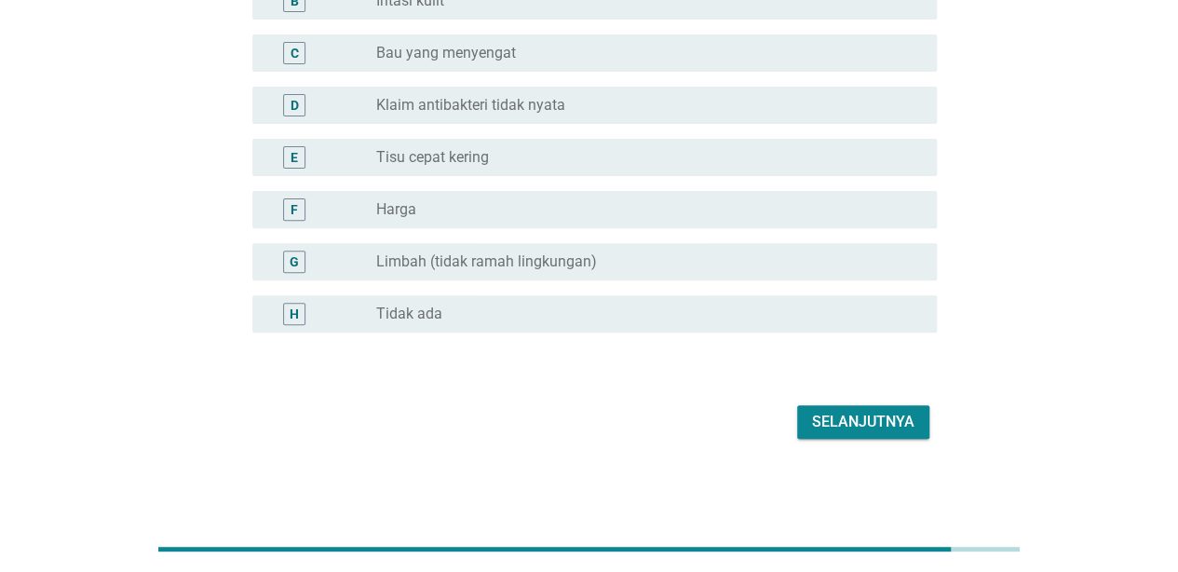
click at [835, 431] on div "Selanjutnya" at bounding box center [863, 422] width 102 height 22
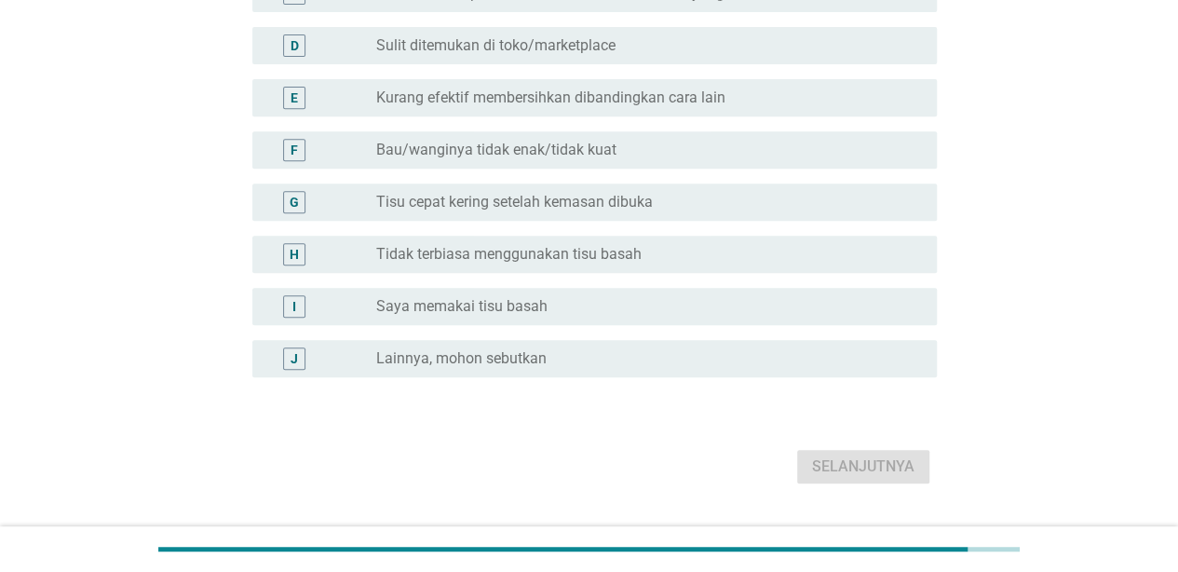
scroll to position [373, 0]
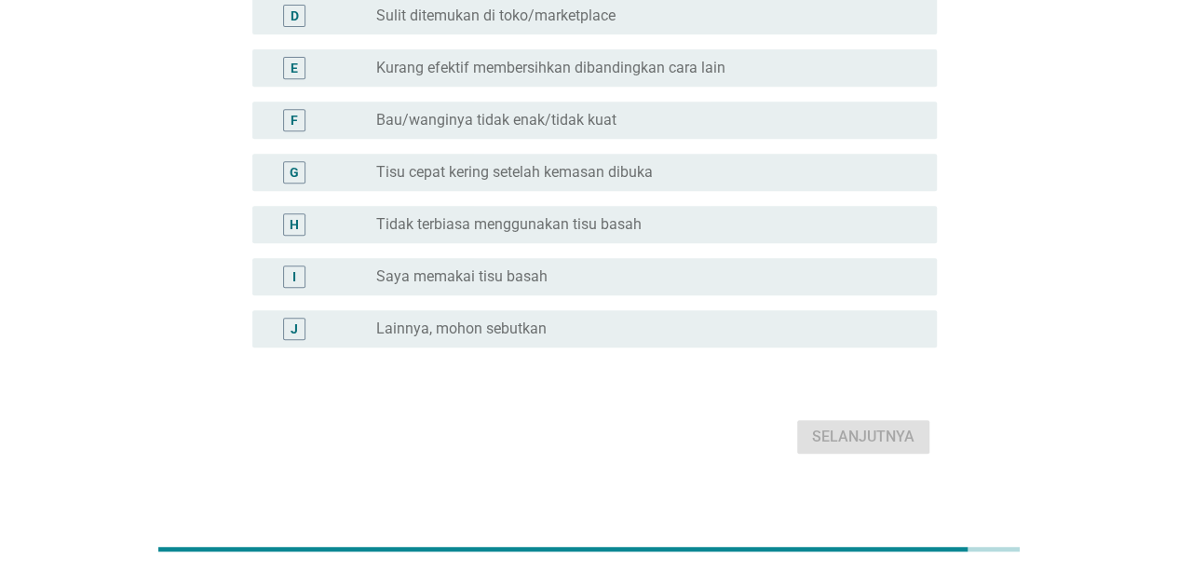
click at [726, 263] on div "I radio_button_unchecked Saya memakai tisu basah" at bounding box center [594, 276] width 685 height 37
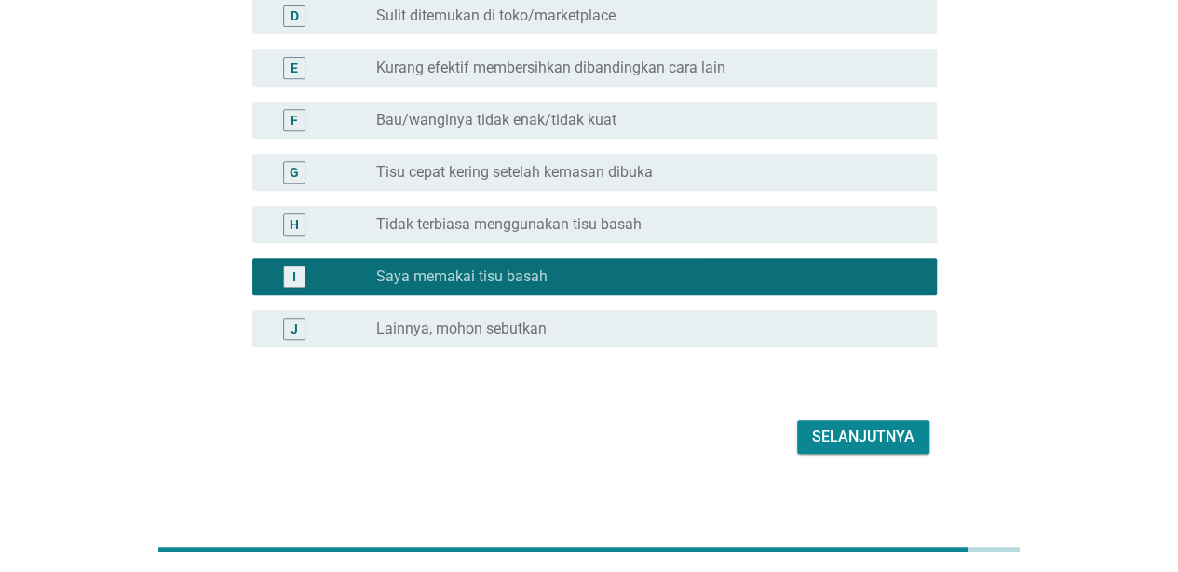
click at [889, 426] on div "Selanjutnya" at bounding box center [863, 437] width 102 height 22
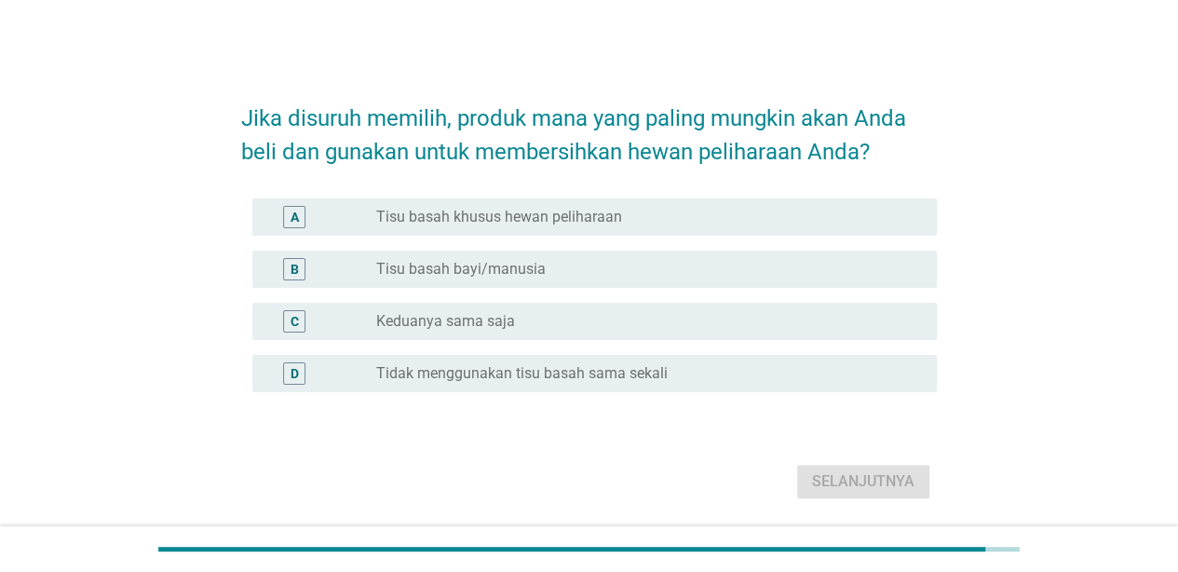
click at [607, 340] on div "C radio_button_unchecked Keduanya sama saja" at bounding box center [589, 321] width 696 height 52
click at [564, 319] on div "radio_button_unchecked Keduanya sama saja" at bounding box center [641, 321] width 531 height 19
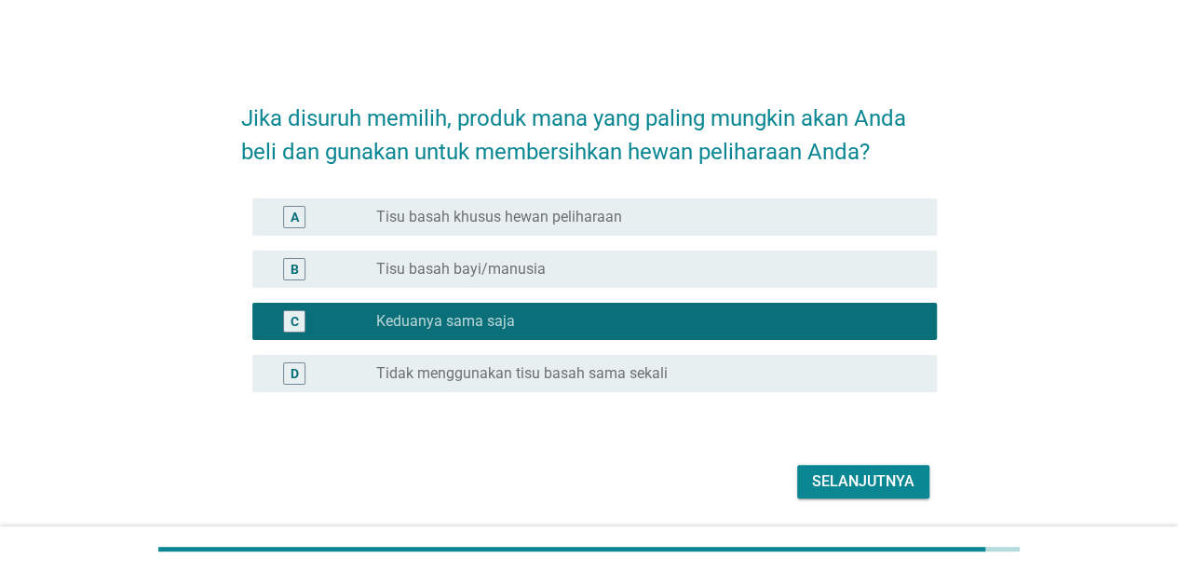
click at [879, 483] on div "Selanjutnya" at bounding box center [863, 481] width 102 height 22
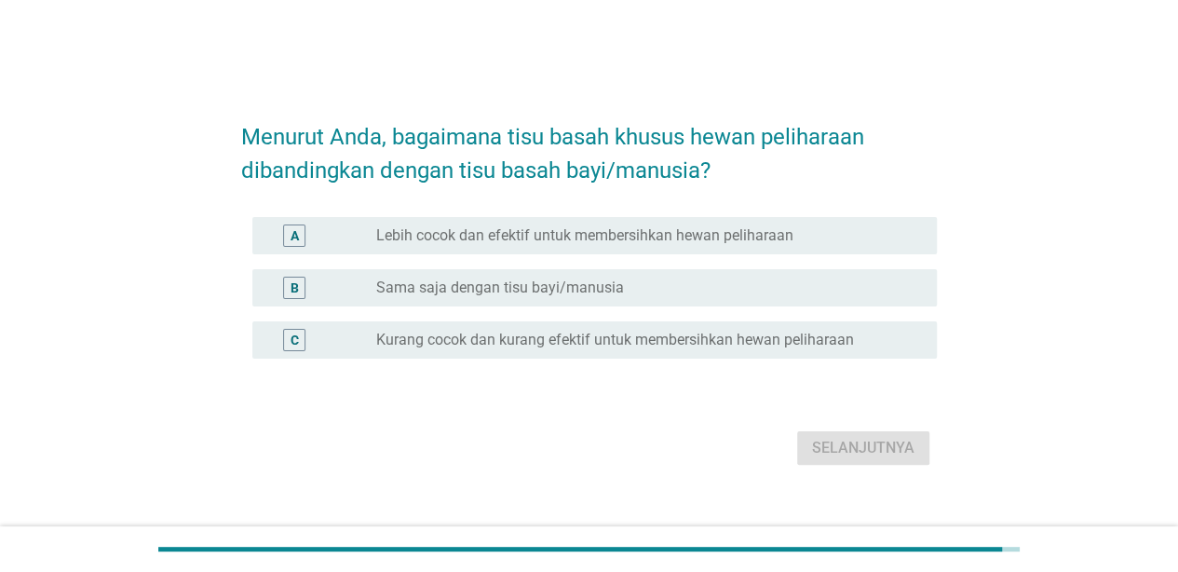
click at [441, 222] on div "A radio_button_unchecked Lebih cocok dan efektif untuk membersihkan hewan pelih…" at bounding box center [594, 235] width 685 height 37
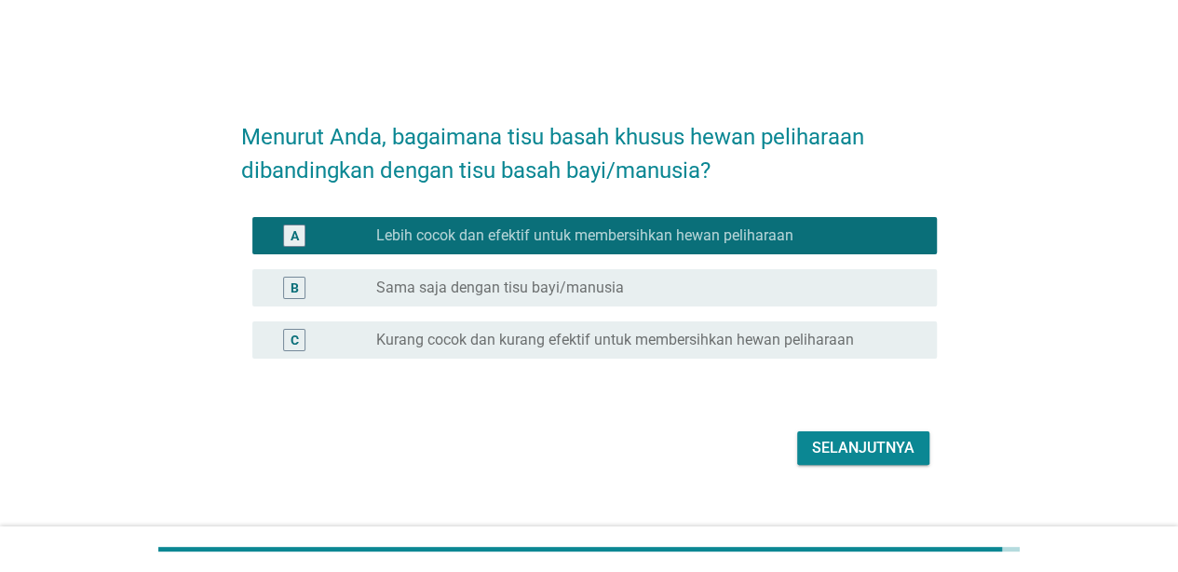
click at [848, 430] on div "Selanjutnya" at bounding box center [589, 448] width 696 height 45
click at [850, 435] on button "Selanjutnya" at bounding box center [863, 448] width 132 height 34
